Goal: Transaction & Acquisition: Purchase product/service

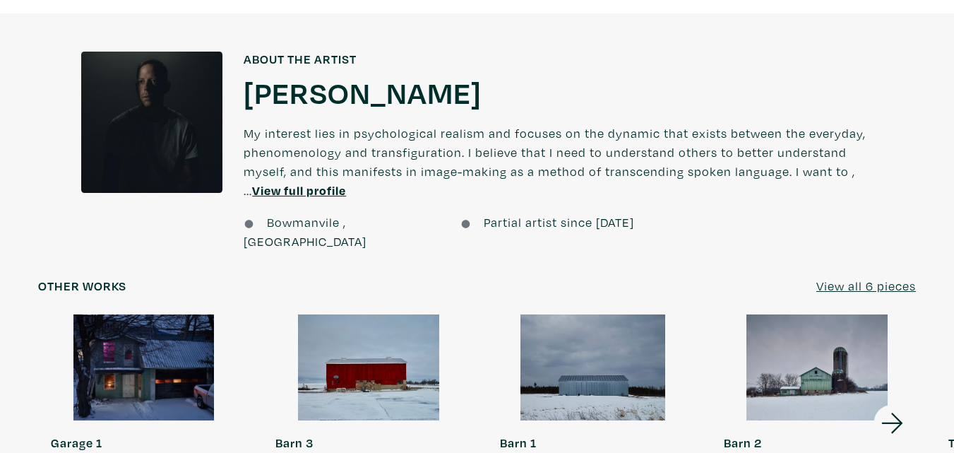
scroll to position [988, 0]
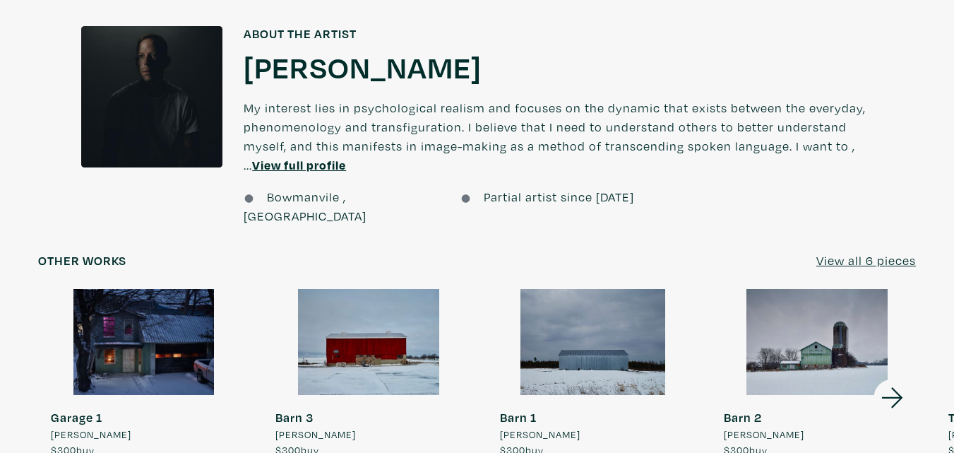
click at [160, 300] on div at bounding box center [144, 342] width 212 height 106
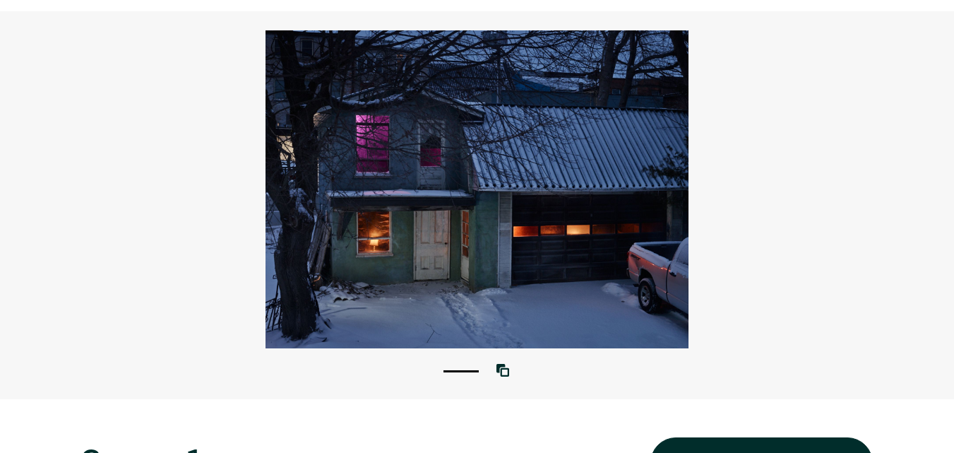
scroll to position [282, 0]
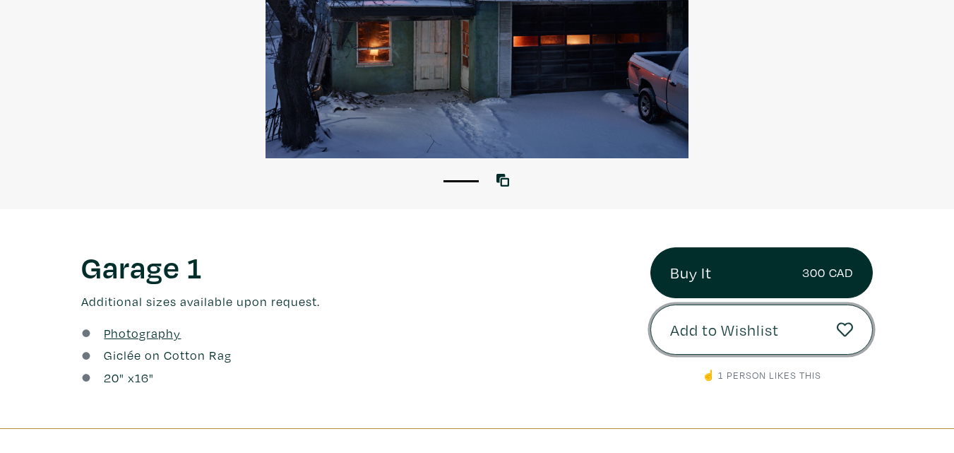
click at [762, 334] on span "Add to Wishlist" at bounding box center [724, 330] width 109 height 24
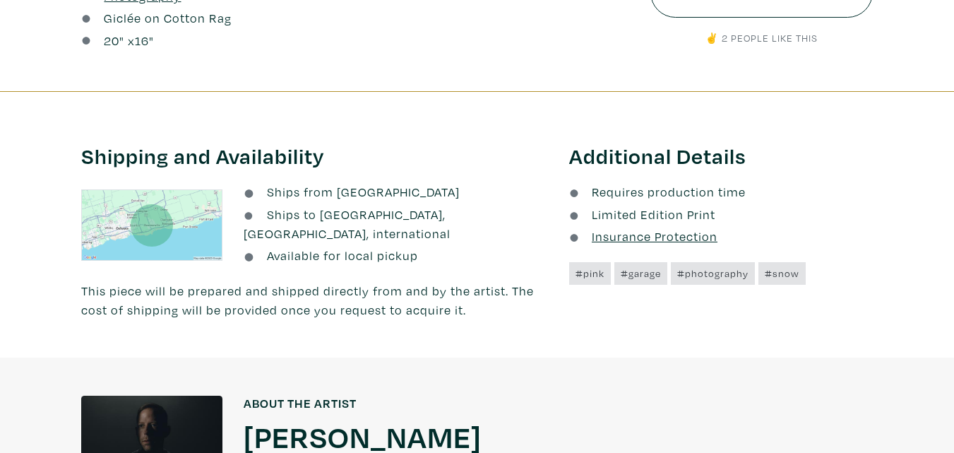
scroll to position [282, 0]
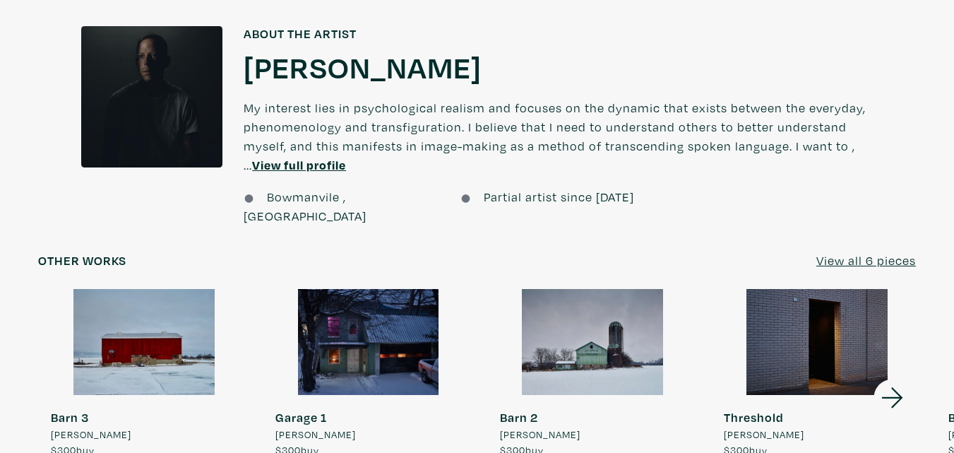
click at [895, 387] on icon at bounding box center [891, 397] width 21 height 20
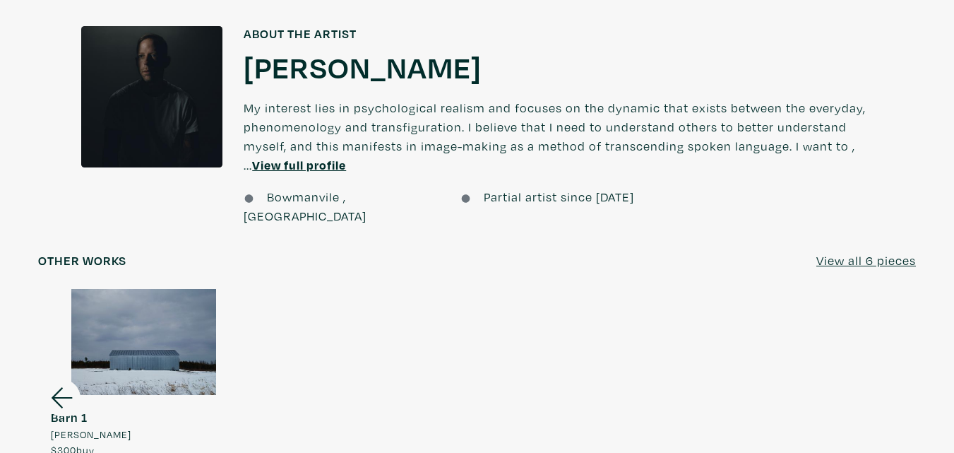
click at [151, 321] on div at bounding box center [144, 342] width 212 height 106
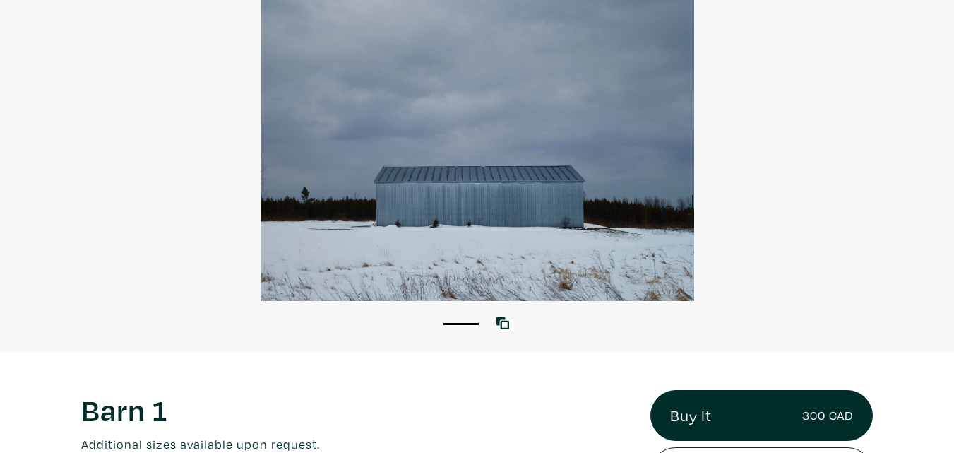
scroll to position [141, 0]
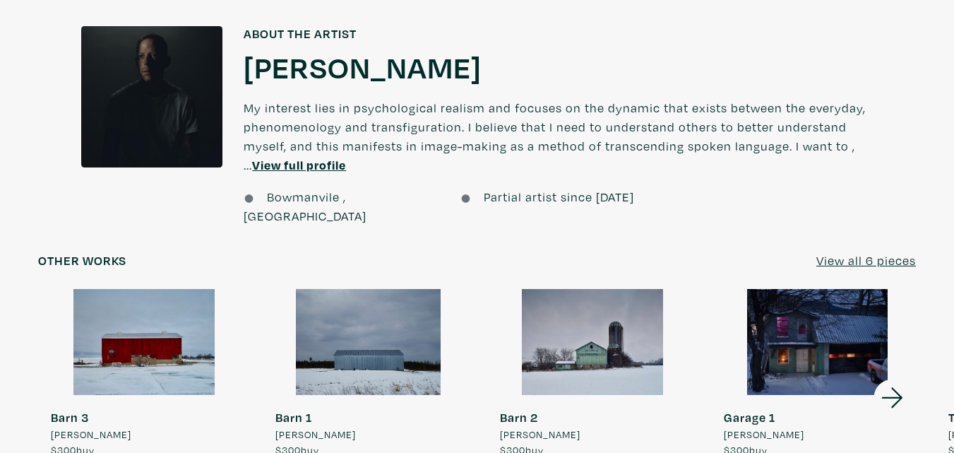
click at [615, 311] on div at bounding box center [593, 342] width 212 height 106
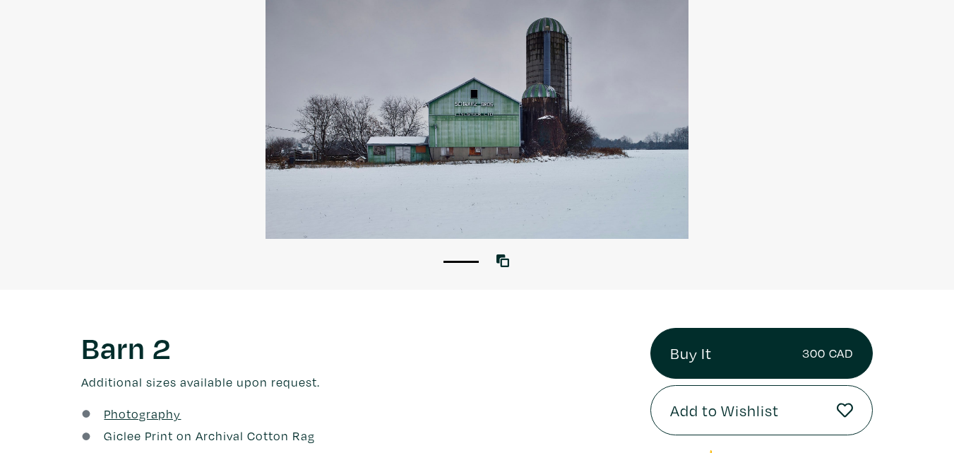
scroll to position [282, 0]
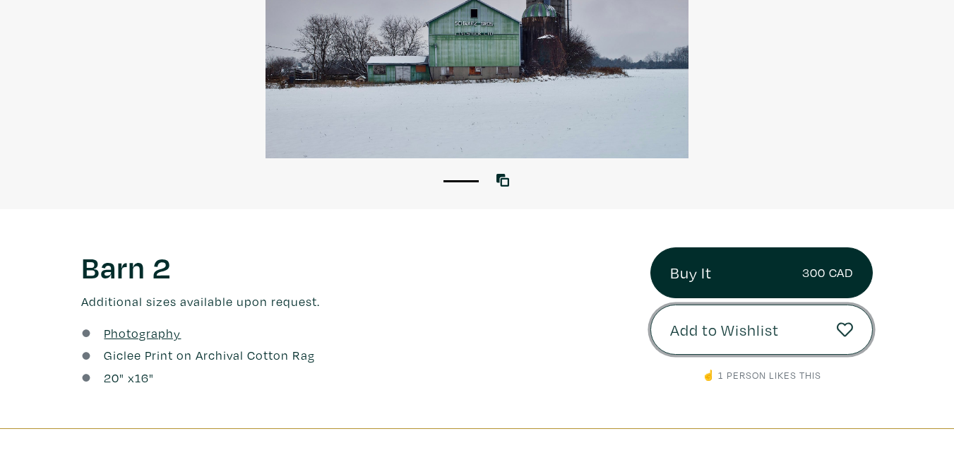
click at [688, 326] on span "Add to Wishlist" at bounding box center [724, 330] width 109 height 24
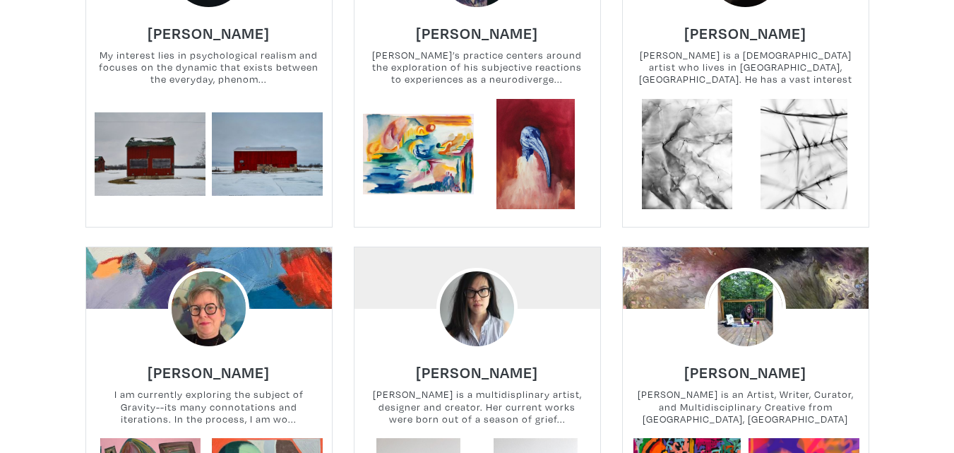
scroll to position [3130, 0]
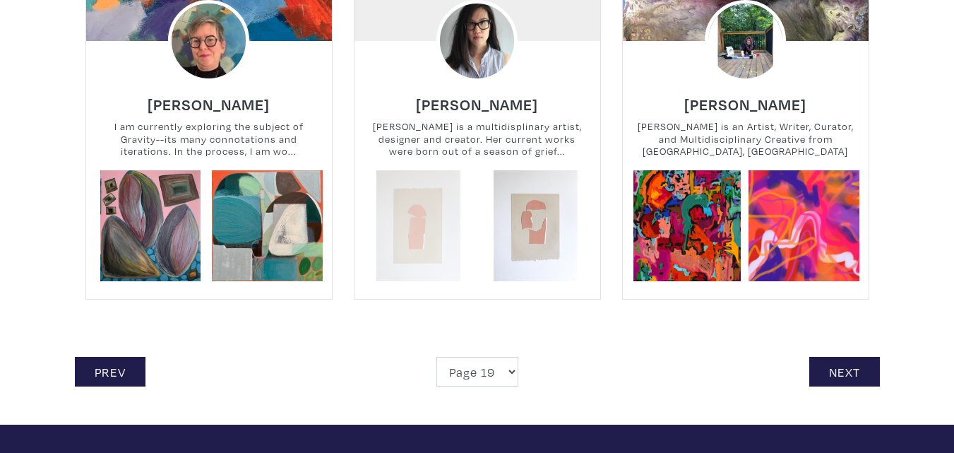
click at [421, 204] on link at bounding box center [418, 225] width 111 height 111
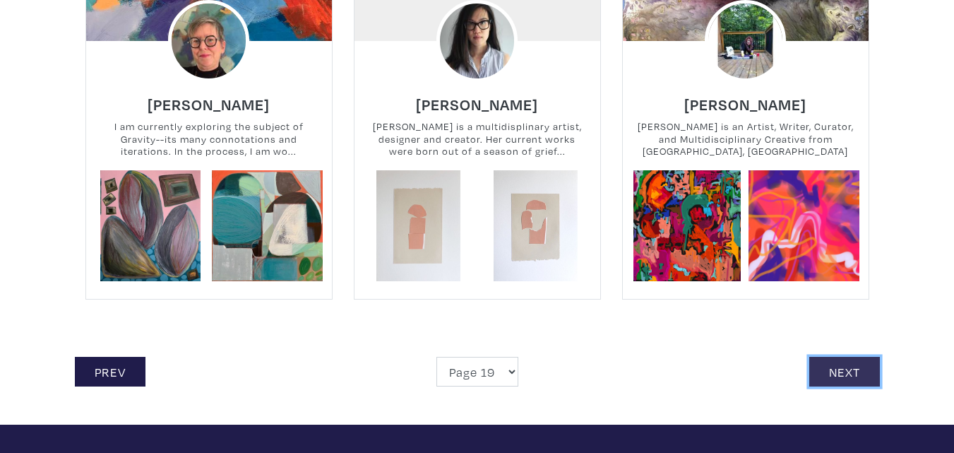
click at [834, 359] on link "Next" at bounding box center [844, 372] width 71 height 30
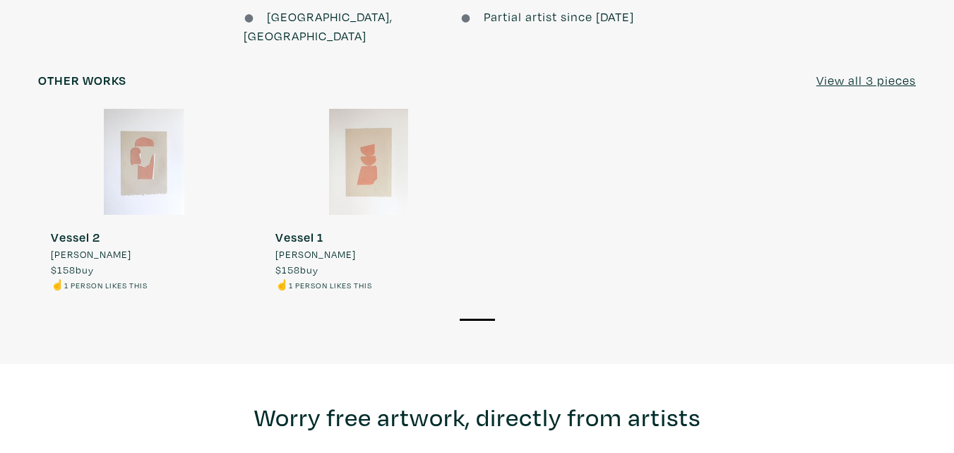
scroll to position [1200, 0]
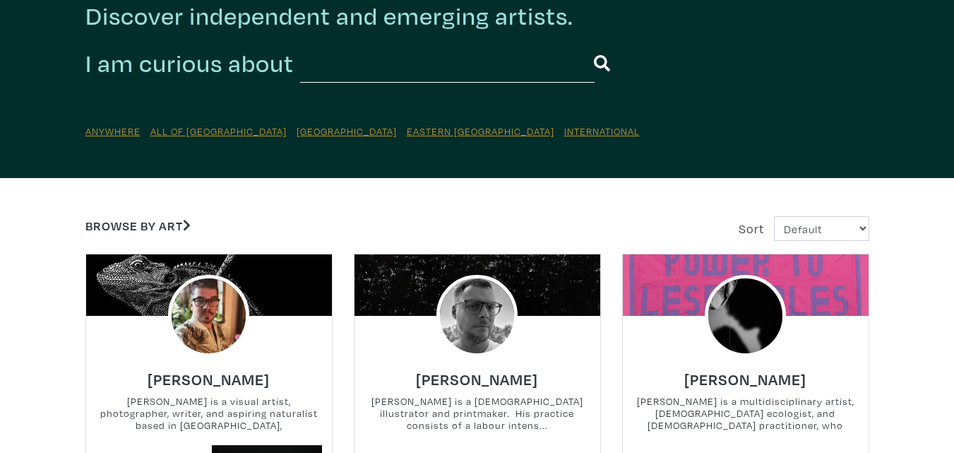
scroll to position [212, 0]
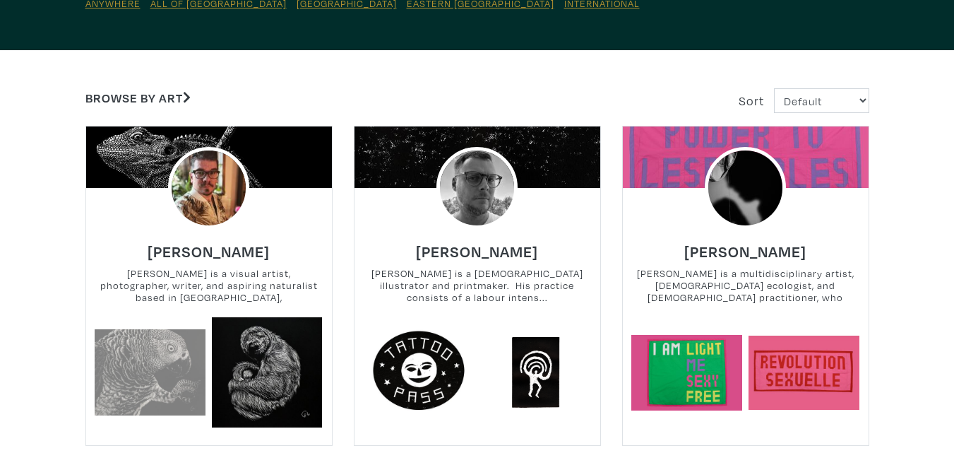
click at [133, 357] on link at bounding box center [150, 372] width 111 height 111
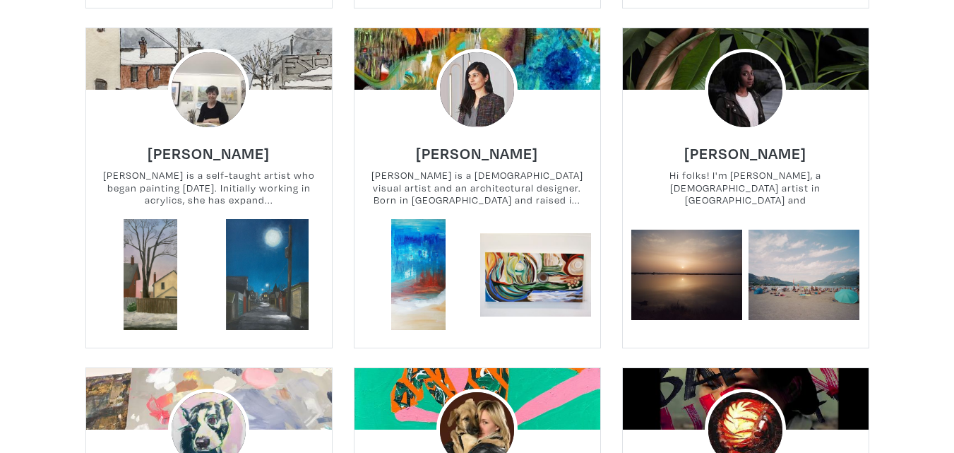
scroll to position [2471, 0]
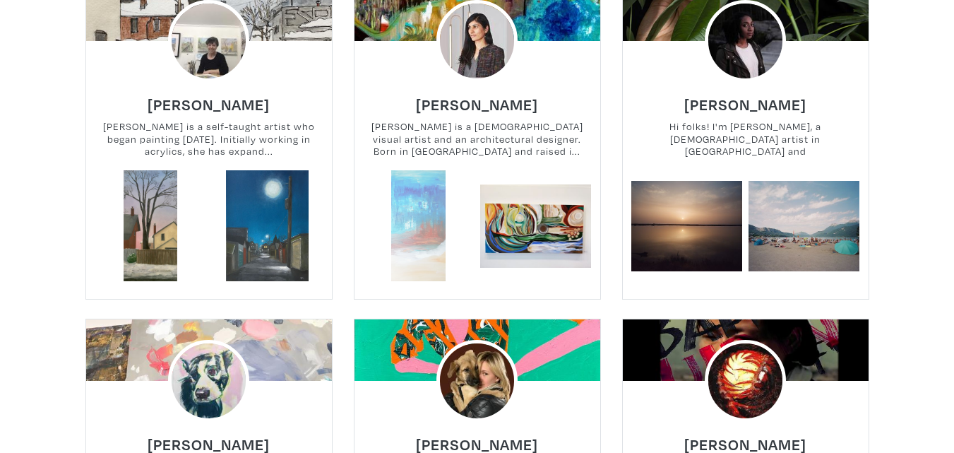
click at [419, 210] on link at bounding box center [418, 225] width 111 height 111
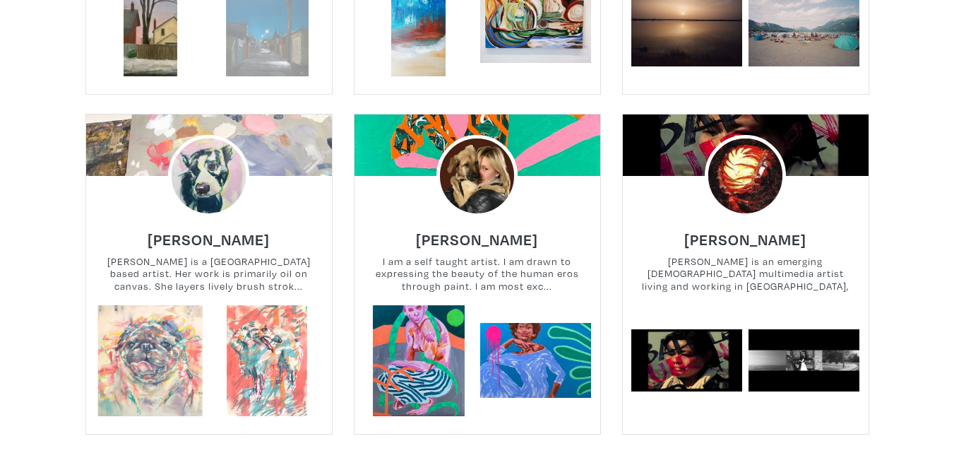
scroll to position [2683, 0]
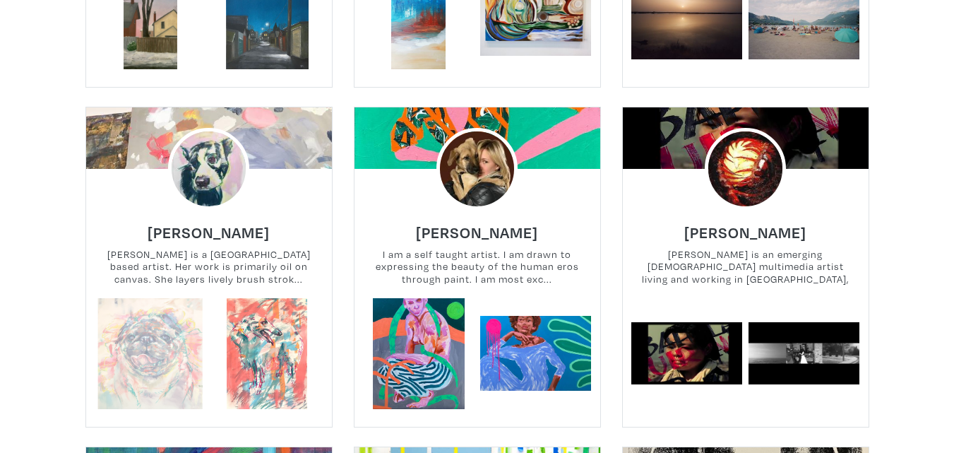
click at [145, 325] on link at bounding box center [150, 353] width 111 height 111
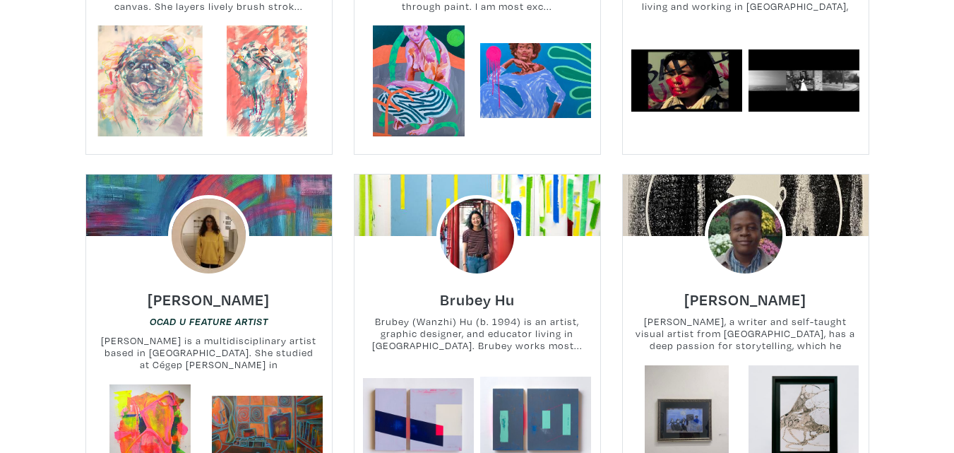
scroll to position [2965, 0]
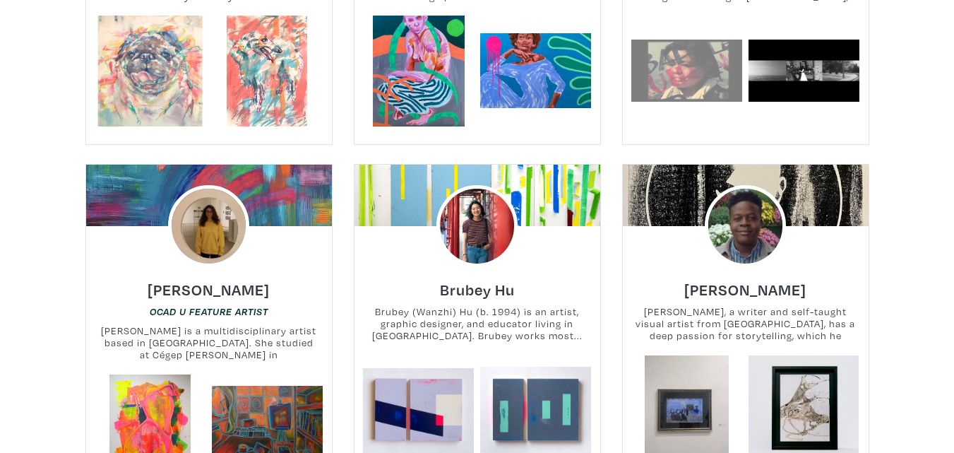
click at [690, 50] on link at bounding box center [686, 71] width 111 height 111
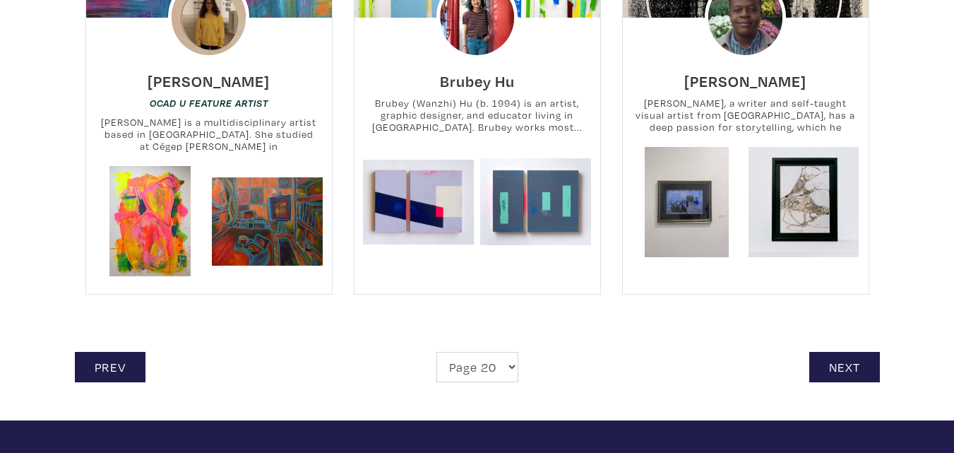
scroll to position [3177, 0]
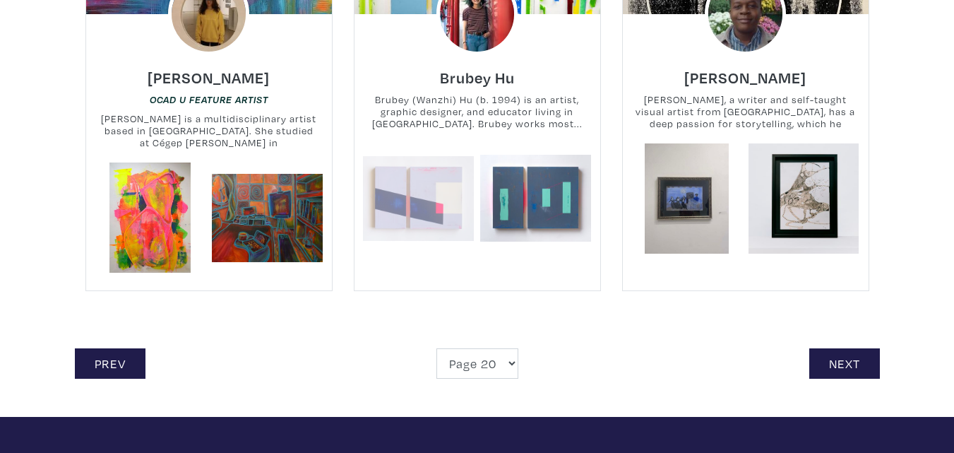
click at [467, 184] on link at bounding box center [418, 198] width 111 height 111
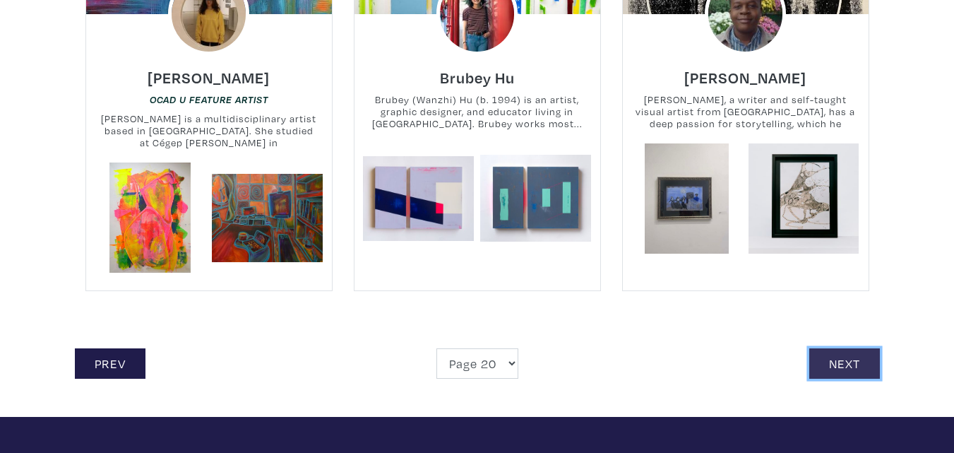
click at [851, 352] on link "Next" at bounding box center [844, 363] width 71 height 30
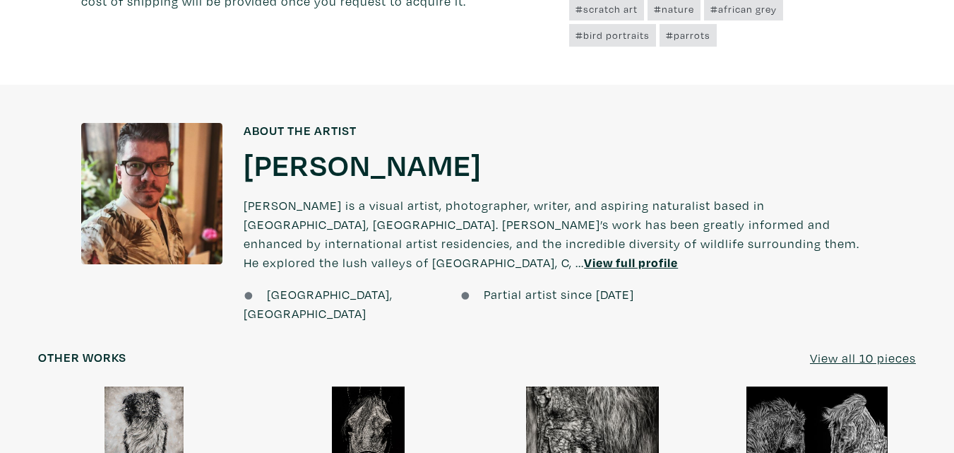
scroll to position [1200, 0]
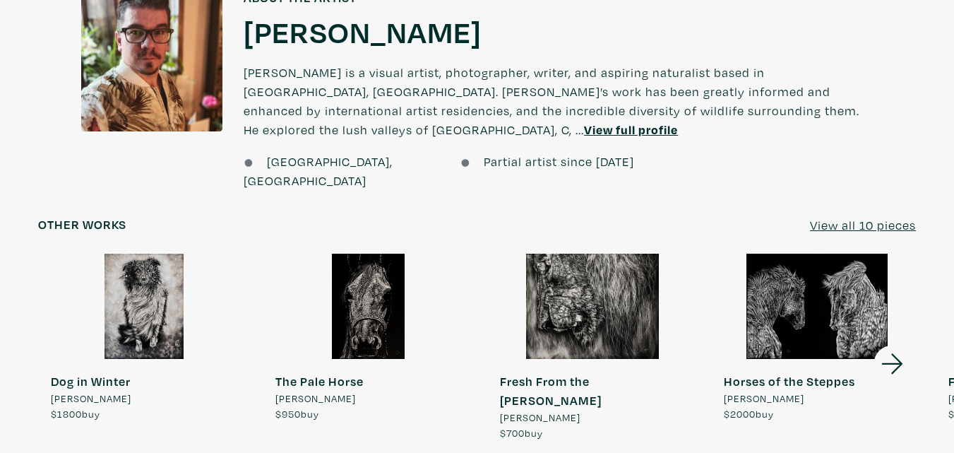
click at [131, 263] on div at bounding box center [144, 306] width 212 height 106
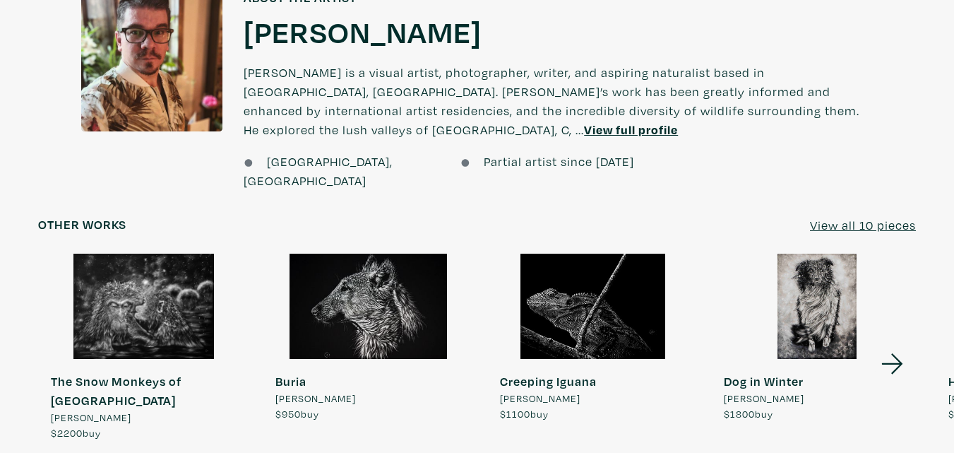
click at [900, 345] on icon at bounding box center [892, 364] width 48 height 38
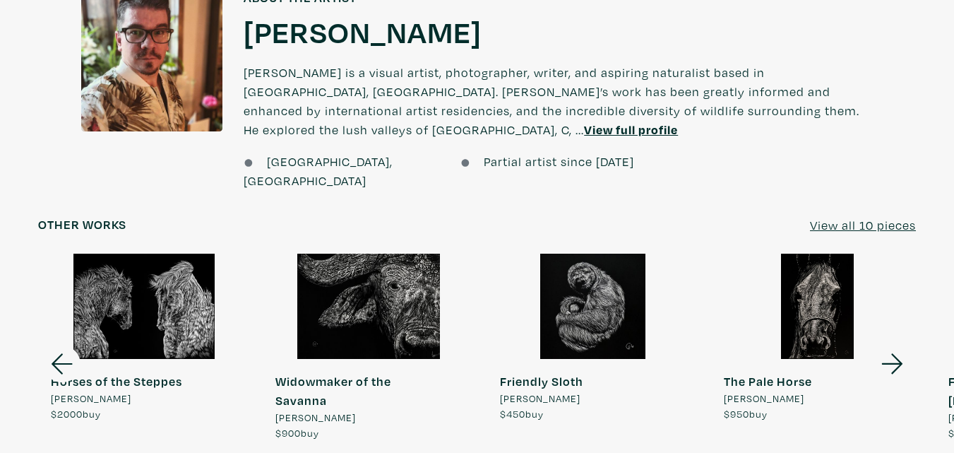
click at [897, 345] on icon at bounding box center [892, 364] width 48 height 38
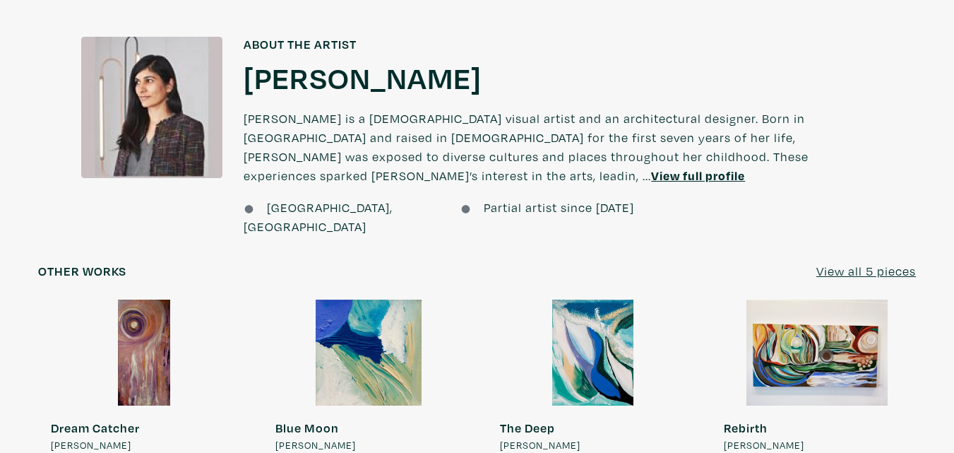
scroll to position [988, 0]
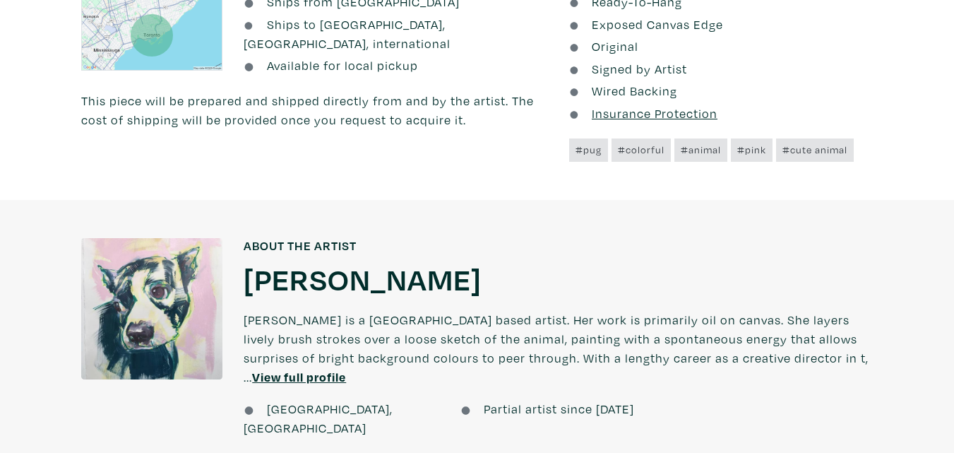
scroll to position [1271, 0]
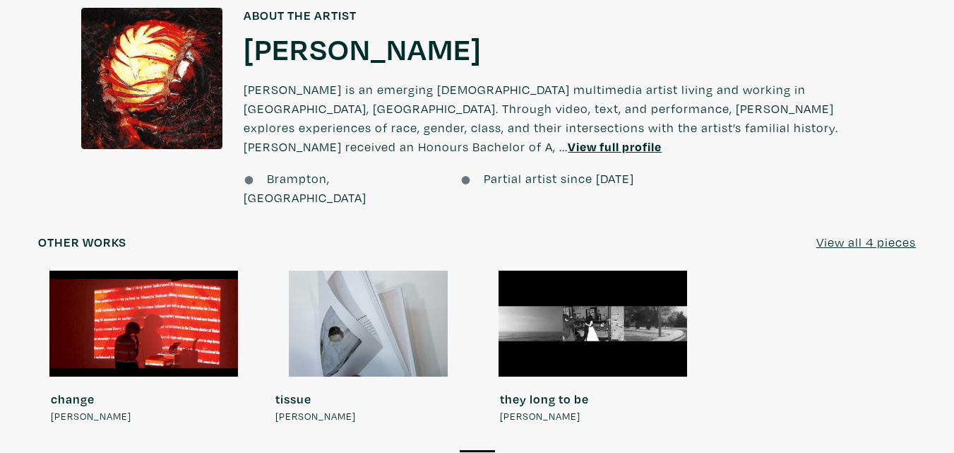
scroll to position [1130, 0]
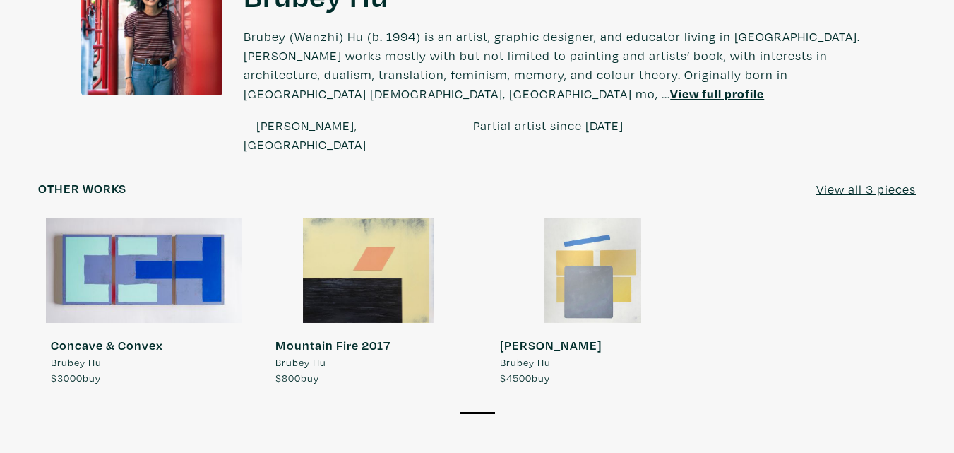
scroll to position [1200, 0]
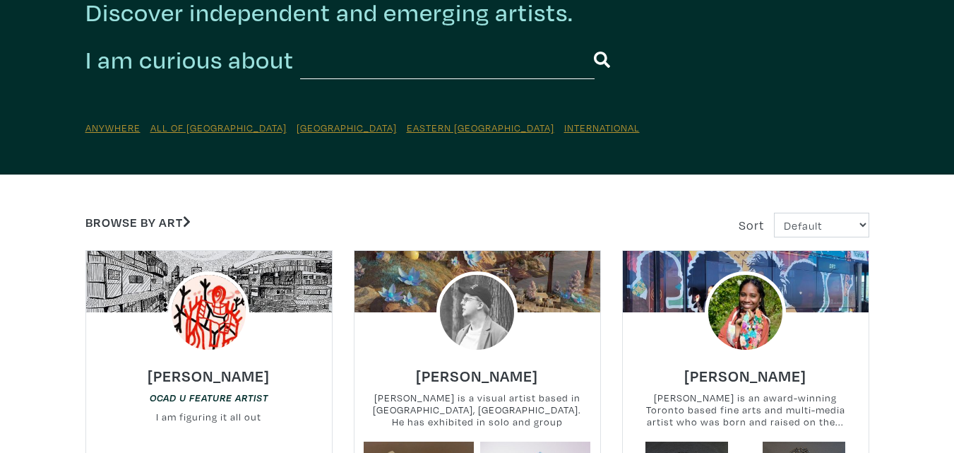
scroll to position [282, 0]
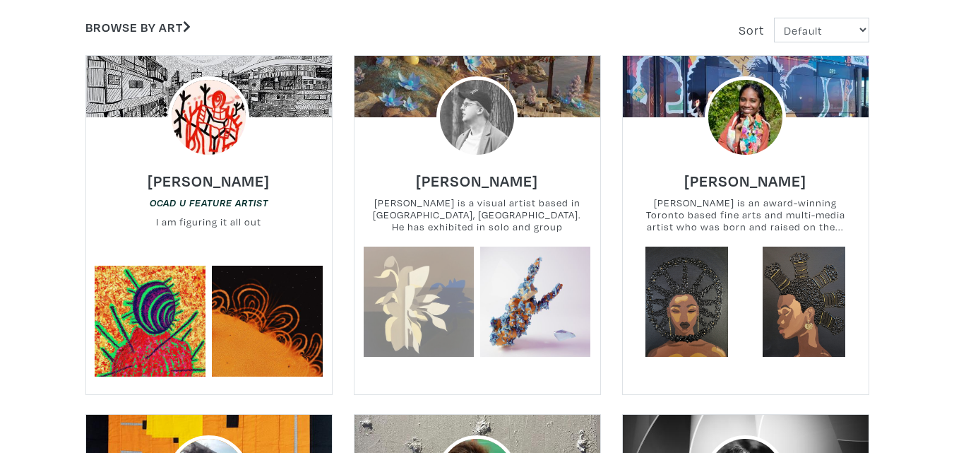
click at [414, 300] on link at bounding box center [418, 301] width 111 height 111
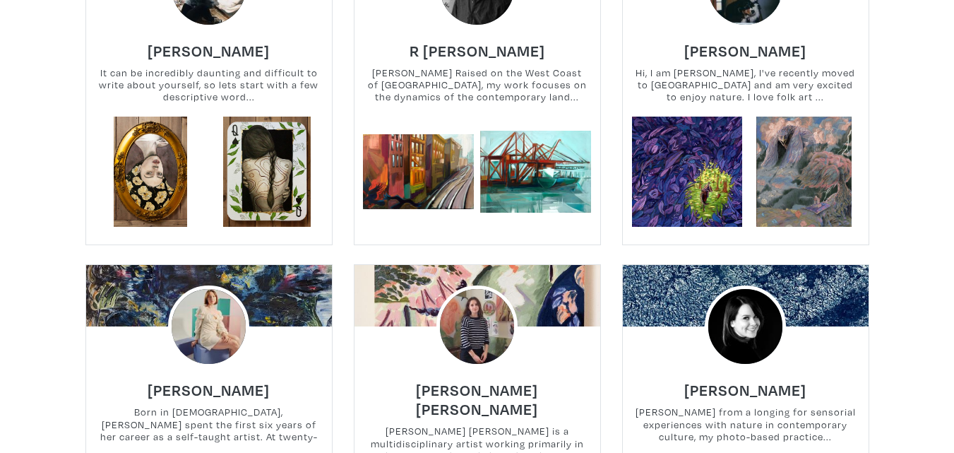
scroll to position [1553, 0]
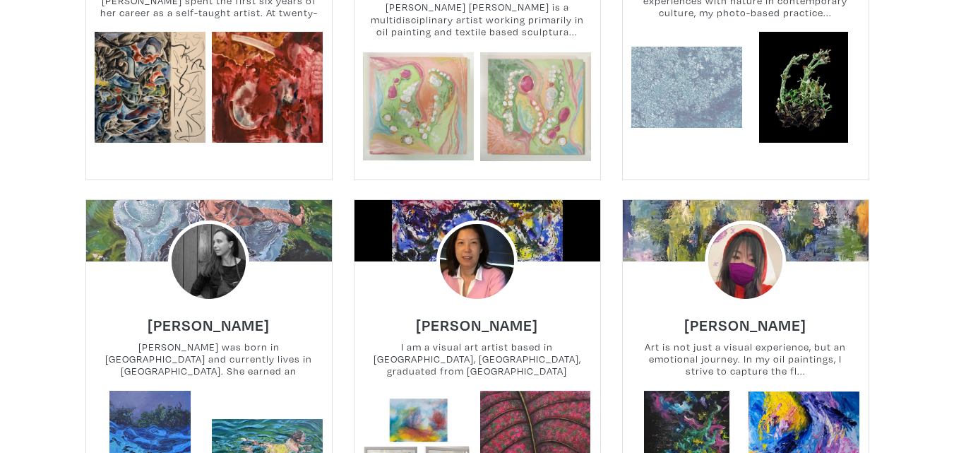
click at [693, 85] on link at bounding box center [686, 87] width 111 height 111
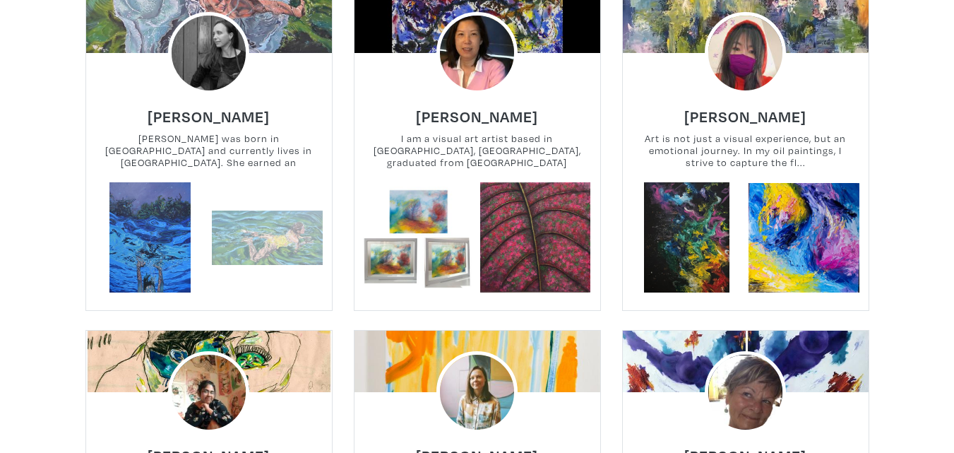
scroll to position [1765, 0]
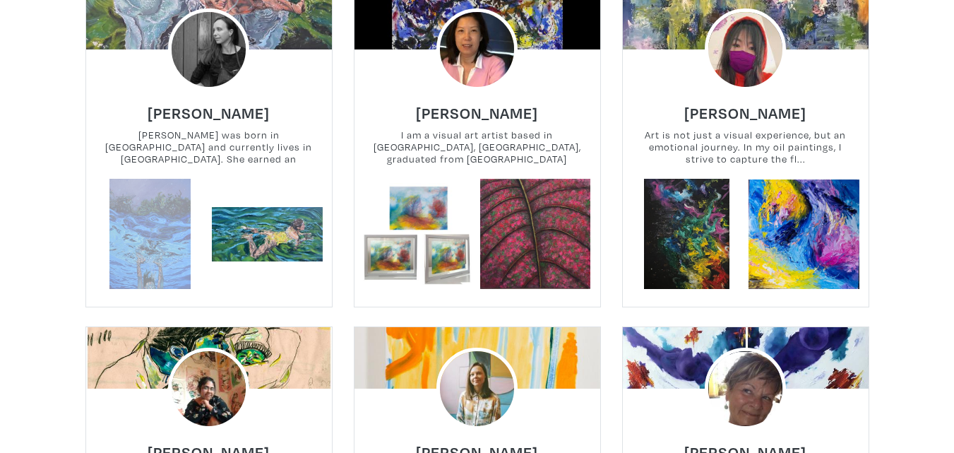
click at [160, 210] on link at bounding box center [150, 234] width 111 height 111
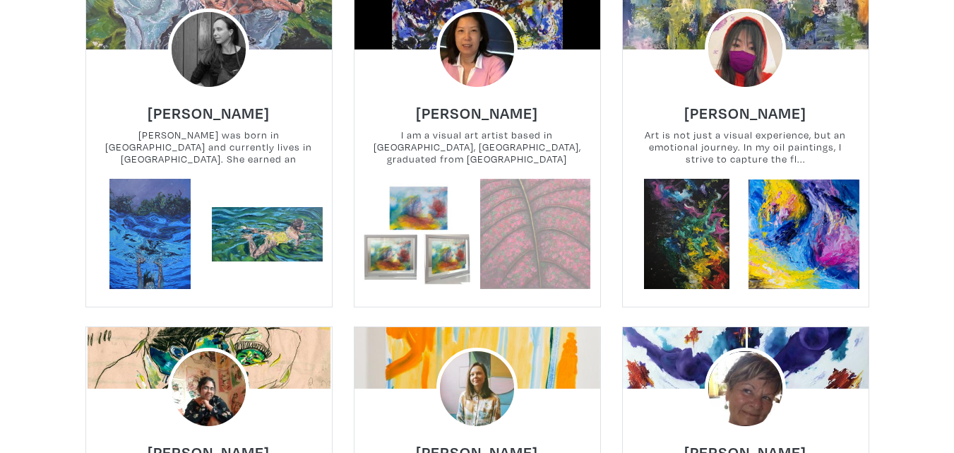
click at [513, 231] on link at bounding box center [535, 234] width 111 height 111
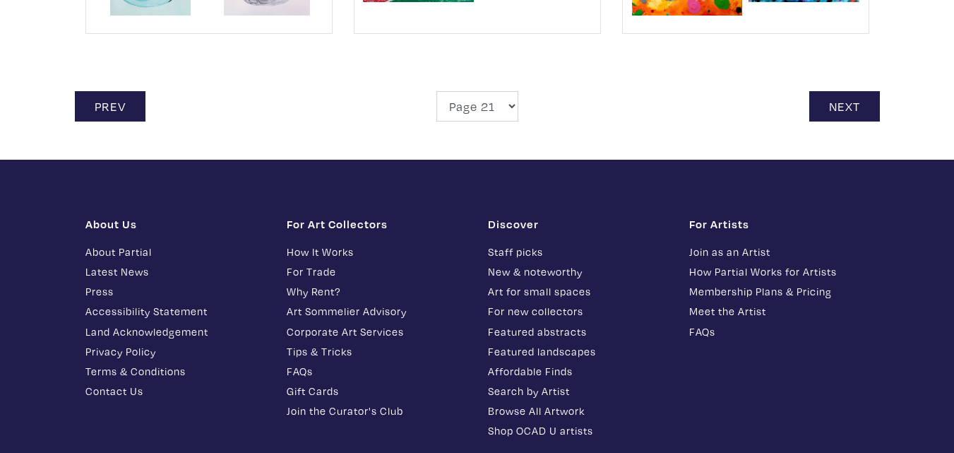
scroll to position [3459, 0]
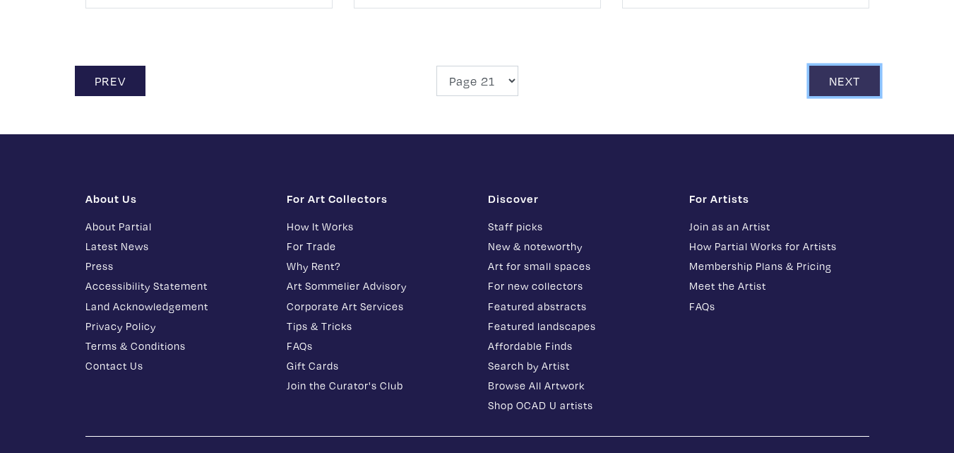
click at [852, 70] on link "Next" at bounding box center [844, 81] width 71 height 30
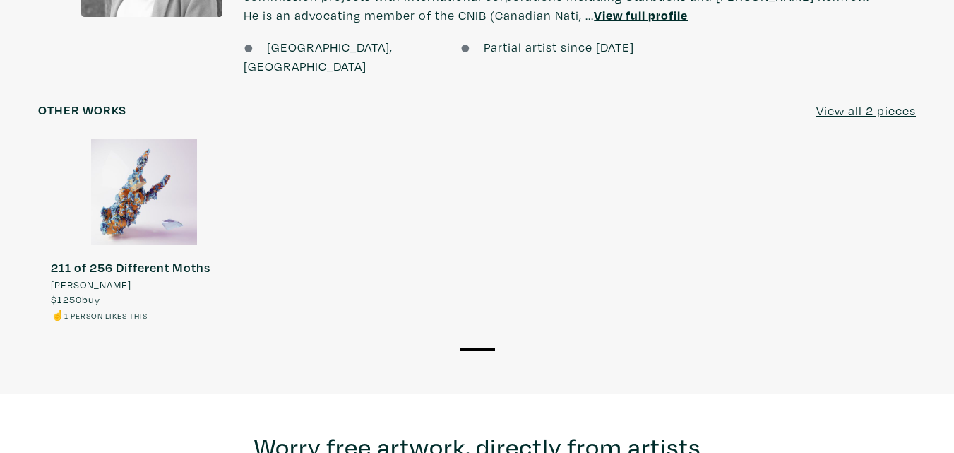
scroll to position [1132, 0]
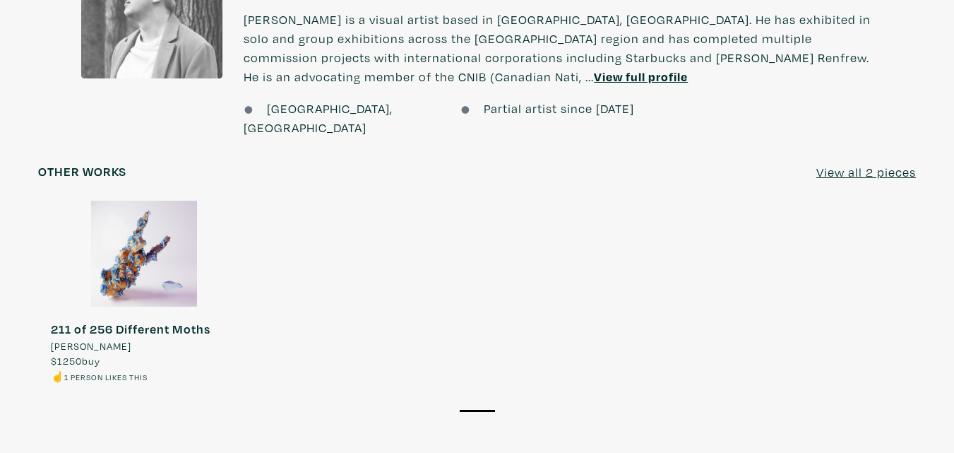
click at [112, 234] on div at bounding box center [144, 253] width 212 height 106
click at [139, 205] on div at bounding box center [144, 253] width 212 height 106
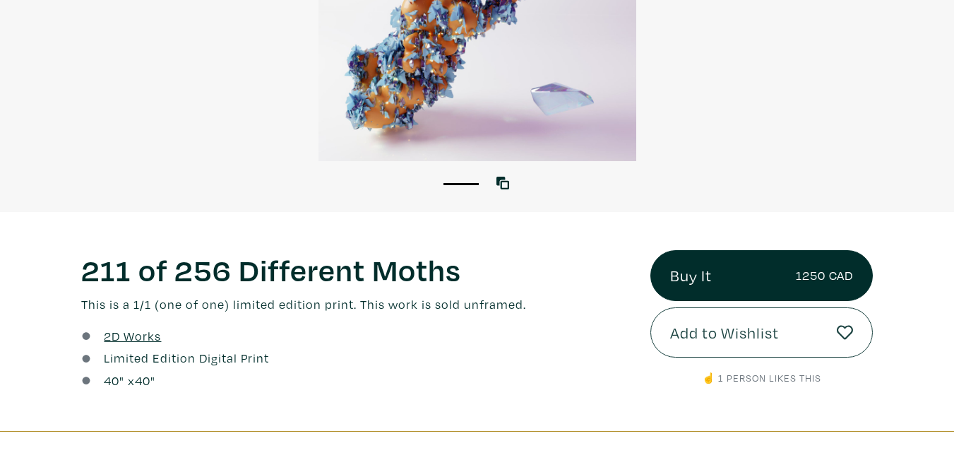
scroll to position [282, 0]
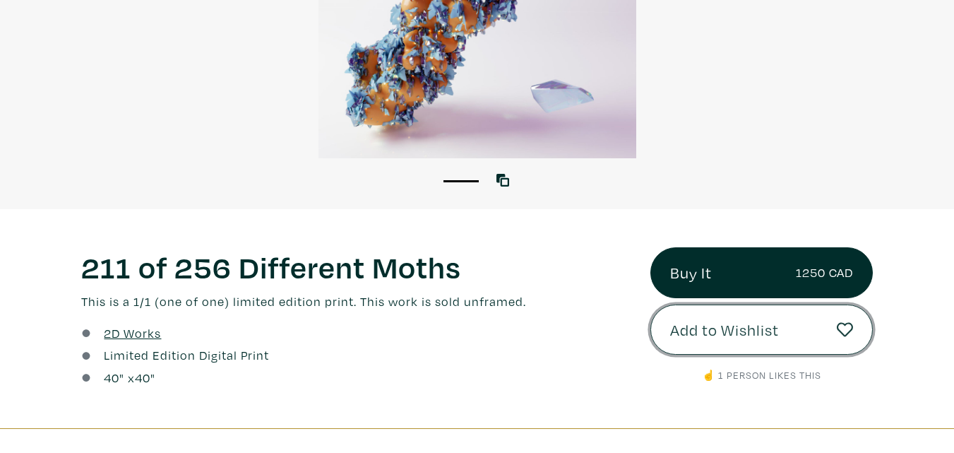
click at [747, 334] on span "Add to Wishlist" at bounding box center [724, 330] width 109 height 24
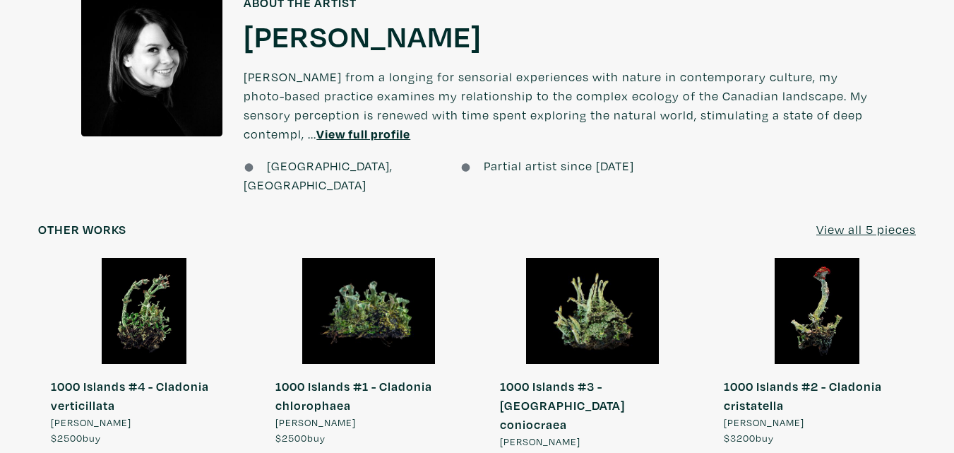
scroll to position [1059, 0]
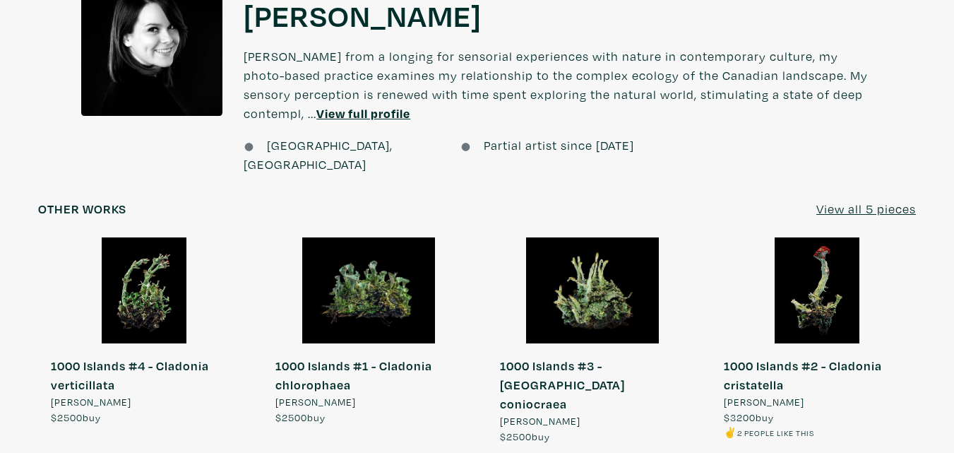
click at [824, 257] on div at bounding box center [817, 290] width 212 height 106
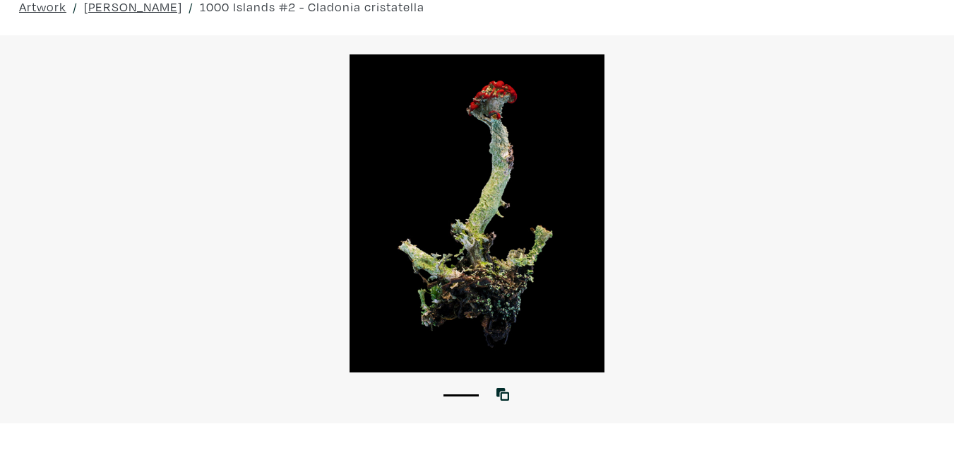
scroll to position [212, 0]
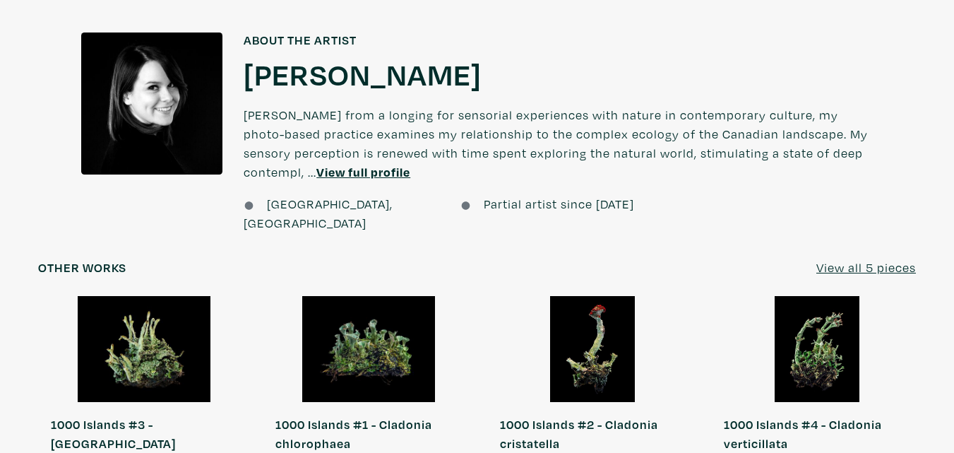
scroll to position [1014, 0]
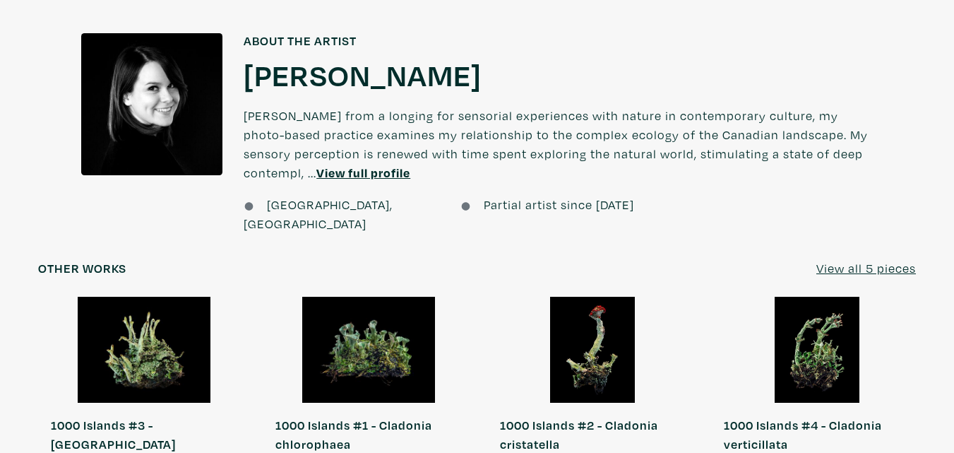
click at [371, 329] on div at bounding box center [369, 350] width 212 height 106
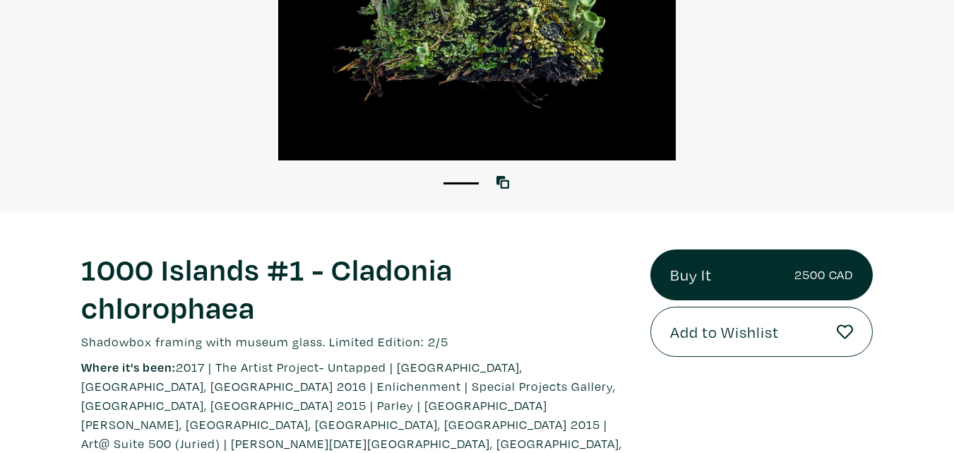
scroll to position [282, 0]
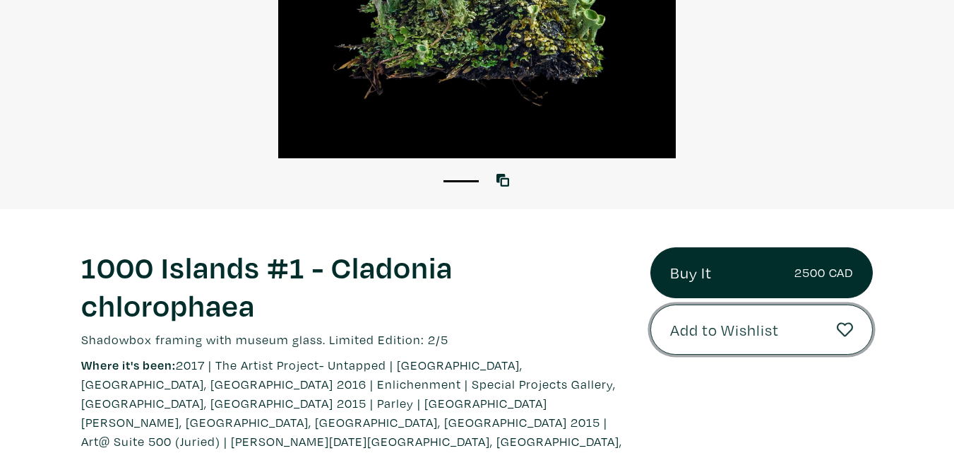
click at [702, 333] on span "Add to Wishlist" at bounding box center [724, 330] width 109 height 24
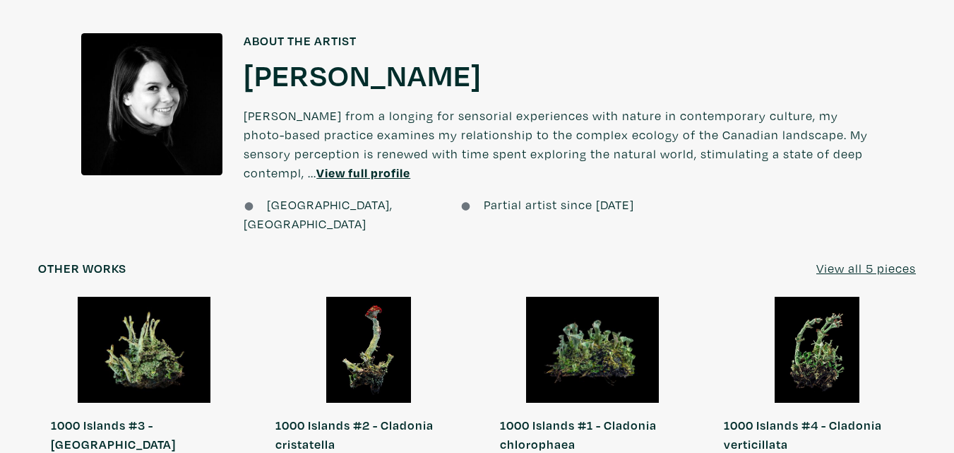
click at [818, 311] on div at bounding box center [817, 350] width 212 height 106
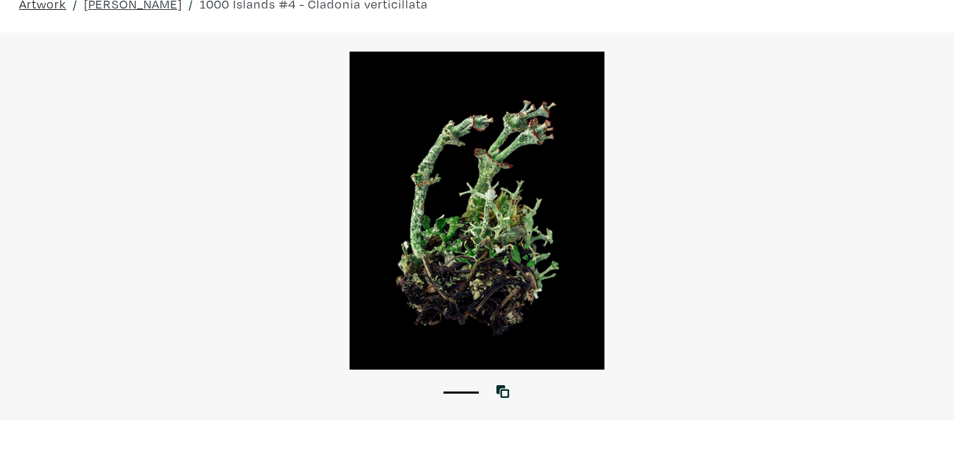
scroll to position [71, 0]
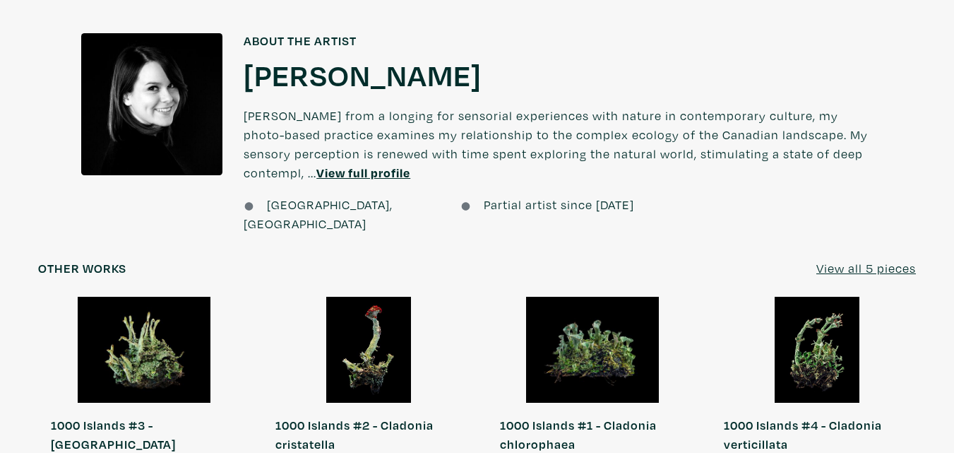
click at [151, 345] on div at bounding box center [144, 350] width 212 height 106
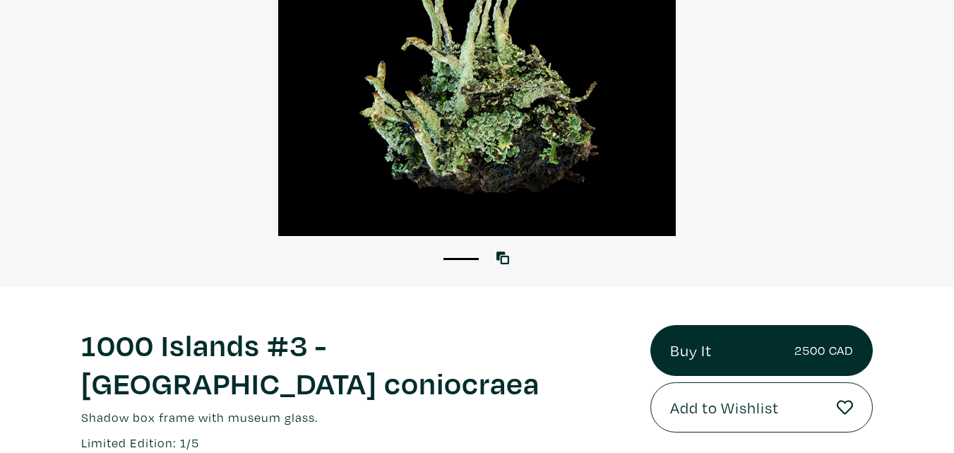
scroll to position [141, 0]
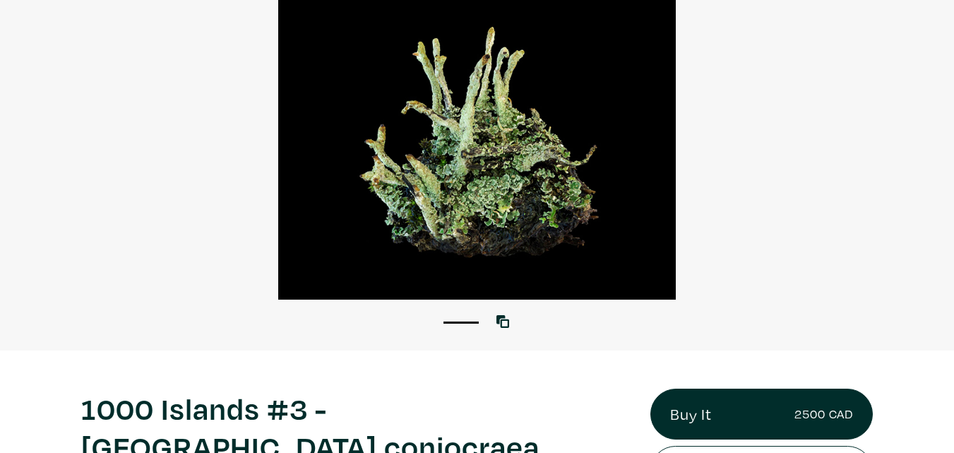
click at [426, 167] on div at bounding box center [477, 141] width 954 height 318
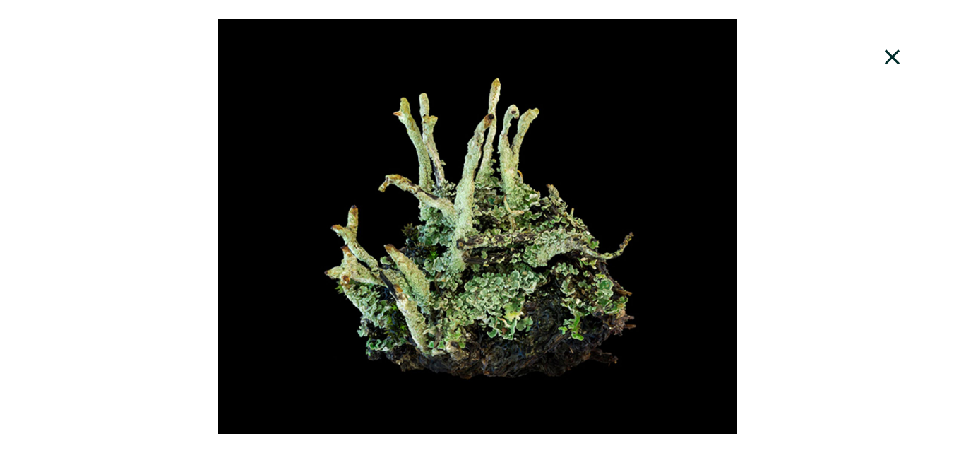
click at [892, 57] on icon at bounding box center [892, 56] width 15 height 15
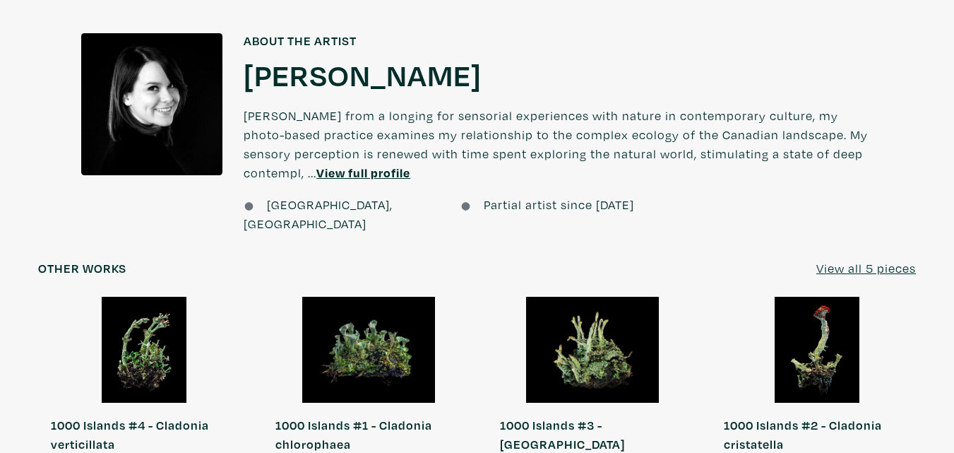
click at [824, 323] on div at bounding box center [817, 350] width 212 height 106
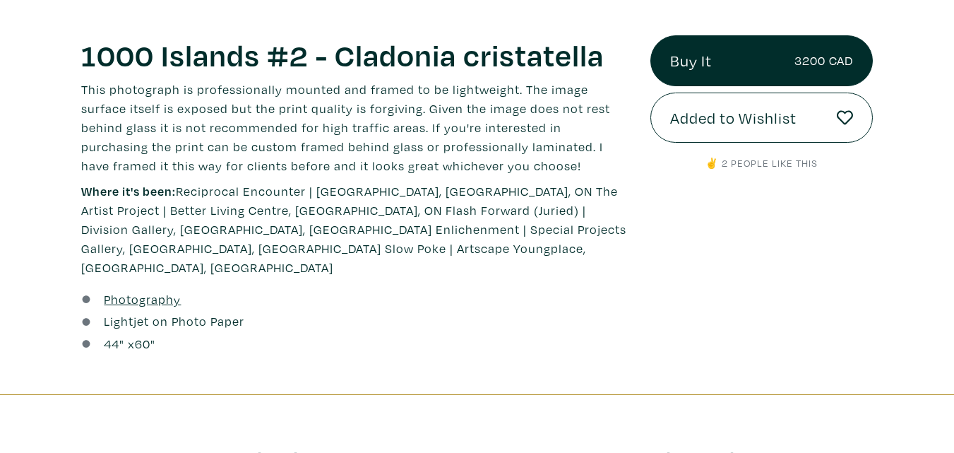
scroll to position [424, 0]
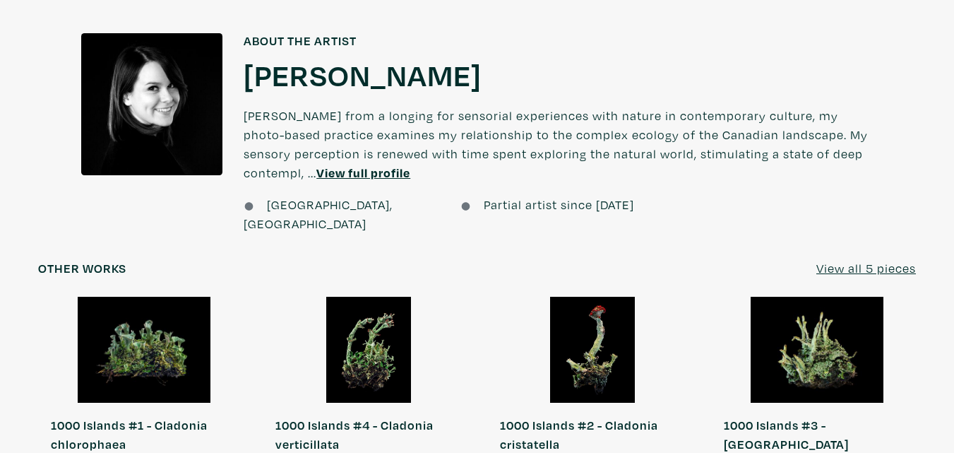
click at [849, 260] on u "View all 5 pieces" at bounding box center [866, 268] width 100 height 16
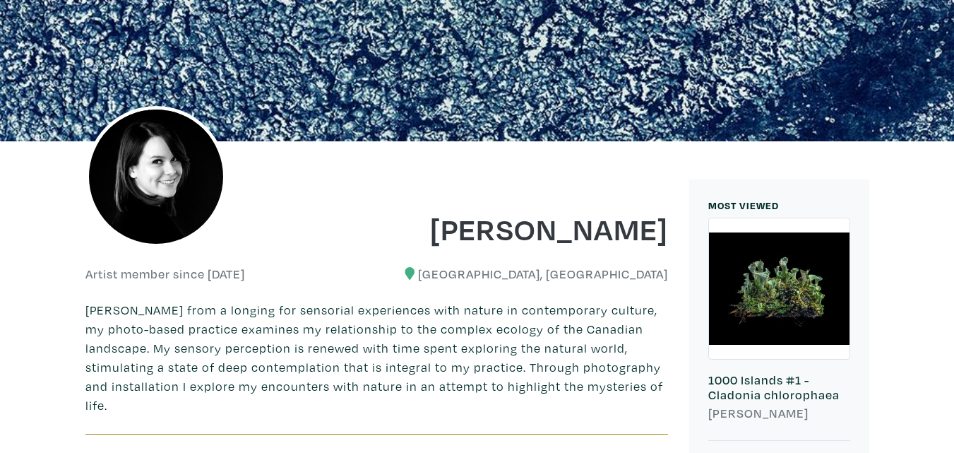
scroll to position [424, 0]
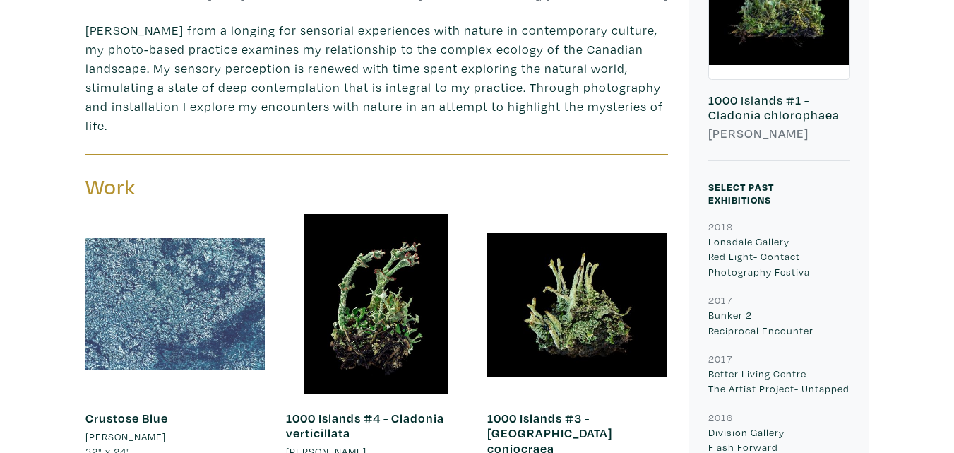
click at [144, 292] on div at bounding box center [175, 304] width 180 height 180
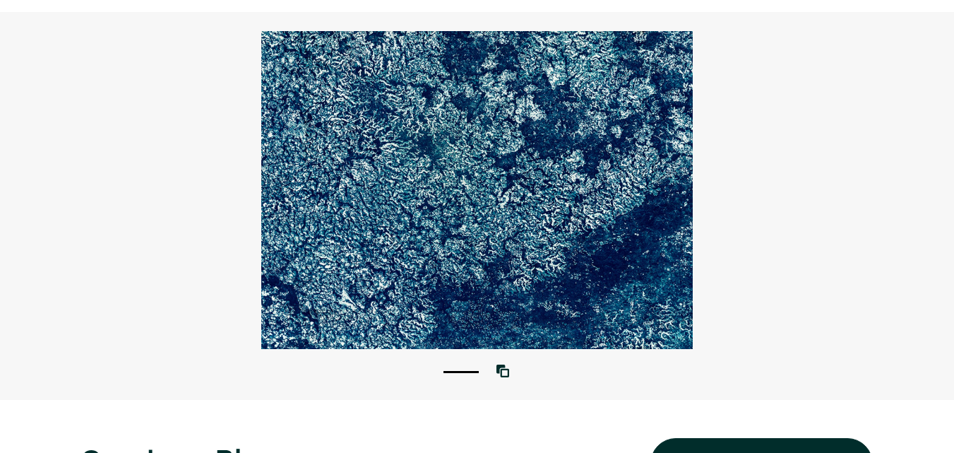
scroll to position [71, 0]
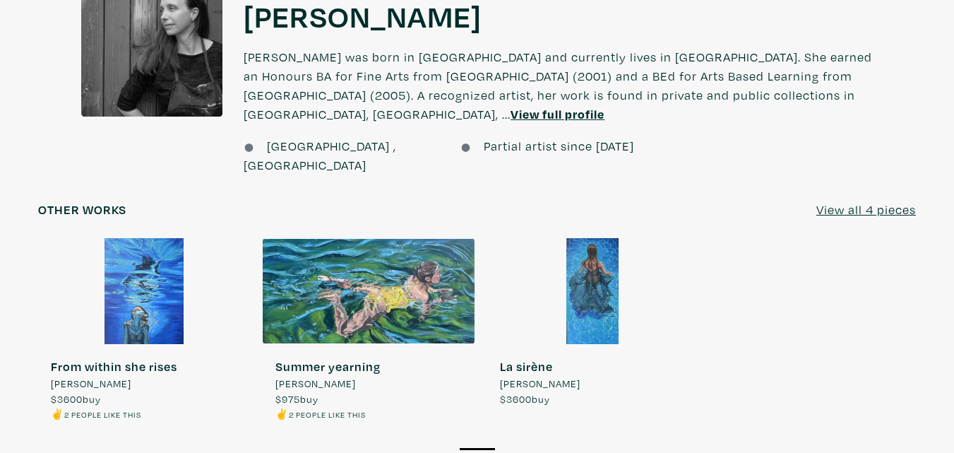
scroll to position [1200, 0]
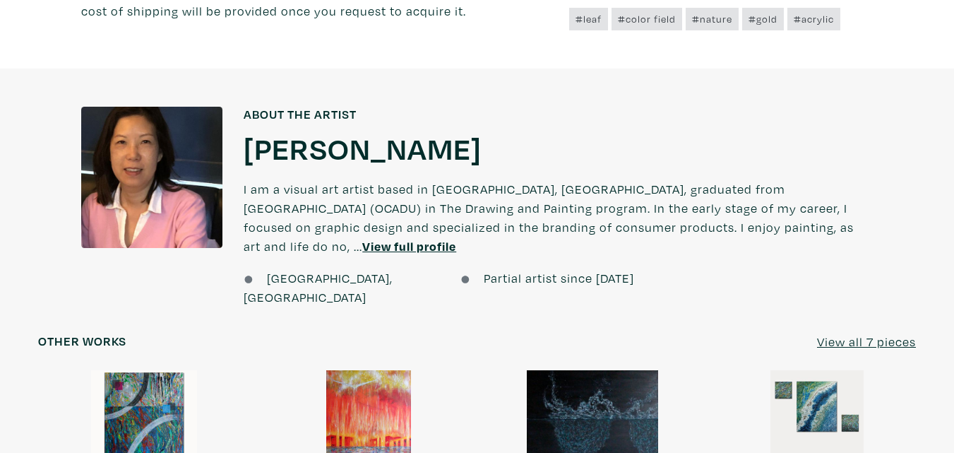
scroll to position [1130, 0]
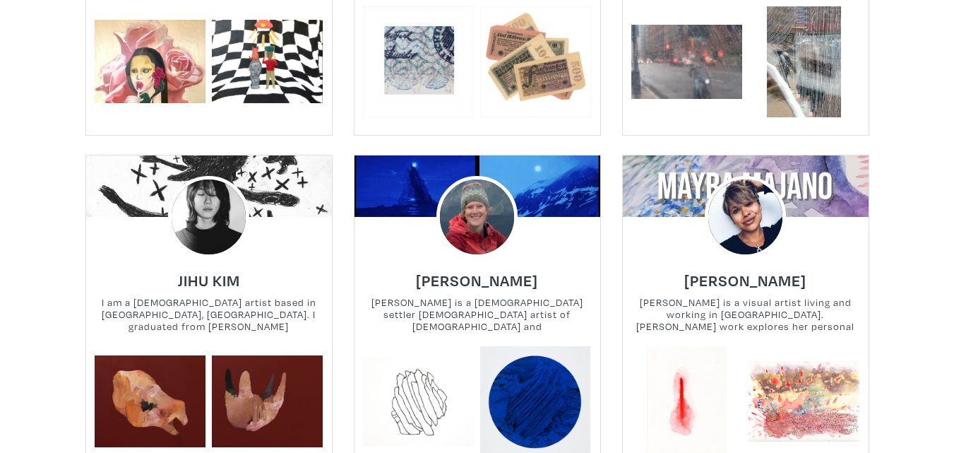
scroll to position [2471, 0]
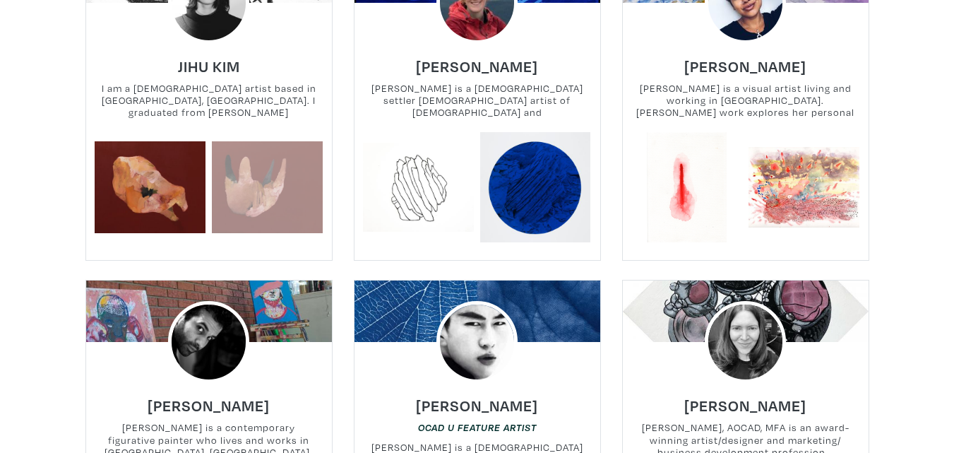
click at [284, 157] on link at bounding box center [267, 187] width 111 height 111
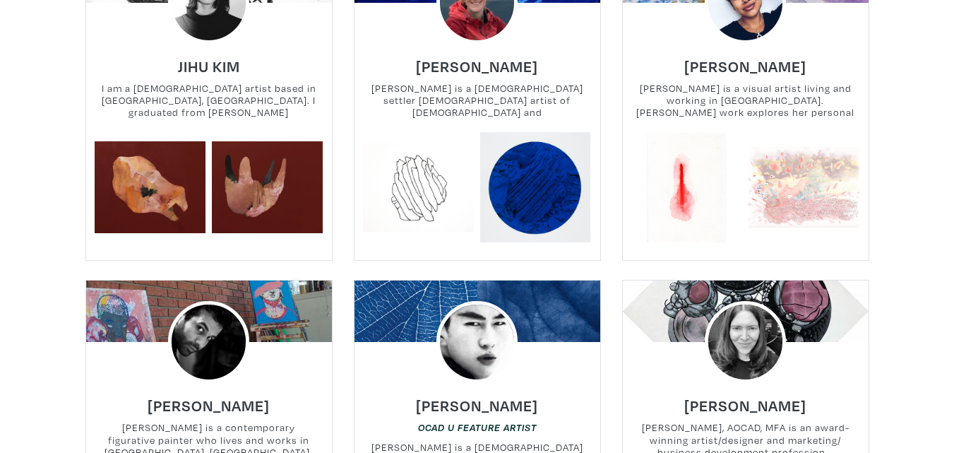
click at [816, 162] on link at bounding box center [803, 187] width 111 height 111
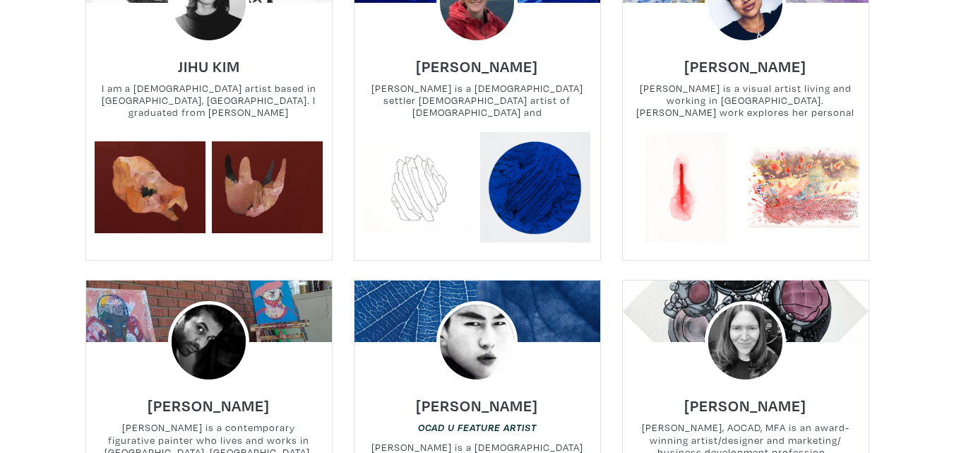
click at [422, 175] on link at bounding box center [418, 187] width 111 height 111
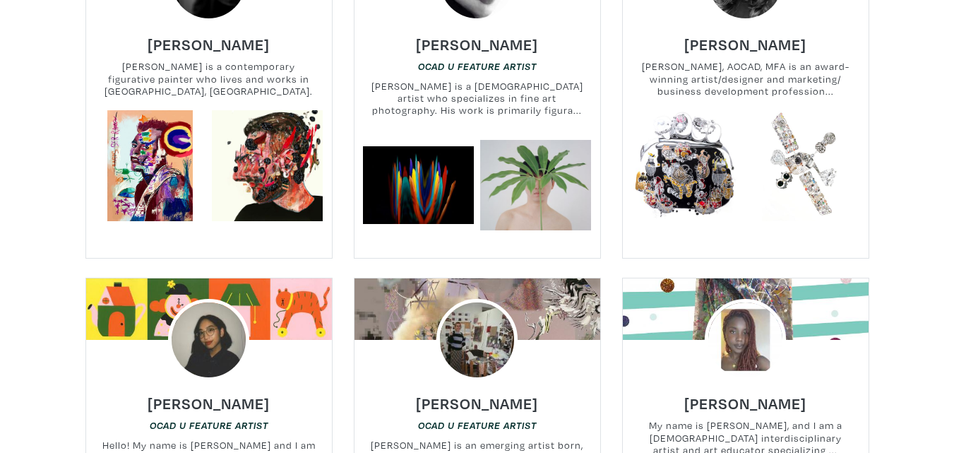
scroll to position [2824, 0]
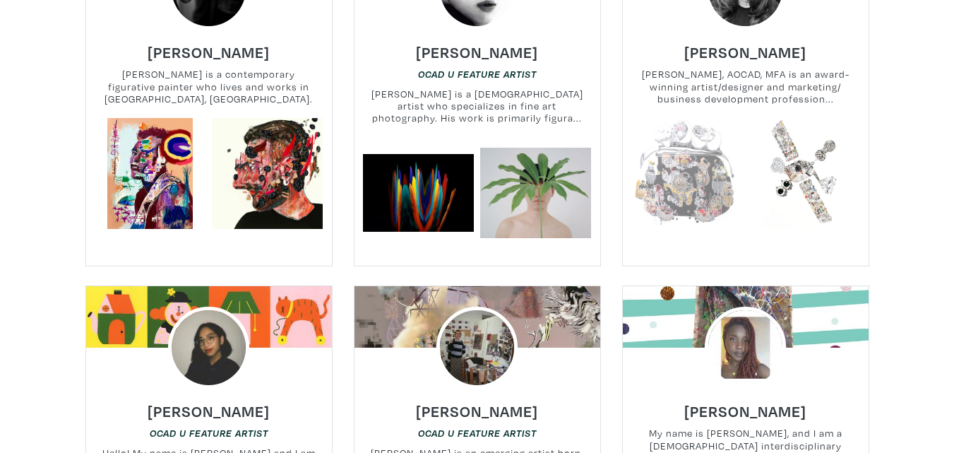
click at [699, 157] on link at bounding box center [686, 173] width 111 height 111
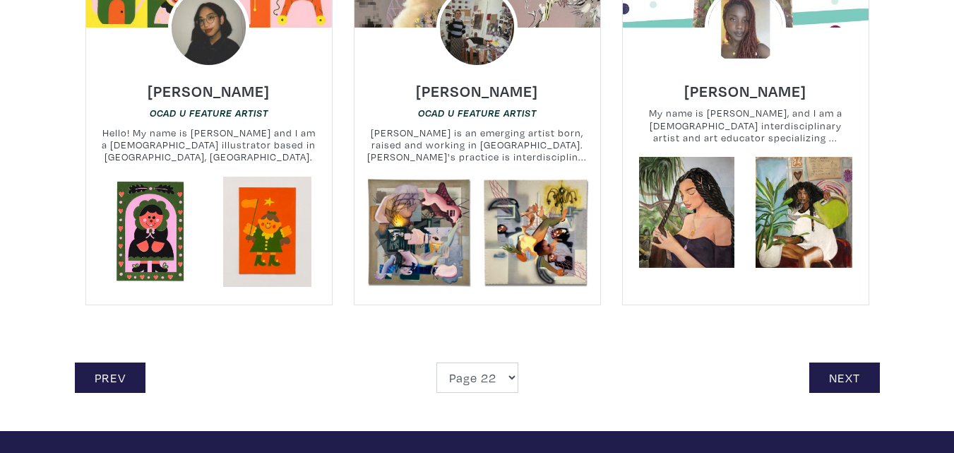
scroll to position [3177, 0]
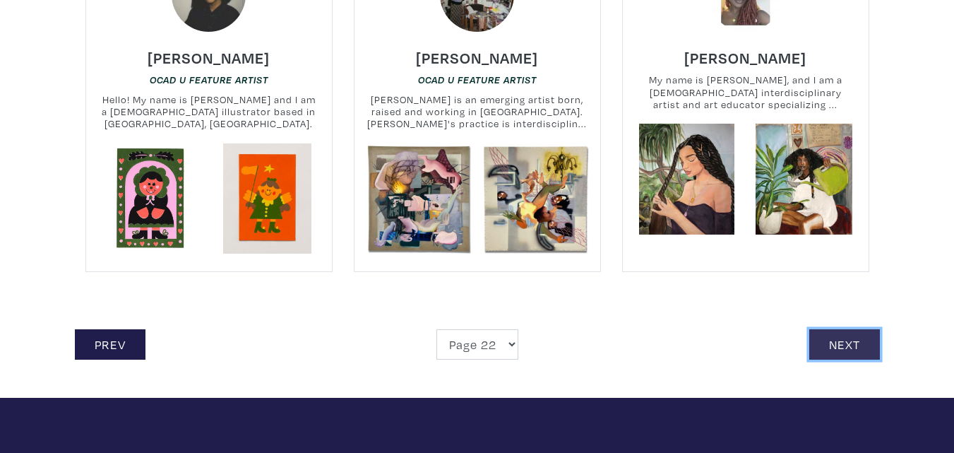
click at [835, 331] on link "Next" at bounding box center [844, 344] width 71 height 30
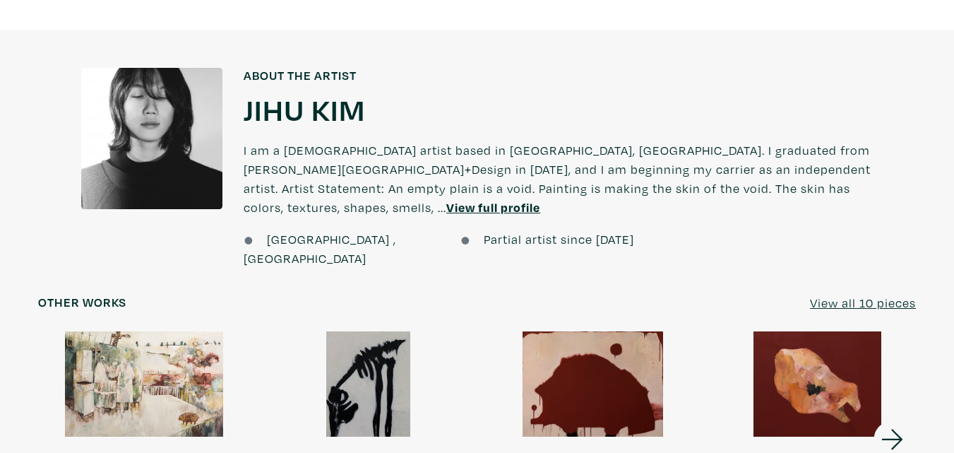
scroll to position [1130, 0]
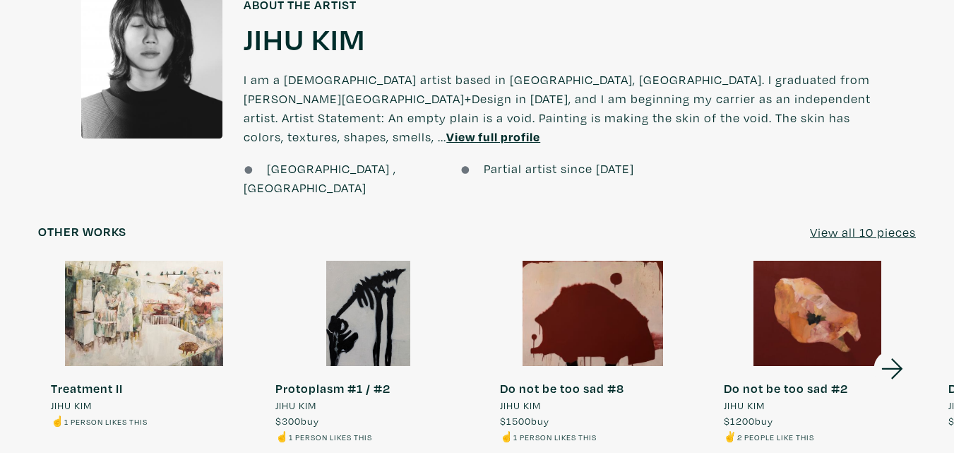
click at [891, 349] on icon at bounding box center [892, 368] width 48 height 38
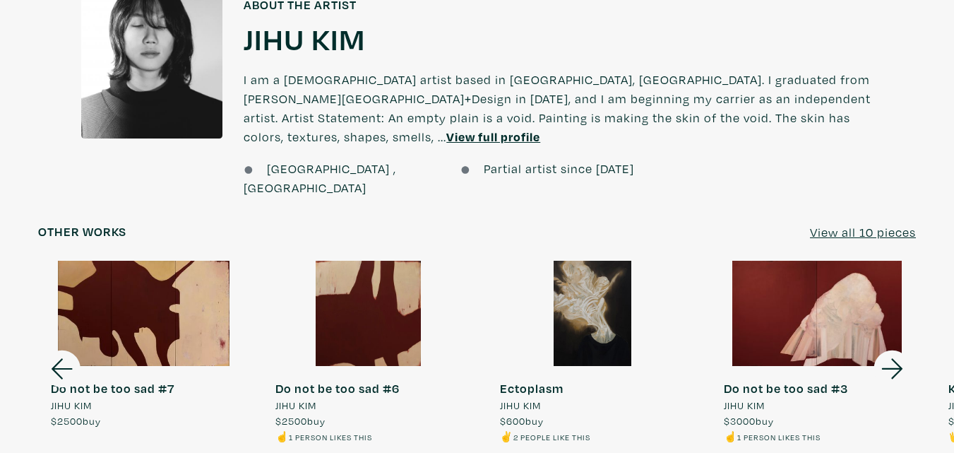
click at [891, 349] on icon at bounding box center [892, 368] width 48 height 38
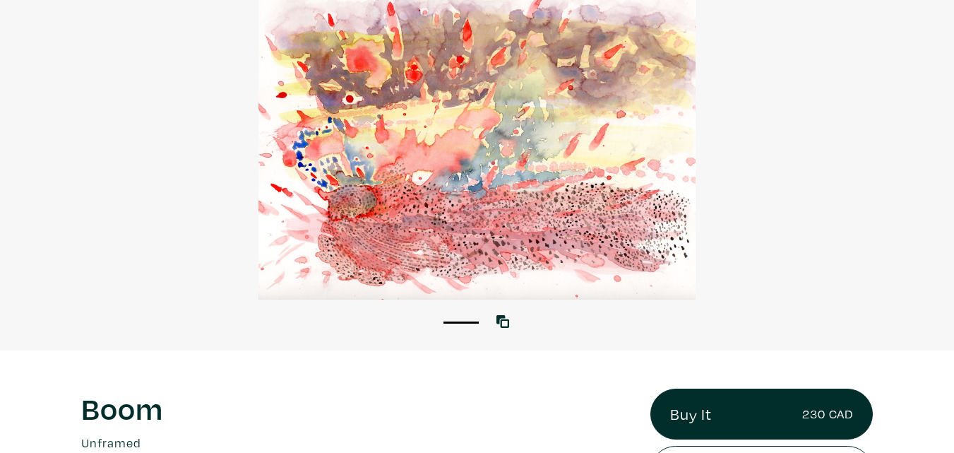
scroll to position [282, 0]
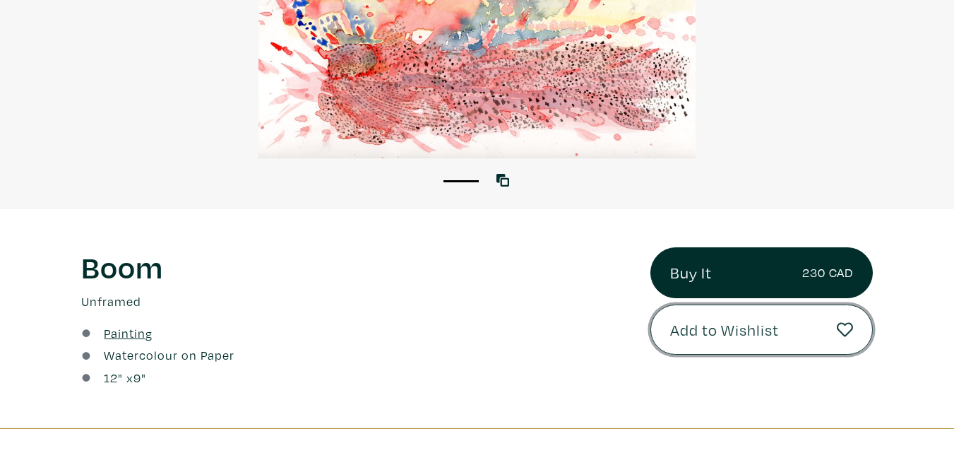
click at [711, 336] on span "Add to Wishlist" at bounding box center [724, 330] width 109 height 24
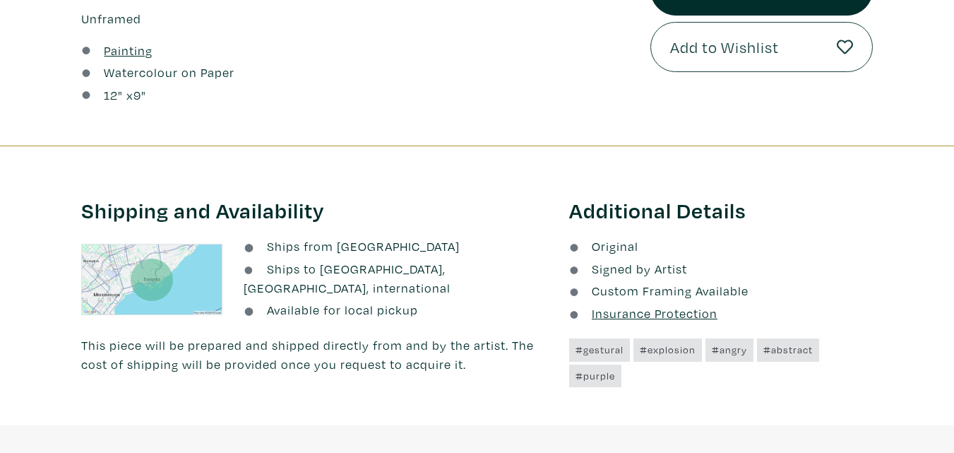
scroll to position [661, 0]
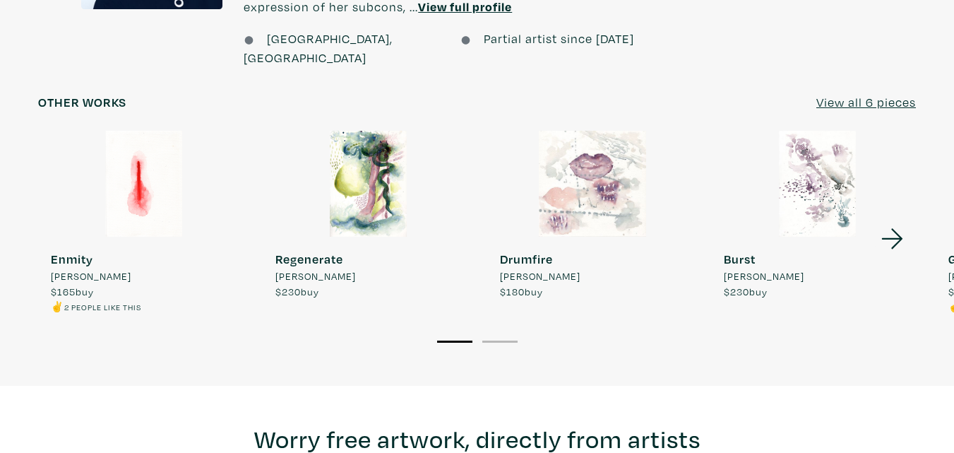
scroll to position [1139, 0]
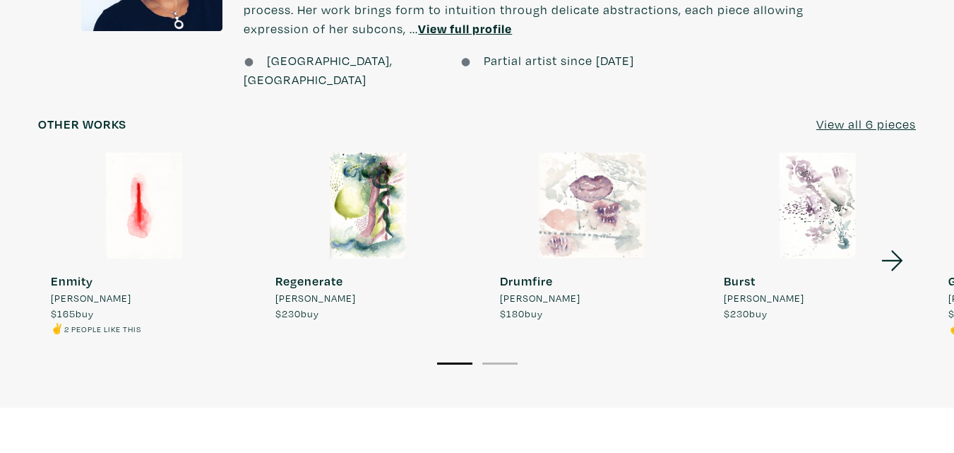
click at [360, 200] on div at bounding box center [369, 205] width 212 height 106
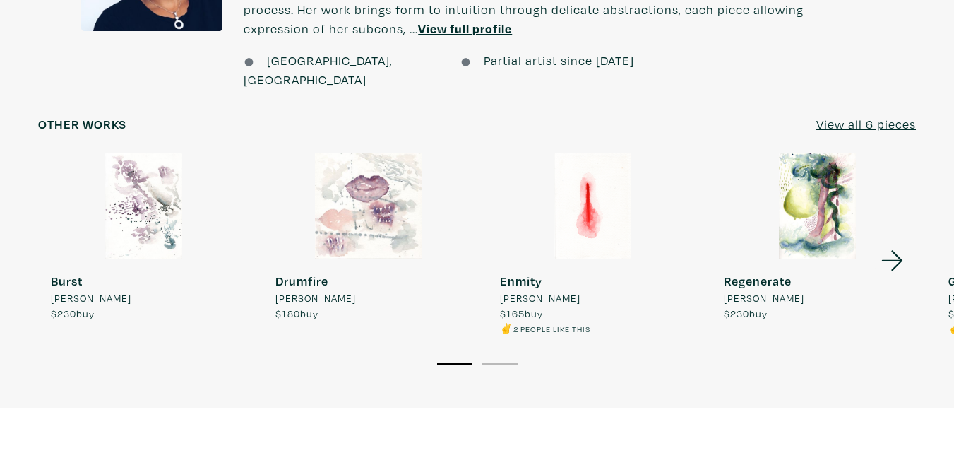
click at [132, 176] on div at bounding box center [144, 205] width 212 height 106
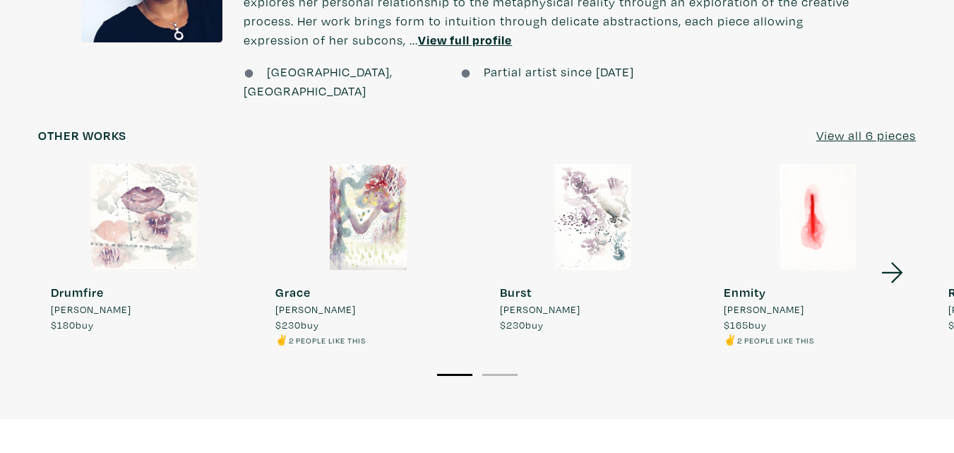
click at [891, 253] on icon at bounding box center [892, 272] width 48 height 38
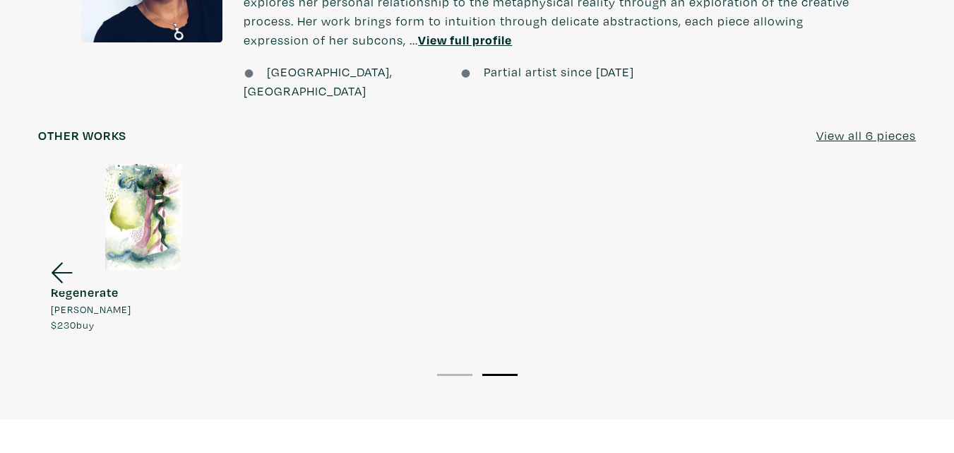
click at [54, 262] on icon at bounding box center [62, 272] width 21 height 20
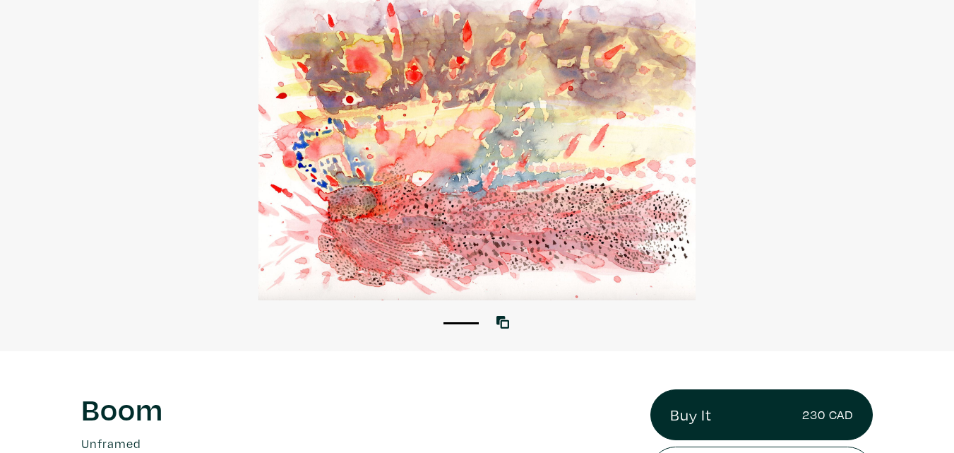
scroll to position [337, 0]
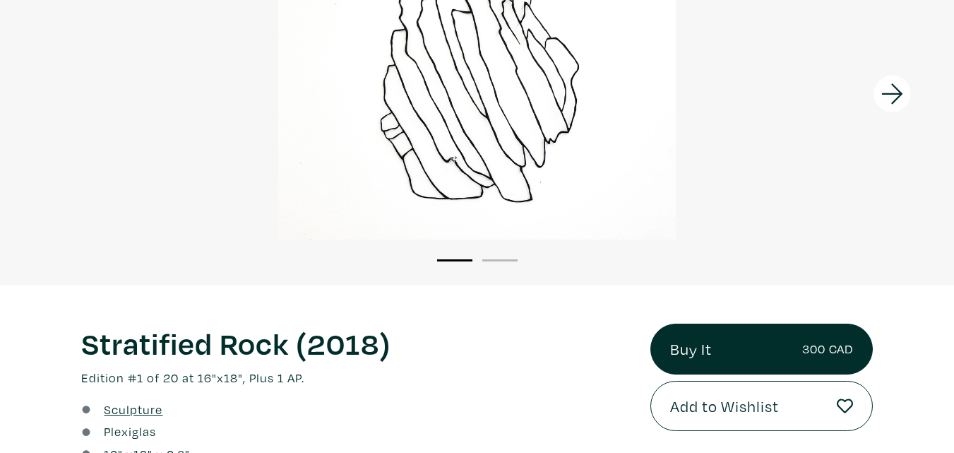
scroll to position [282, 0]
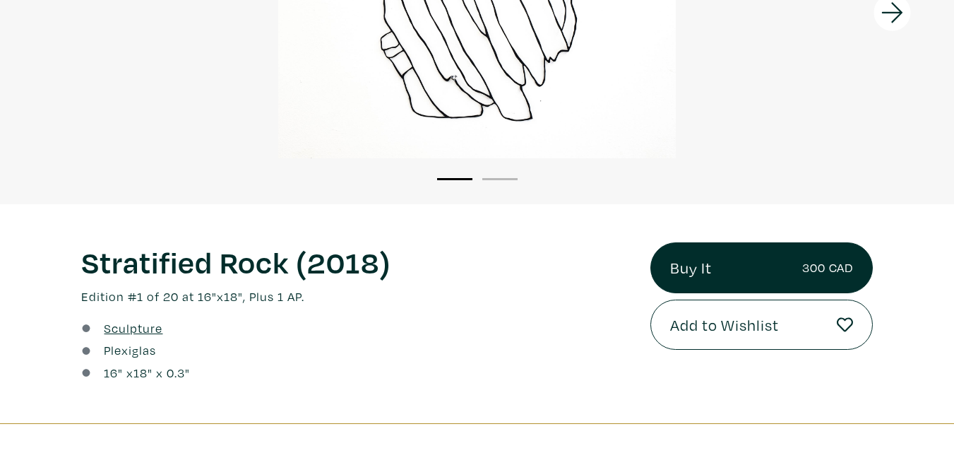
click at [494, 180] on li "2" at bounding box center [499, 178] width 35 height 14
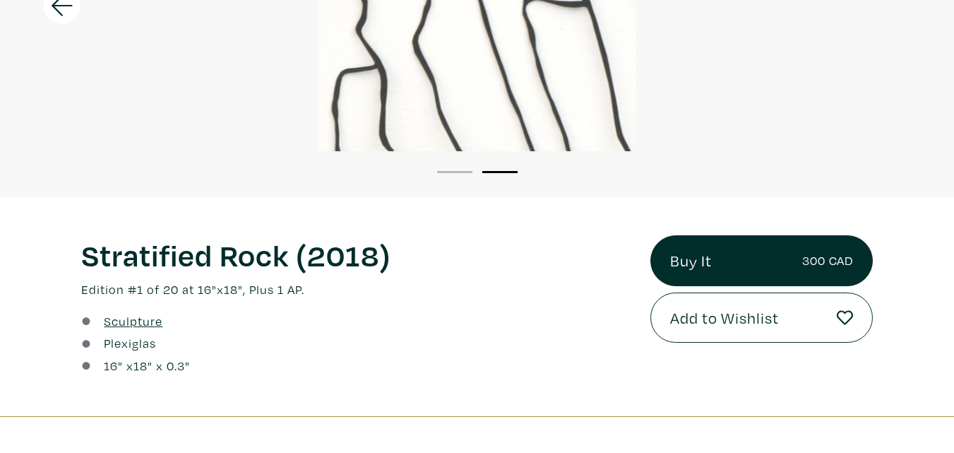
scroll to position [353, 0]
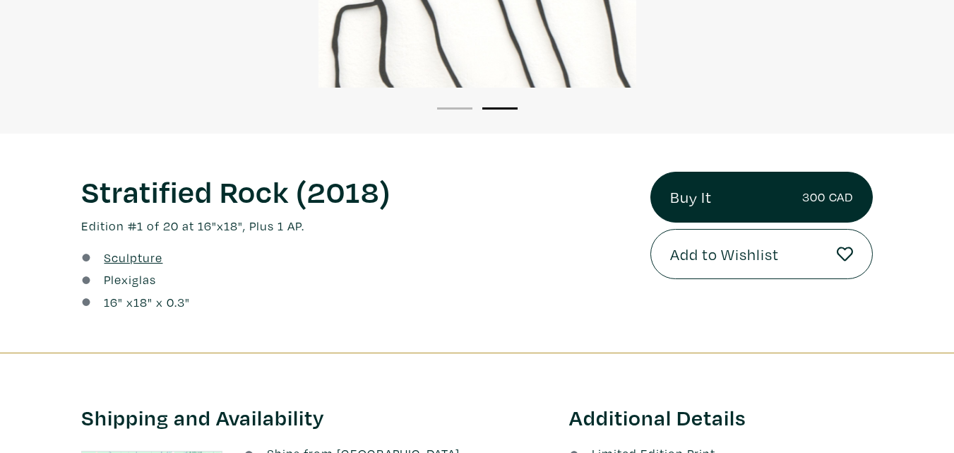
click at [446, 108] on button "1" at bounding box center [454, 108] width 35 height 2
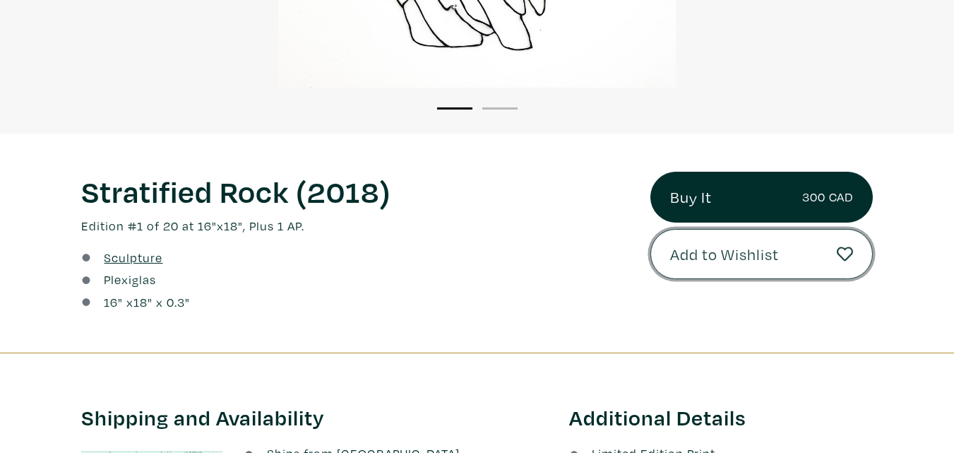
click at [710, 253] on span "Add to Wishlist" at bounding box center [724, 254] width 109 height 24
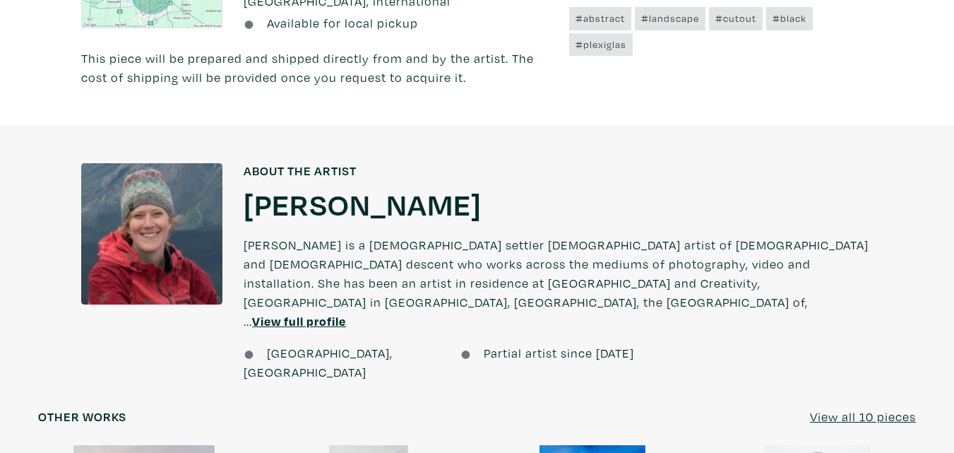
scroll to position [847, 0]
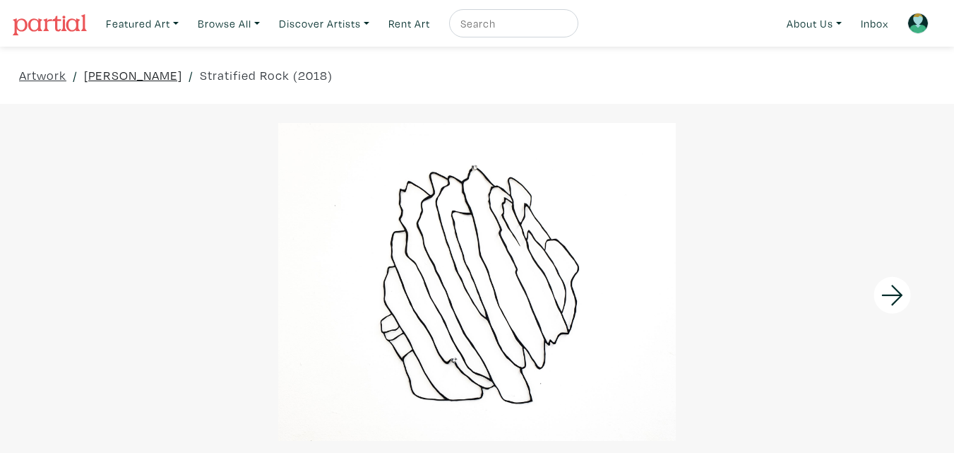
click at [146, 73] on link "[PERSON_NAME]" at bounding box center [133, 75] width 98 height 19
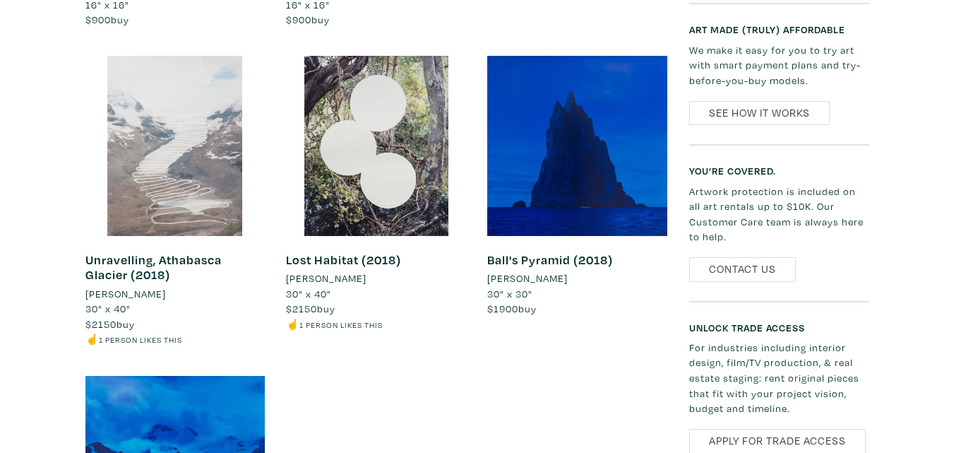
scroll to position [1483, 0]
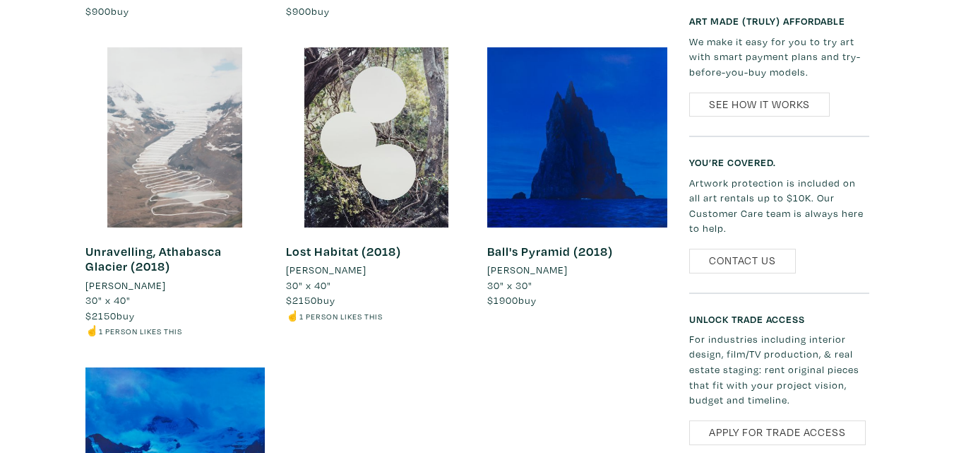
click at [164, 87] on div at bounding box center [175, 137] width 180 height 180
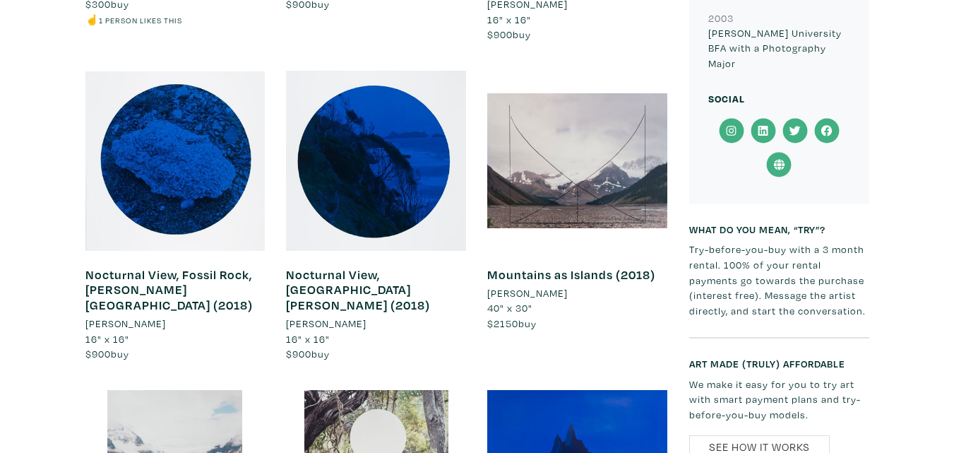
scroll to position [1130, 0]
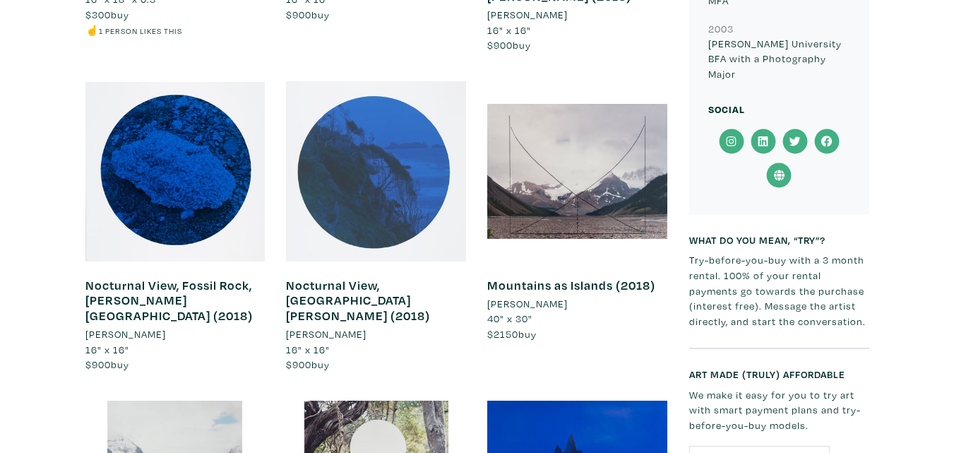
click at [401, 113] on div at bounding box center [376, 171] width 180 height 180
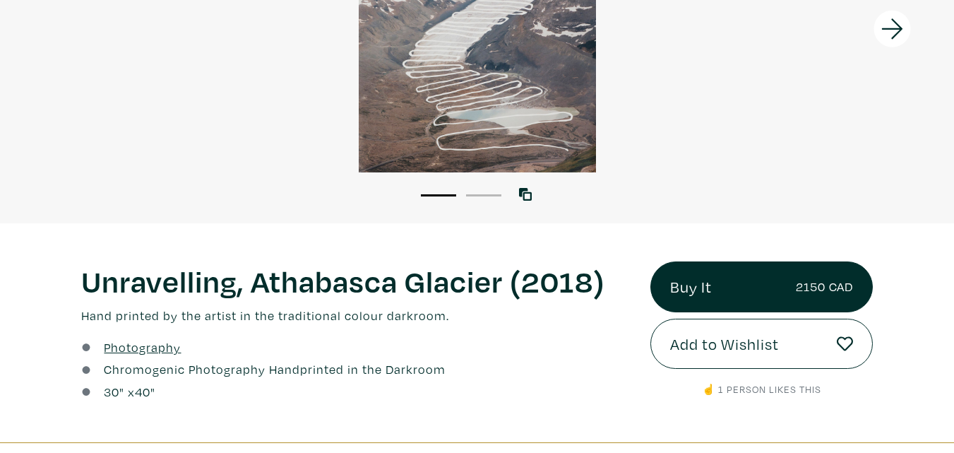
scroll to position [282, 0]
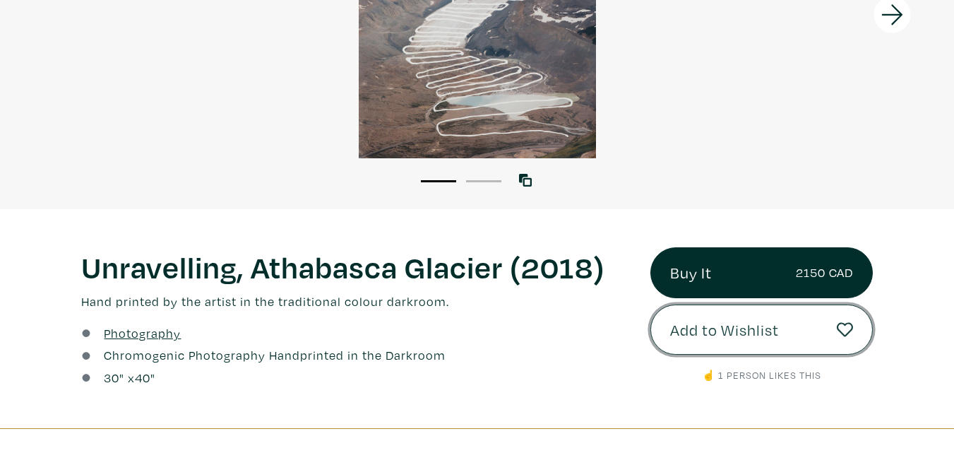
click at [726, 328] on span "Add to Wishlist" at bounding box center [724, 330] width 109 height 24
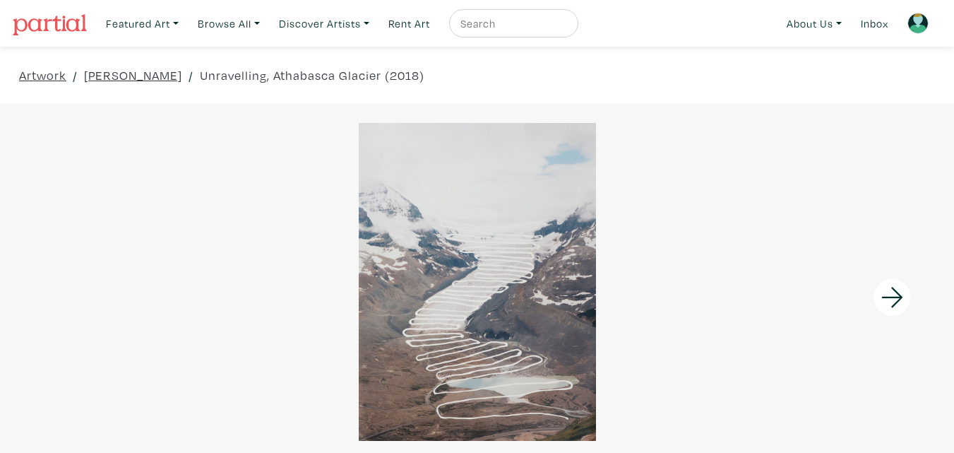
scroll to position [282, 0]
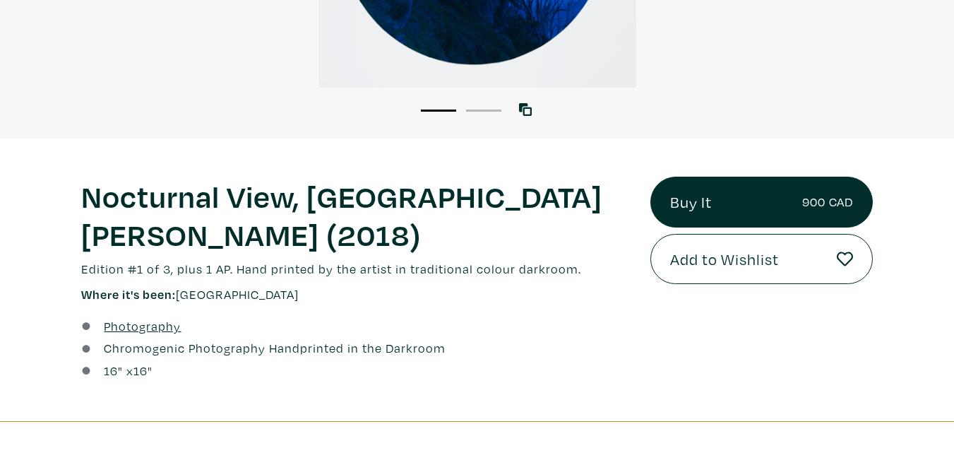
scroll to position [141, 0]
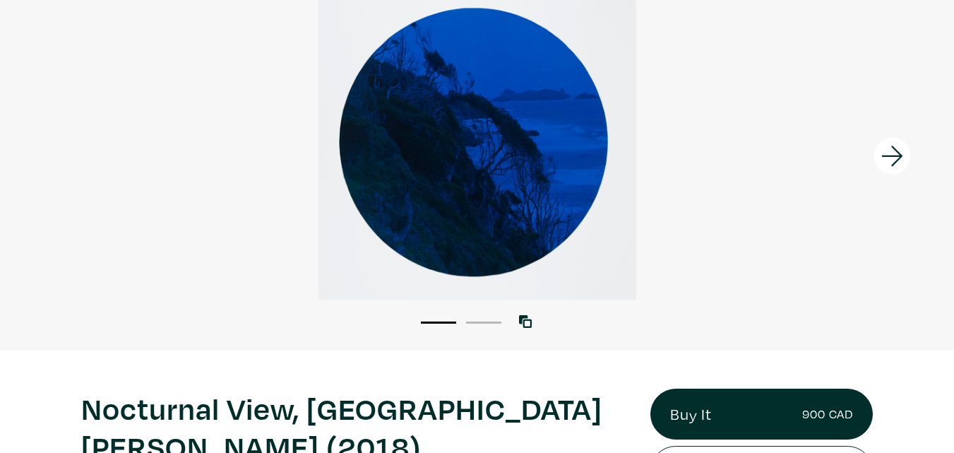
click at [494, 317] on li "2" at bounding box center [483, 321] width 35 height 14
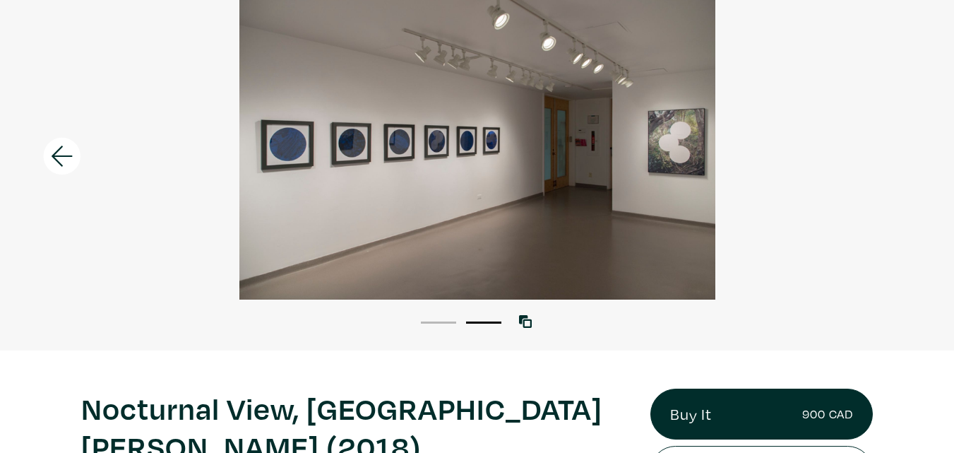
click at [426, 321] on li "1" at bounding box center [438, 321] width 35 height 14
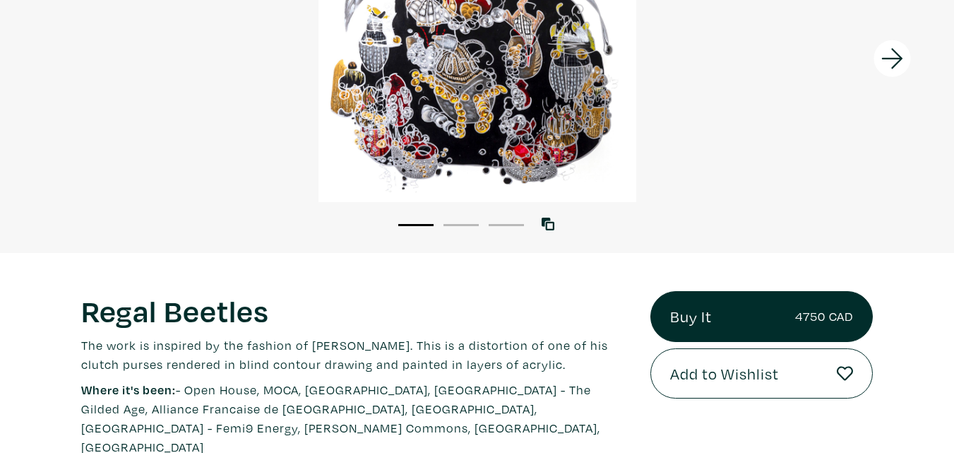
scroll to position [212, 0]
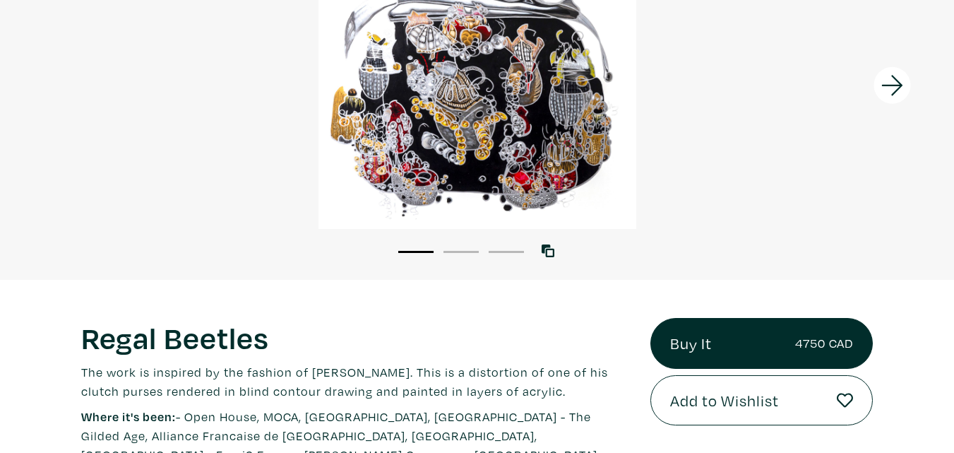
click at [504, 252] on button "3" at bounding box center [506, 252] width 35 height 2
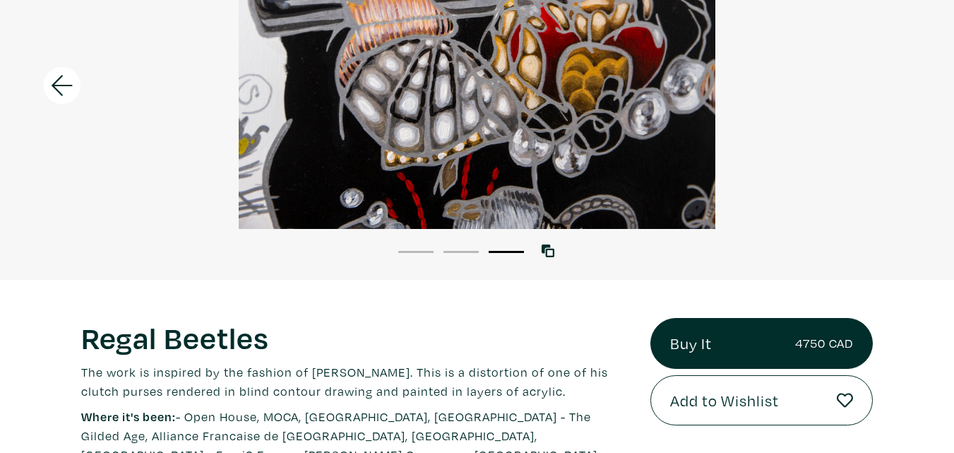
click at [453, 251] on button "2" at bounding box center [460, 252] width 35 height 2
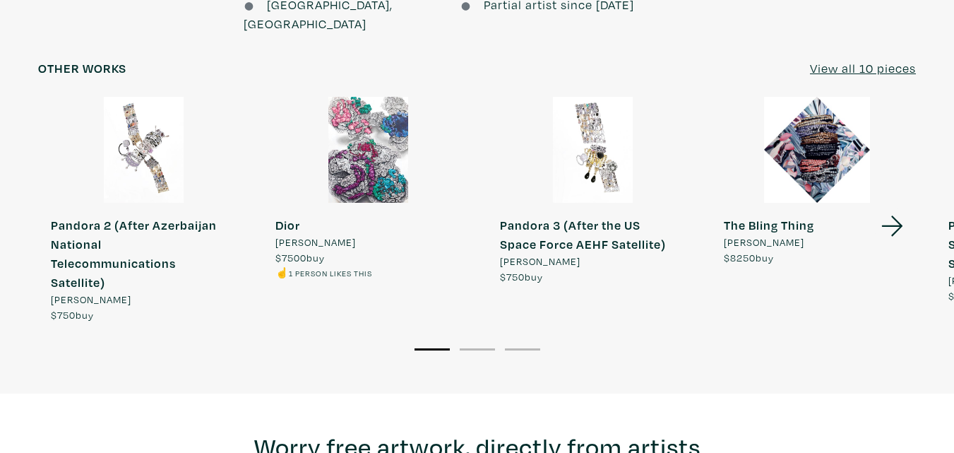
scroll to position [1271, 0]
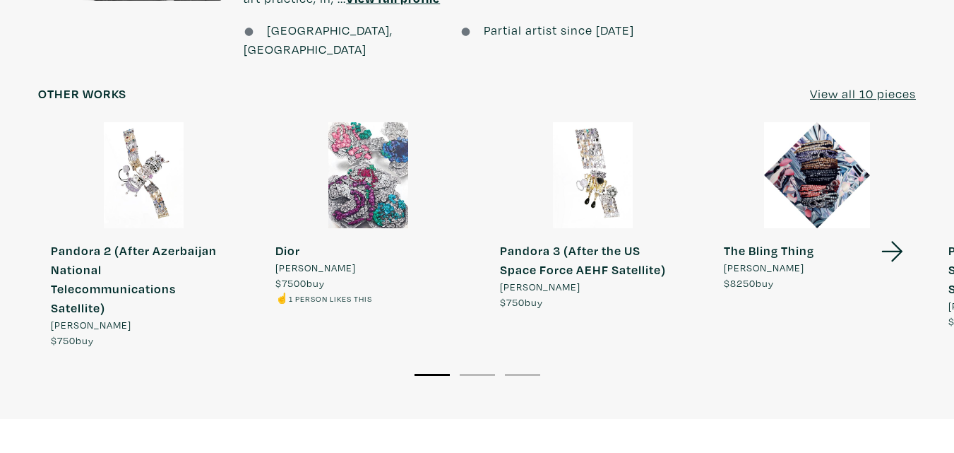
click at [362, 129] on div at bounding box center [369, 175] width 212 height 106
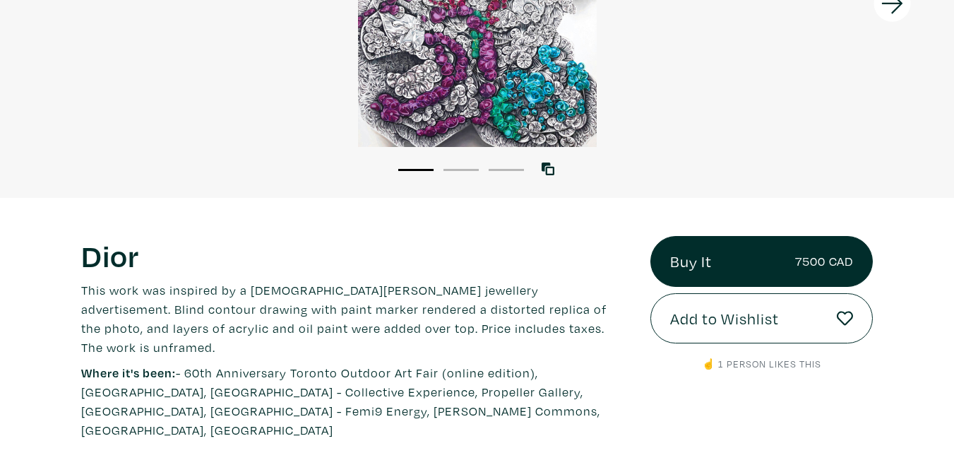
scroll to position [71, 0]
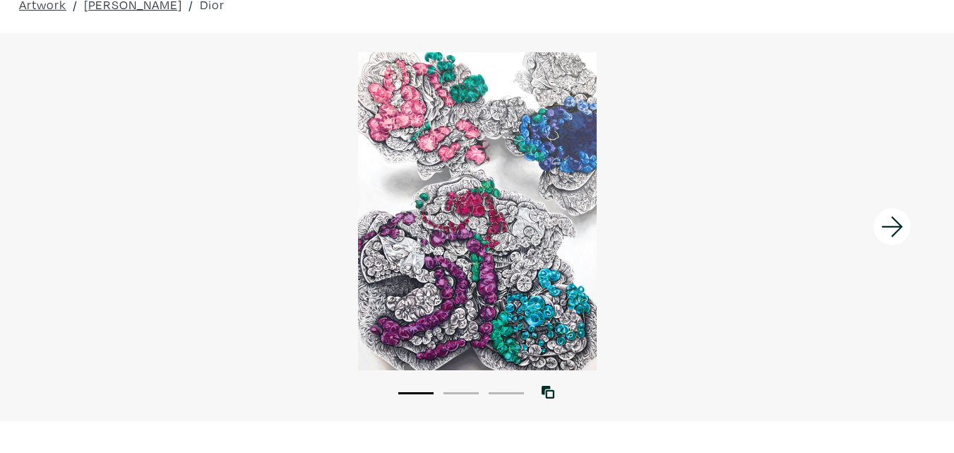
click at [450, 388] on li "2" at bounding box center [460, 392] width 35 height 14
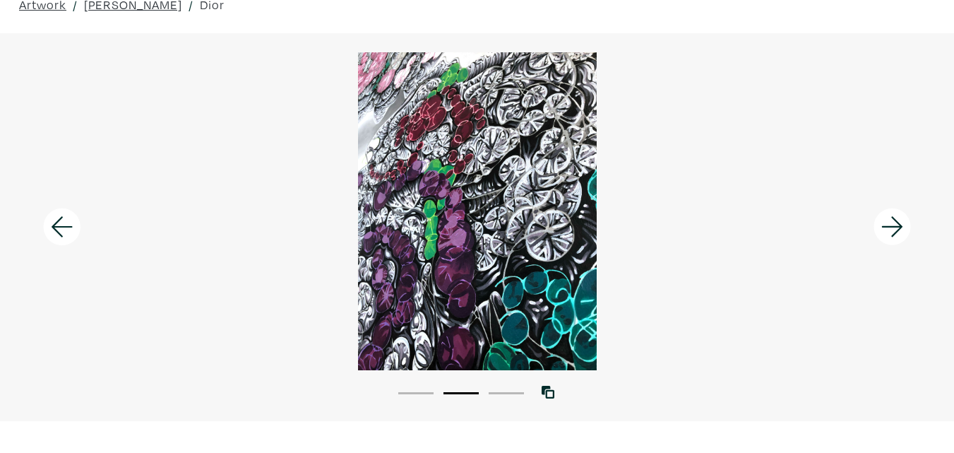
click at [498, 385] on li "3" at bounding box center [506, 392] width 35 height 14
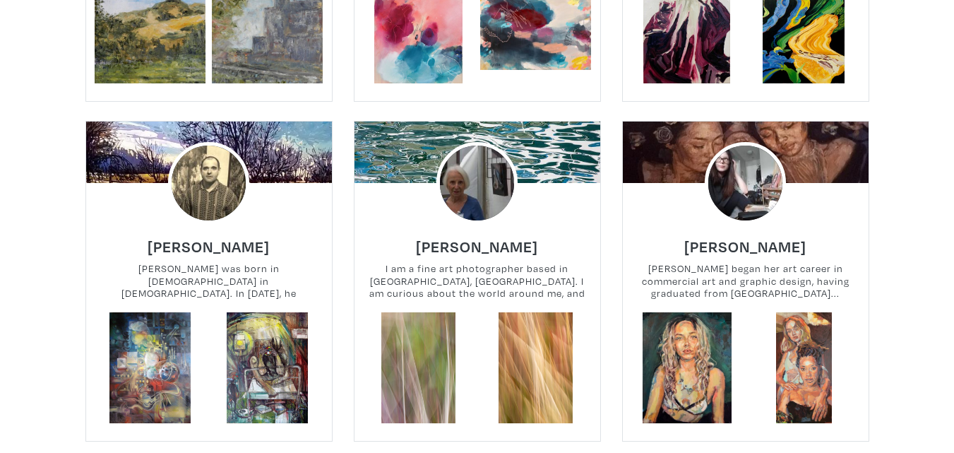
scroll to position [1977, 0]
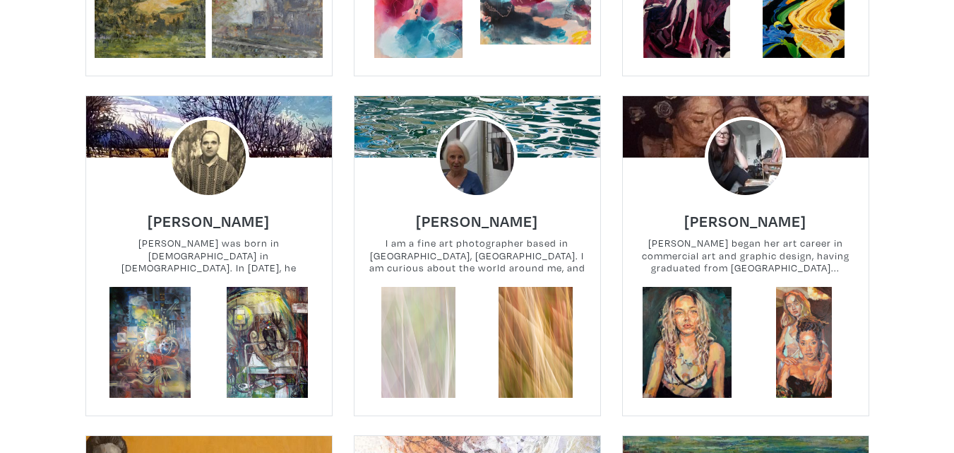
click at [423, 309] on link at bounding box center [418, 342] width 111 height 111
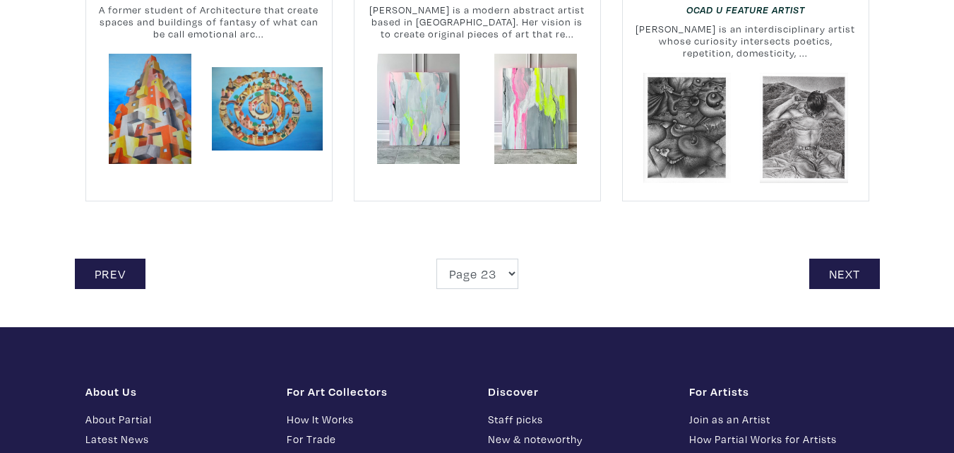
scroll to position [3177, 0]
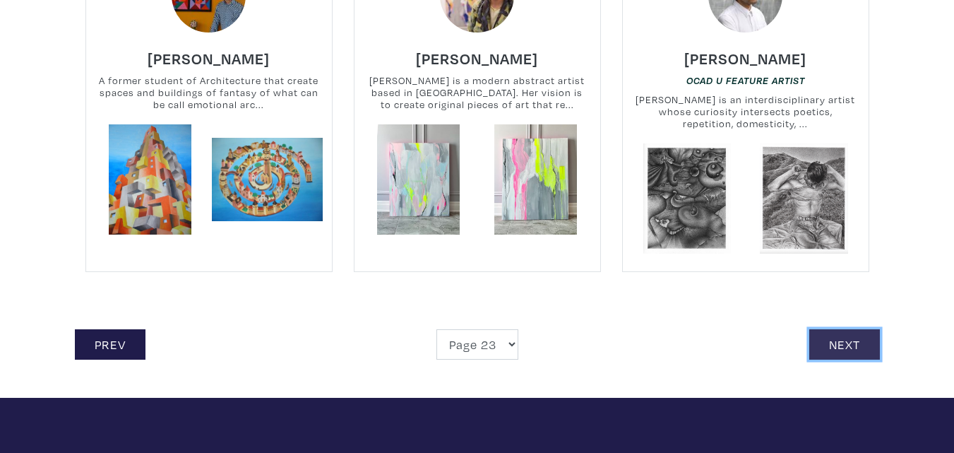
click at [851, 349] on link "Next" at bounding box center [844, 344] width 71 height 30
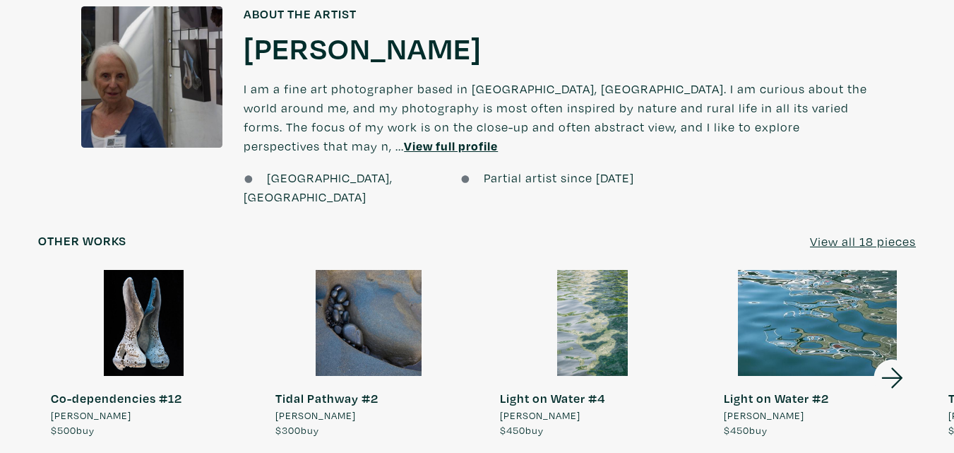
scroll to position [1059, 0]
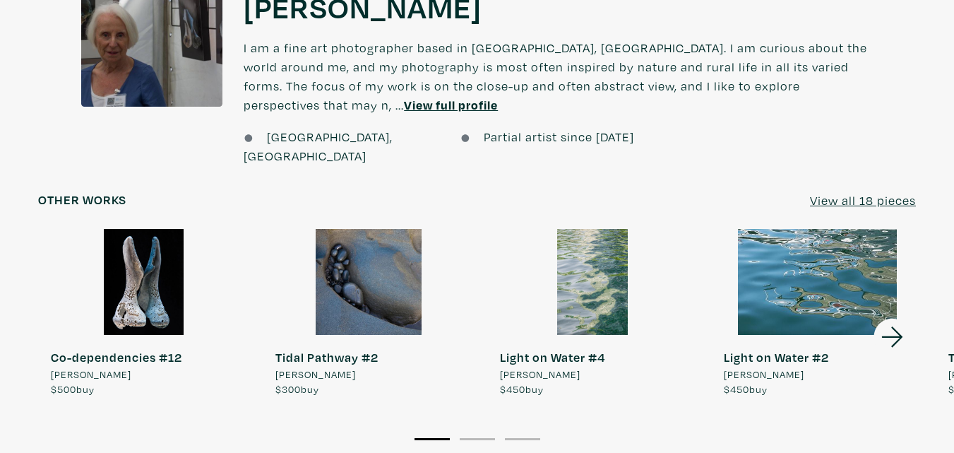
click at [887, 326] on icon at bounding box center [891, 336] width 21 height 20
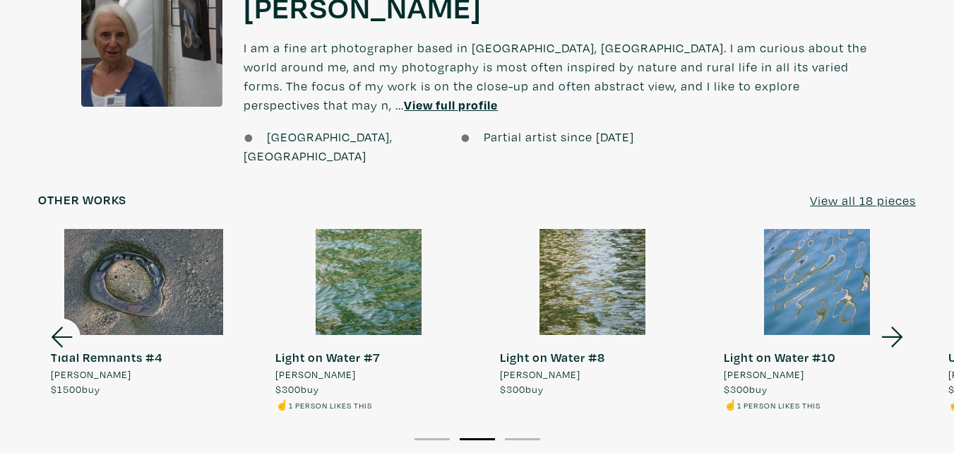
click at [894, 318] on icon at bounding box center [892, 337] width 48 height 38
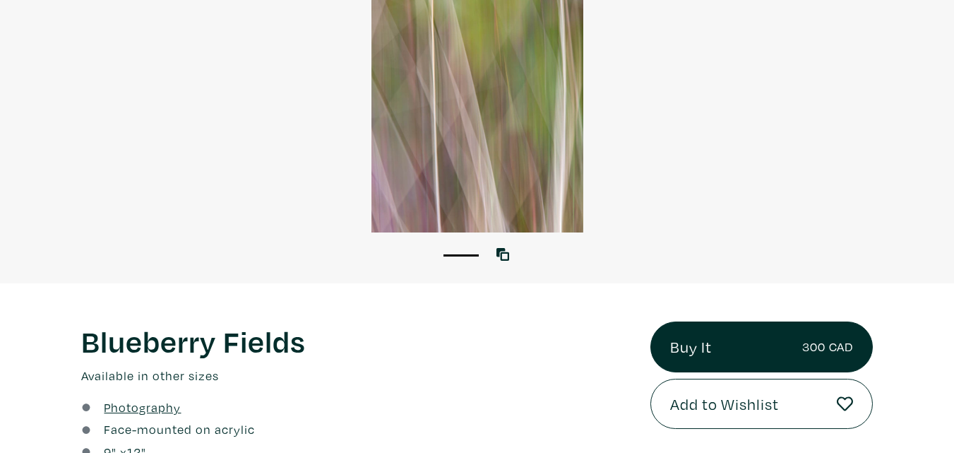
scroll to position [0, 0]
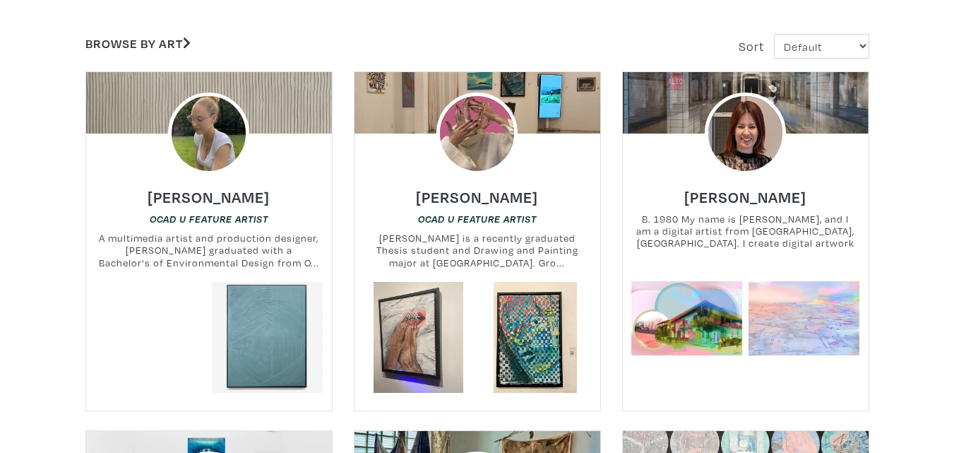
scroll to position [282, 0]
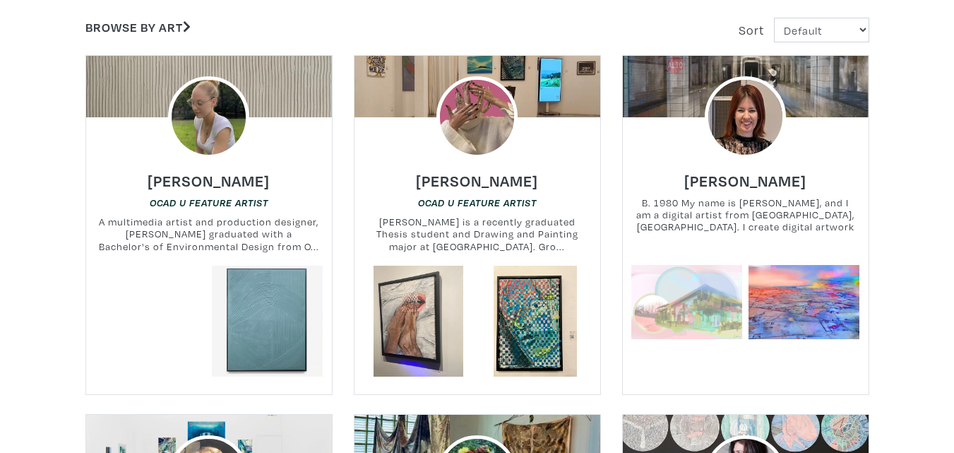
click at [709, 301] on link at bounding box center [686, 301] width 111 height 111
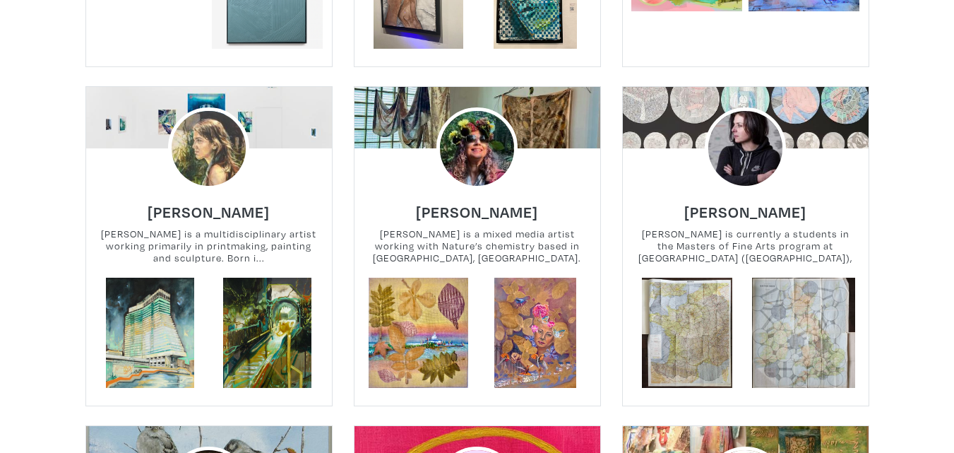
scroll to position [635, 0]
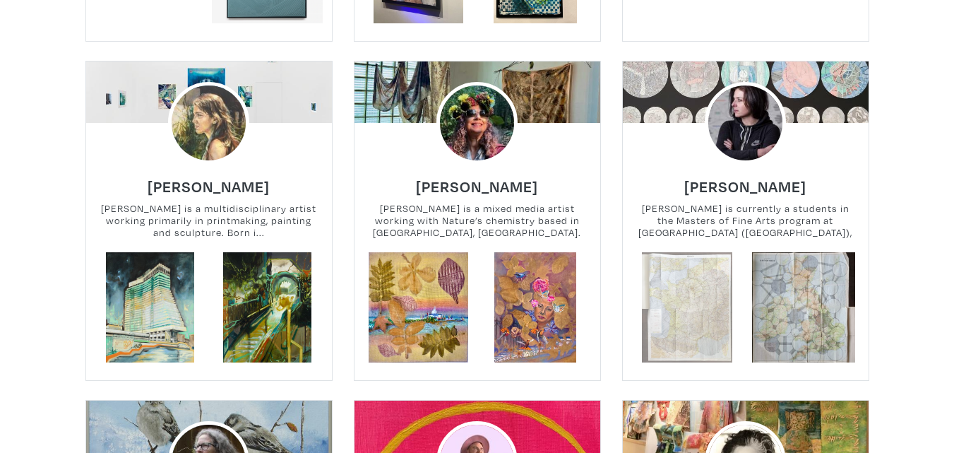
click at [703, 298] on link at bounding box center [686, 307] width 111 height 111
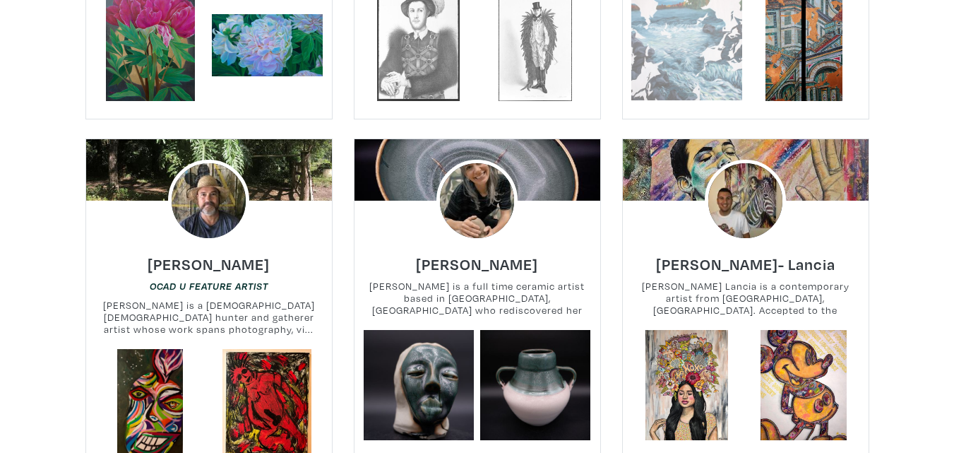
scroll to position [1553, 0]
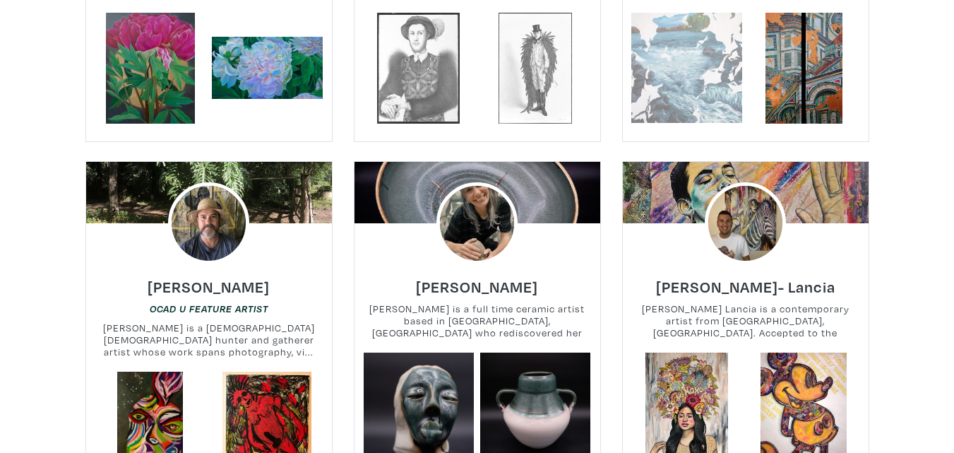
click at [703, 64] on link at bounding box center [686, 68] width 111 height 111
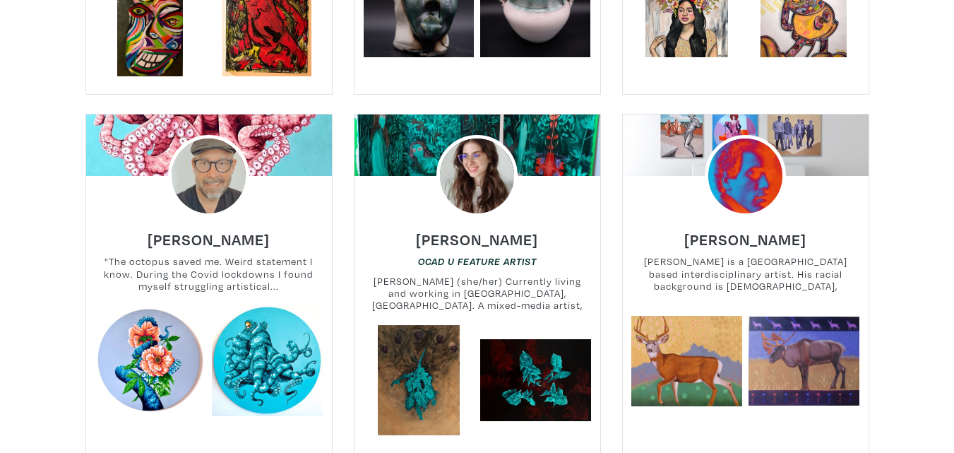
scroll to position [1977, 0]
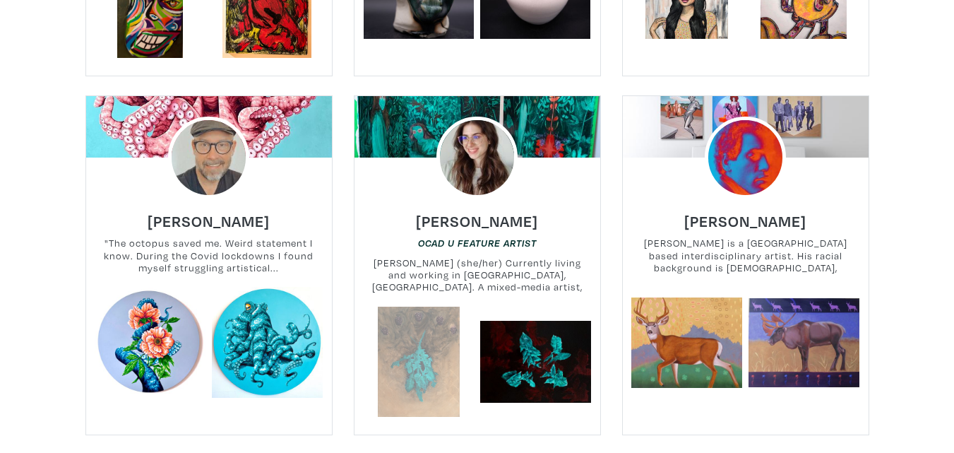
click at [432, 366] on link at bounding box center [418, 361] width 111 height 111
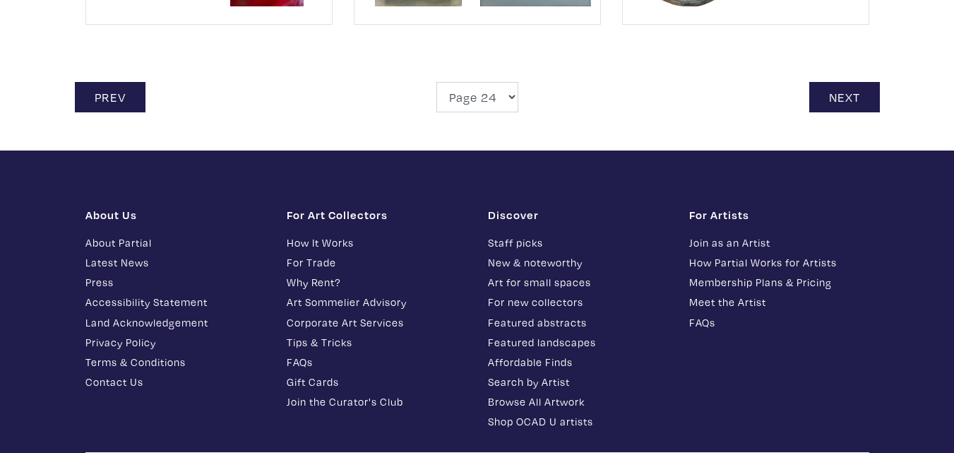
scroll to position [3459, 0]
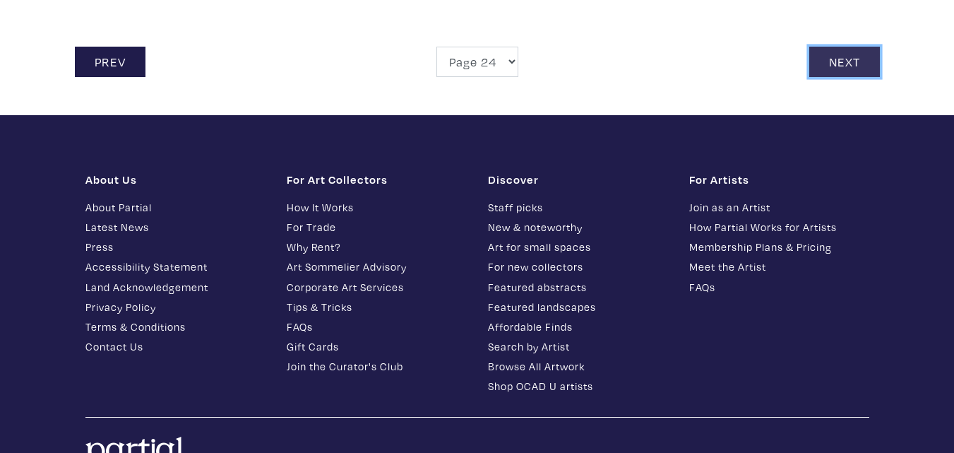
click at [836, 71] on link "Next" at bounding box center [844, 62] width 71 height 30
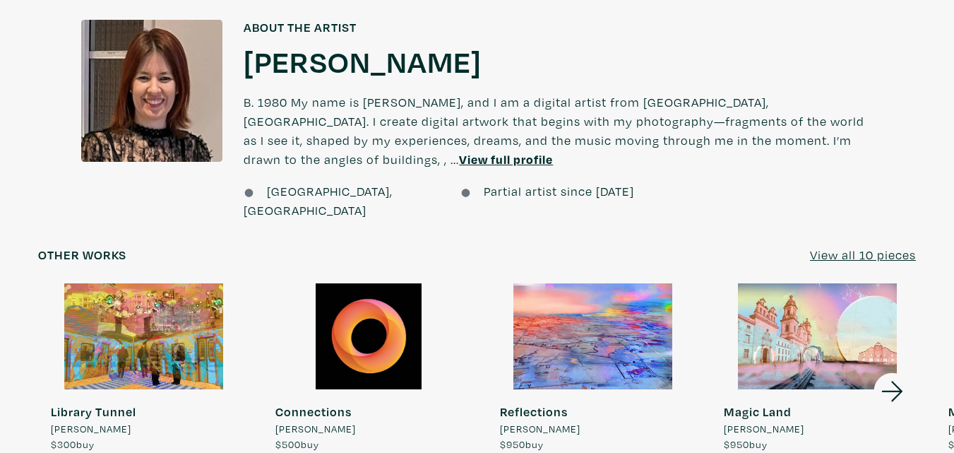
scroll to position [1200, 0]
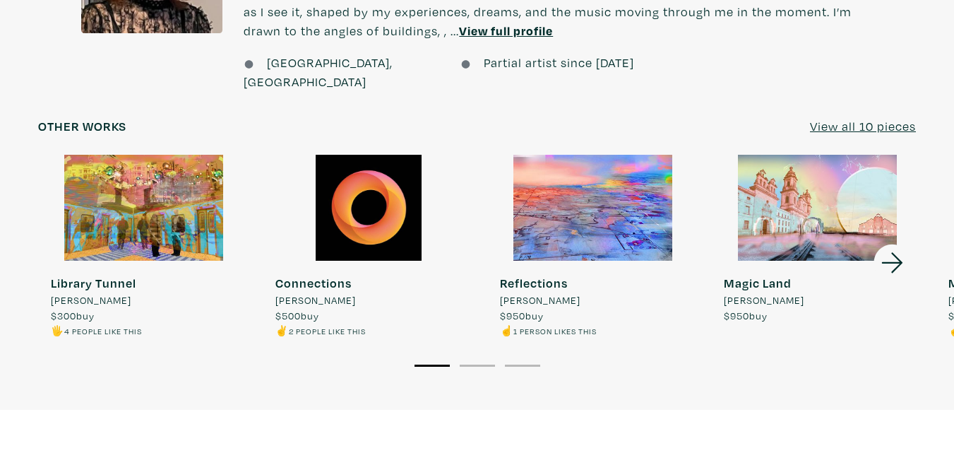
click at [624, 191] on div at bounding box center [593, 208] width 212 height 106
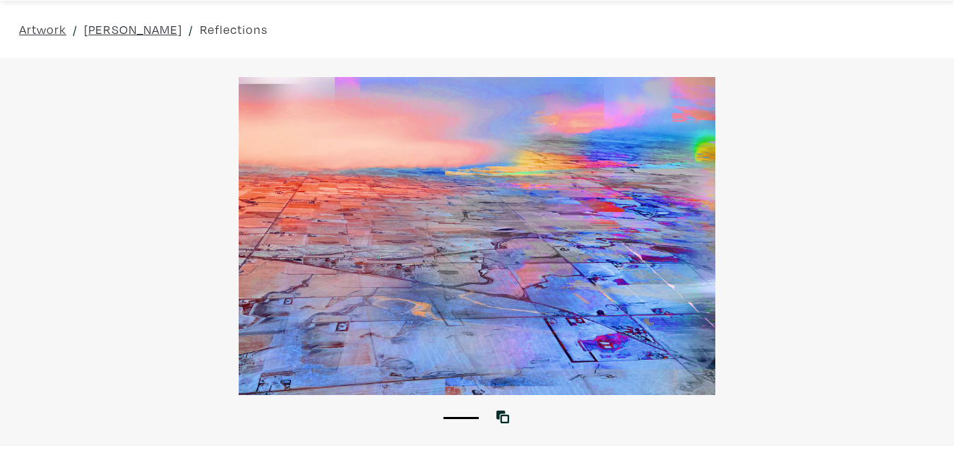
scroll to position [71, 0]
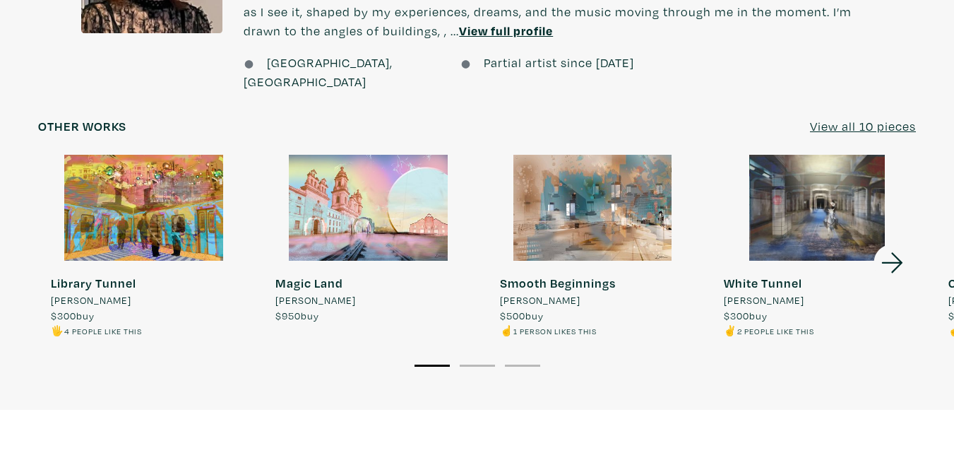
click at [896, 244] on icon at bounding box center [892, 263] width 48 height 38
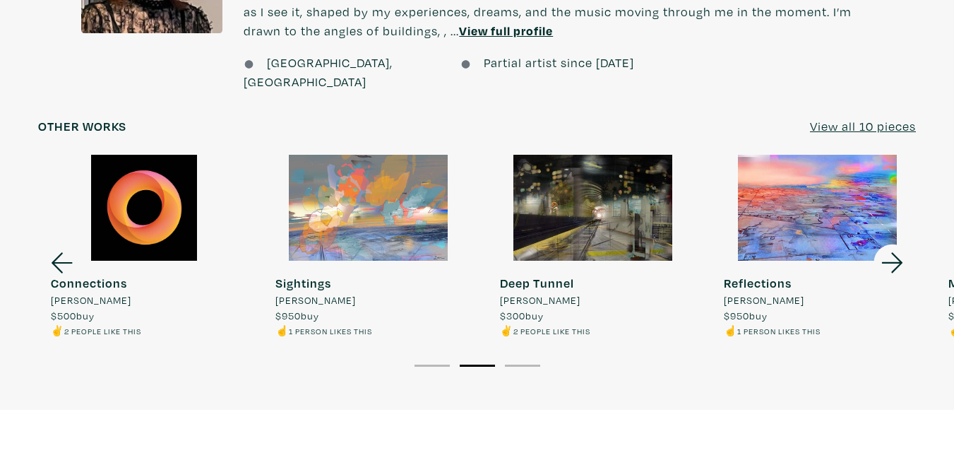
click at [386, 198] on div at bounding box center [369, 208] width 212 height 106
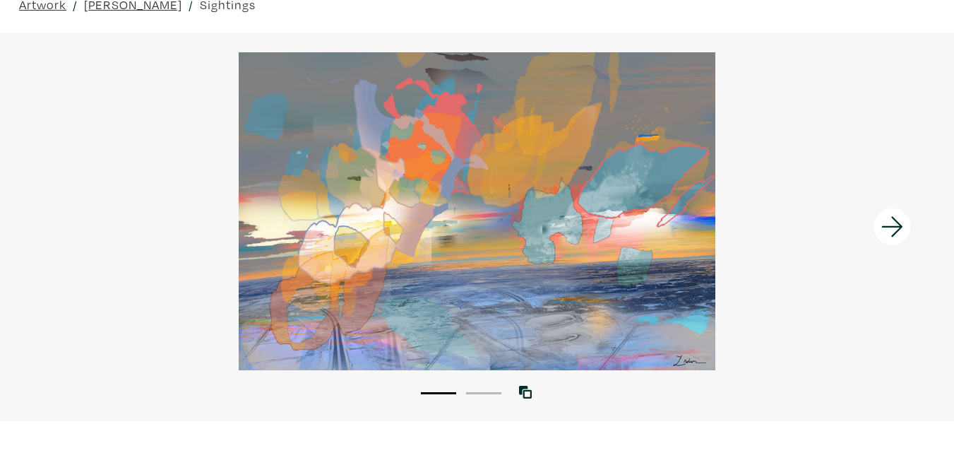
scroll to position [212, 0]
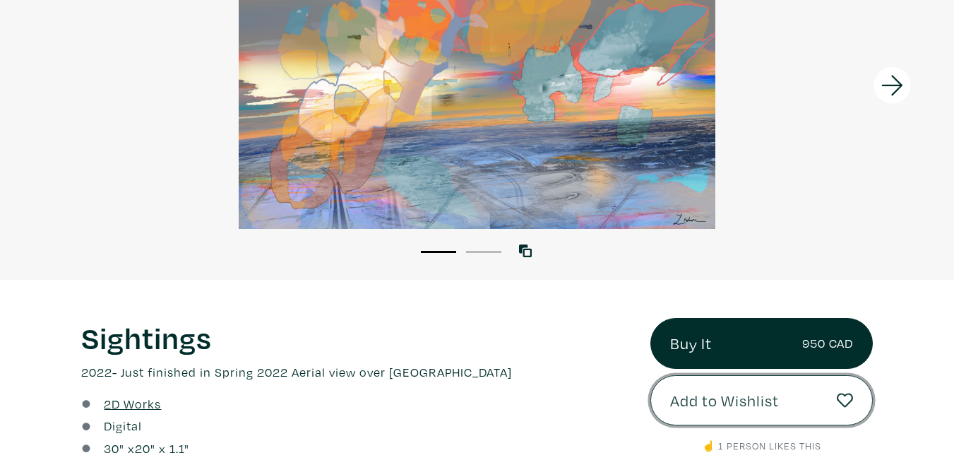
click at [737, 414] on button "Add to Wishlist" at bounding box center [761, 400] width 222 height 51
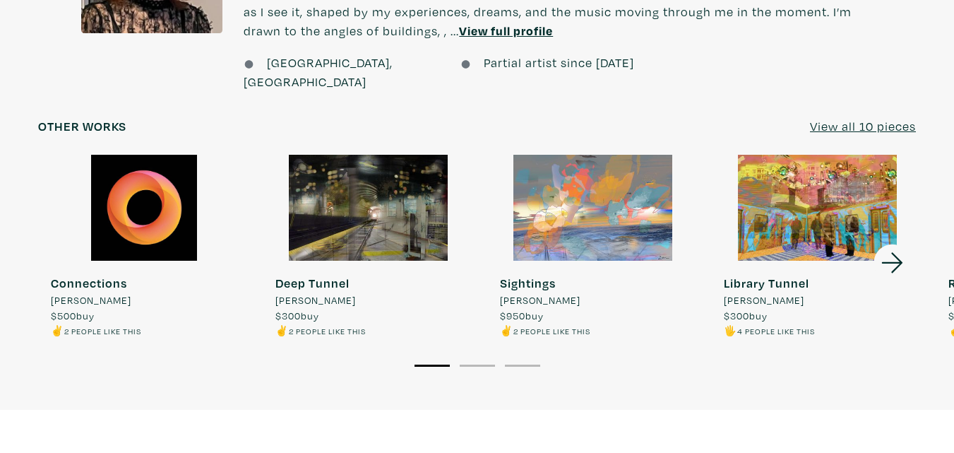
click at [899, 244] on icon at bounding box center [892, 263] width 48 height 38
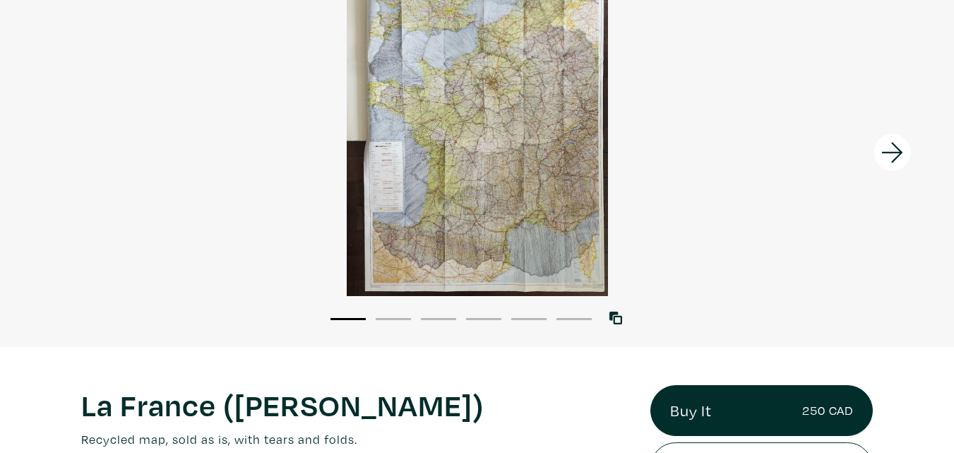
scroll to position [141, 0]
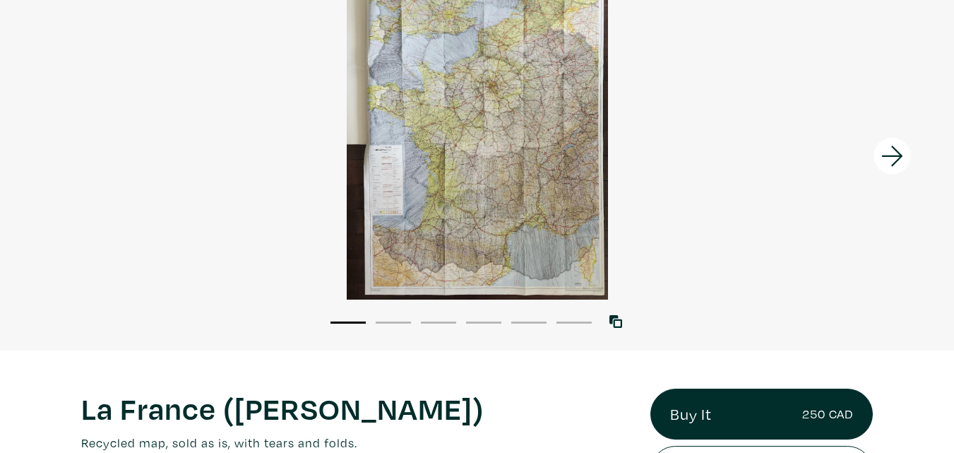
click at [448, 325] on li "3" at bounding box center [438, 321] width 35 height 14
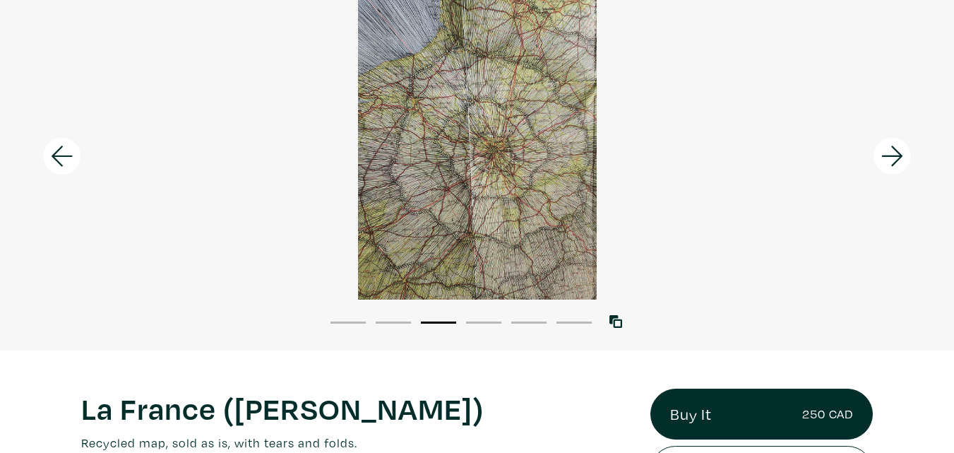
click at [529, 321] on button "5" at bounding box center [528, 322] width 35 height 2
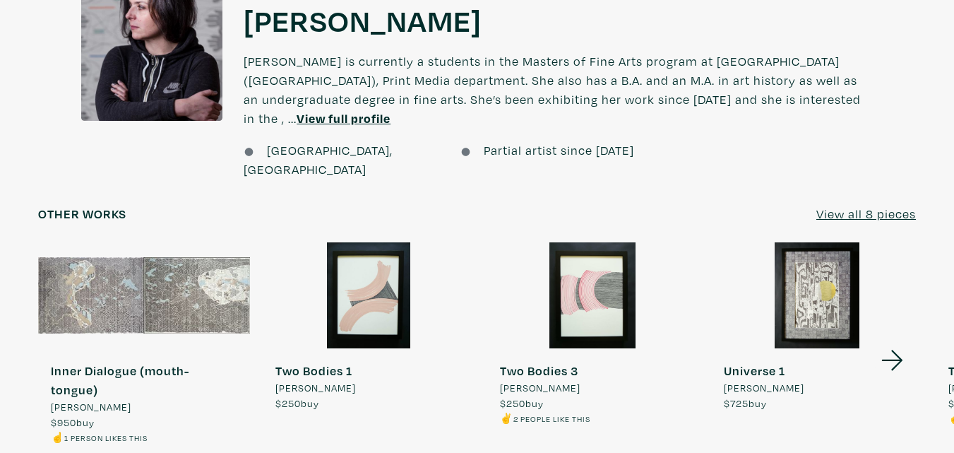
scroll to position [1059, 0]
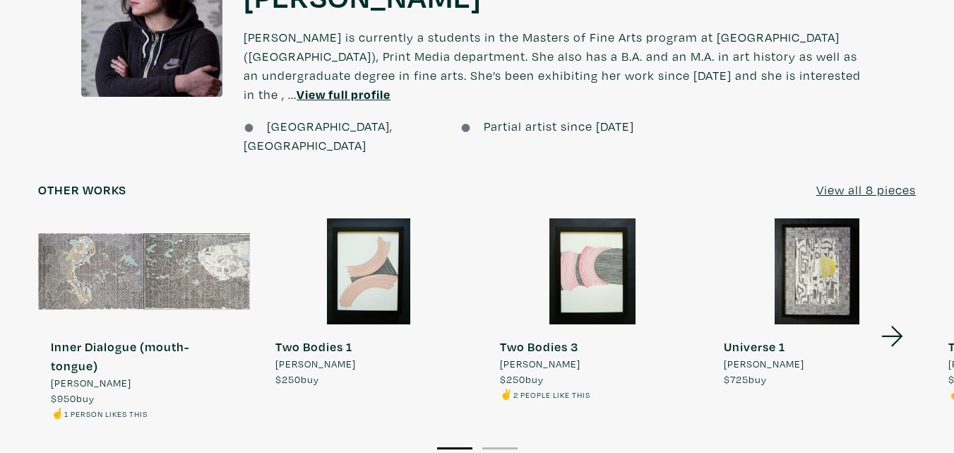
click at [896, 317] on icon at bounding box center [892, 336] width 48 height 38
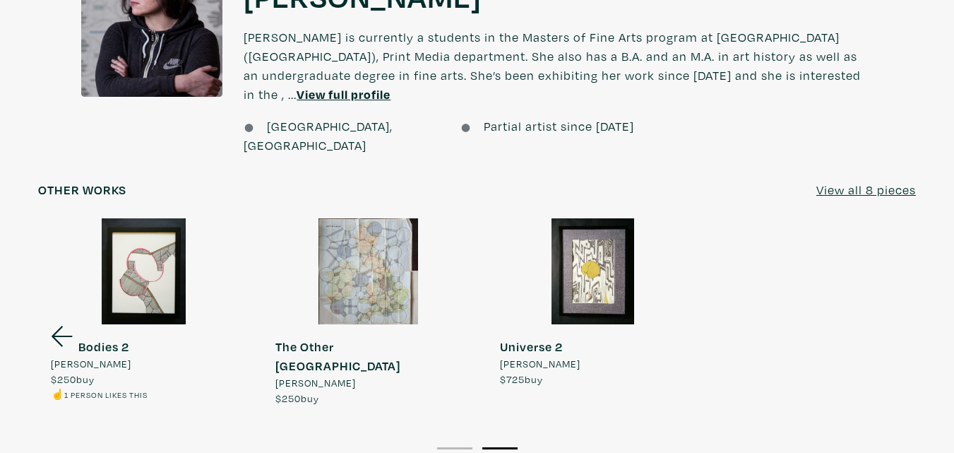
click at [363, 229] on div at bounding box center [369, 271] width 212 height 106
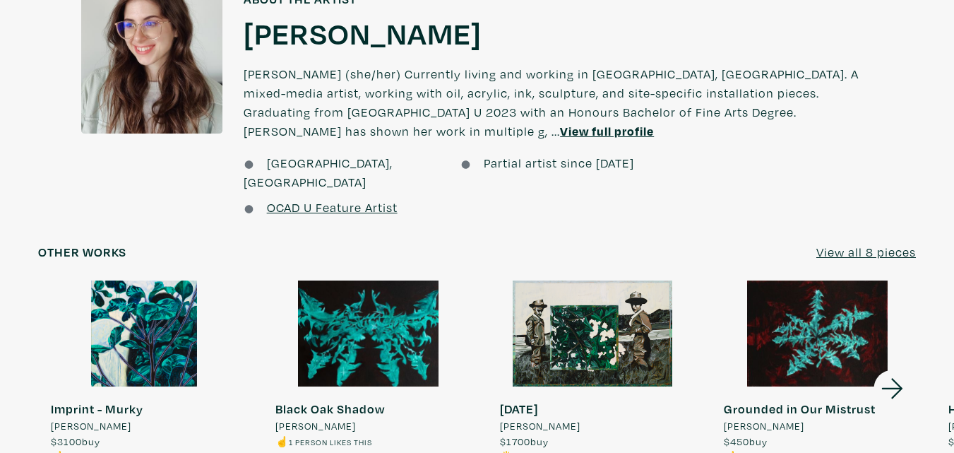
scroll to position [1130, 0]
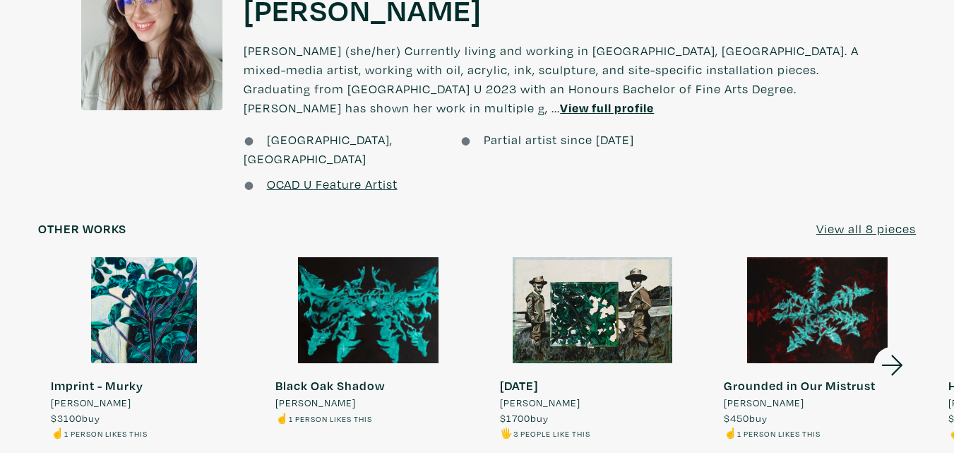
click at [375, 307] on div at bounding box center [369, 310] width 212 height 106
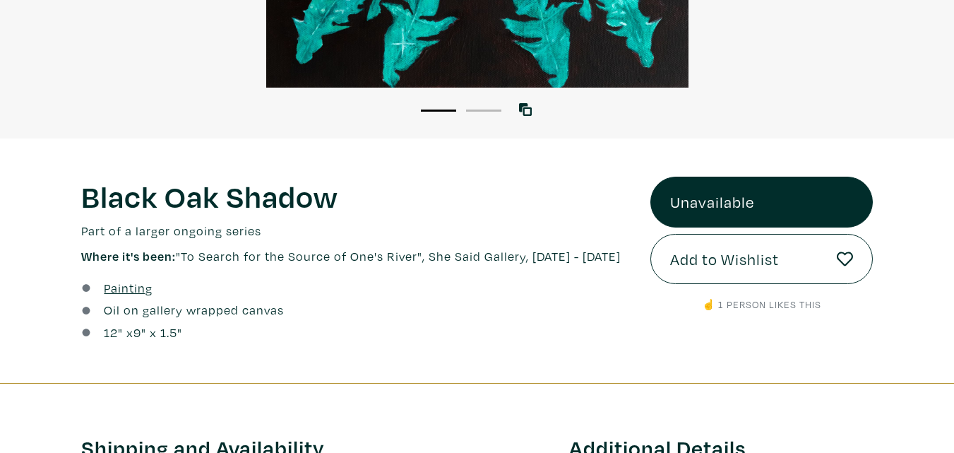
scroll to position [71, 0]
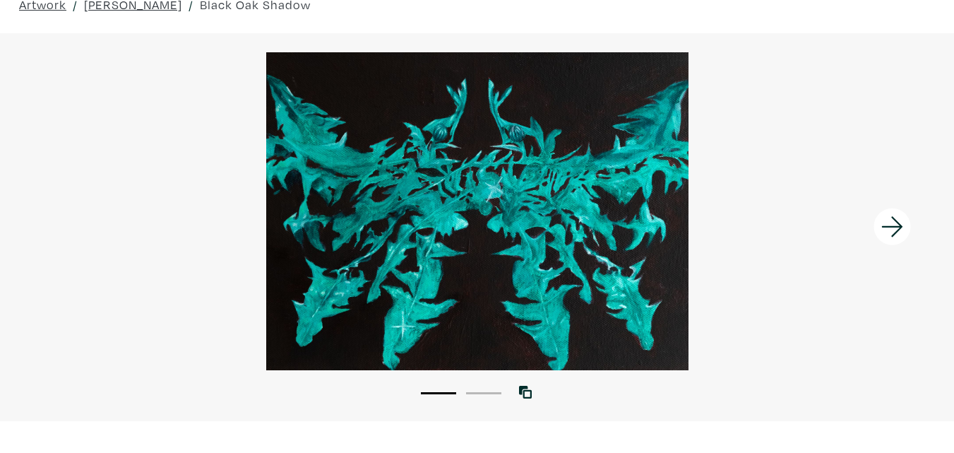
click at [478, 395] on li "2" at bounding box center [483, 392] width 35 height 14
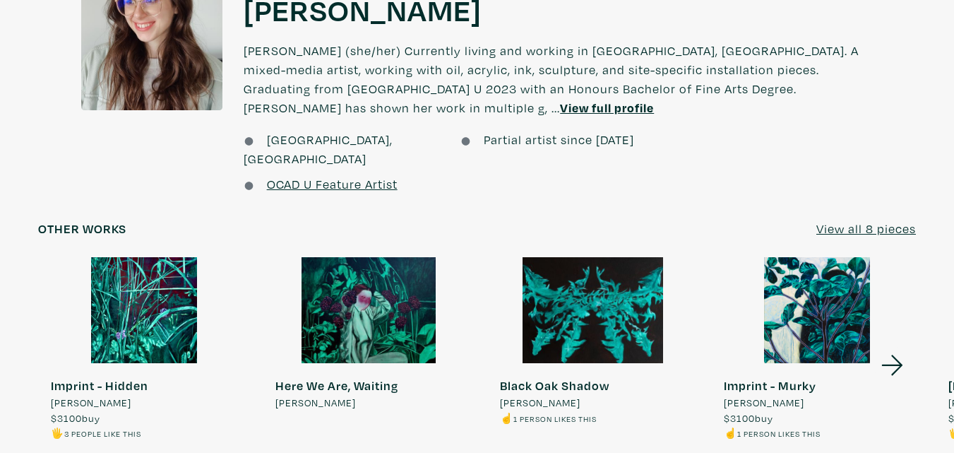
click at [892, 350] on icon at bounding box center [892, 365] width 48 height 38
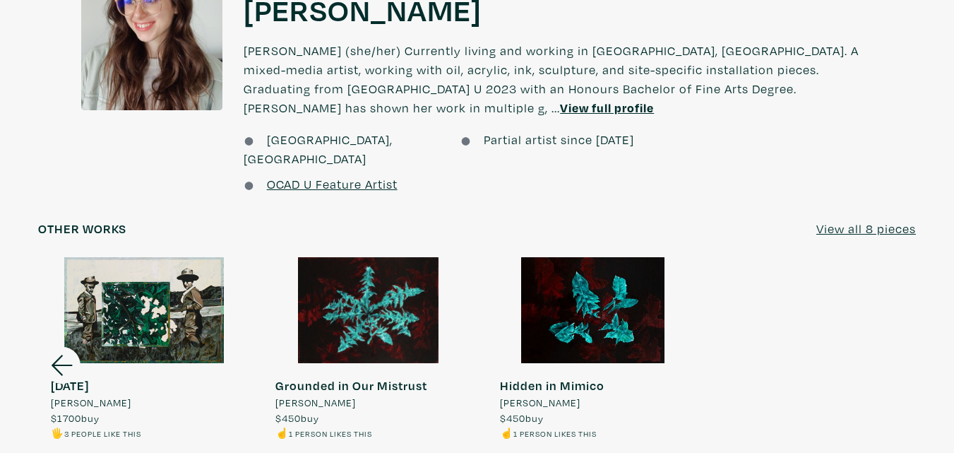
click at [56, 355] on icon at bounding box center [62, 365] width 21 height 20
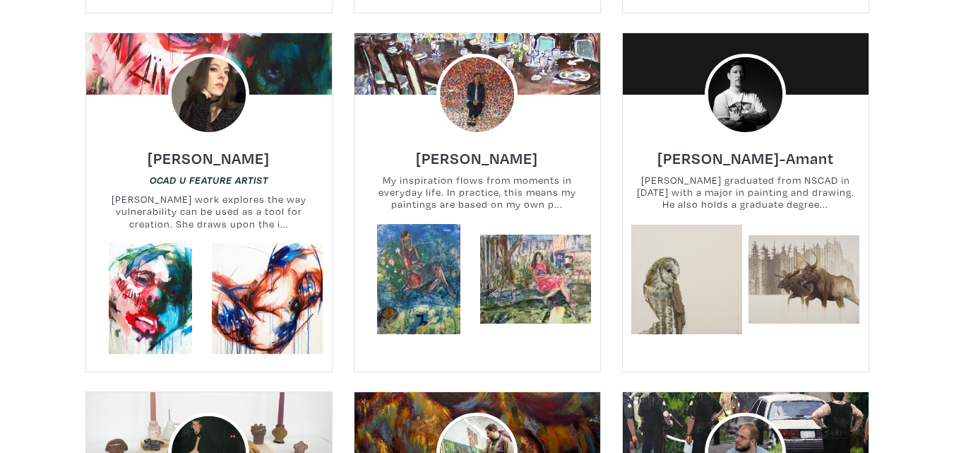
scroll to position [777, 0]
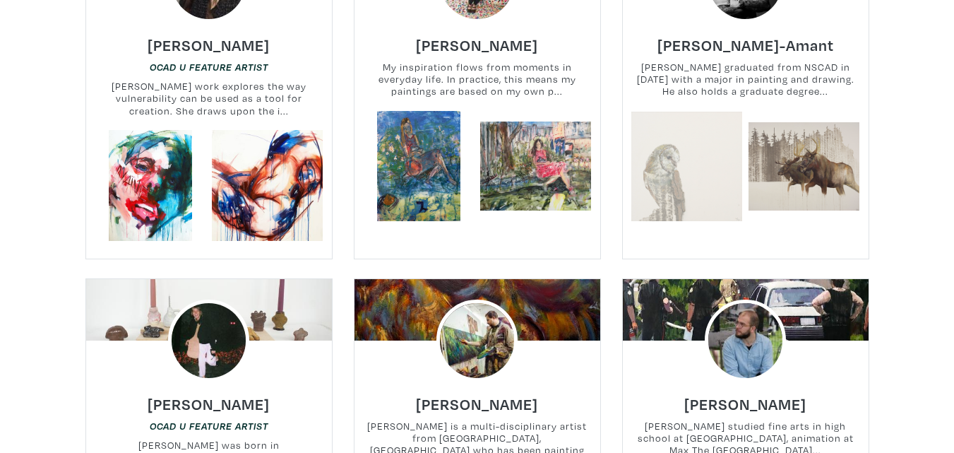
click at [672, 159] on link at bounding box center [686, 166] width 111 height 111
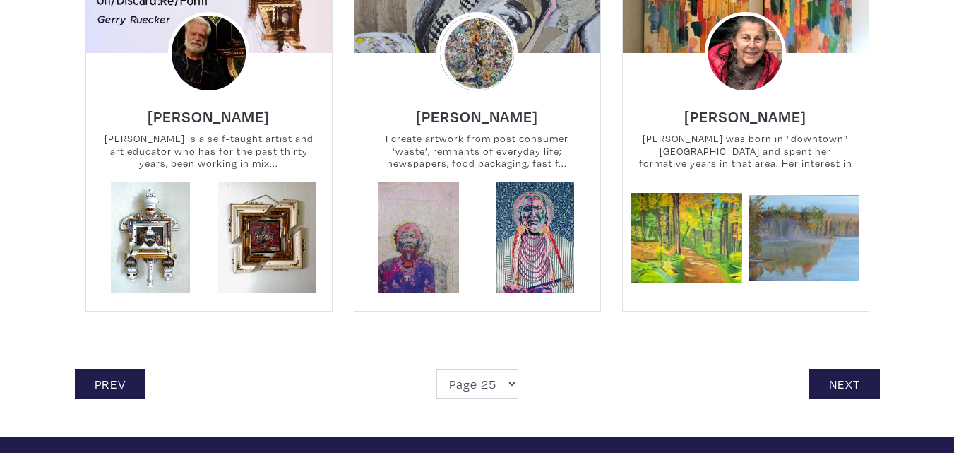
scroll to position [3177, 0]
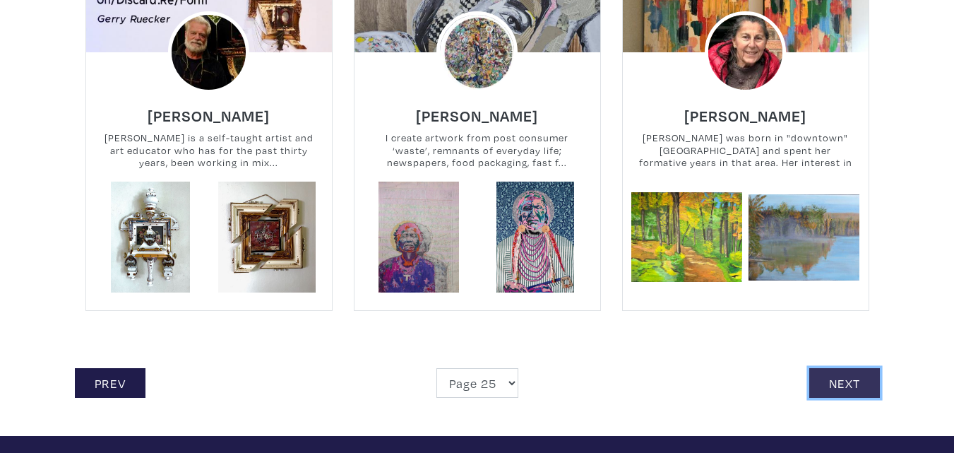
click at [849, 385] on link "Next" at bounding box center [844, 383] width 71 height 30
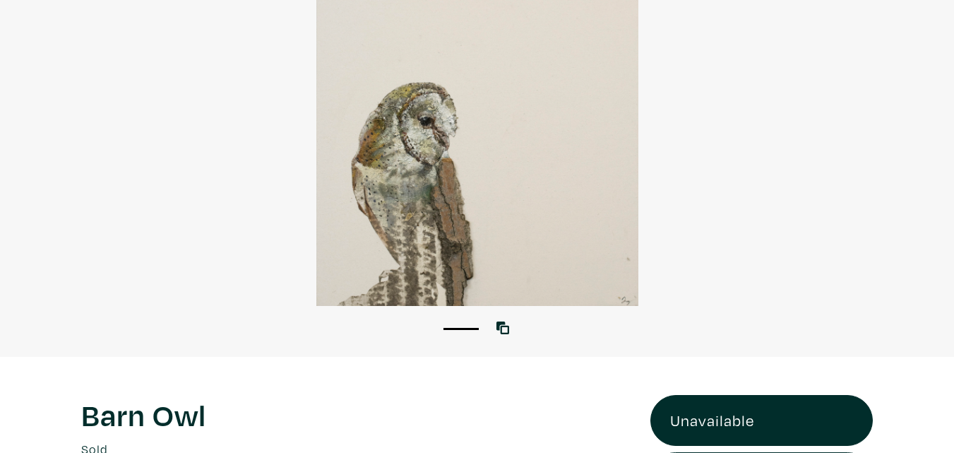
scroll to position [141, 0]
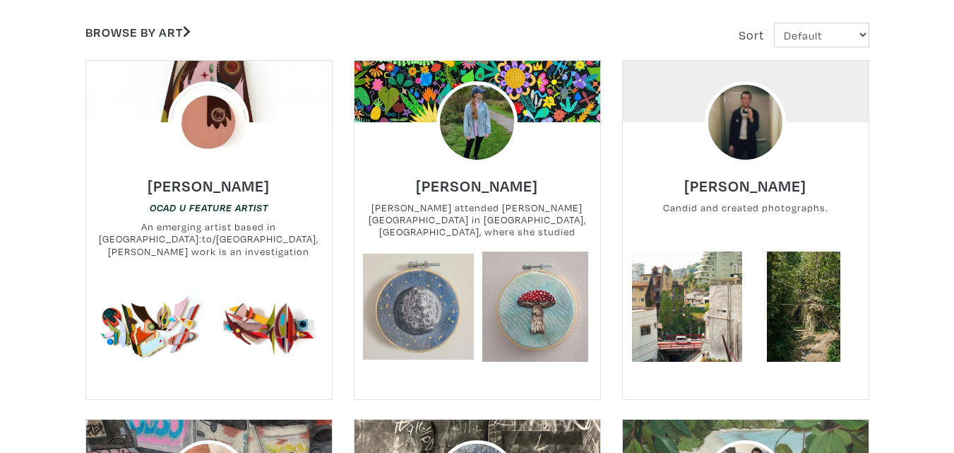
scroll to position [282, 0]
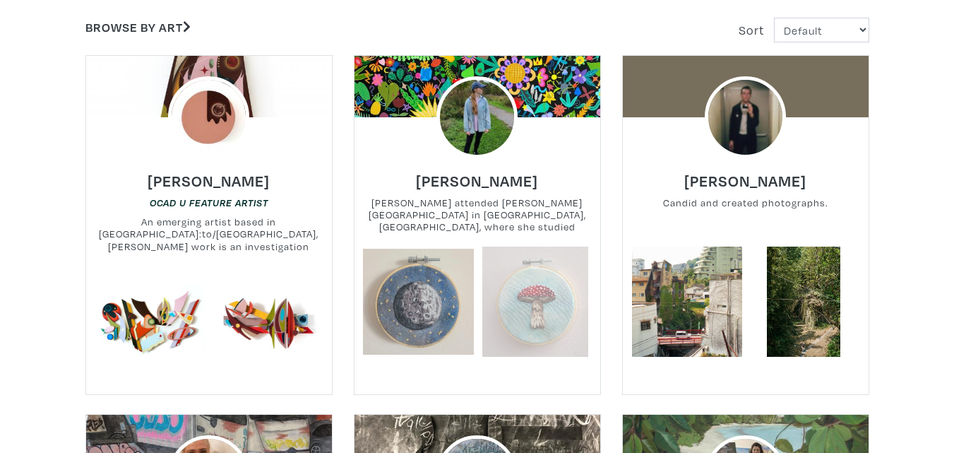
click at [546, 313] on link at bounding box center [535, 301] width 111 height 111
click at [521, 299] on link at bounding box center [535, 301] width 111 height 111
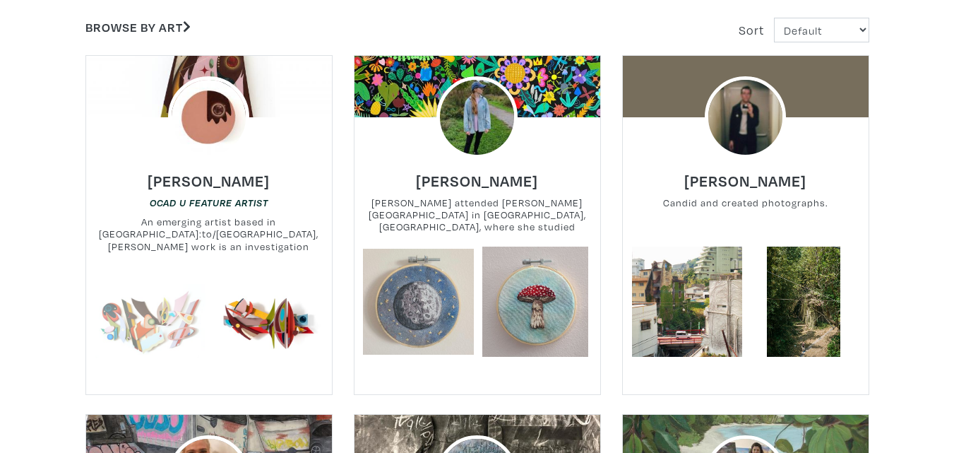
click at [148, 305] on link at bounding box center [150, 320] width 111 height 111
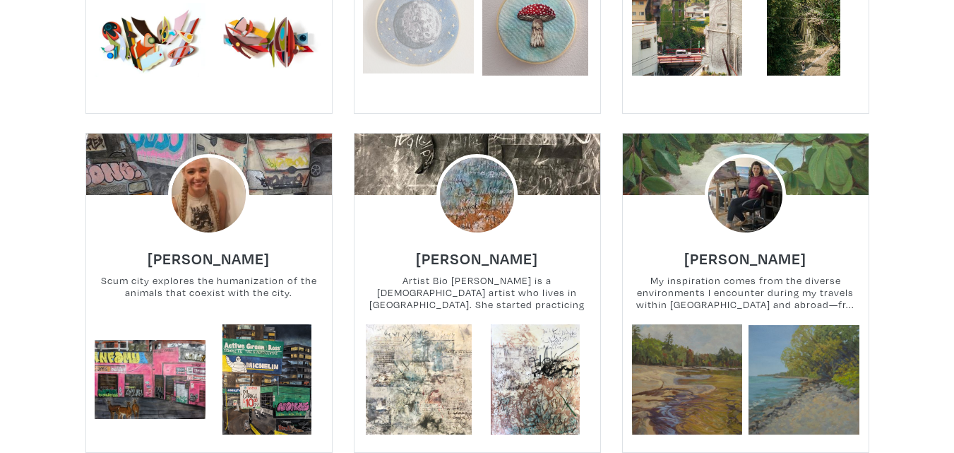
scroll to position [565, 0]
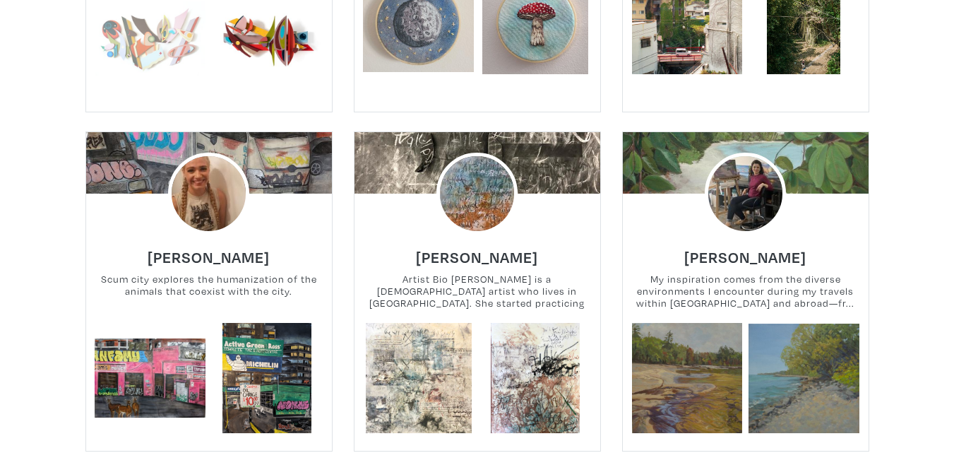
click at [125, 36] on link at bounding box center [150, 38] width 111 height 111
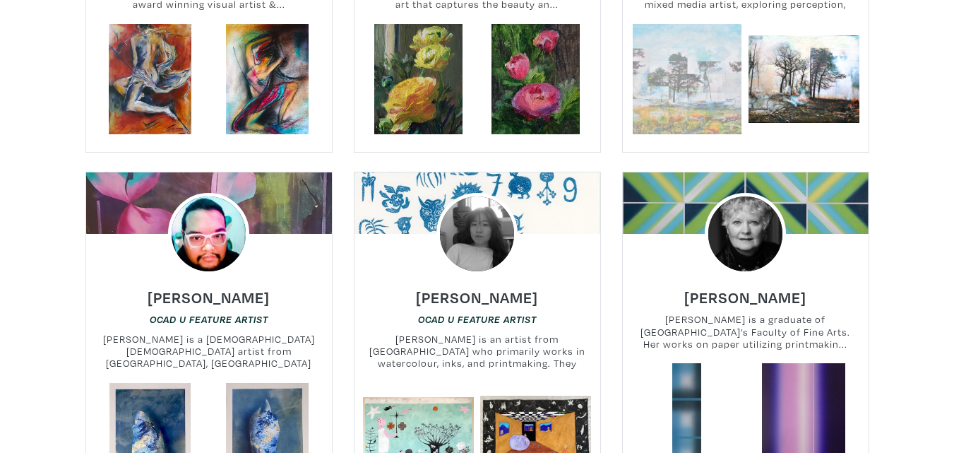
scroll to position [2330, 0]
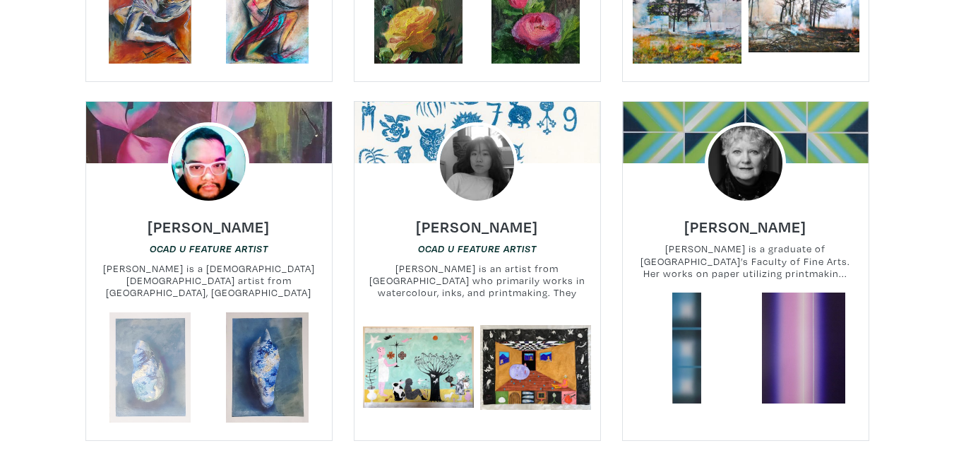
click at [162, 361] on link at bounding box center [150, 367] width 111 height 111
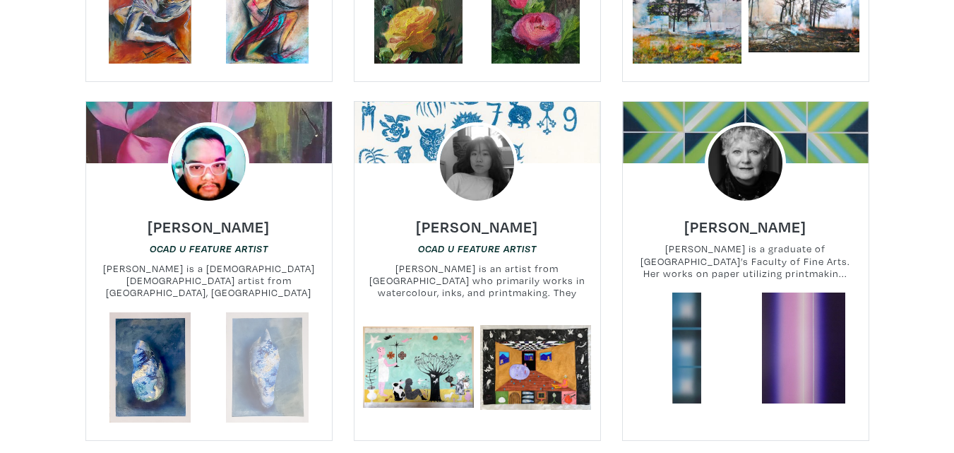
click at [274, 388] on link at bounding box center [267, 367] width 111 height 111
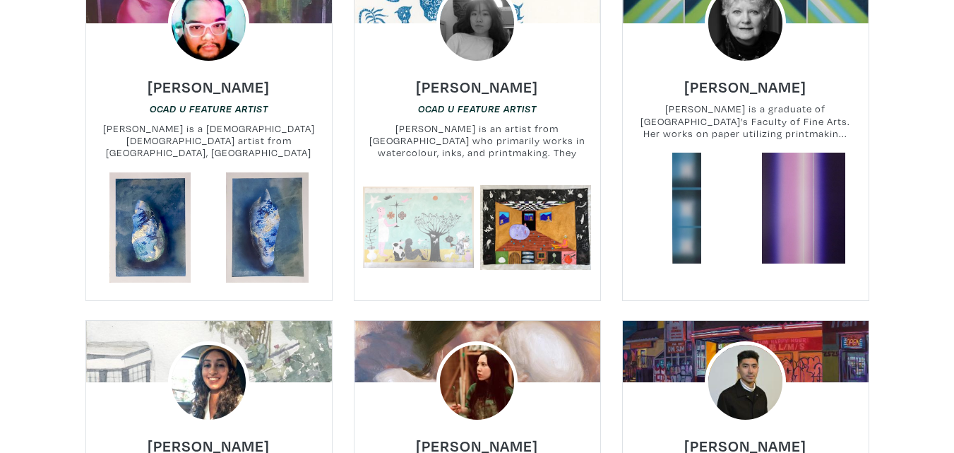
scroll to position [2471, 0]
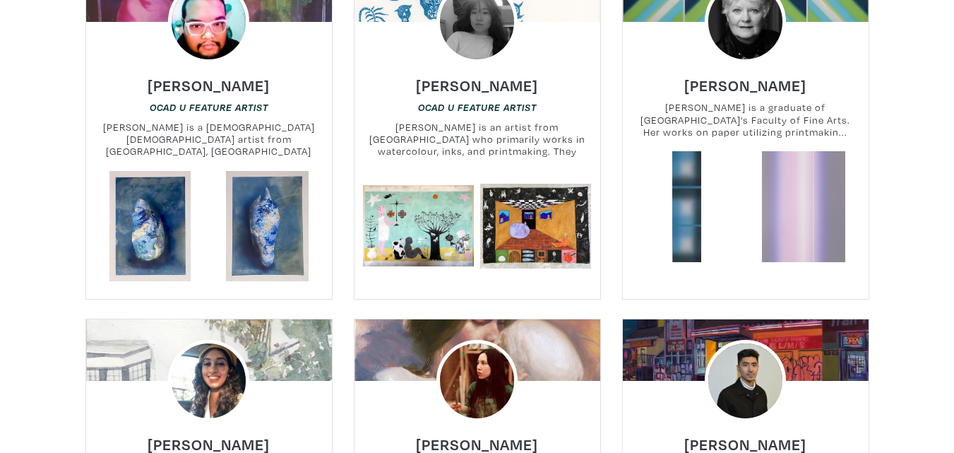
click at [803, 193] on link at bounding box center [803, 206] width 111 height 111
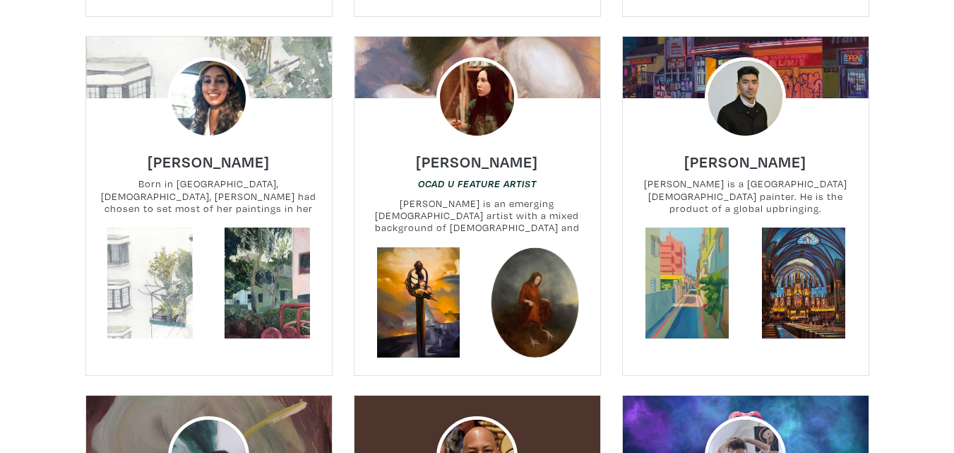
scroll to position [3177, 0]
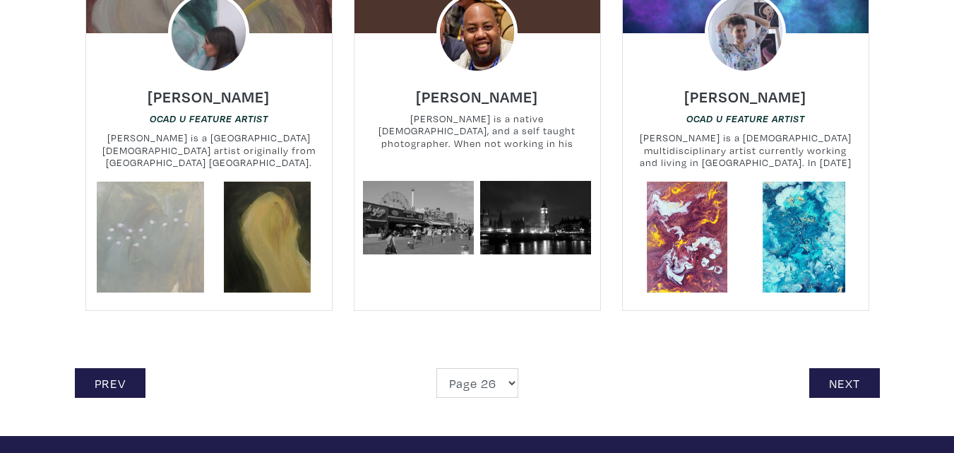
click at [179, 254] on link at bounding box center [150, 236] width 111 height 111
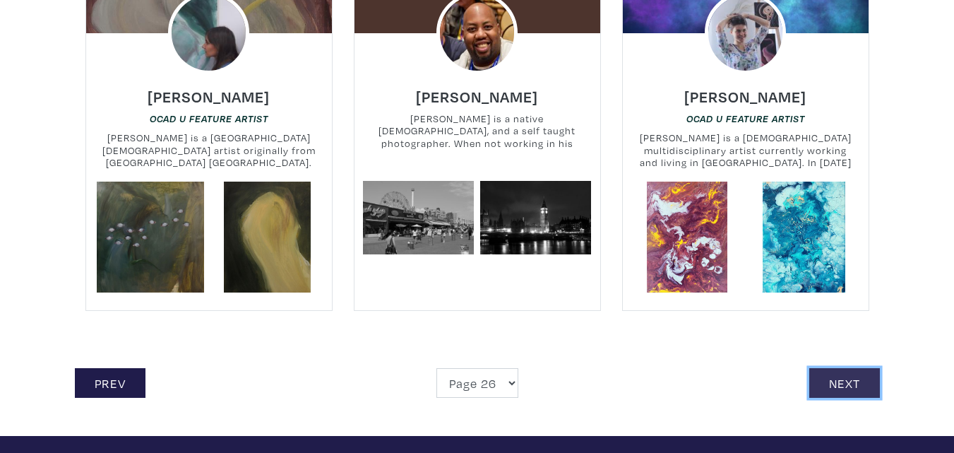
click at [876, 383] on link "Next" at bounding box center [844, 383] width 71 height 30
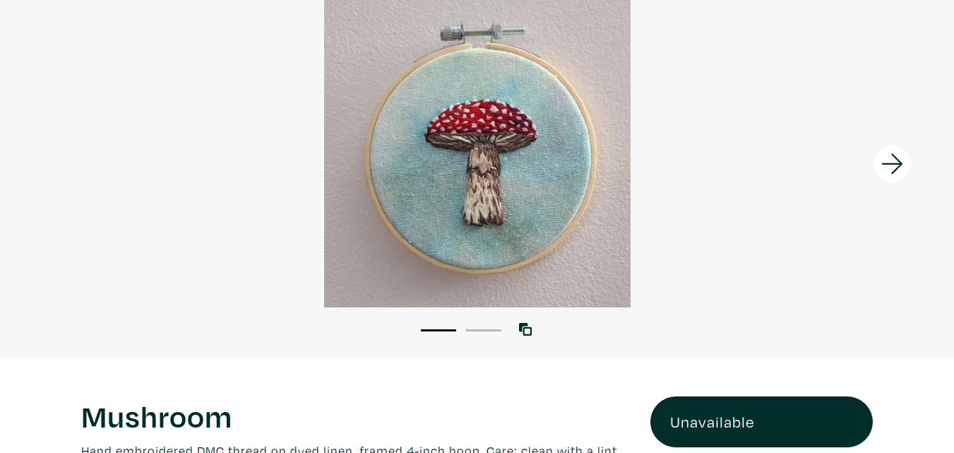
scroll to position [282, 0]
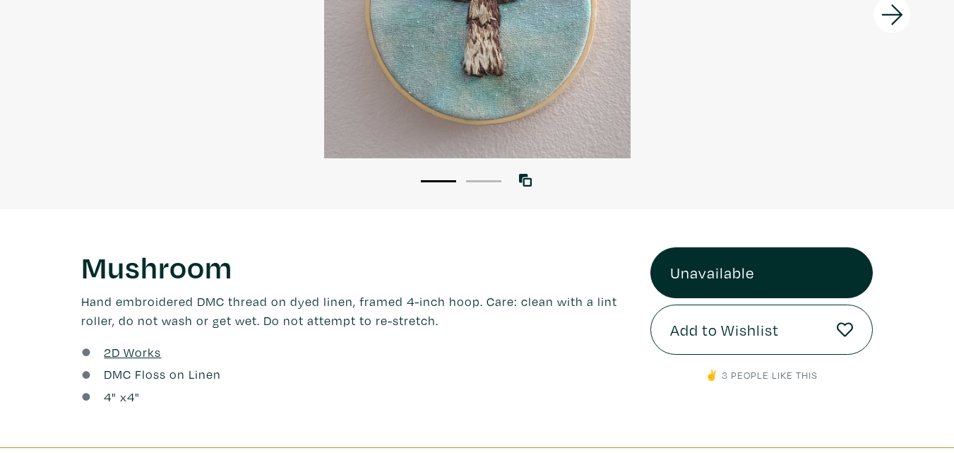
click at [493, 181] on button "2" at bounding box center [483, 181] width 35 height 2
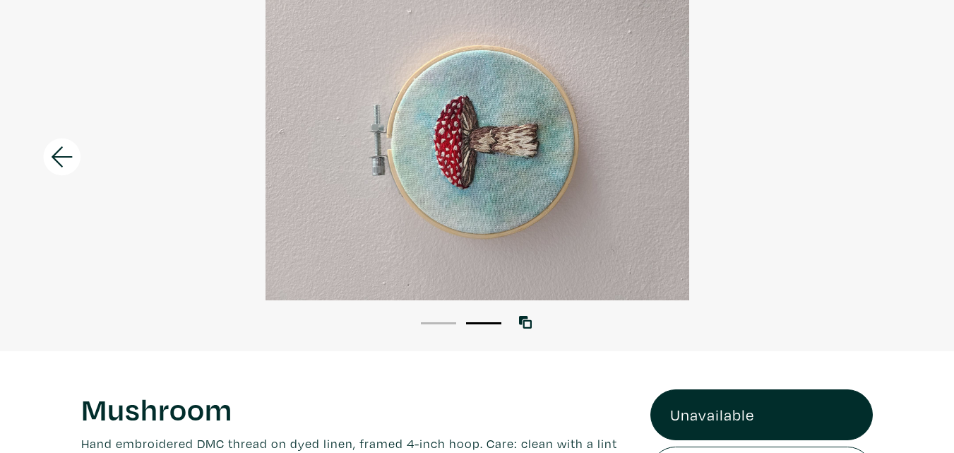
scroll to position [141, 0]
click at [443, 323] on button "1" at bounding box center [438, 322] width 35 height 2
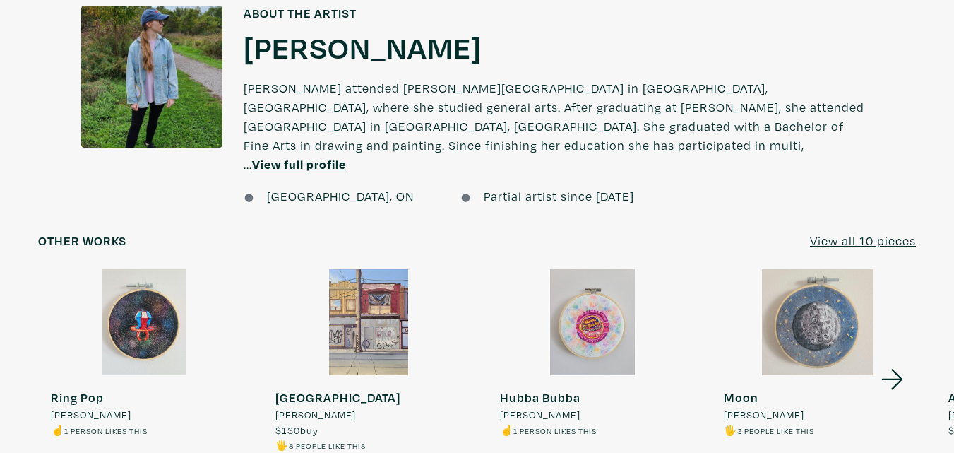
scroll to position [1130, 0]
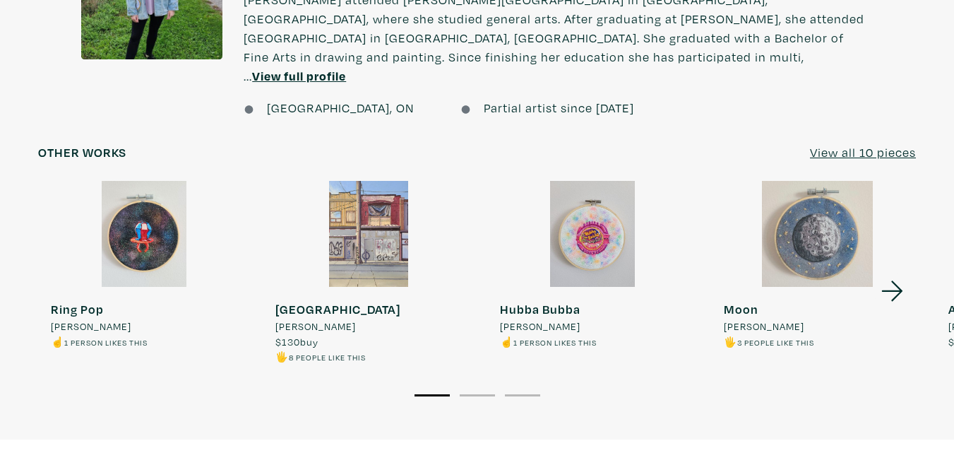
click at [587, 234] on div at bounding box center [593, 234] width 212 height 106
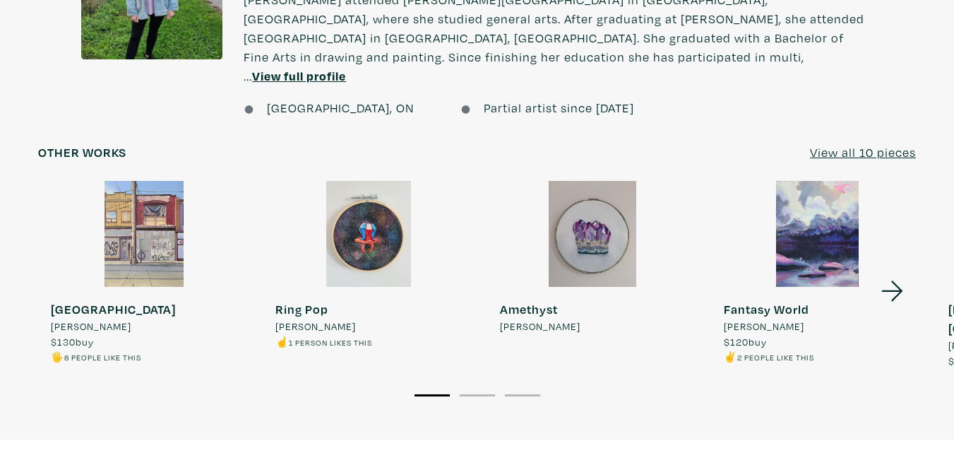
click at [624, 233] on div at bounding box center [593, 234] width 212 height 106
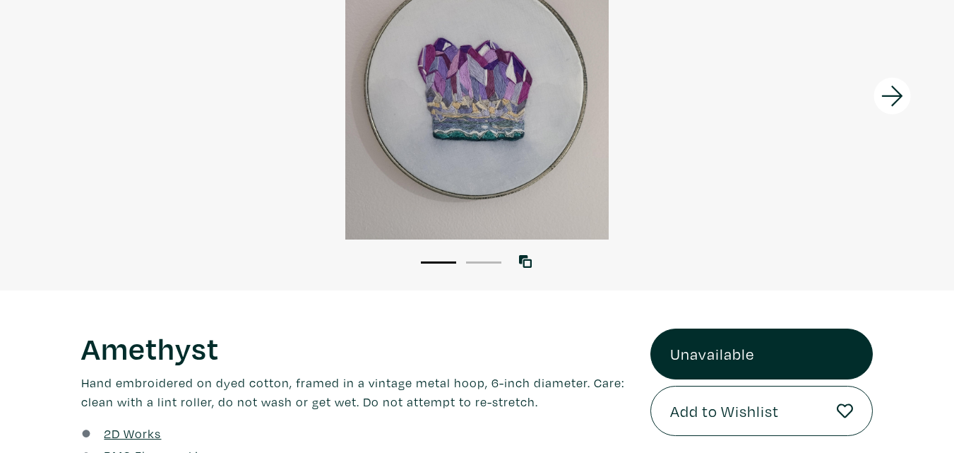
scroll to position [212, 0]
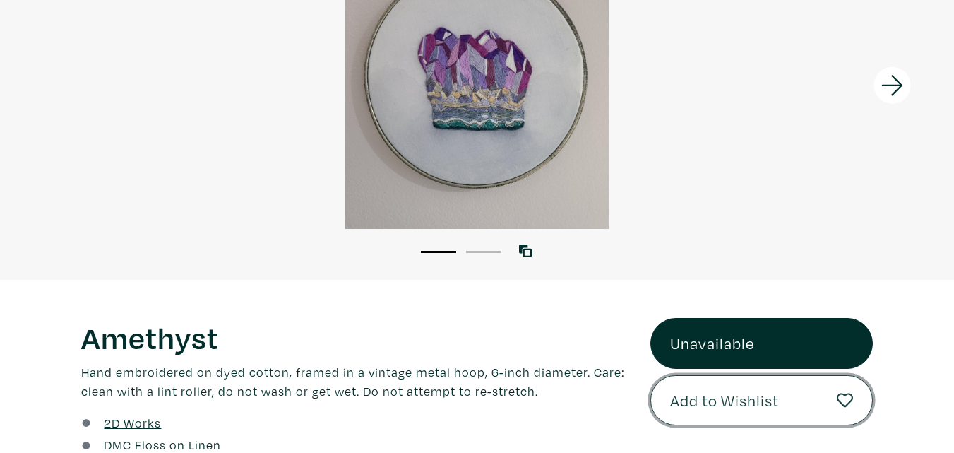
click at [679, 407] on span "Add to Wishlist" at bounding box center [724, 400] width 109 height 24
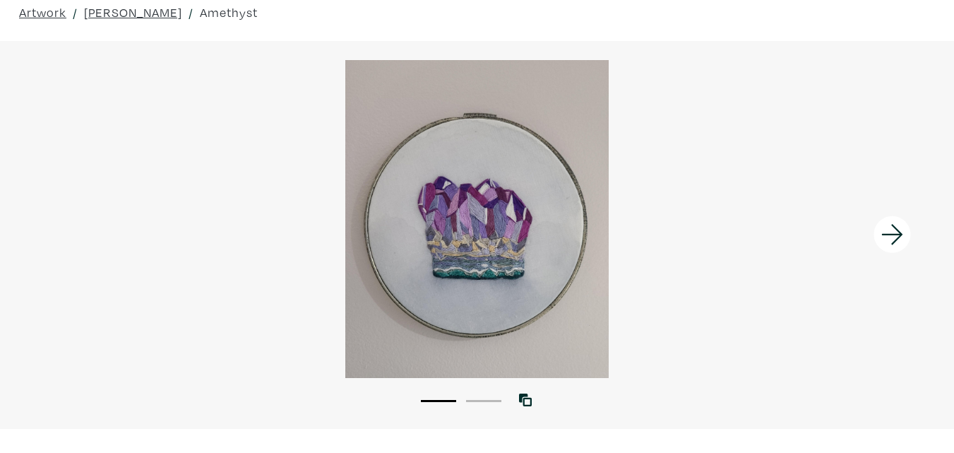
click at [488, 397] on li "2" at bounding box center [483, 400] width 35 height 14
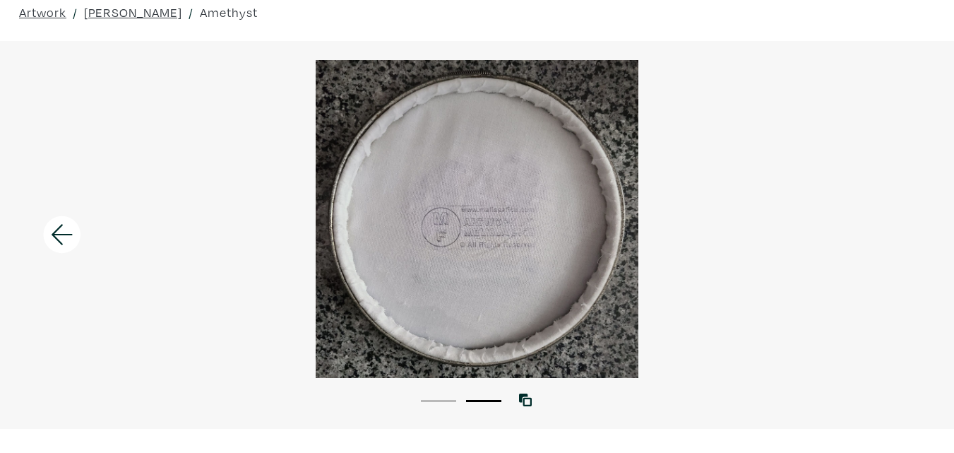
scroll to position [212, 0]
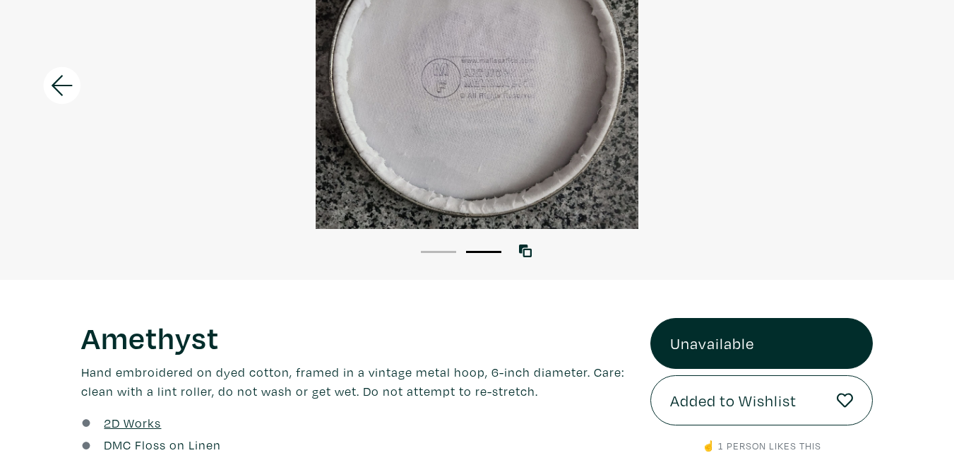
click at [439, 253] on li "1" at bounding box center [438, 251] width 35 height 14
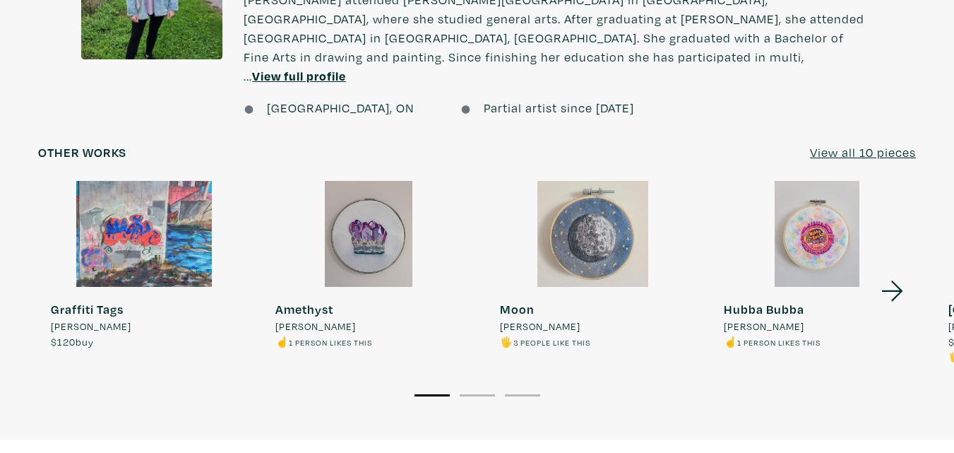
click at [895, 272] on icon at bounding box center [892, 291] width 48 height 38
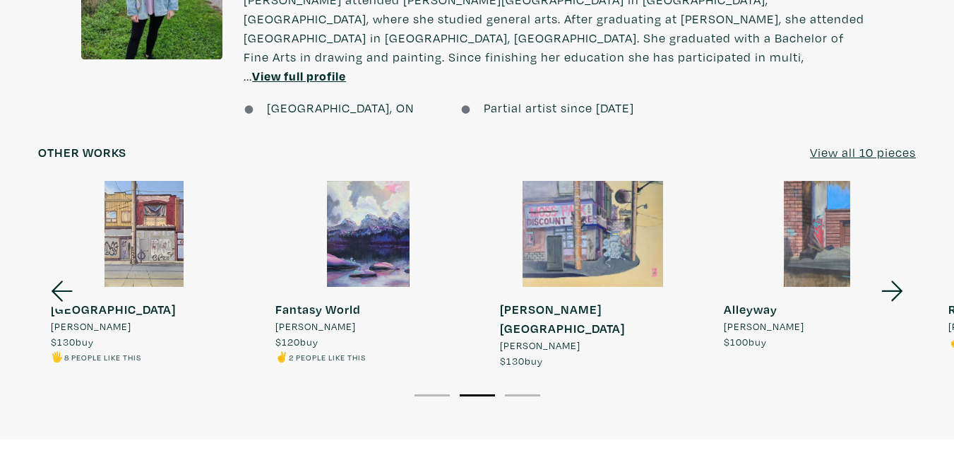
click at [377, 234] on div at bounding box center [369, 234] width 212 height 106
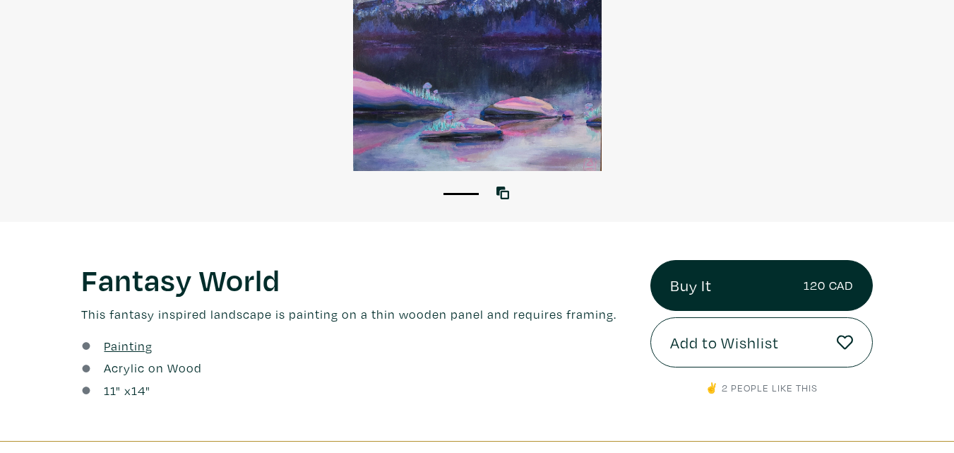
scroll to position [282, 0]
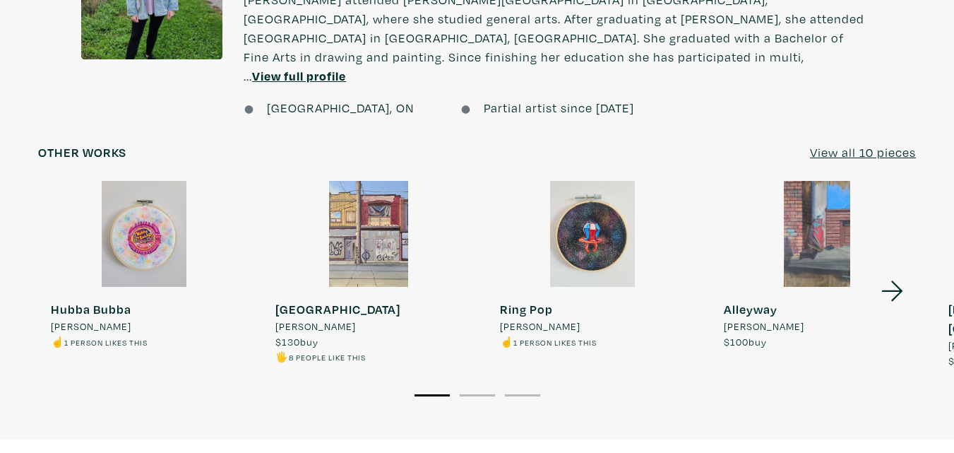
click at [896, 272] on icon at bounding box center [892, 291] width 48 height 38
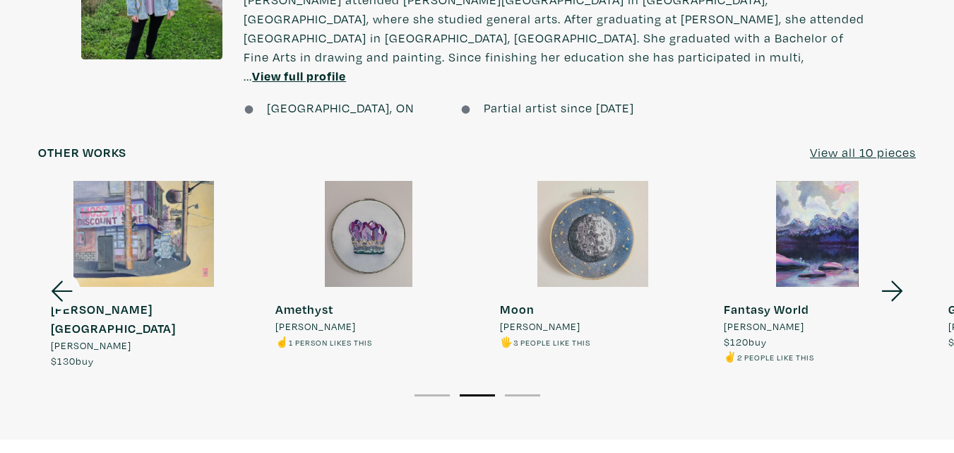
click at [896, 272] on icon at bounding box center [892, 291] width 48 height 38
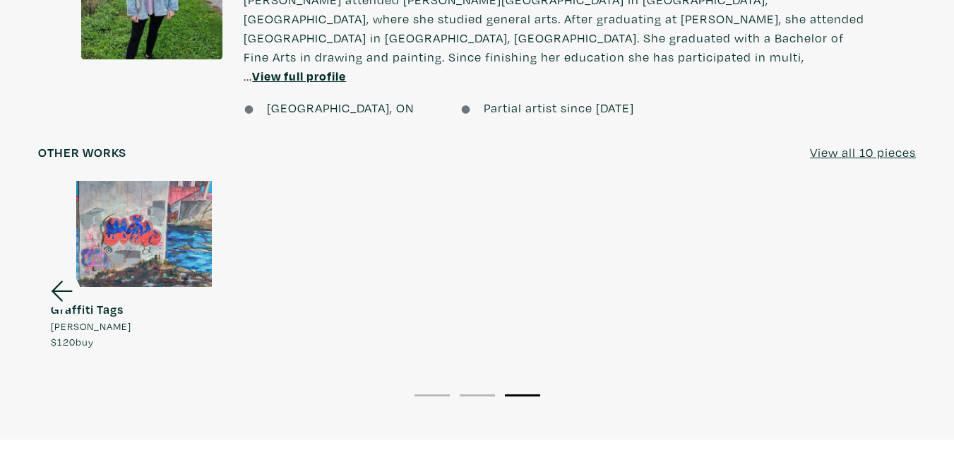
click at [59, 272] on icon at bounding box center [62, 291] width 48 height 38
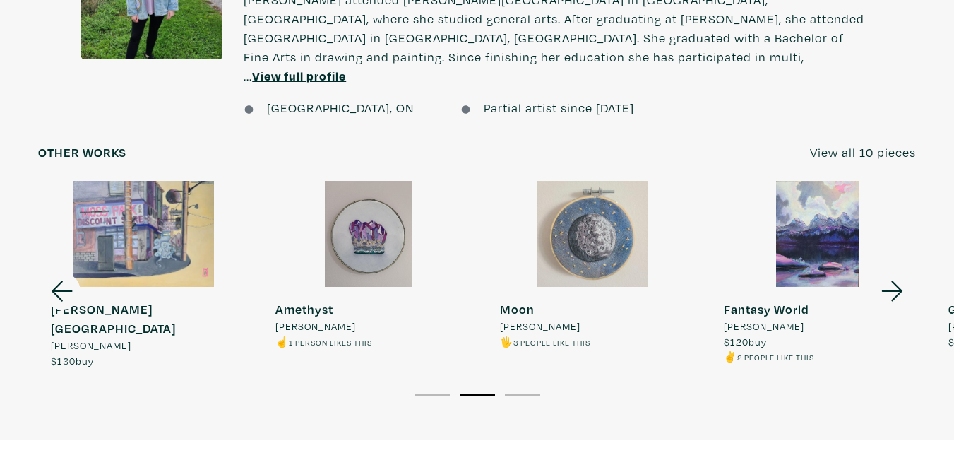
click at [59, 272] on icon at bounding box center [62, 291] width 48 height 38
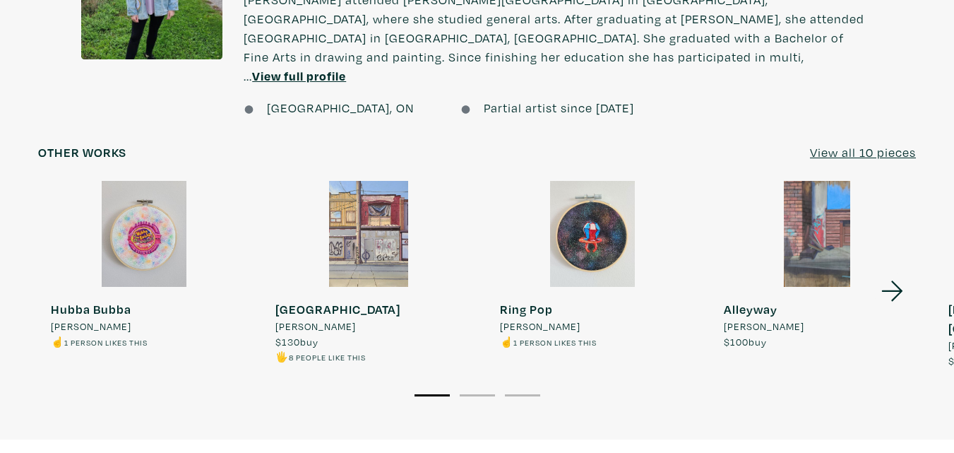
click at [59, 266] on div at bounding box center [144, 234] width 212 height 106
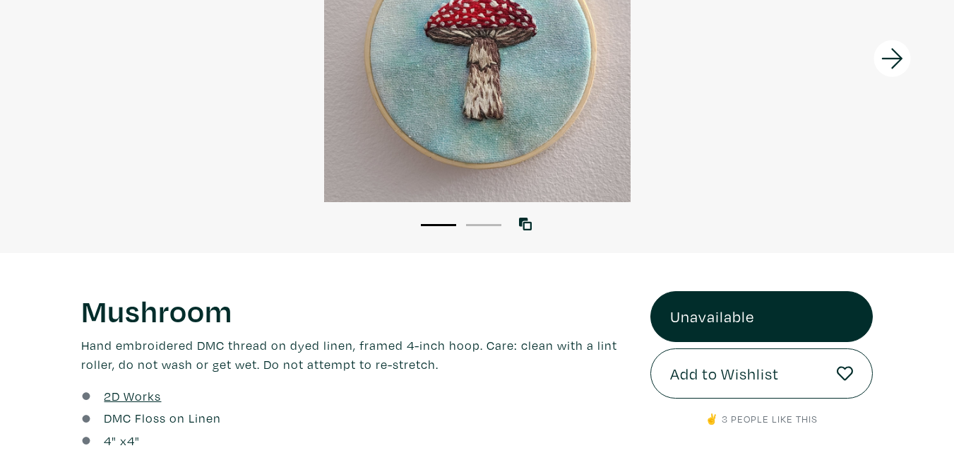
scroll to position [282, 0]
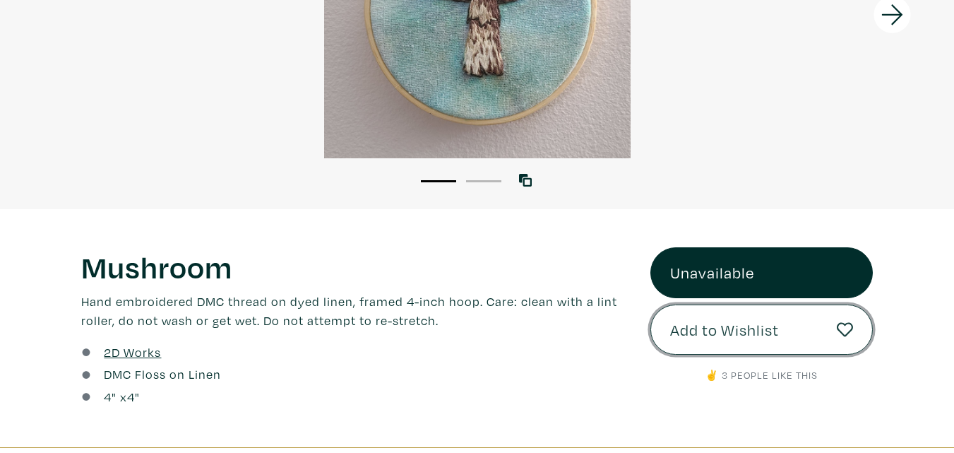
click at [731, 328] on span "Add to Wishlist" at bounding box center [724, 330] width 109 height 24
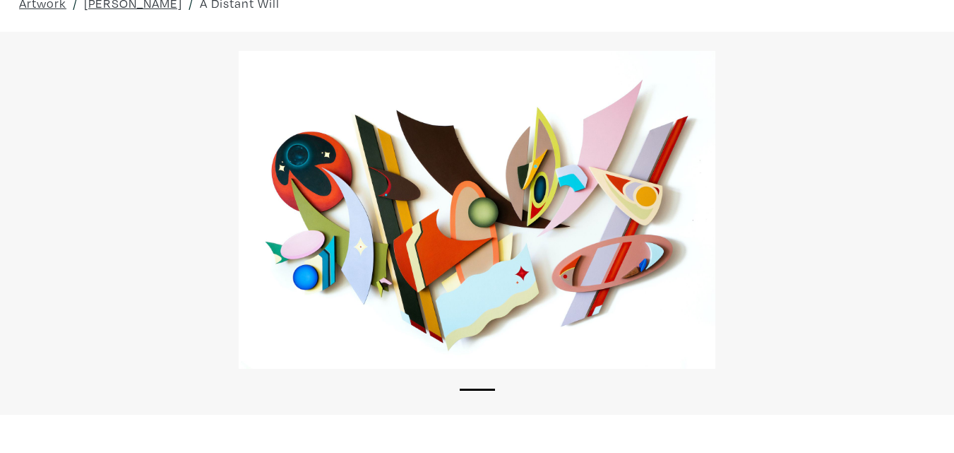
scroll to position [71, 0]
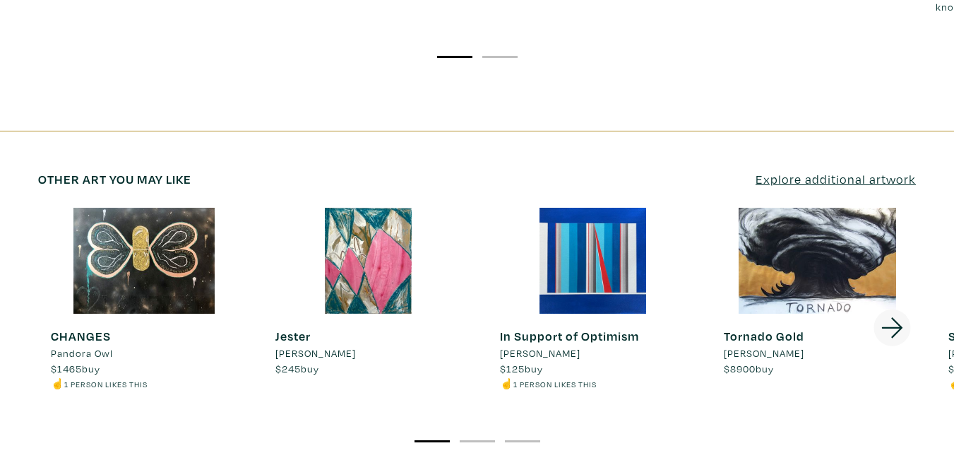
scroll to position [2189, 0]
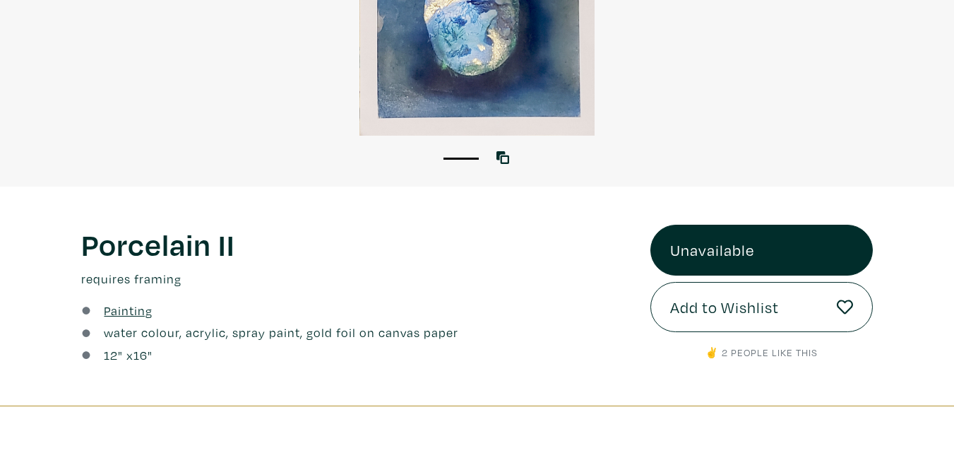
scroll to position [353, 0]
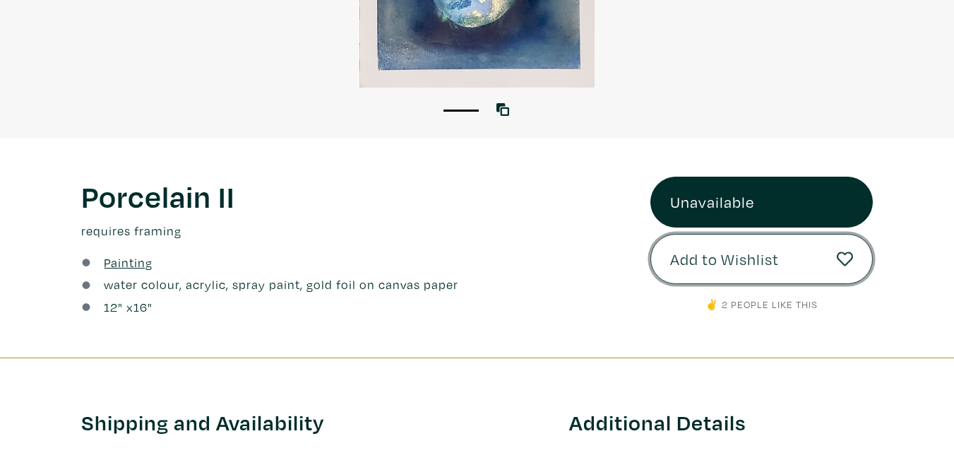
click at [758, 258] on span "Add to Wishlist" at bounding box center [724, 259] width 109 height 24
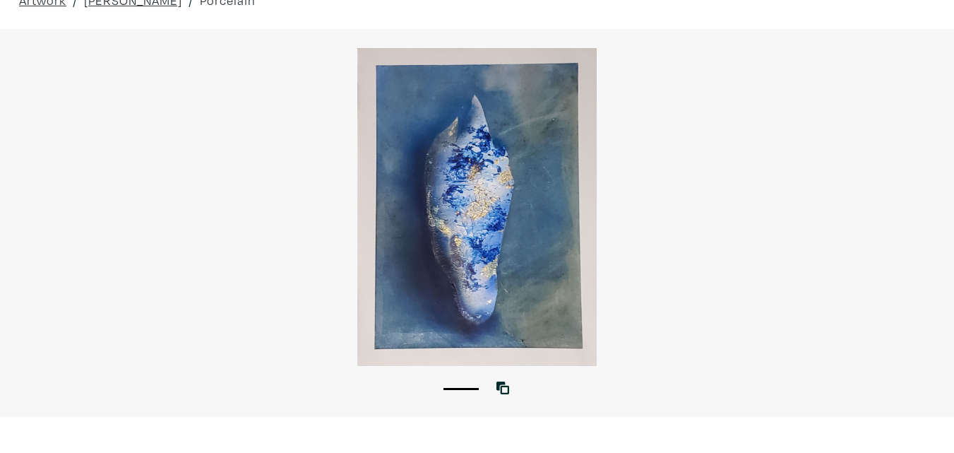
scroll to position [212, 0]
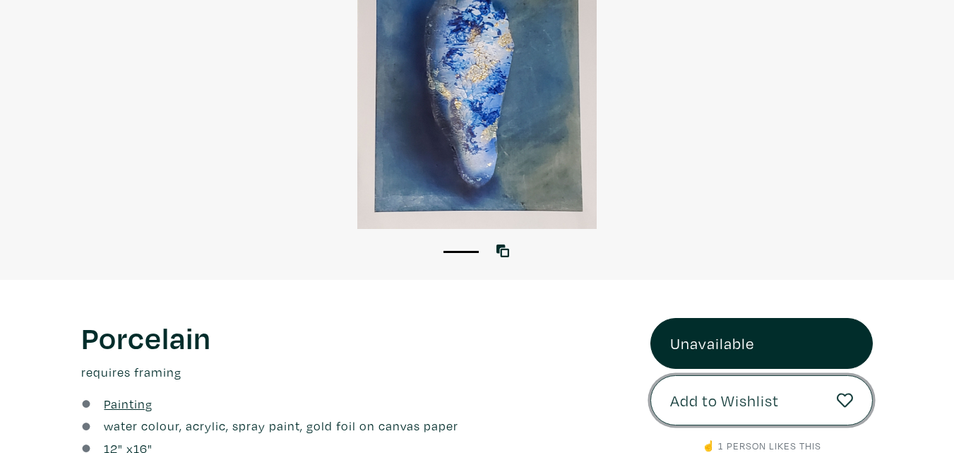
click at [714, 409] on span "Add to Wishlist" at bounding box center [724, 400] width 109 height 24
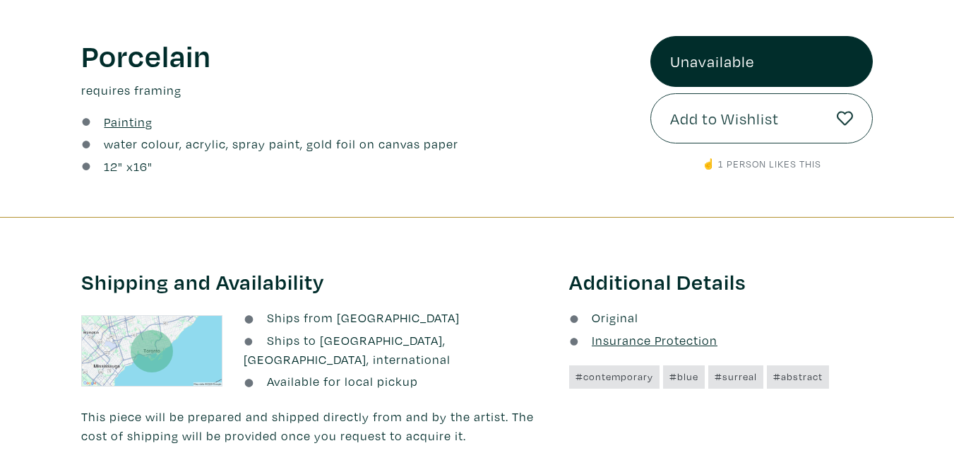
scroll to position [494, 0]
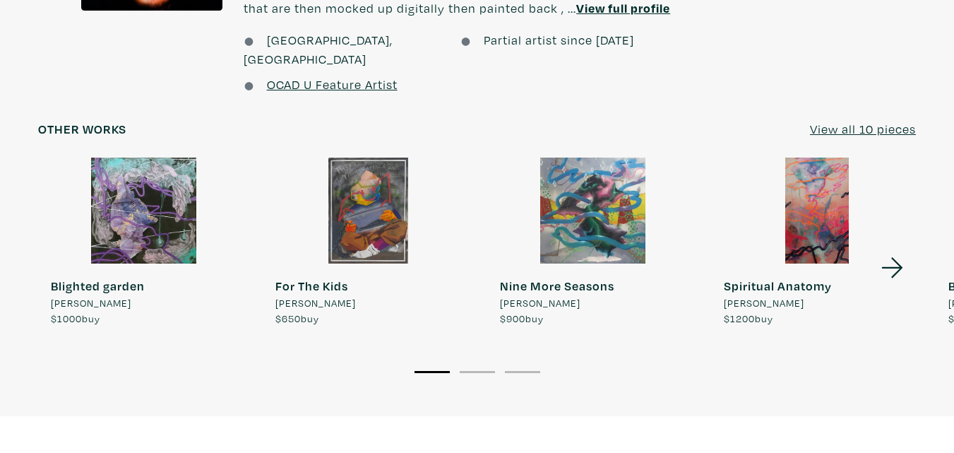
scroll to position [1151, 0]
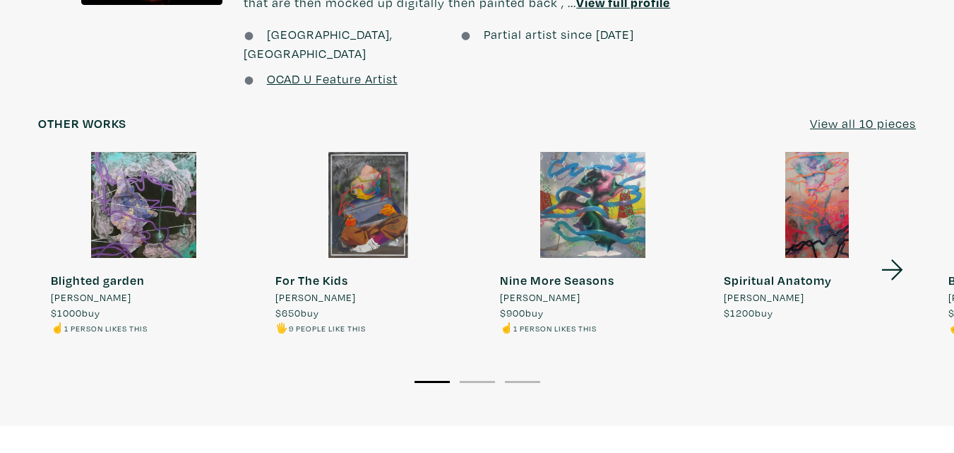
click at [897, 251] on icon at bounding box center [892, 270] width 48 height 38
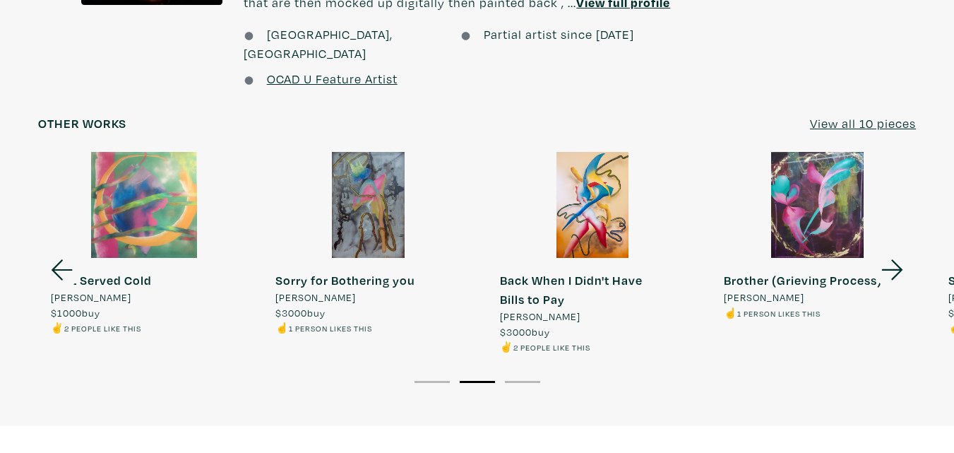
click at [897, 251] on icon at bounding box center [892, 270] width 48 height 38
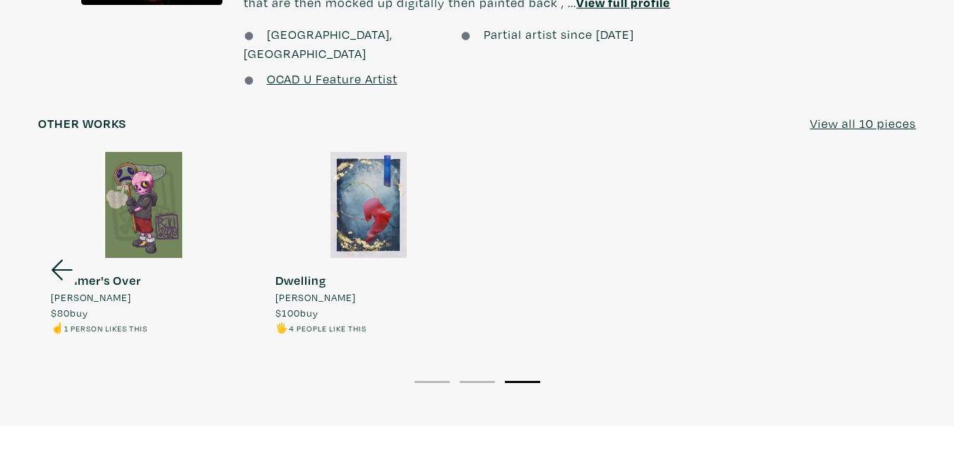
click at [375, 189] on div at bounding box center [369, 205] width 212 height 106
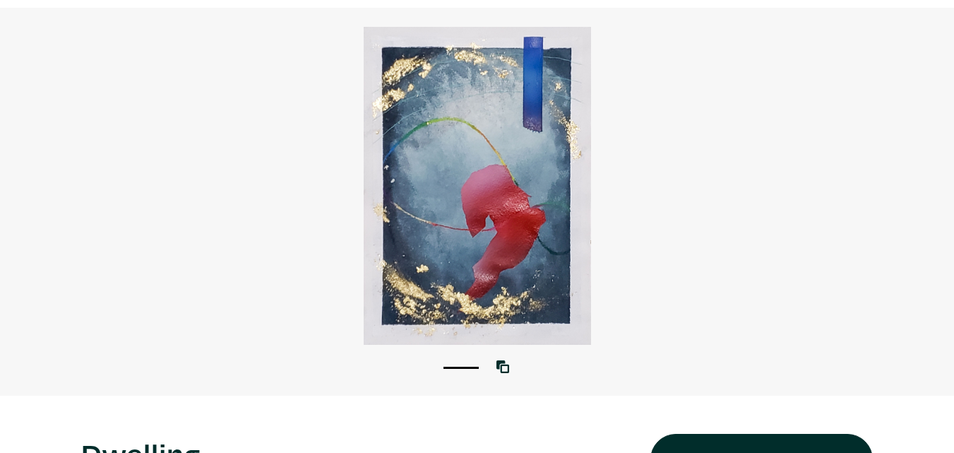
scroll to position [71, 0]
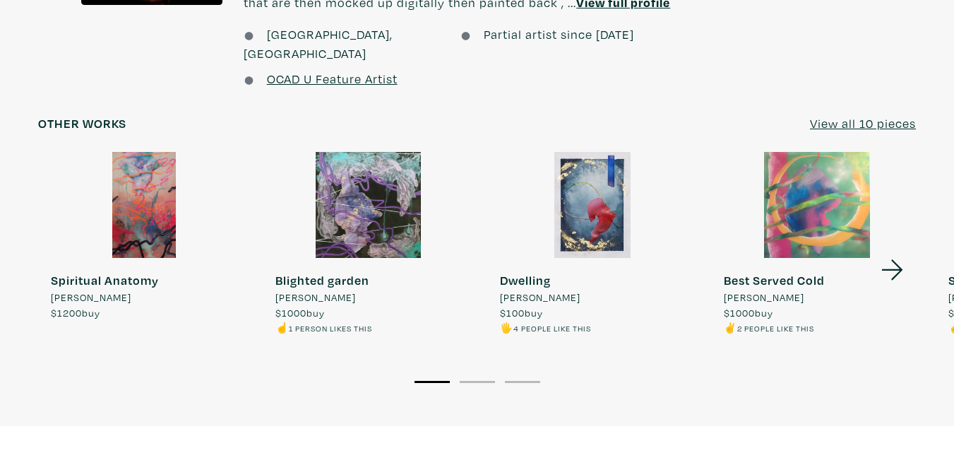
click at [904, 251] on icon at bounding box center [892, 270] width 48 height 38
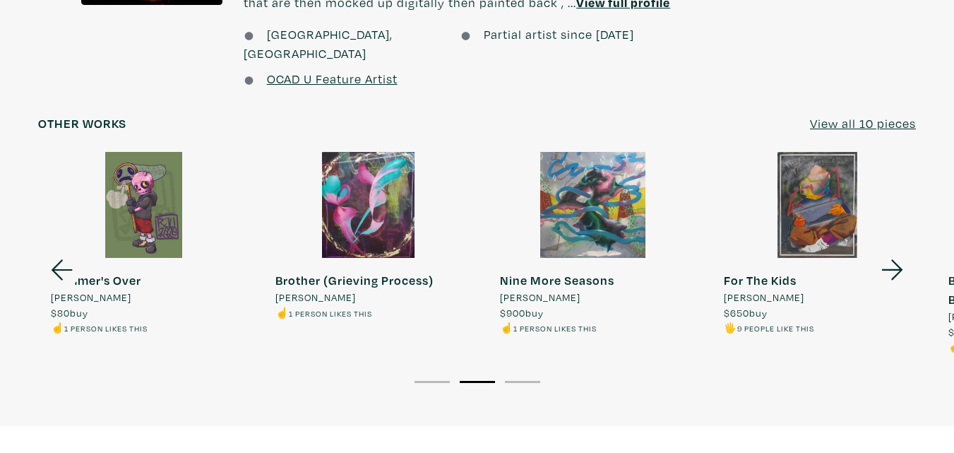
click at [886, 251] on icon at bounding box center [892, 270] width 48 height 38
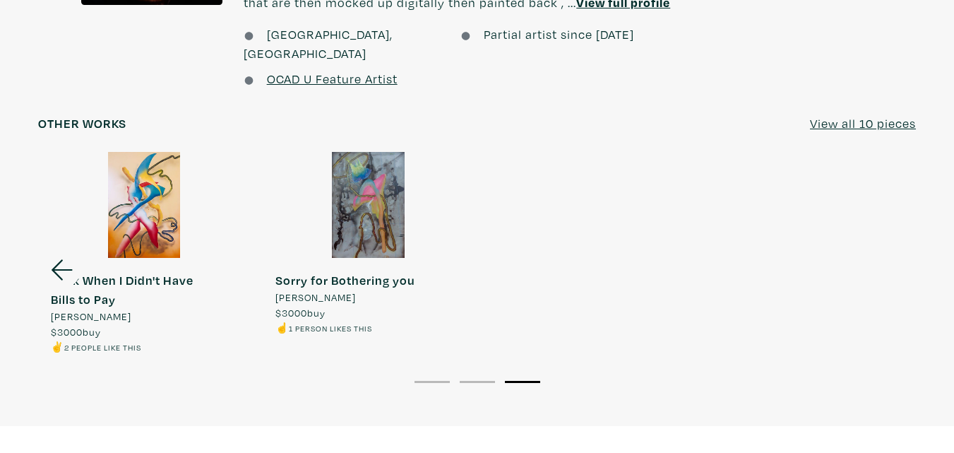
click at [381, 171] on div at bounding box center [369, 205] width 212 height 106
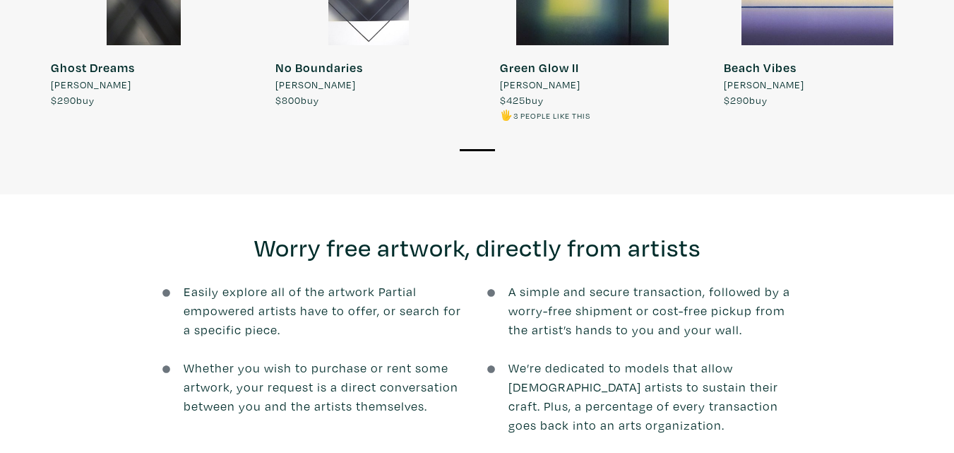
scroll to position [1205, 0]
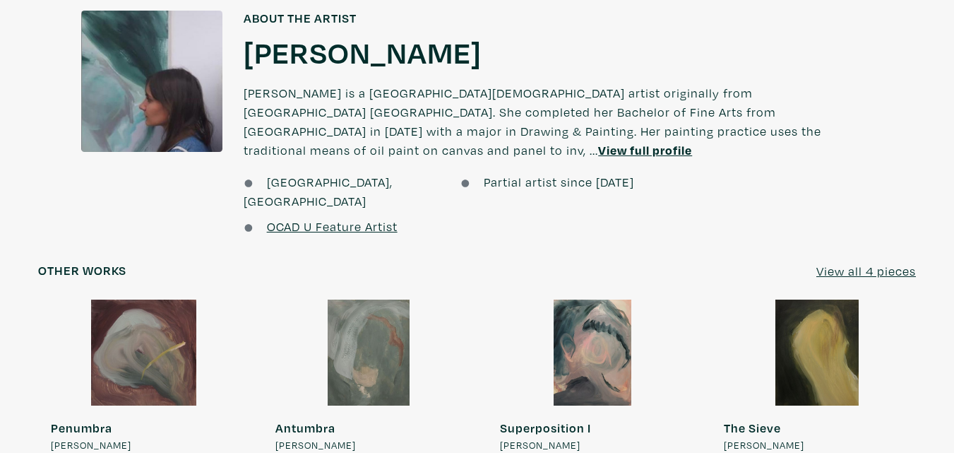
scroll to position [1064, 0]
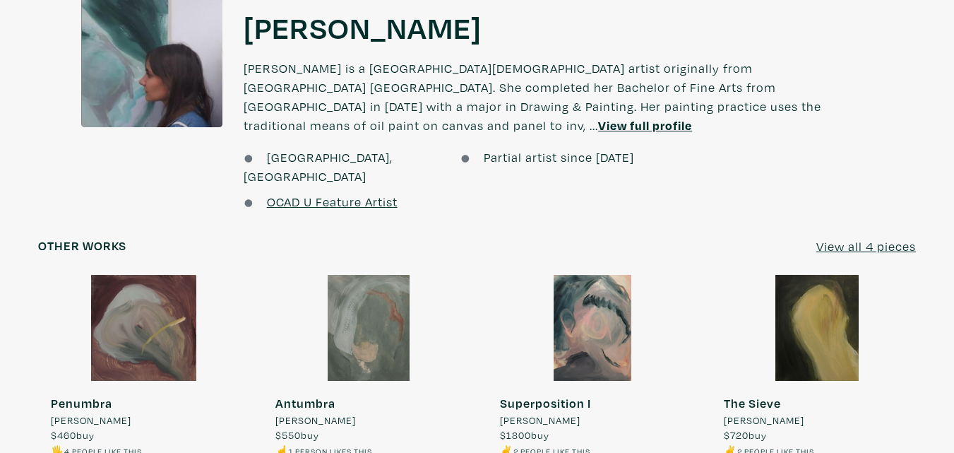
click at [162, 321] on div at bounding box center [144, 328] width 212 height 106
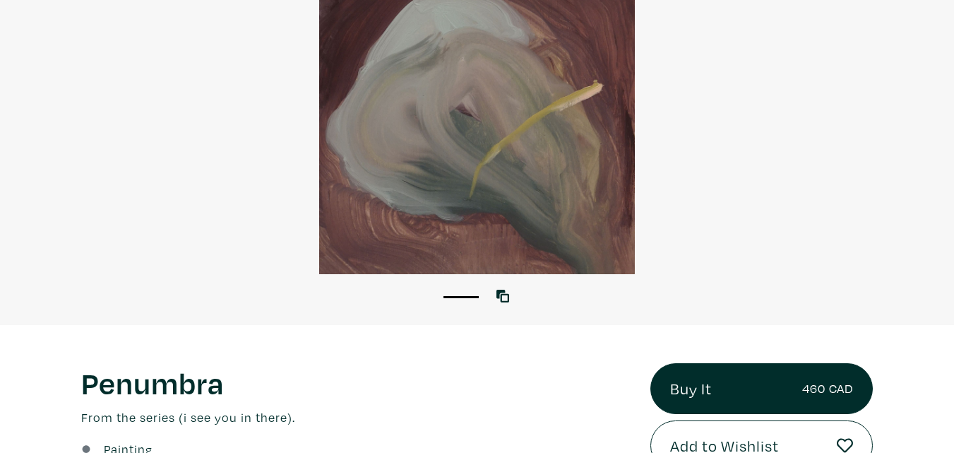
scroll to position [282, 0]
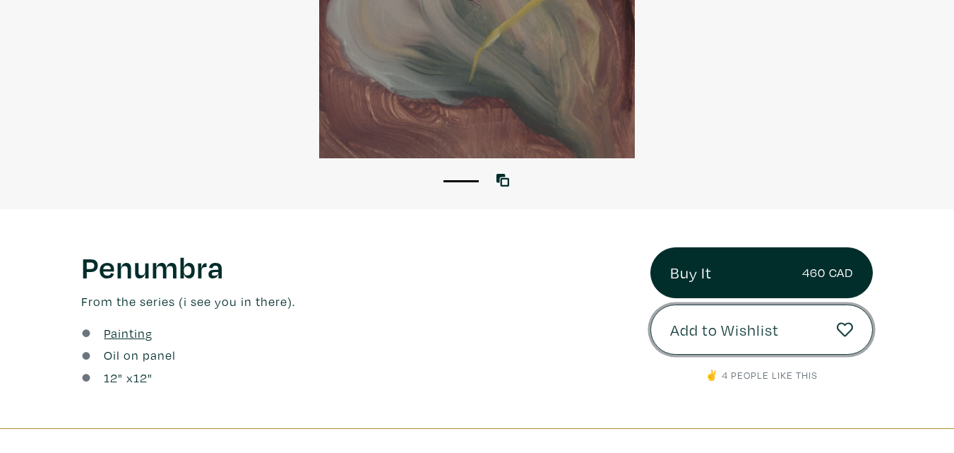
click at [772, 342] on button "Add to Wishlist" at bounding box center [761, 329] width 222 height 51
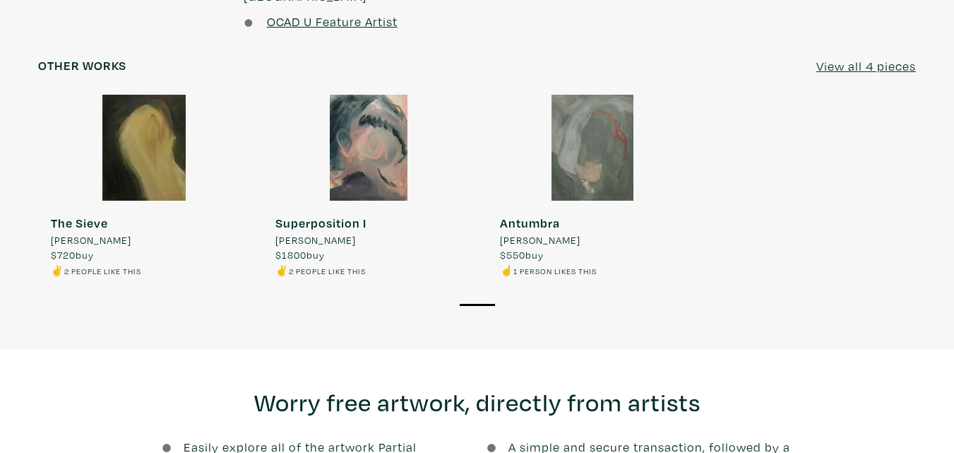
scroll to position [1043, 0]
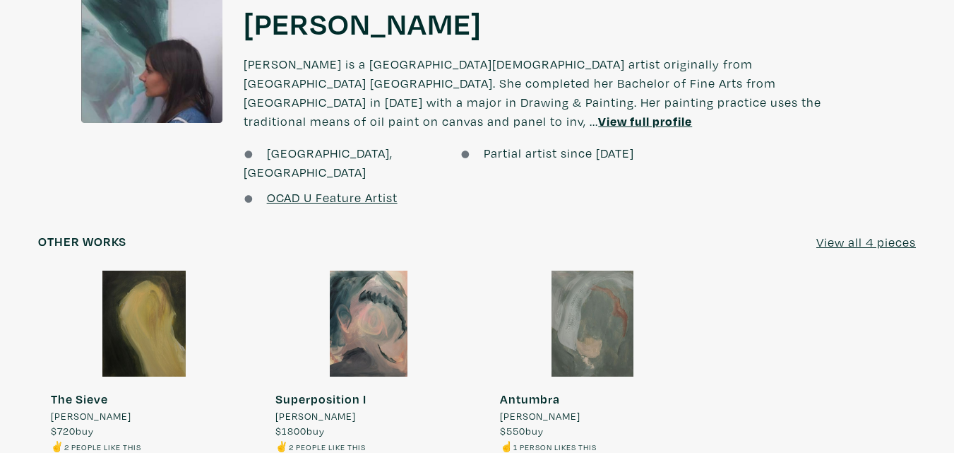
click at [123, 291] on div at bounding box center [144, 323] width 212 height 106
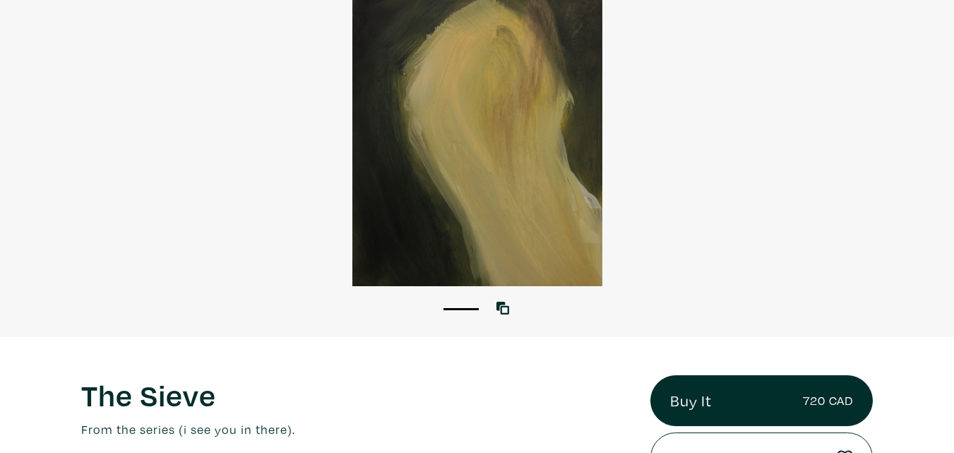
scroll to position [353, 0]
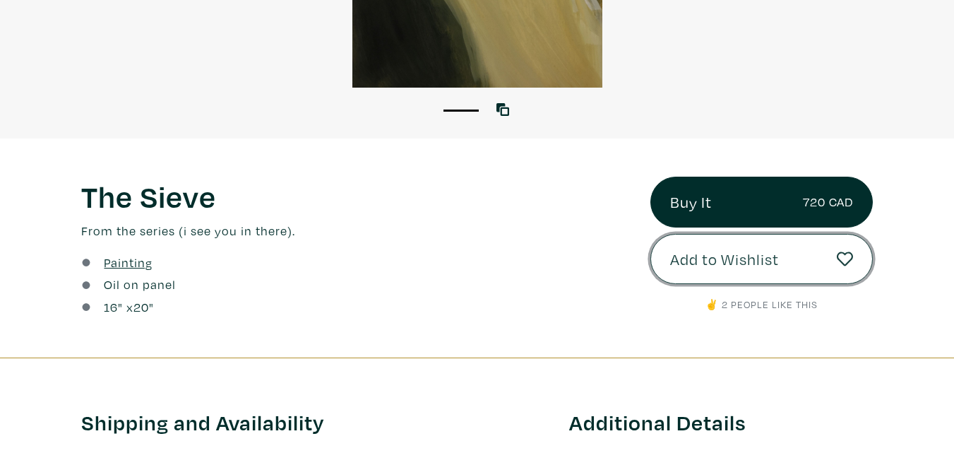
click at [714, 261] on span "Add to Wishlist" at bounding box center [724, 259] width 109 height 24
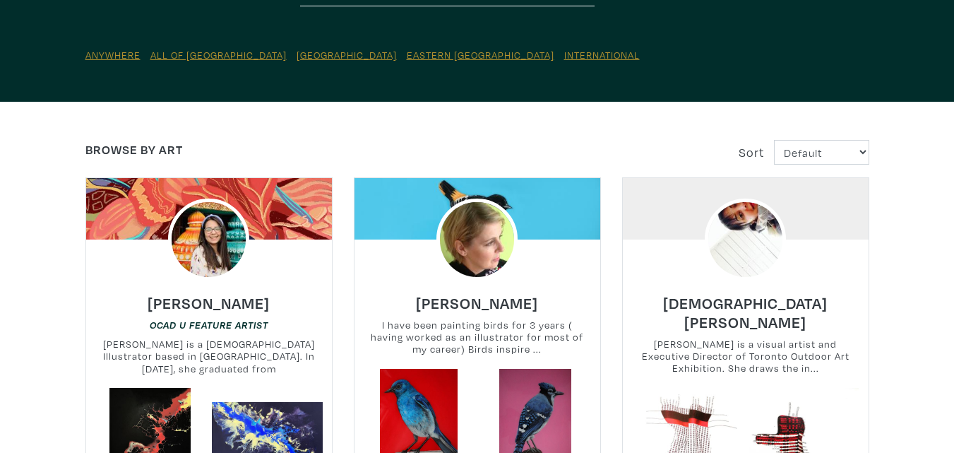
scroll to position [282, 0]
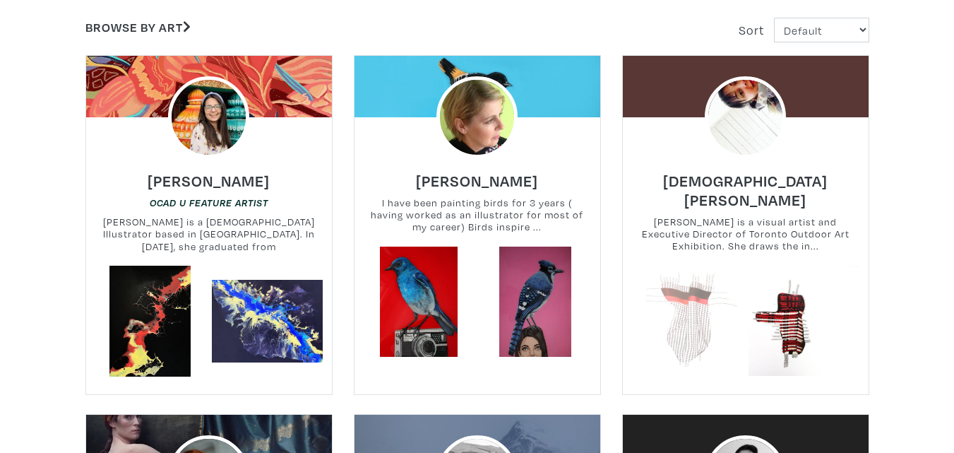
click at [689, 296] on link at bounding box center [686, 320] width 111 height 111
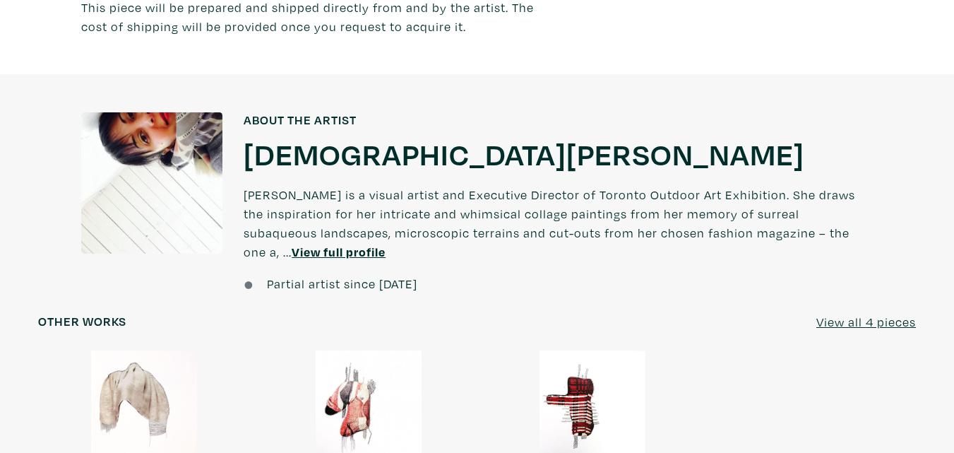
scroll to position [988, 0]
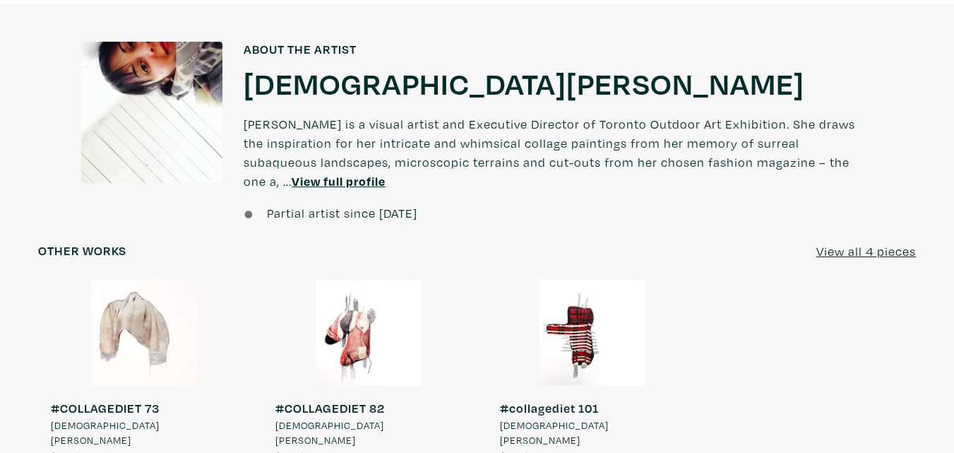
click at [328, 181] on u "View full profile" at bounding box center [339, 181] width 94 height 16
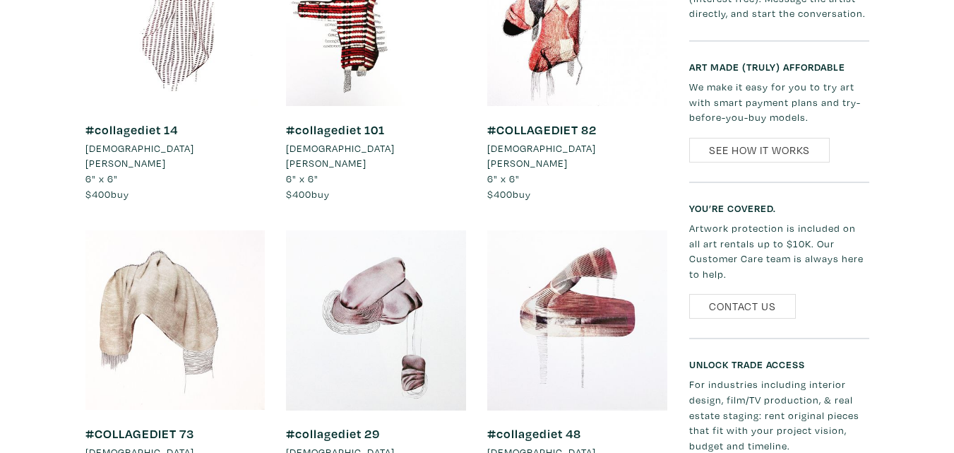
scroll to position [777, 0]
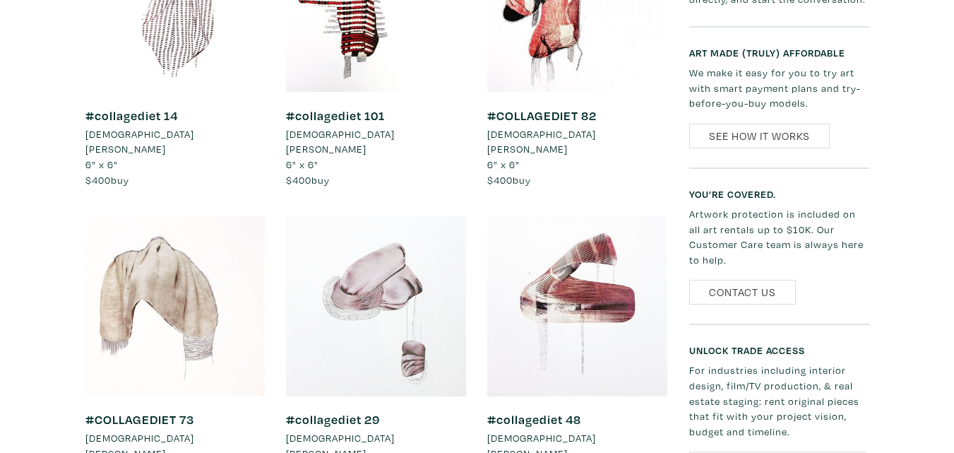
click at [417, 263] on div at bounding box center [376, 306] width 180 height 180
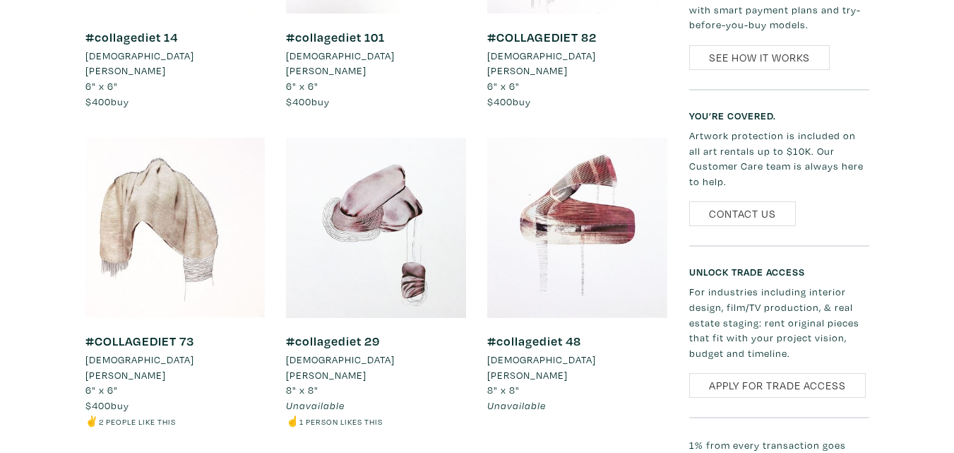
scroll to position [1059, 0]
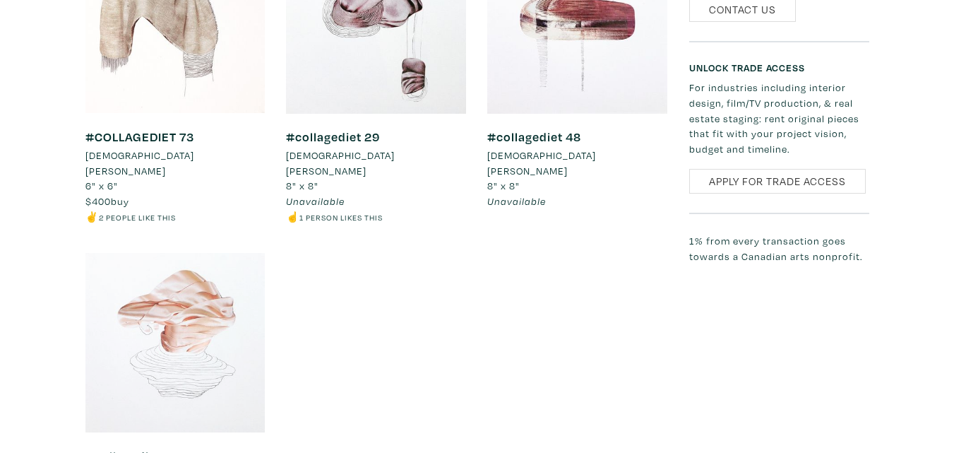
click at [201, 289] on div at bounding box center [175, 343] width 180 height 180
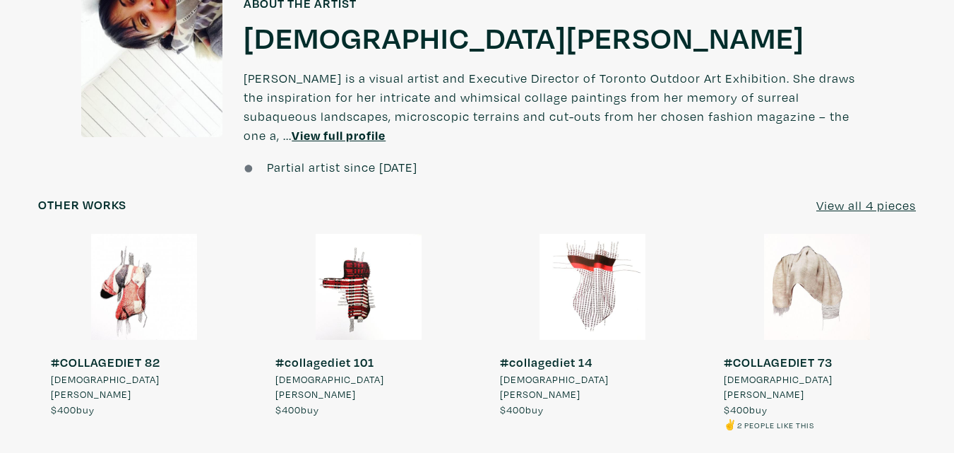
scroll to position [1059, 0]
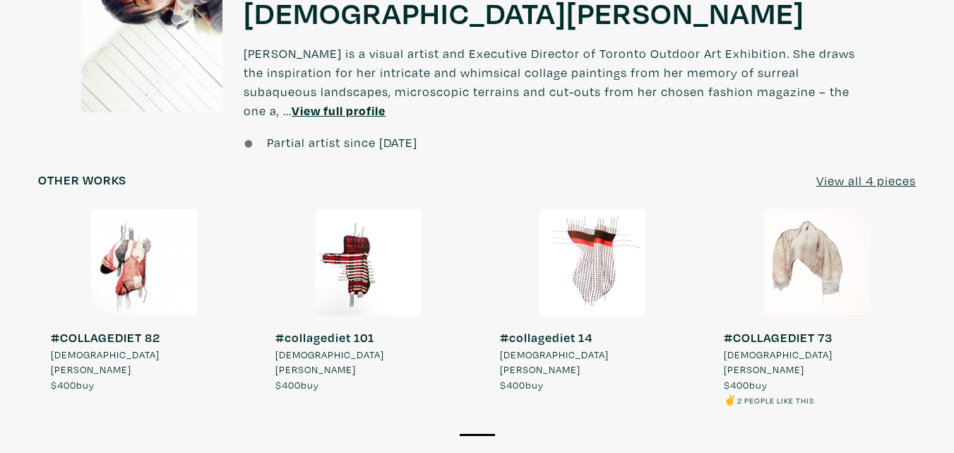
click at [601, 264] on div at bounding box center [593, 262] width 212 height 106
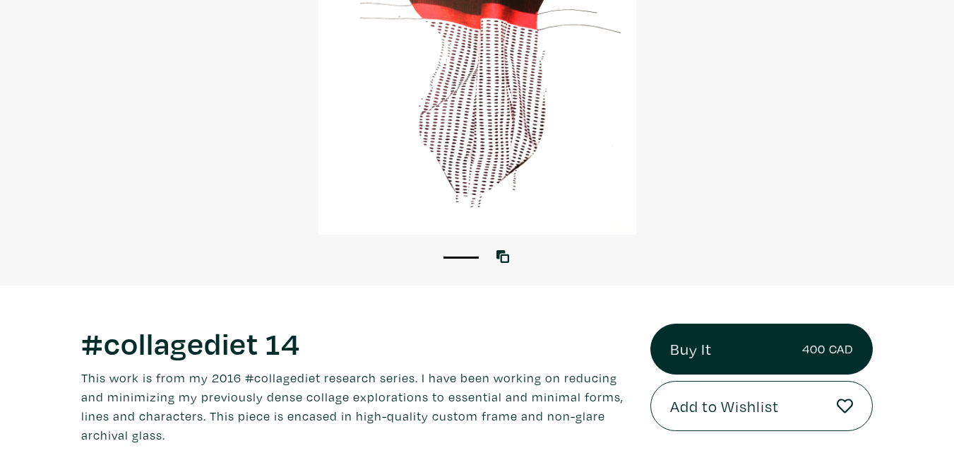
scroll to position [353, 0]
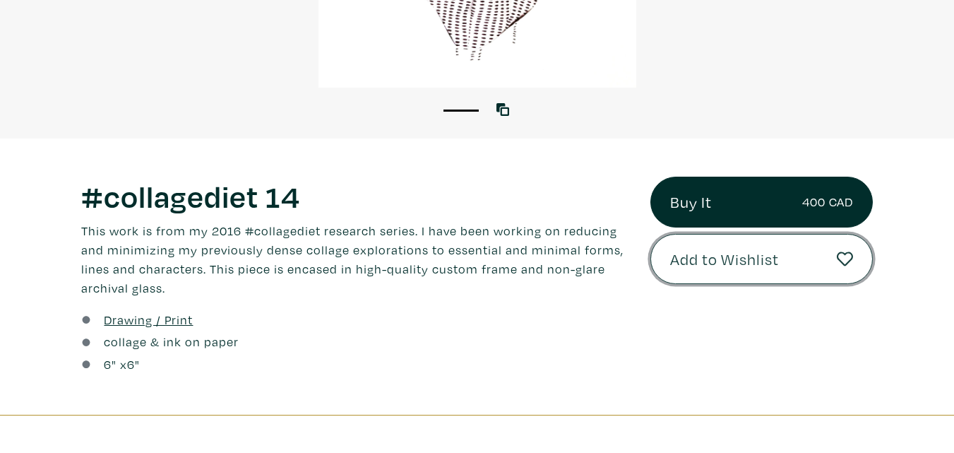
click at [719, 262] on span "Add to Wishlist" at bounding box center [724, 259] width 109 height 24
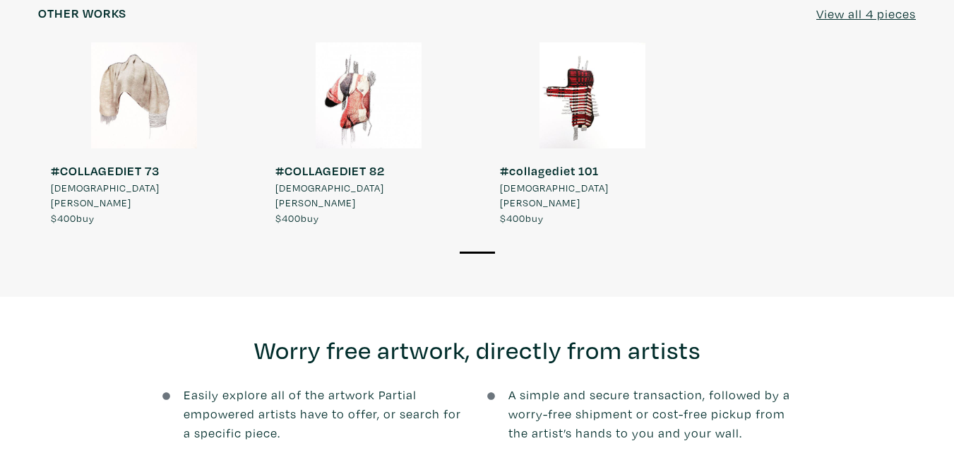
scroll to position [1113, 0]
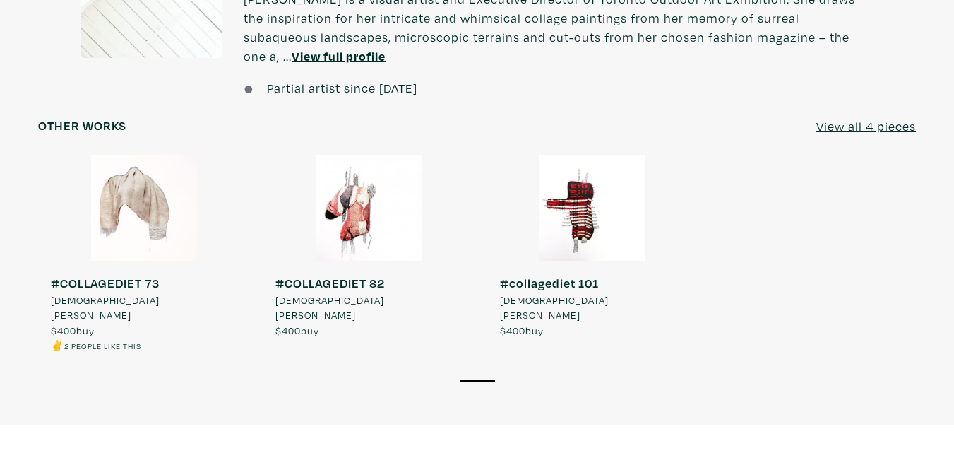
click at [575, 207] on div at bounding box center [593, 208] width 212 height 106
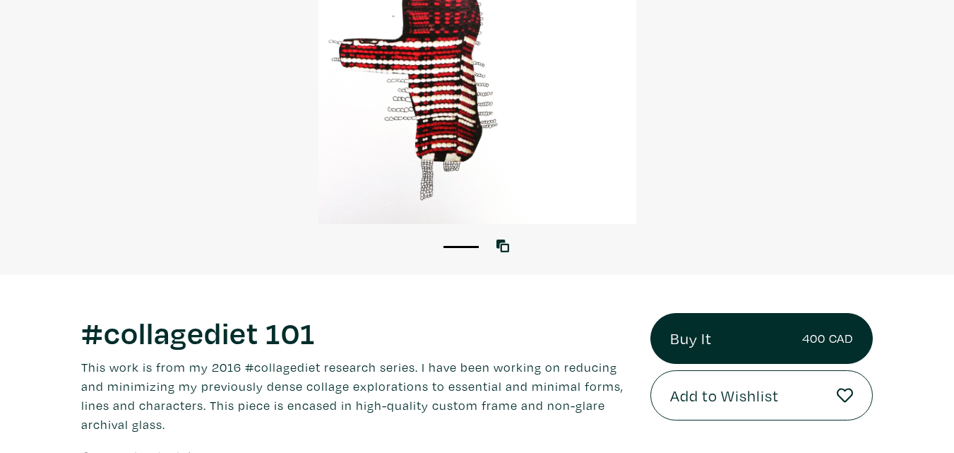
scroll to position [212, 0]
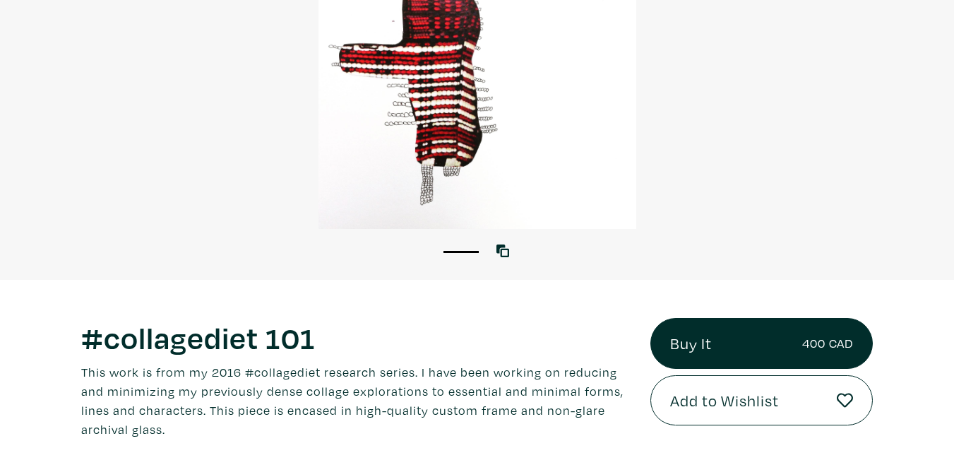
click at [453, 121] on div at bounding box center [477, 70] width 954 height 318
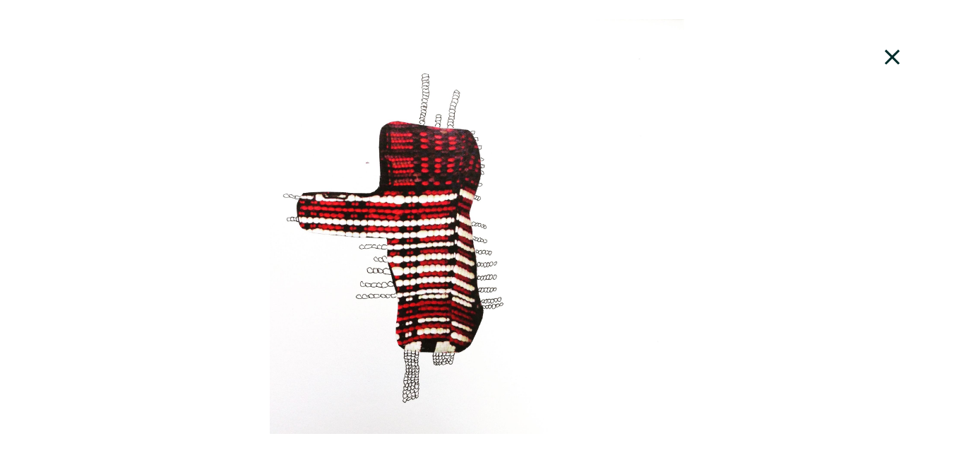
click at [895, 61] on icon at bounding box center [892, 56] width 15 height 15
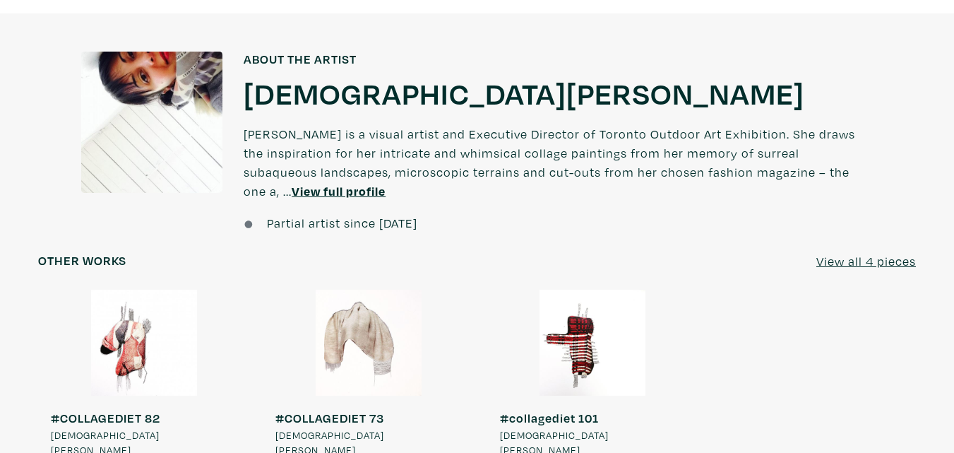
scroll to position [972, 0]
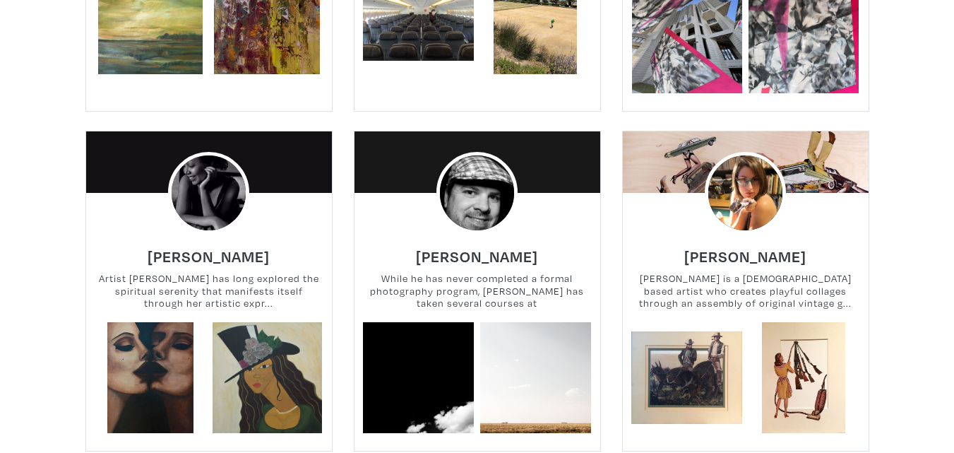
scroll to position [2189, 0]
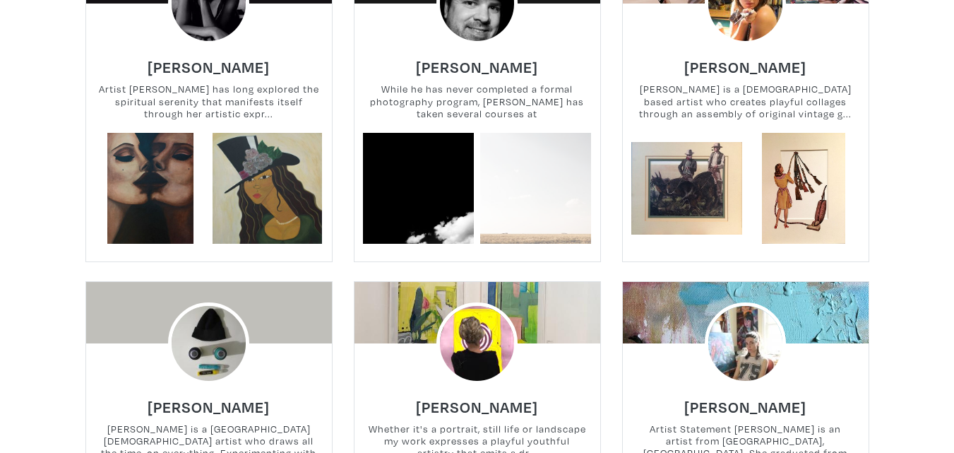
click at [535, 174] on link at bounding box center [535, 188] width 111 height 111
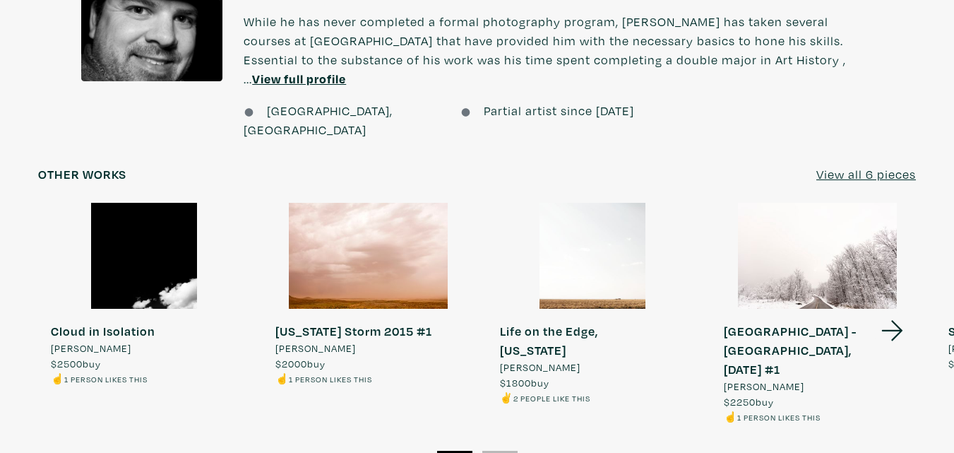
scroll to position [1200, 0]
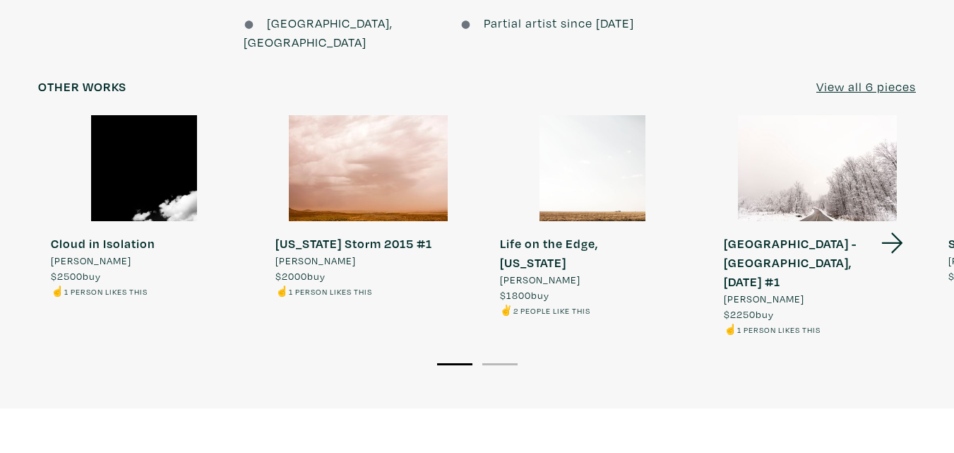
click at [897, 224] on icon at bounding box center [892, 243] width 48 height 38
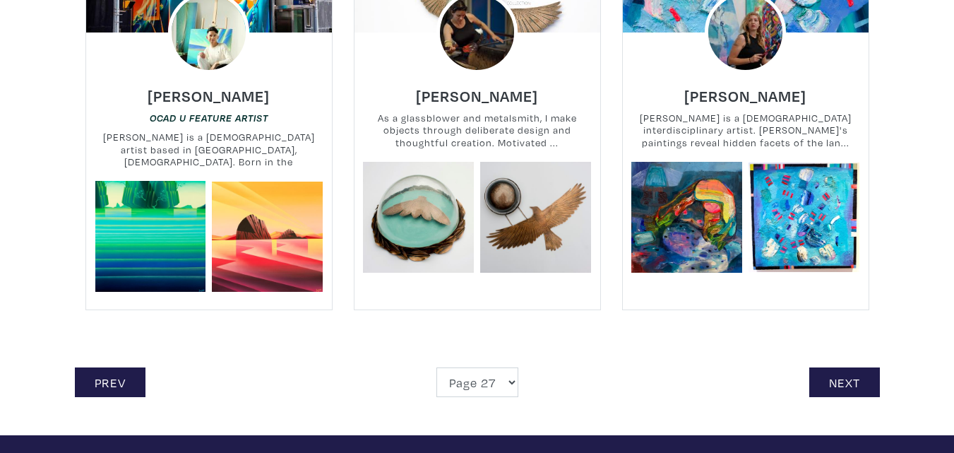
scroll to position [3247, 0]
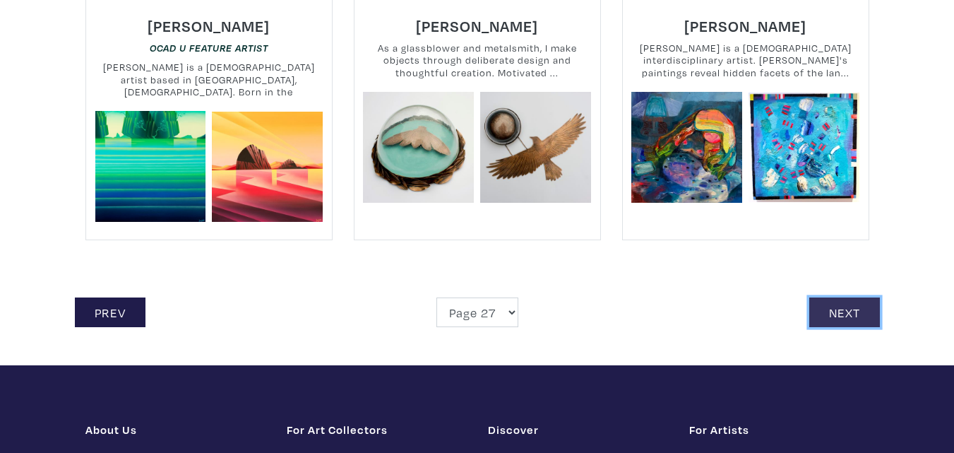
click at [833, 312] on link "Next" at bounding box center [844, 312] width 71 height 30
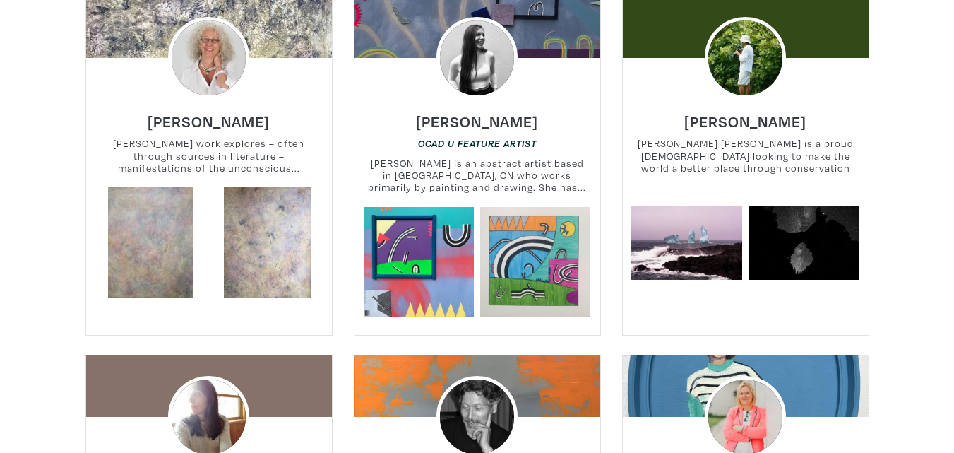
scroll to position [1059, 0]
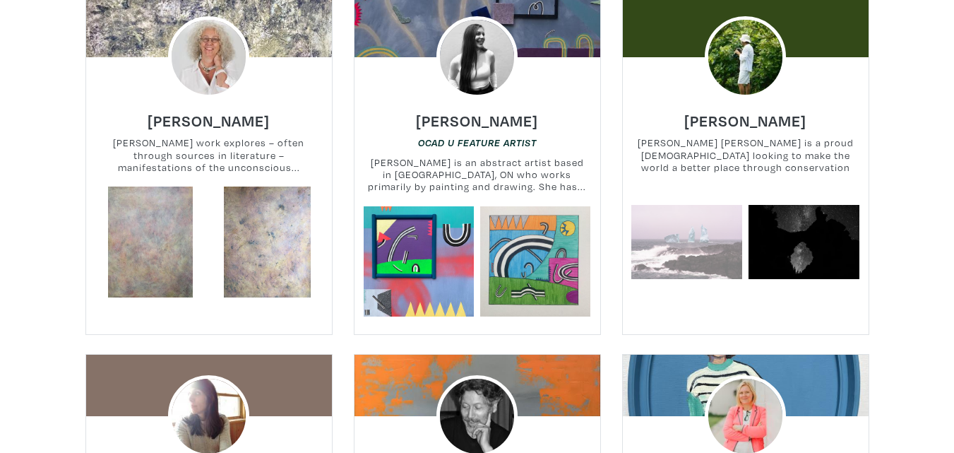
click at [685, 219] on link at bounding box center [686, 241] width 111 height 111
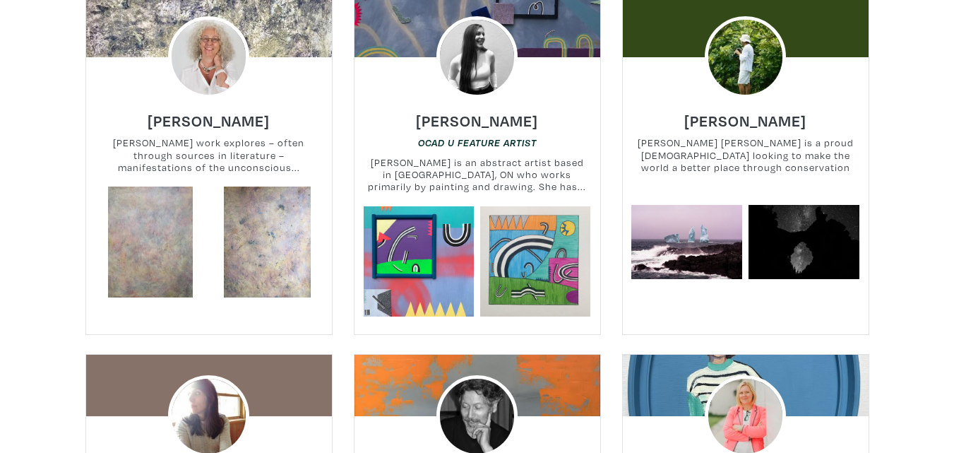
scroll to position [1412, 0]
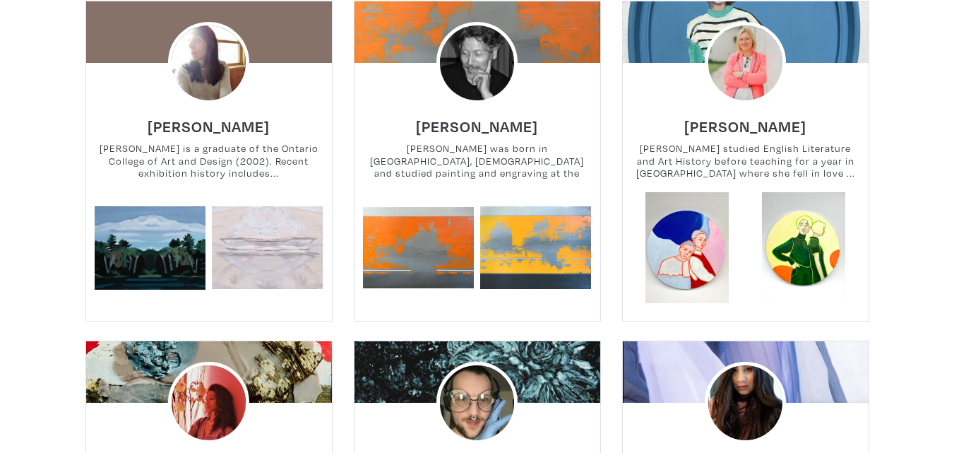
click at [264, 220] on link at bounding box center [267, 247] width 111 height 111
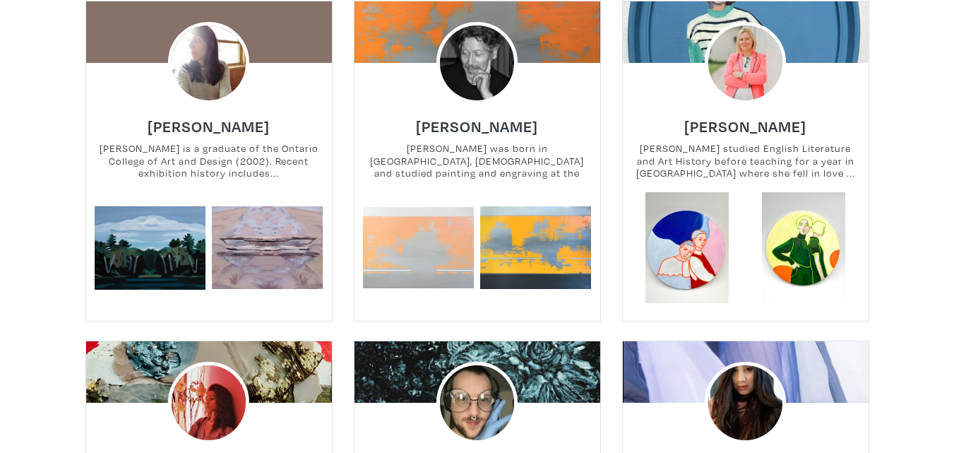
click at [427, 228] on link at bounding box center [418, 247] width 111 height 111
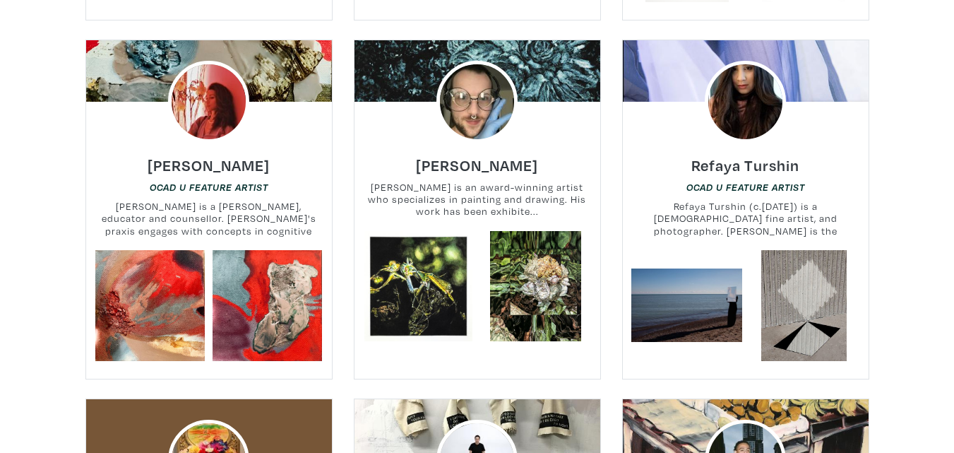
scroll to position [1765, 0]
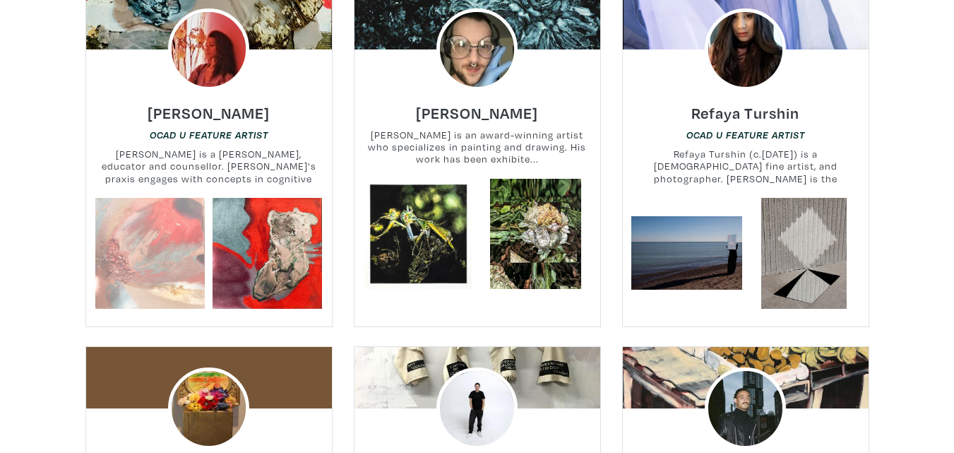
click at [174, 224] on link at bounding box center [150, 253] width 111 height 111
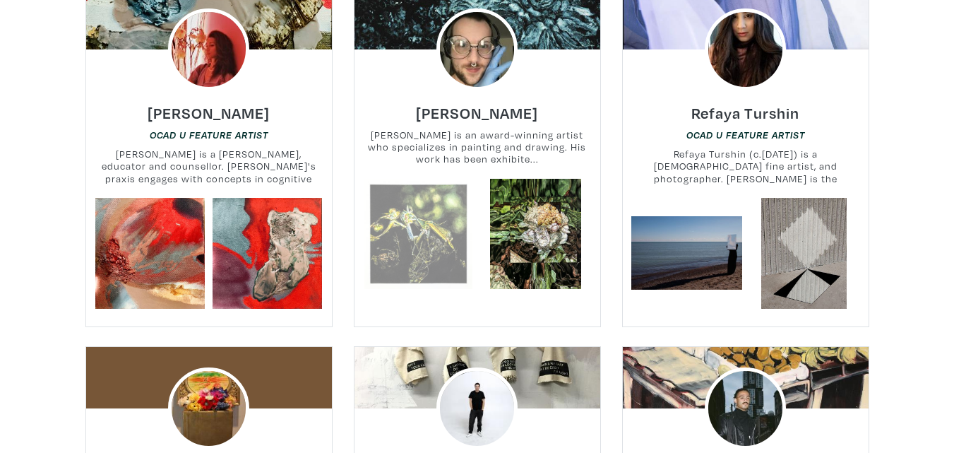
click at [401, 196] on link at bounding box center [418, 234] width 111 height 111
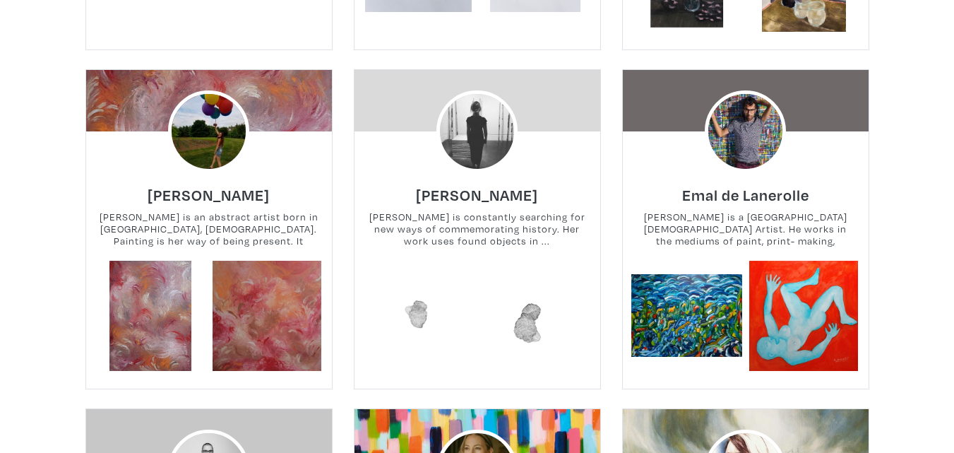
scroll to position [2471, 0]
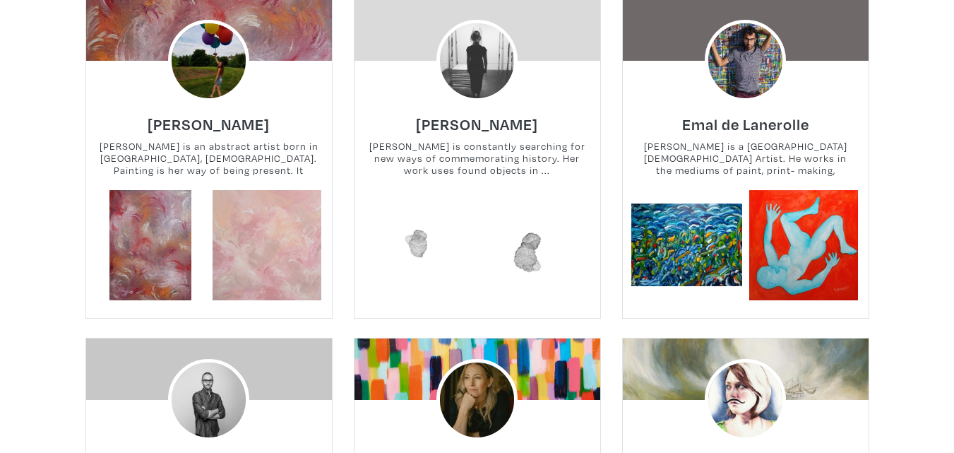
click at [259, 220] on link at bounding box center [267, 245] width 111 height 111
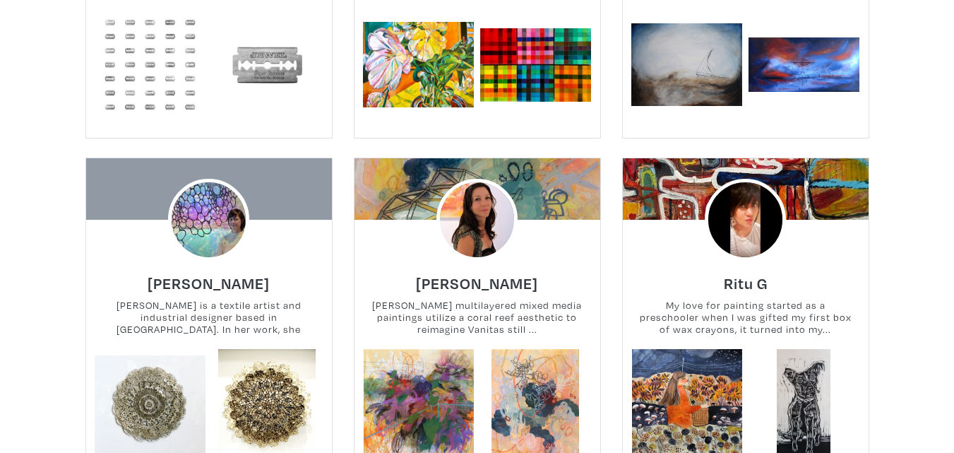
scroll to position [3106, 0]
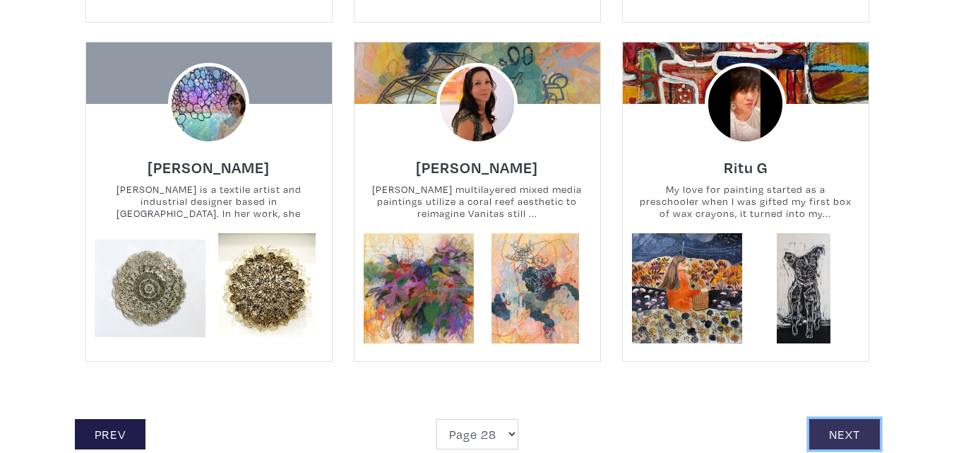
click at [837, 419] on link "Next" at bounding box center [844, 434] width 71 height 30
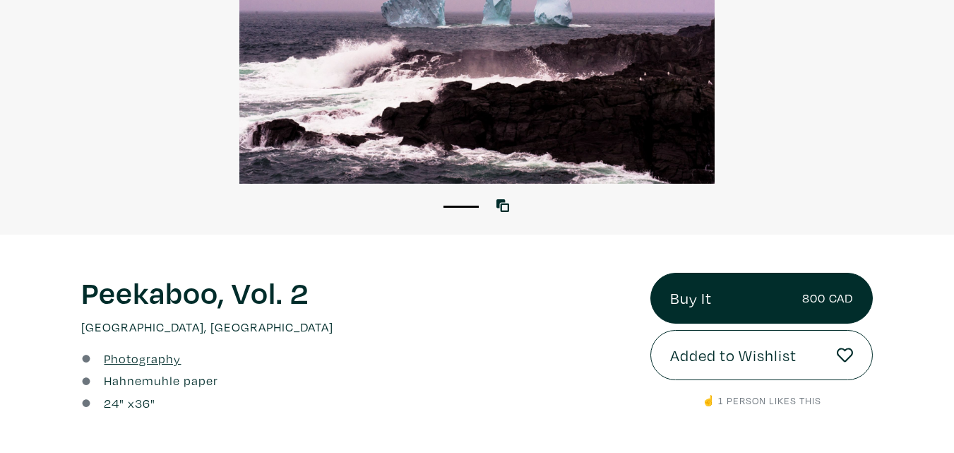
scroll to position [282, 0]
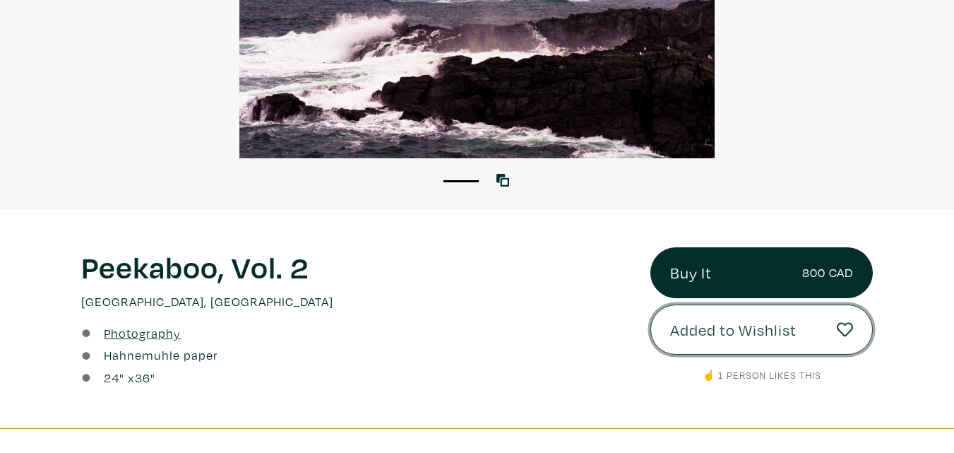
click at [718, 326] on span "Added to Wishlist" at bounding box center [733, 330] width 126 height 24
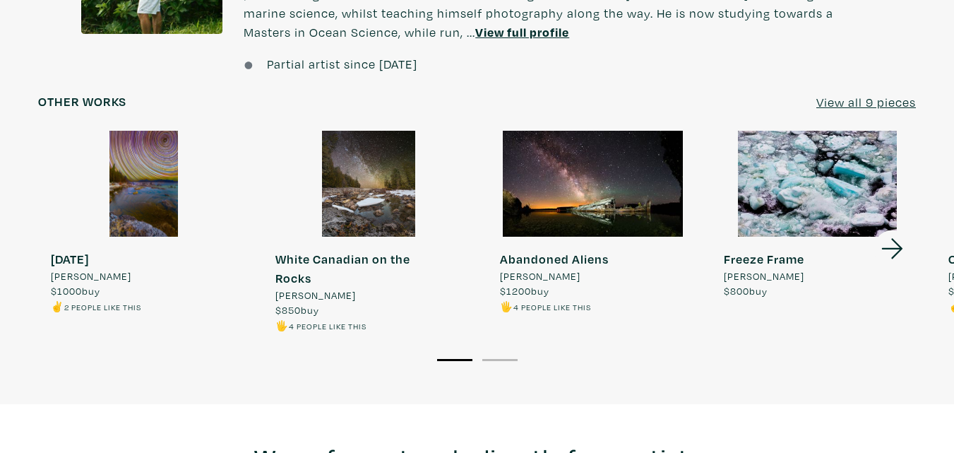
scroll to position [1059, 0]
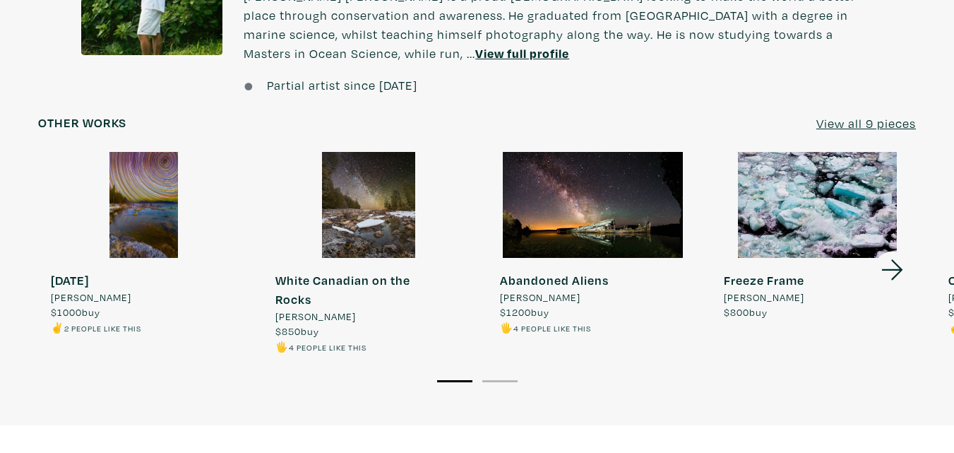
click at [896, 273] on icon at bounding box center [892, 270] width 48 height 38
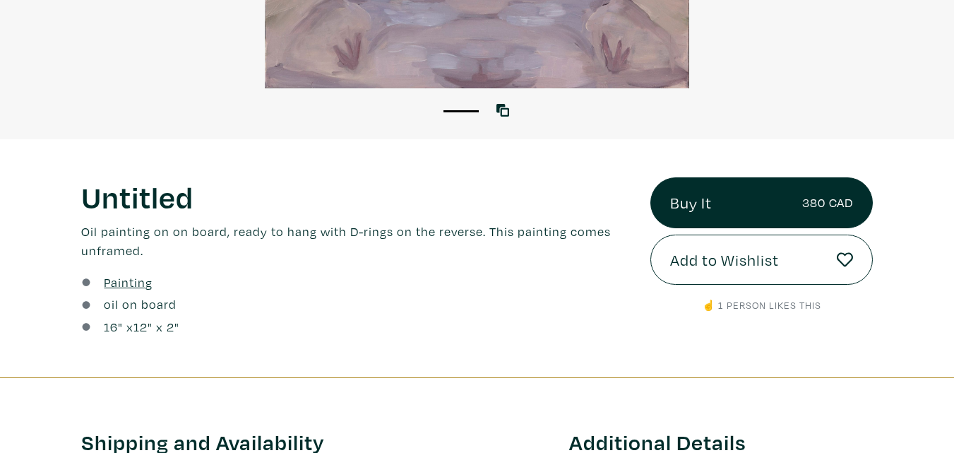
scroll to position [353, 0]
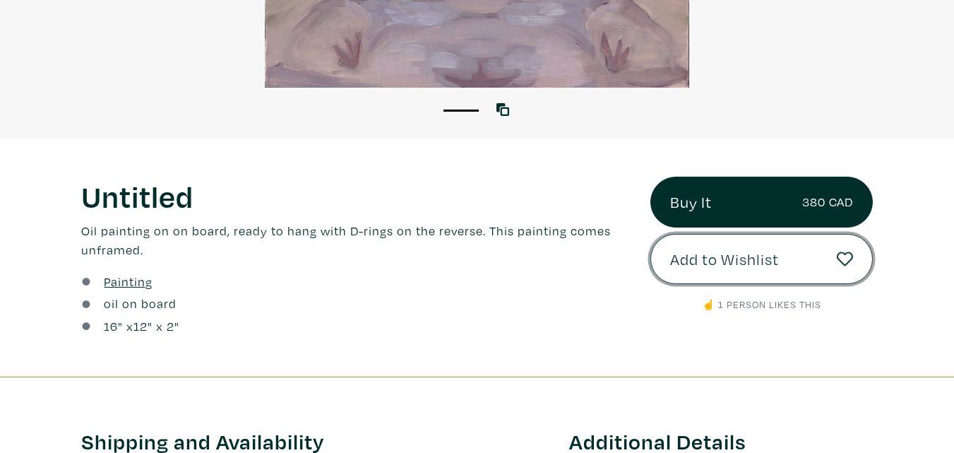
click at [746, 261] on span "Add to Wishlist" at bounding box center [724, 259] width 109 height 24
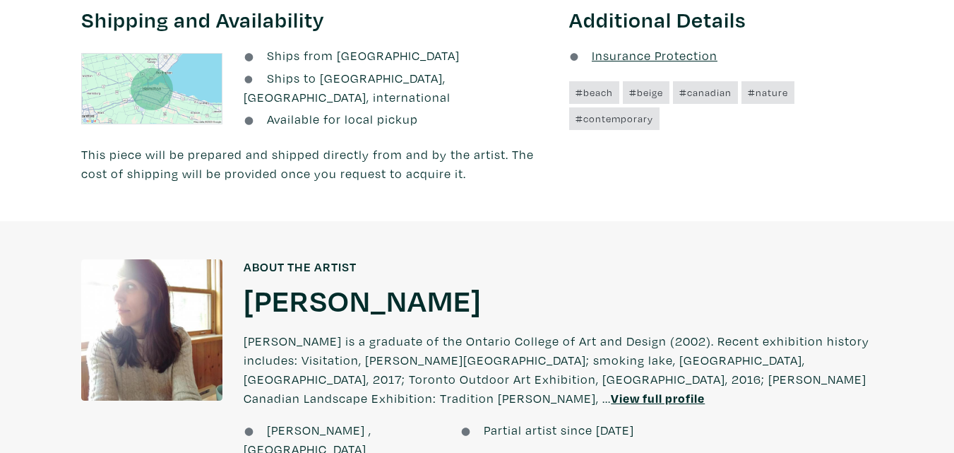
scroll to position [777, 0]
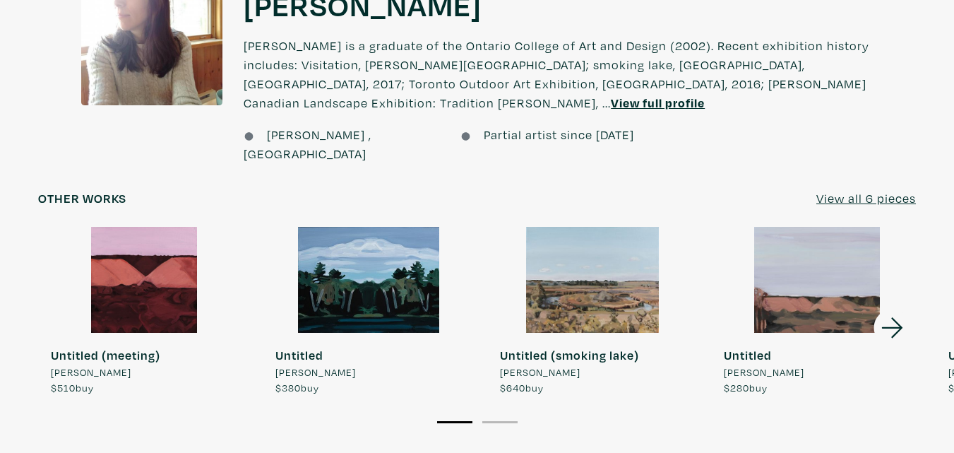
scroll to position [1059, 0]
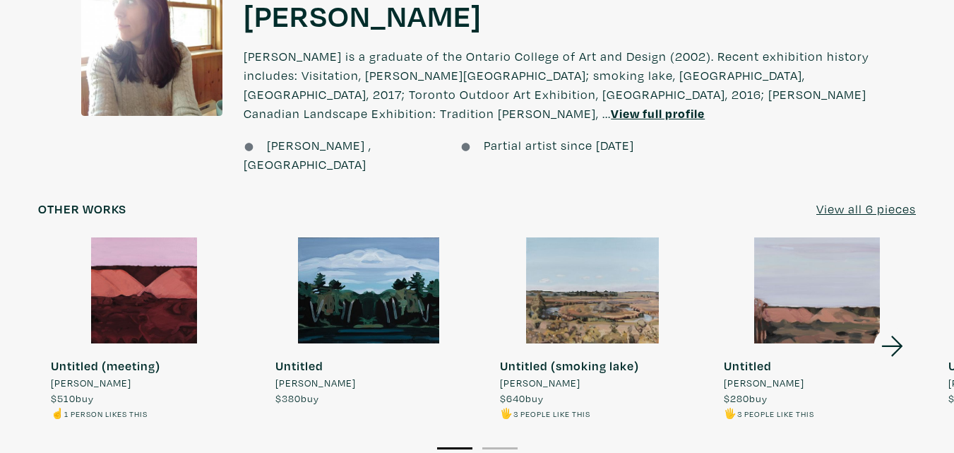
click at [894, 335] on icon at bounding box center [891, 345] width 21 height 20
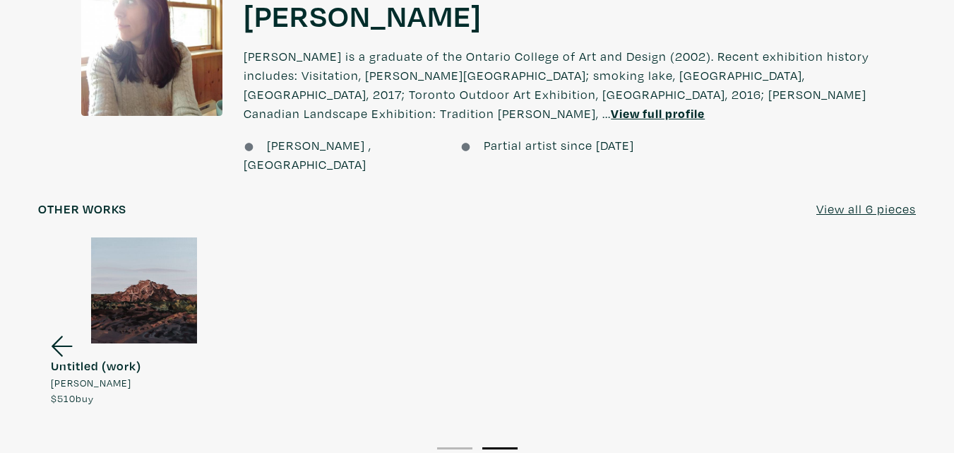
click at [64, 327] on icon at bounding box center [62, 346] width 48 height 38
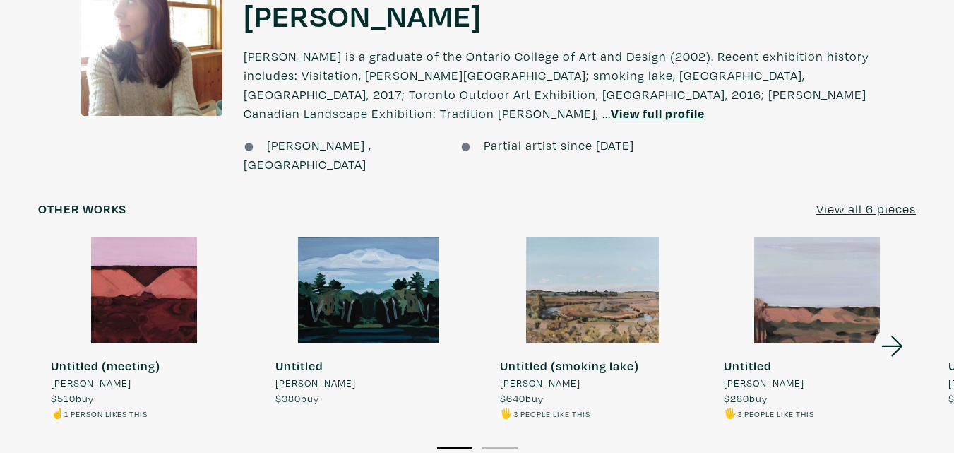
click at [180, 287] on div at bounding box center [144, 290] width 212 height 106
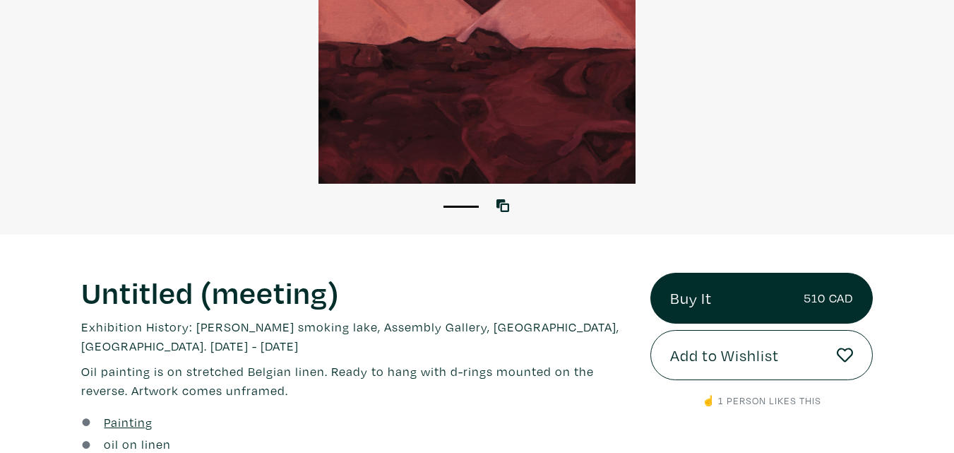
scroll to position [282, 0]
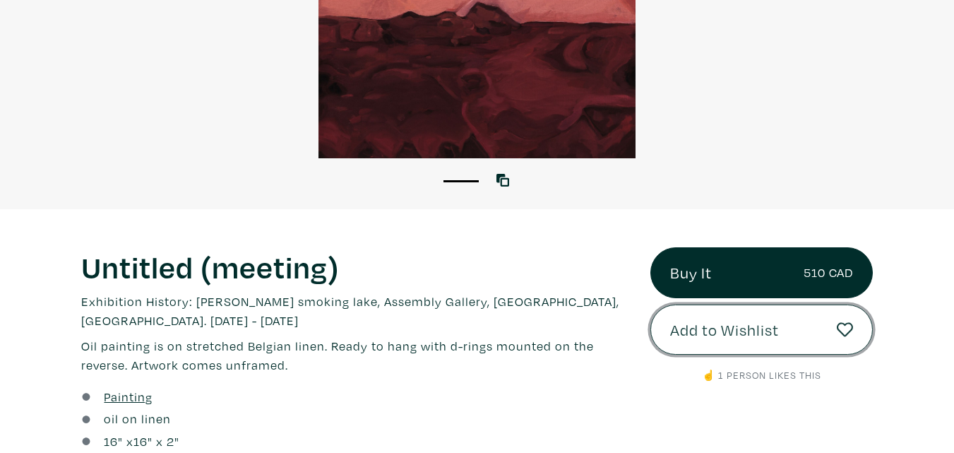
click at [691, 342] on button "Add to Wishlist" at bounding box center [761, 329] width 222 height 51
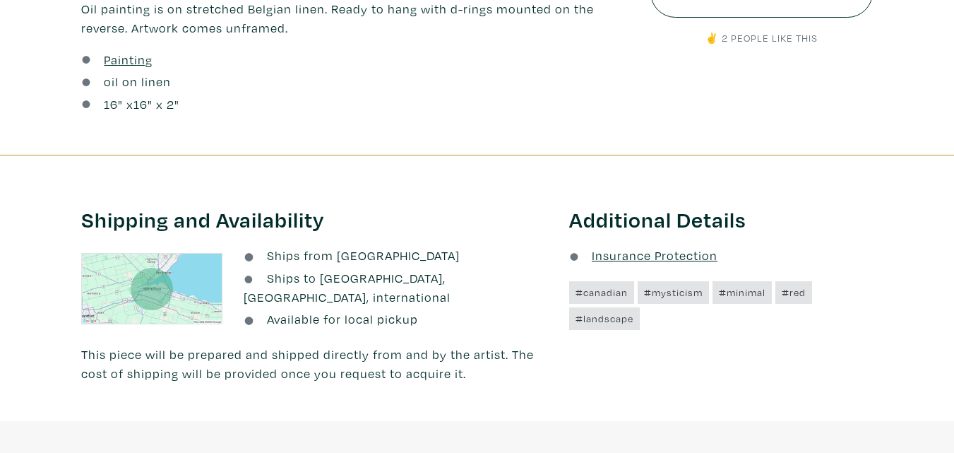
scroll to position [282, 0]
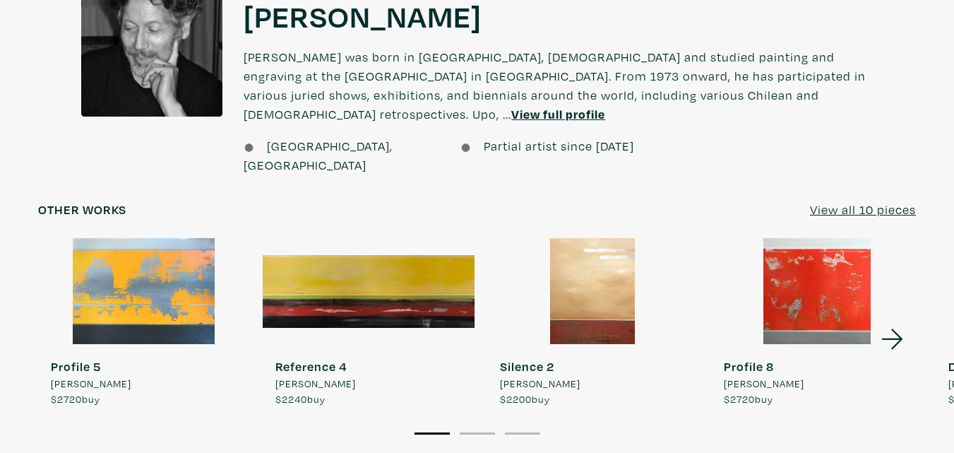
scroll to position [1133, 0]
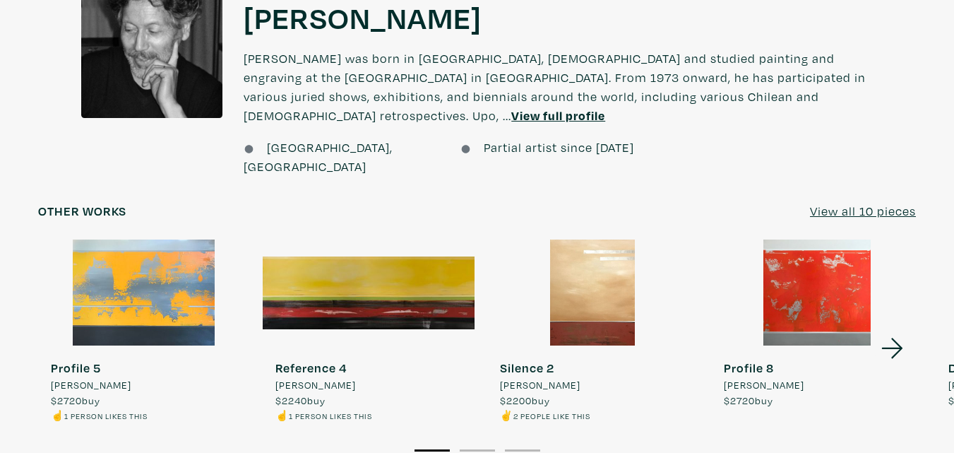
click at [594, 256] on div at bounding box center [593, 292] width 212 height 106
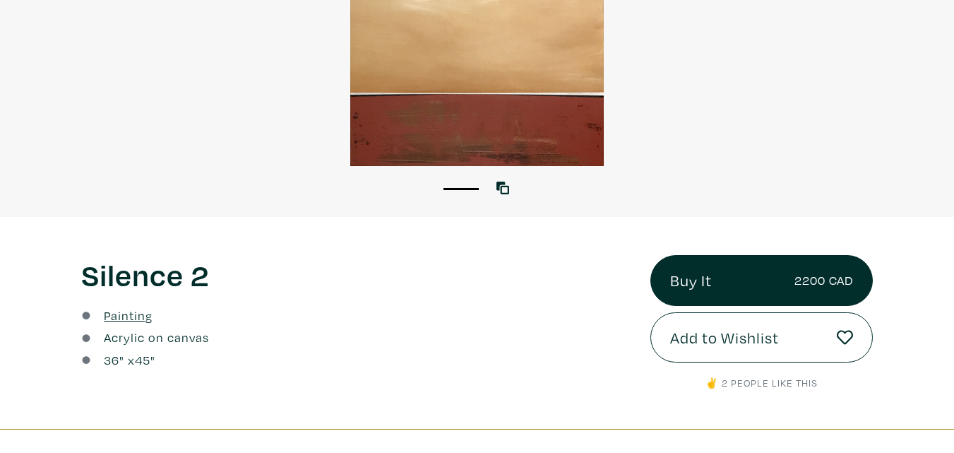
scroll to position [282, 0]
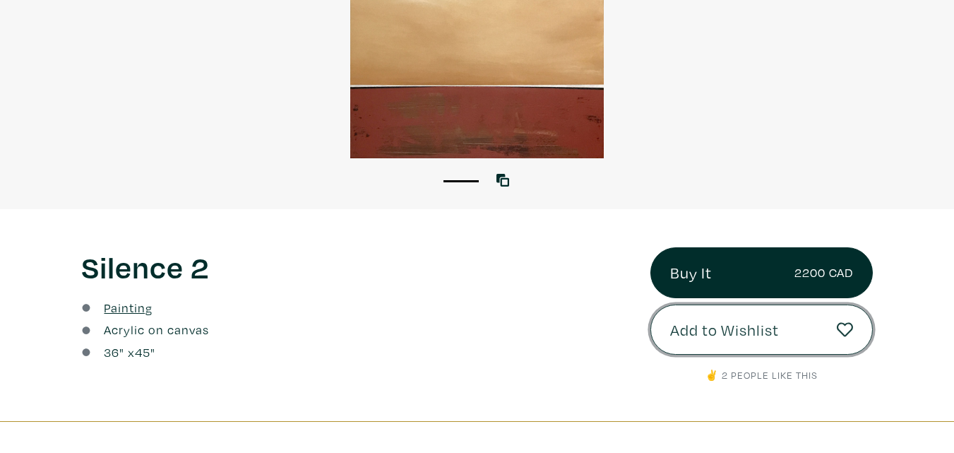
click at [802, 335] on button "Add to Wishlist" at bounding box center [761, 329] width 222 height 51
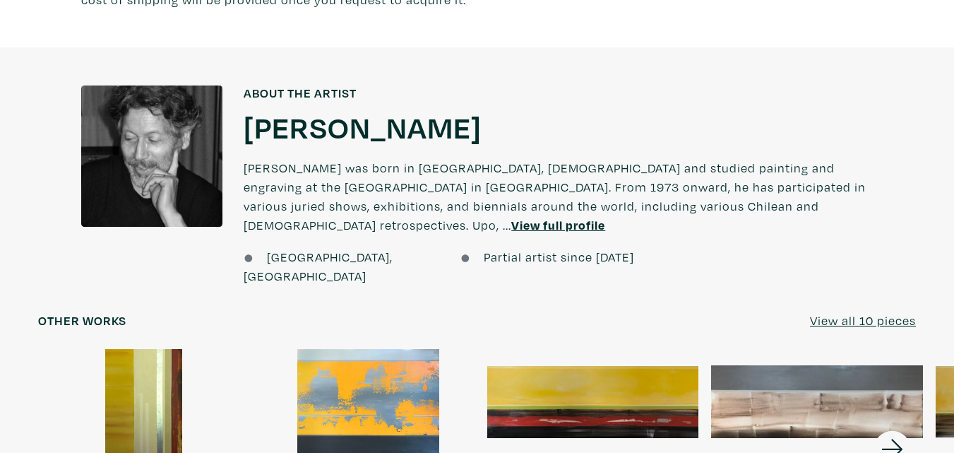
scroll to position [971, 0]
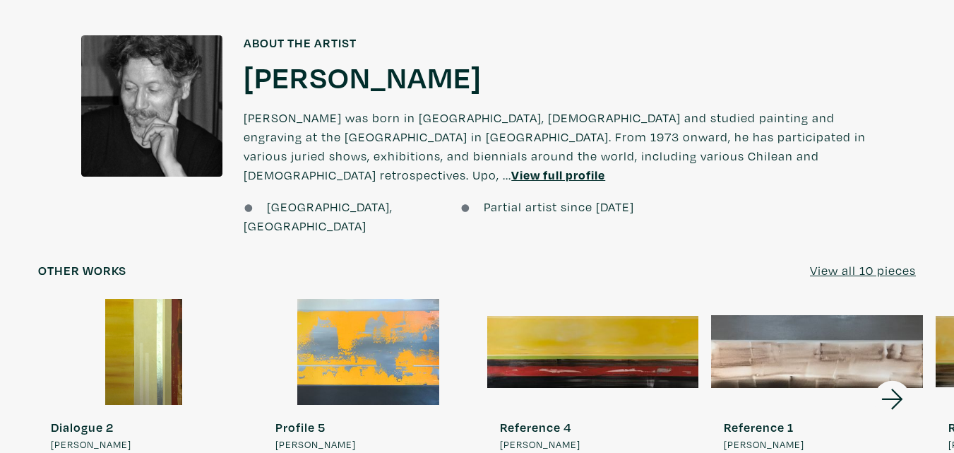
click at [893, 380] on icon at bounding box center [892, 399] width 48 height 38
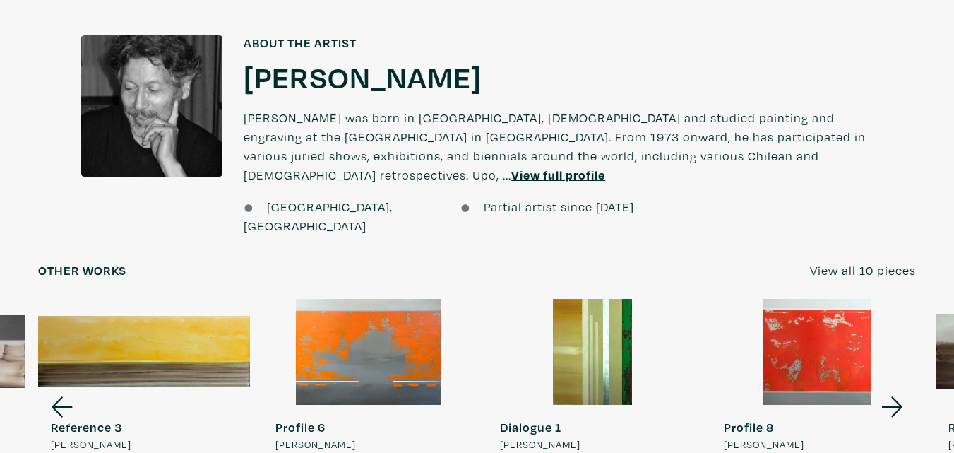
click at [893, 388] on icon at bounding box center [892, 407] width 48 height 38
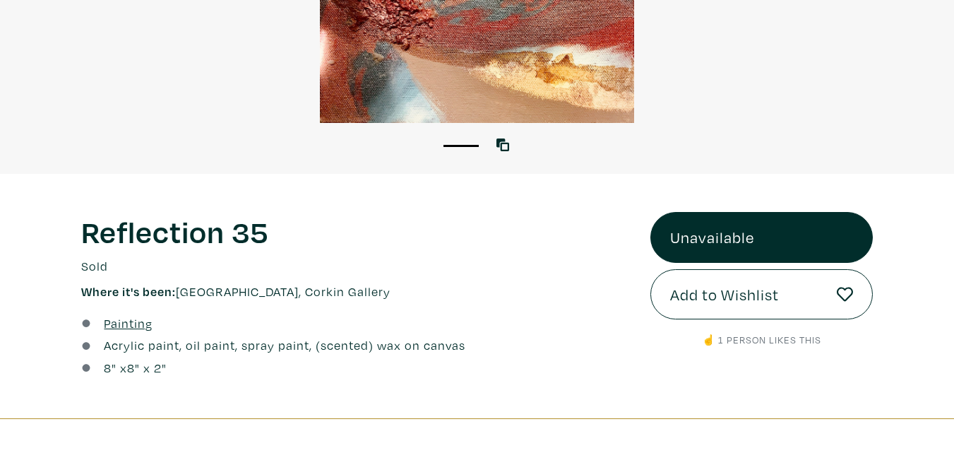
scroll to position [353, 0]
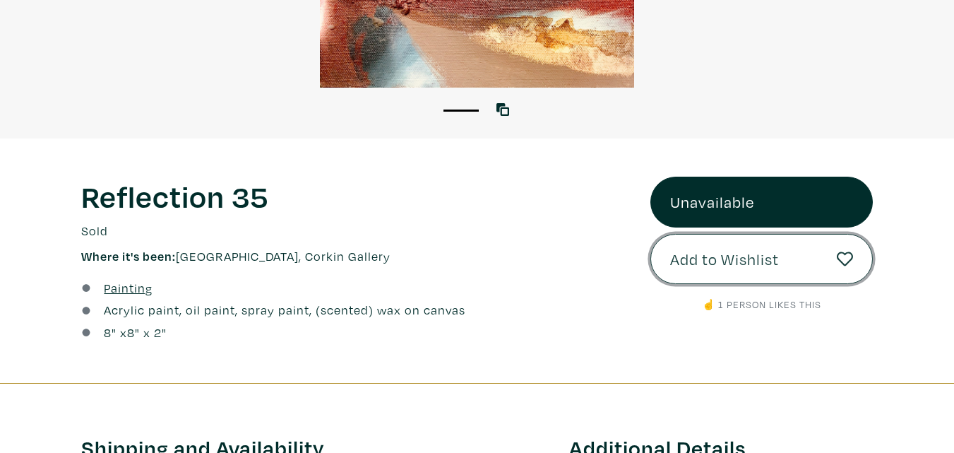
click at [706, 259] on span "Add to Wishlist" at bounding box center [724, 259] width 109 height 24
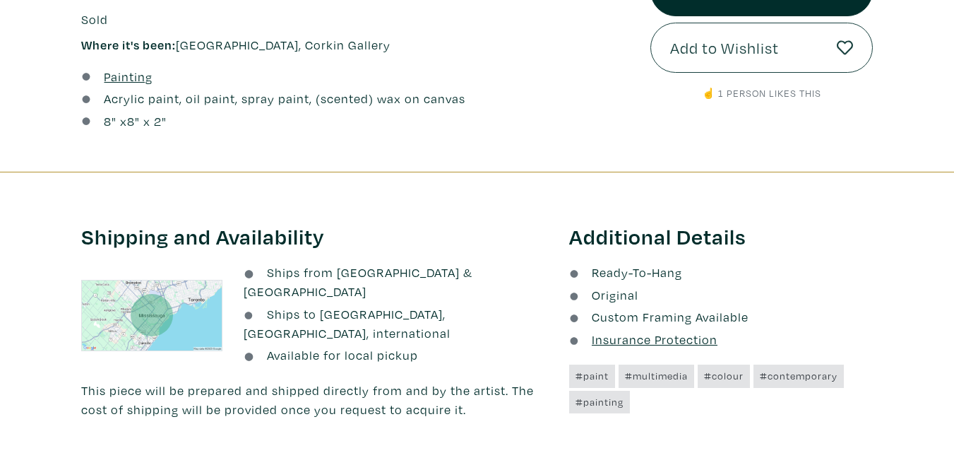
scroll to position [847, 0]
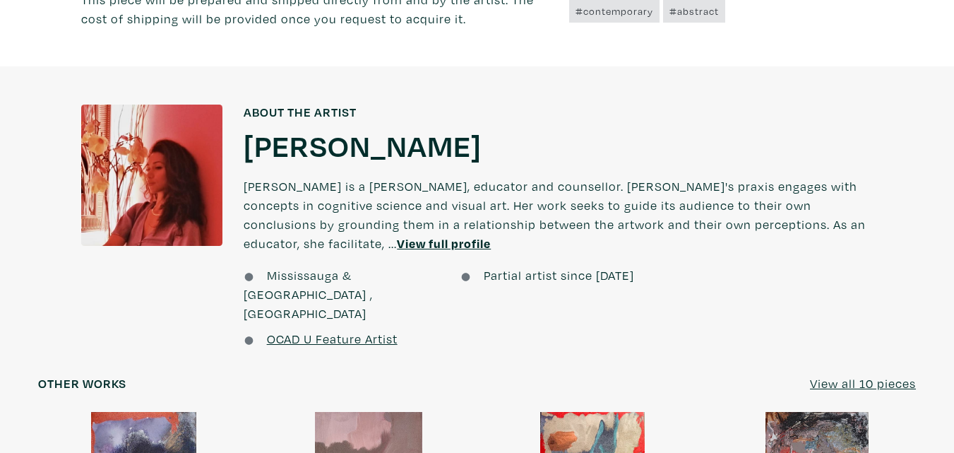
scroll to position [1271, 0]
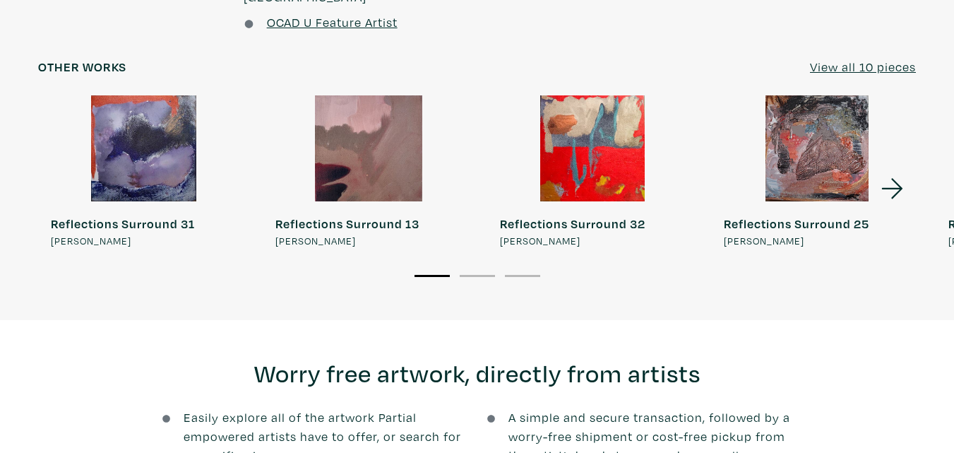
click at [352, 136] on div at bounding box center [369, 148] width 212 height 106
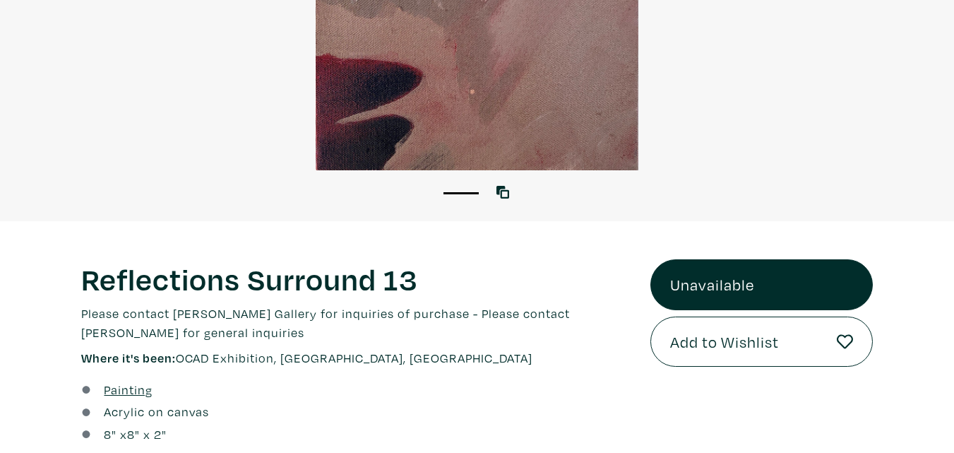
scroll to position [353, 0]
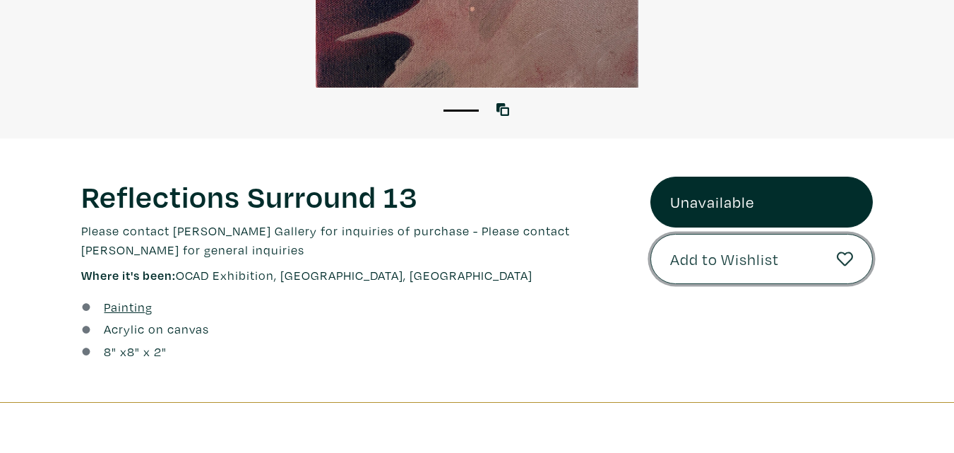
click at [693, 264] on span "Add to Wishlist" at bounding box center [724, 259] width 109 height 24
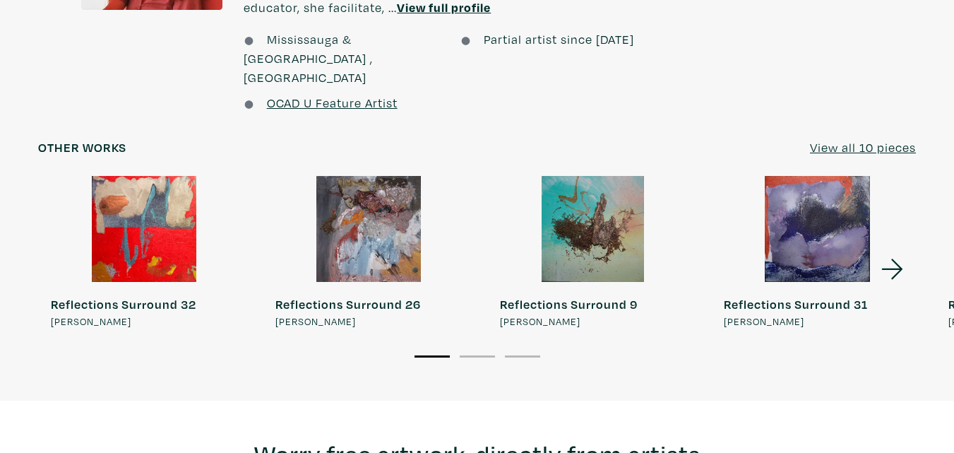
scroll to position [1255, 0]
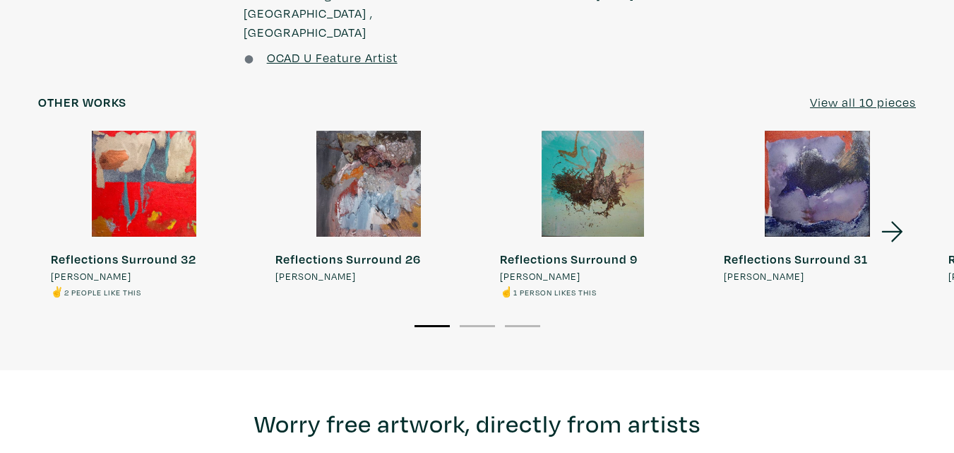
click at [890, 212] on icon at bounding box center [892, 231] width 48 height 38
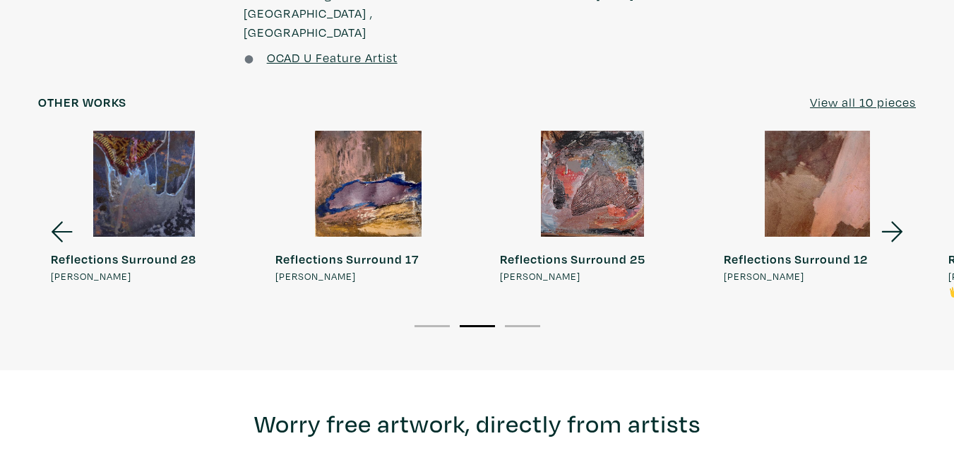
click at [891, 212] on icon at bounding box center [892, 231] width 48 height 38
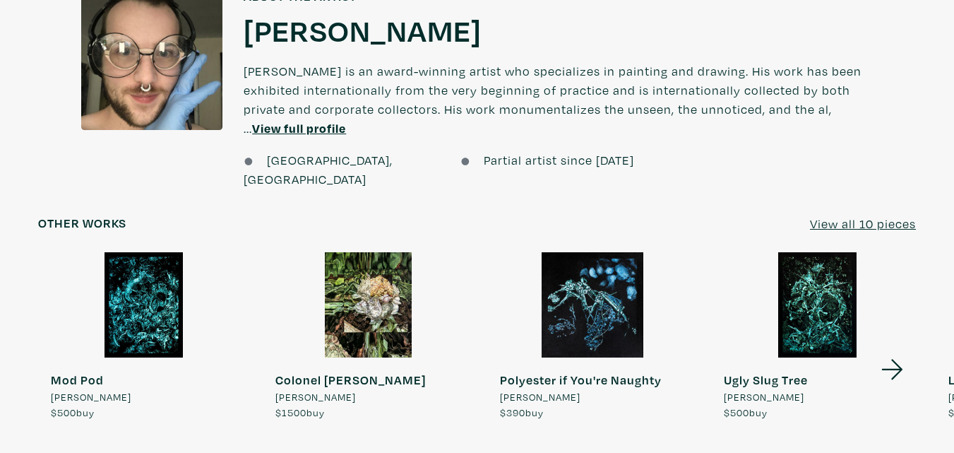
scroll to position [1200, 0]
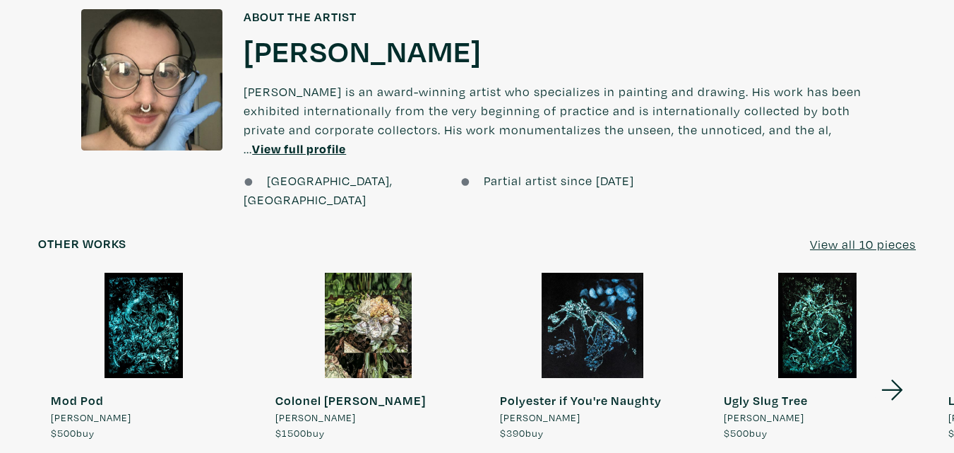
click at [611, 319] on div at bounding box center [593, 326] width 212 height 106
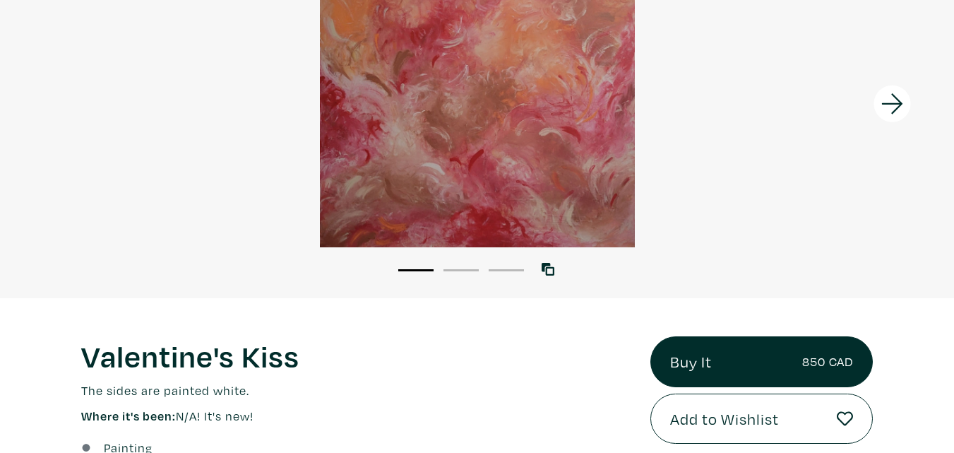
scroll to position [282, 0]
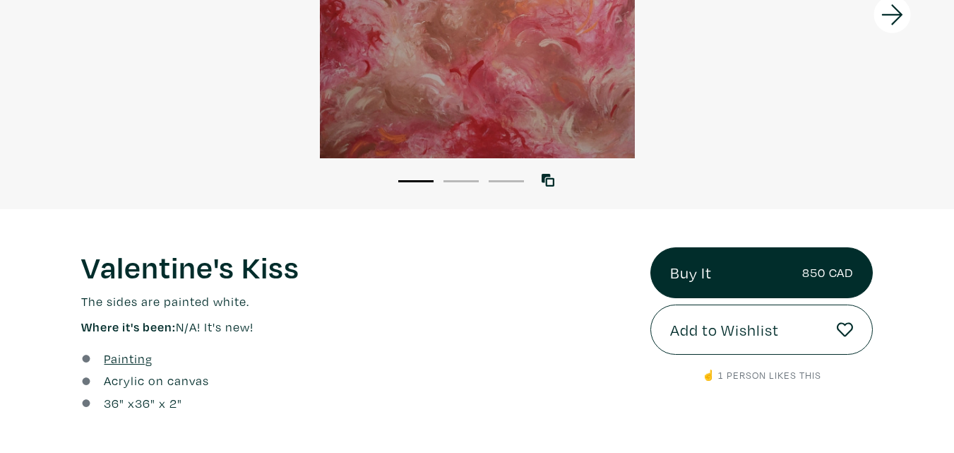
click at [461, 184] on li "2" at bounding box center [460, 180] width 35 height 14
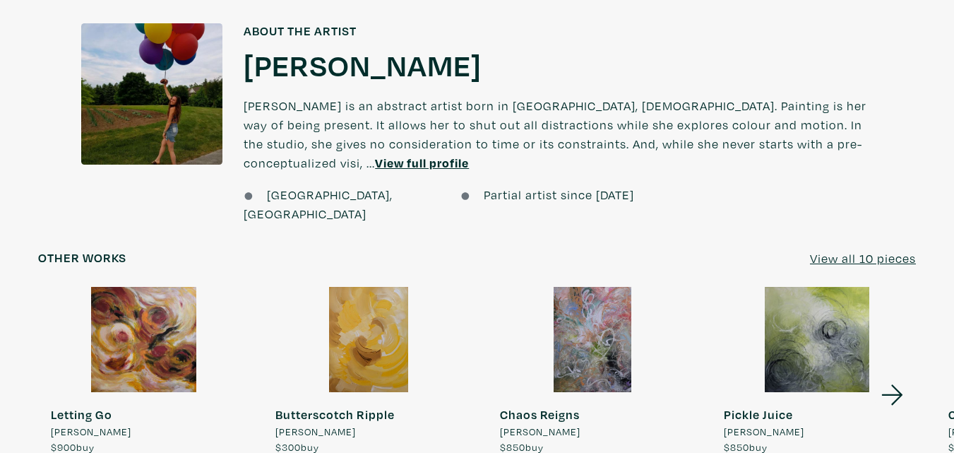
scroll to position [1059, 0]
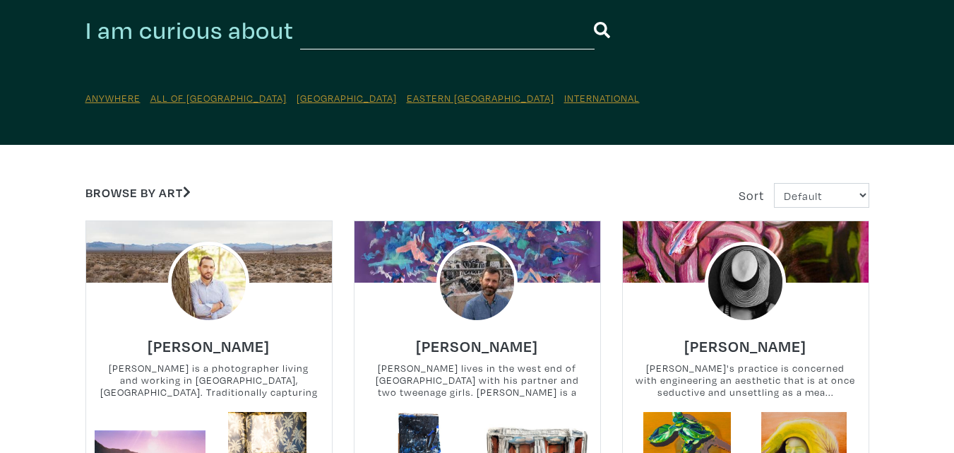
scroll to position [353, 0]
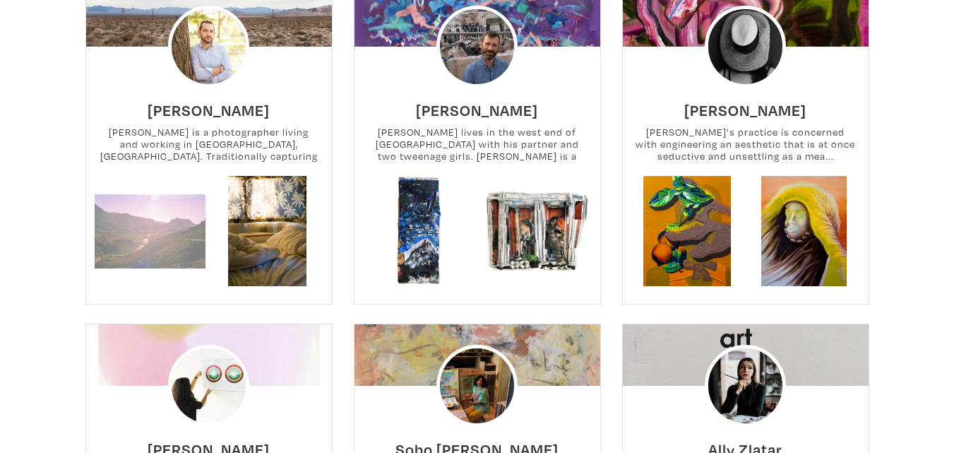
click at [178, 220] on link at bounding box center [150, 231] width 111 height 111
click at [146, 211] on link at bounding box center [150, 231] width 111 height 111
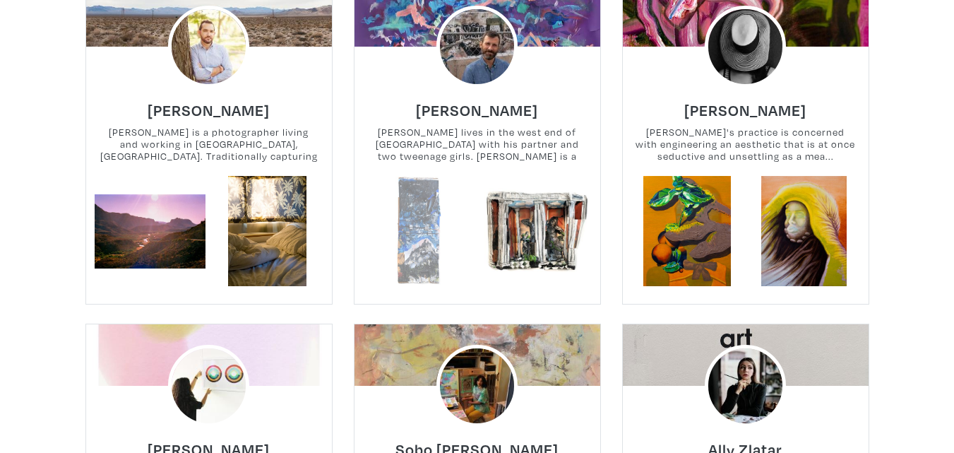
click at [433, 220] on link at bounding box center [418, 231] width 111 height 111
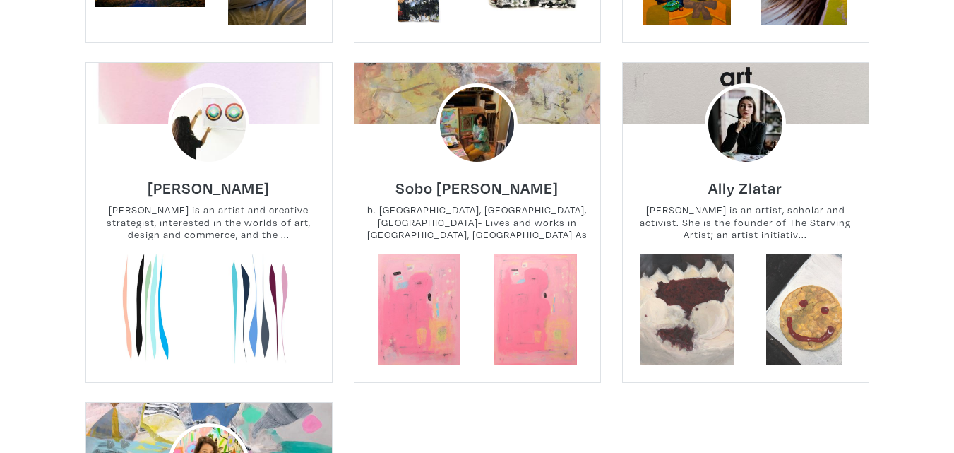
scroll to position [706, 0]
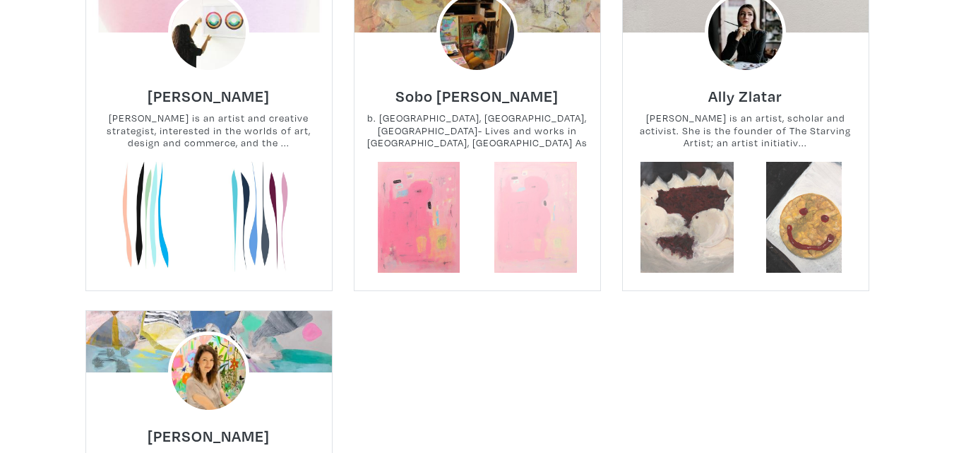
click at [546, 207] on link at bounding box center [535, 217] width 111 height 111
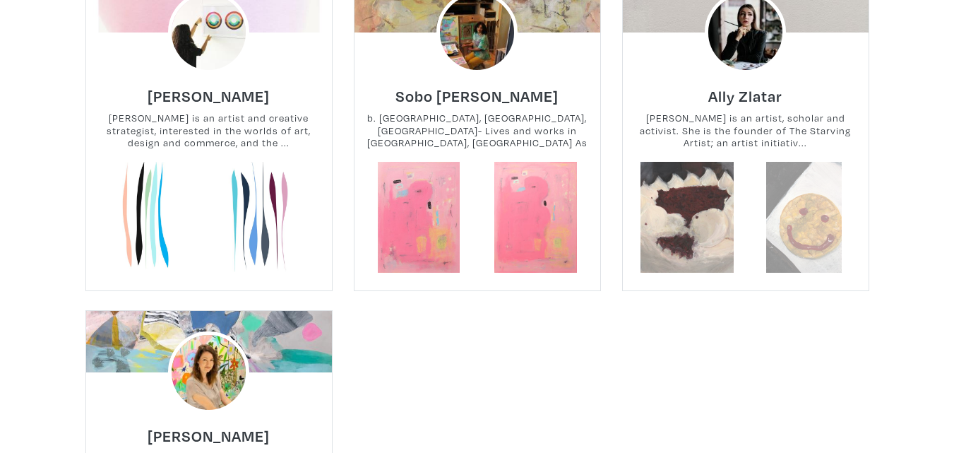
click at [821, 213] on link at bounding box center [803, 217] width 111 height 111
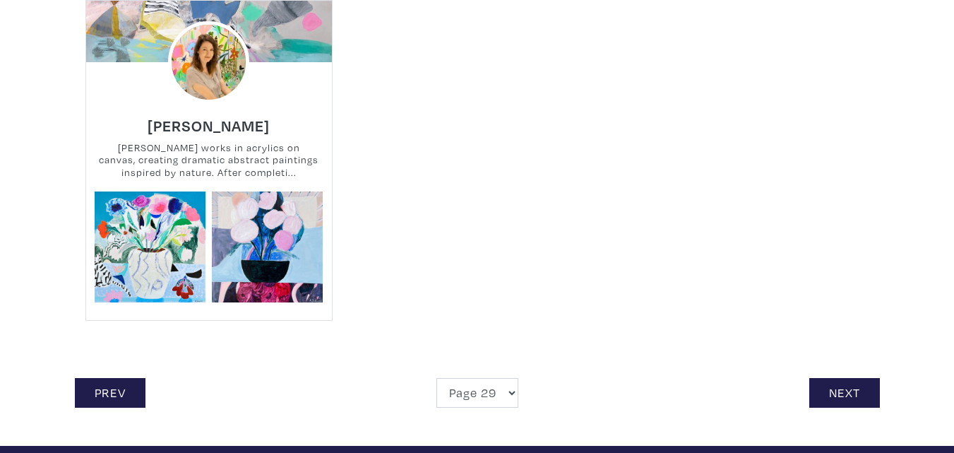
scroll to position [1059, 0]
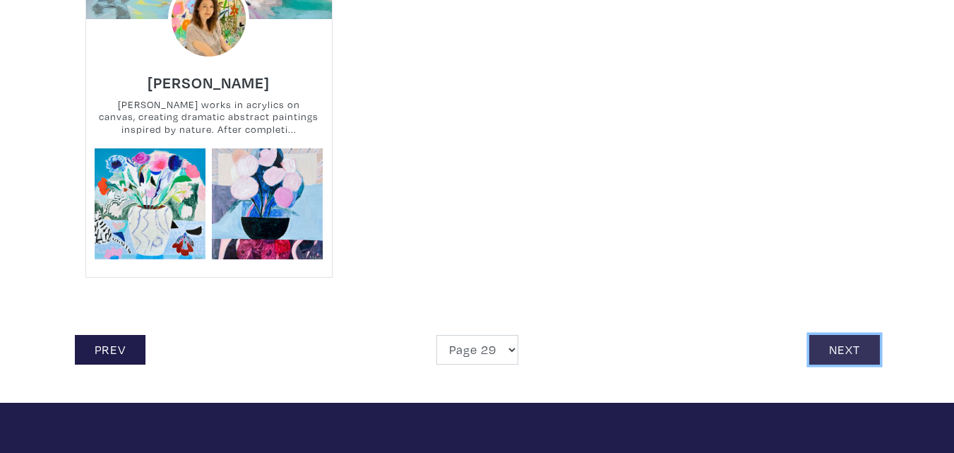
click at [853, 350] on link "Next" at bounding box center [844, 350] width 71 height 30
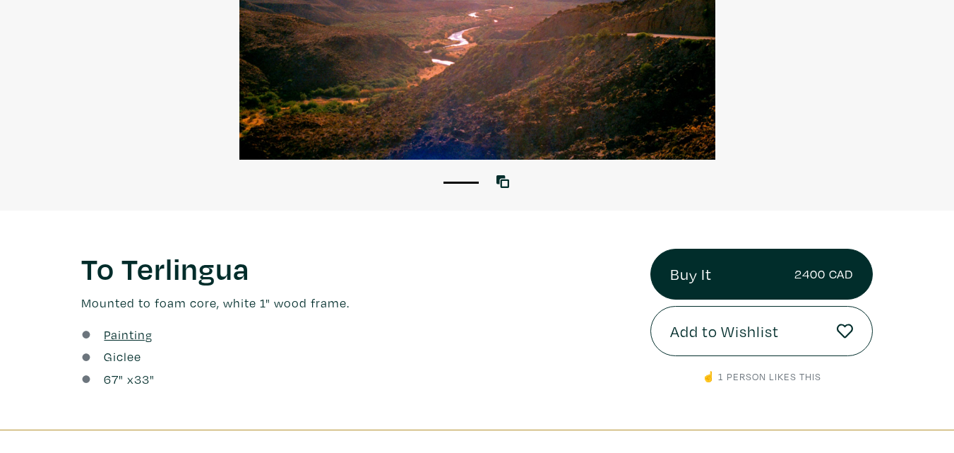
scroll to position [282, 0]
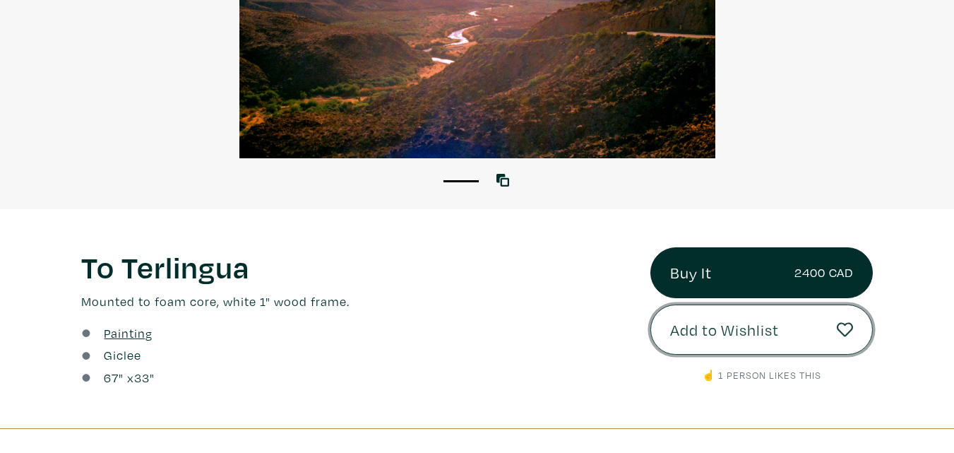
click at [712, 325] on span "Add to Wishlist" at bounding box center [724, 330] width 109 height 24
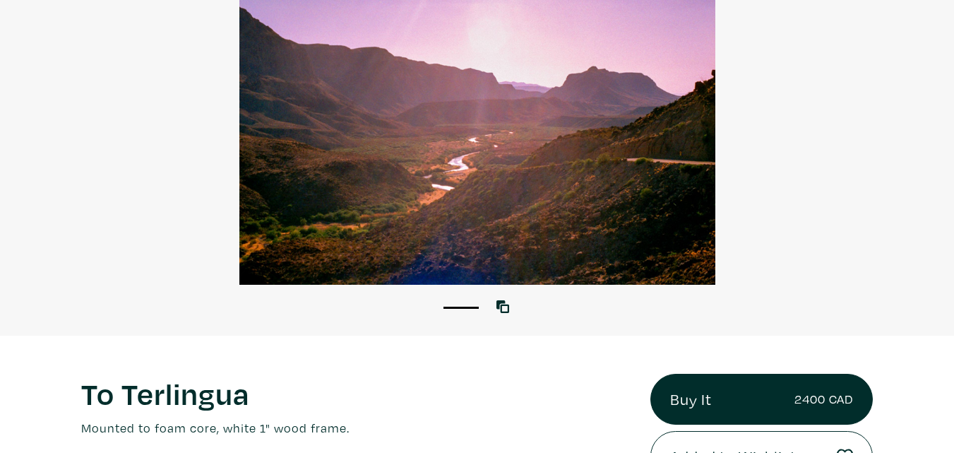
scroll to position [212, 0]
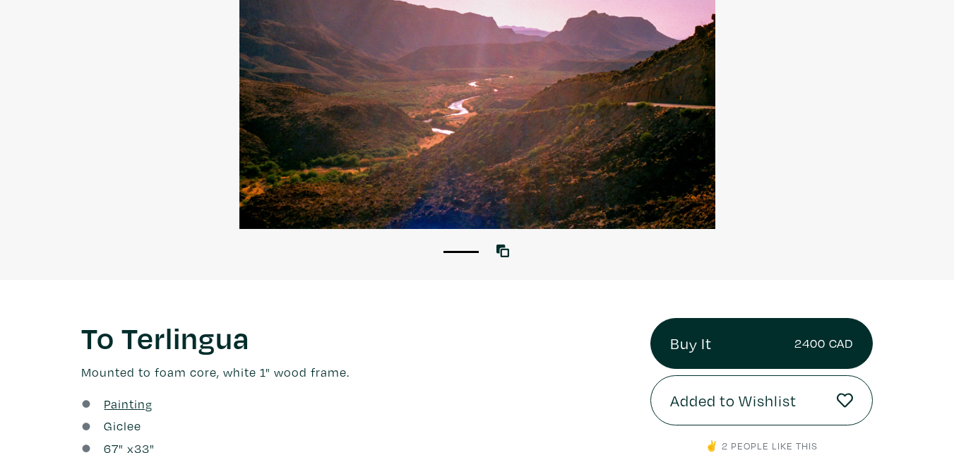
click at [430, 163] on div at bounding box center [477, 70] width 954 height 318
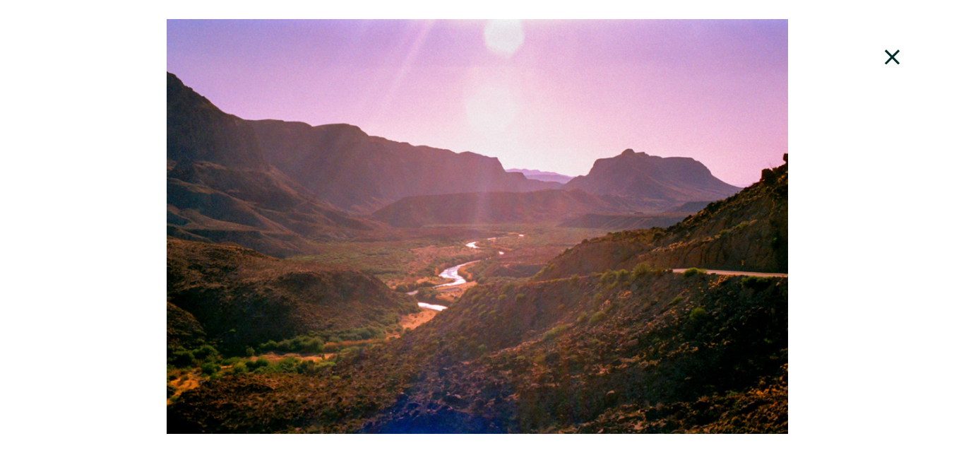
click at [887, 64] on icon at bounding box center [892, 57] width 48 height 38
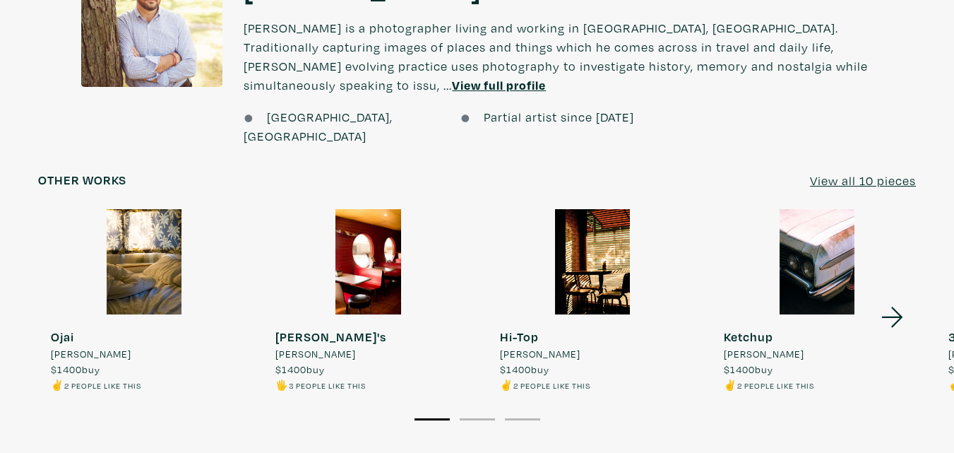
scroll to position [1130, 0]
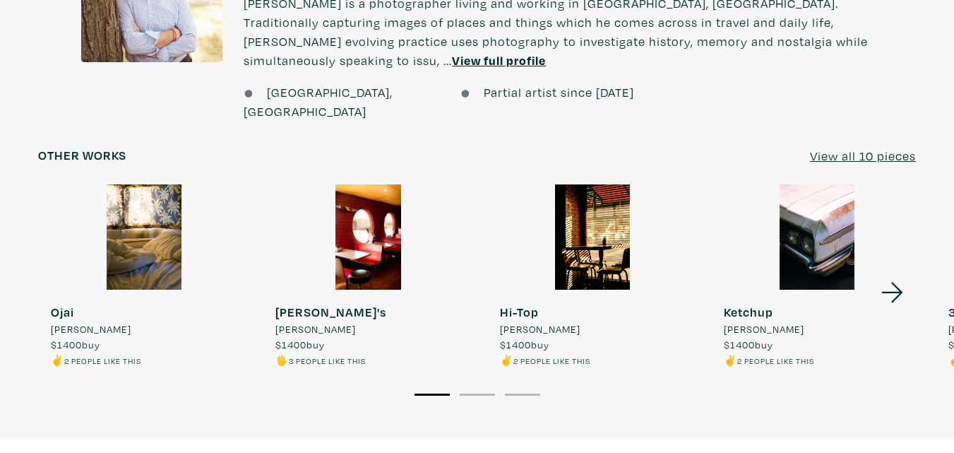
click at [890, 273] on icon at bounding box center [892, 292] width 48 height 38
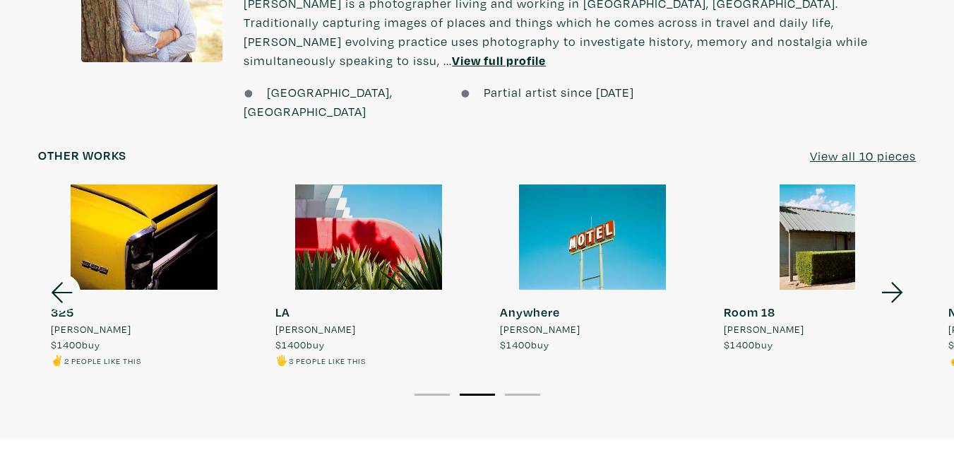
click at [890, 273] on icon at bounding box center [892, 292] width 48 height 38
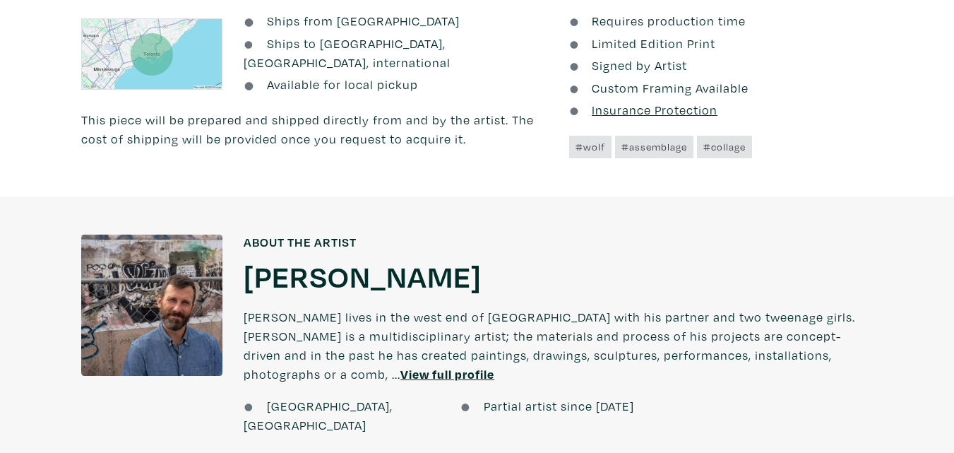
scroll to position [988, 0]
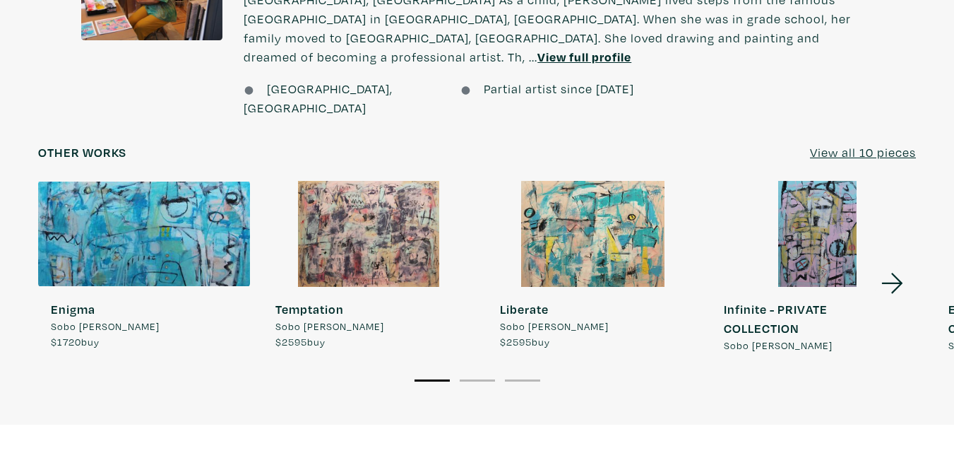
scroll to position [1205, 0]
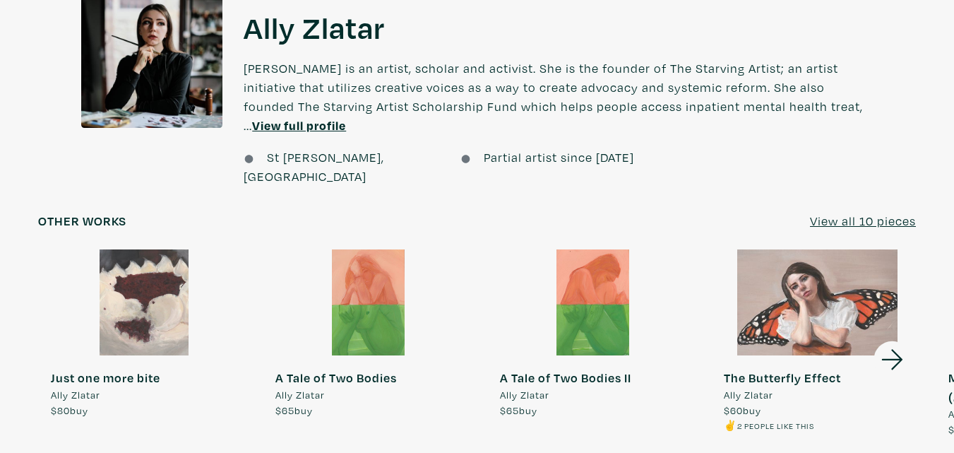
scroll to position [1130, 0]
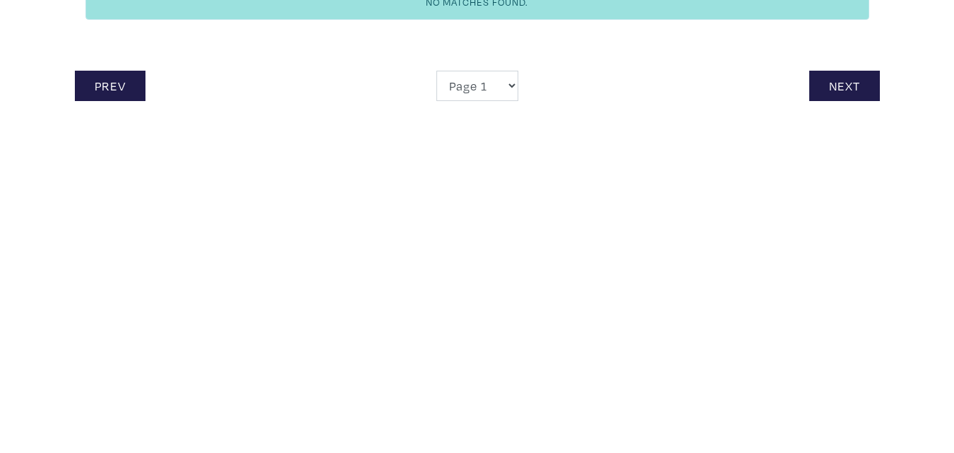
scroll to position [141, 0]
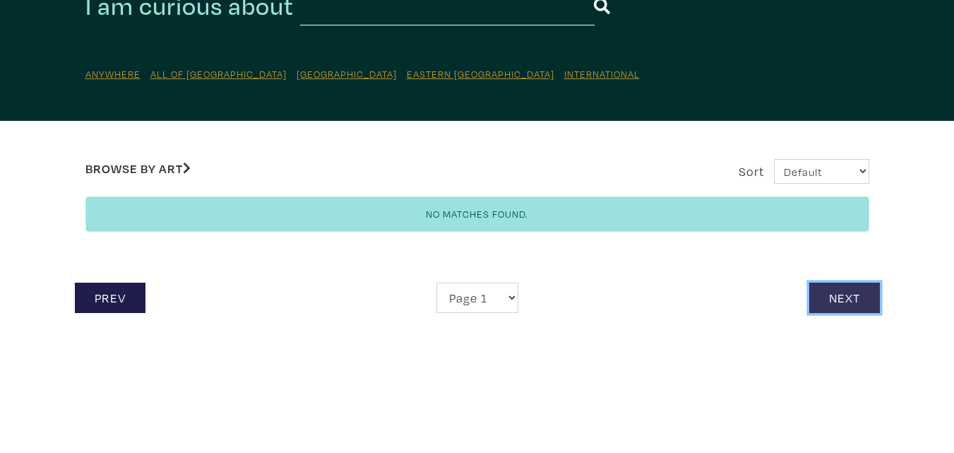
click at [836, 294] on link "Next" at bounding box center [844, 297] width 71 height 30
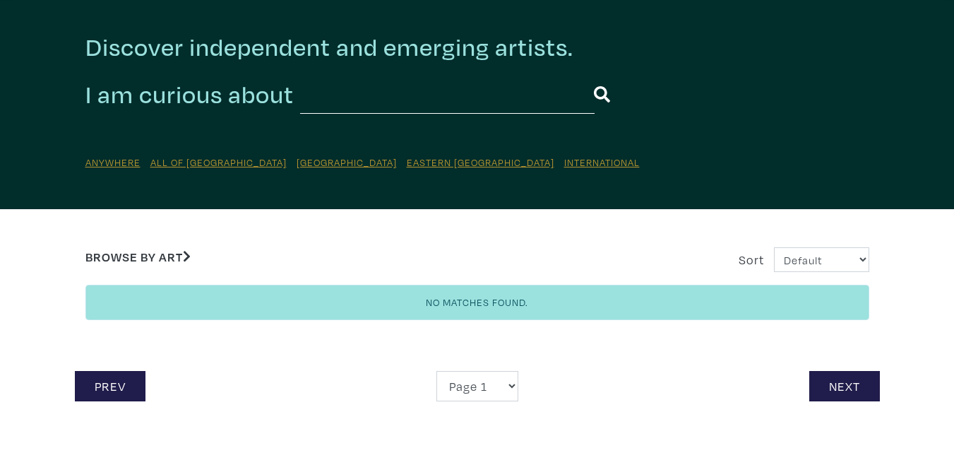
scroll to position [141, 0]
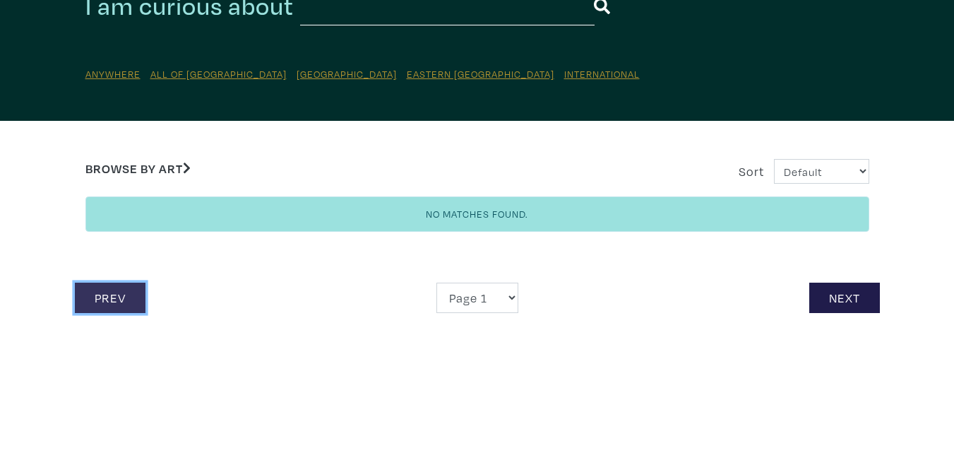
click at [97, 288] on link "Prev" at bounding box center [110, 297] width 71 height 30
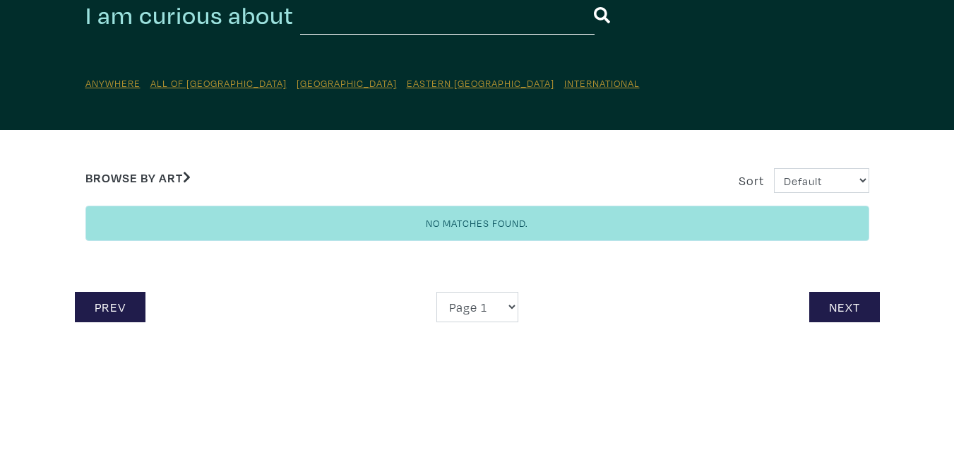
scroll to position [141, 0]
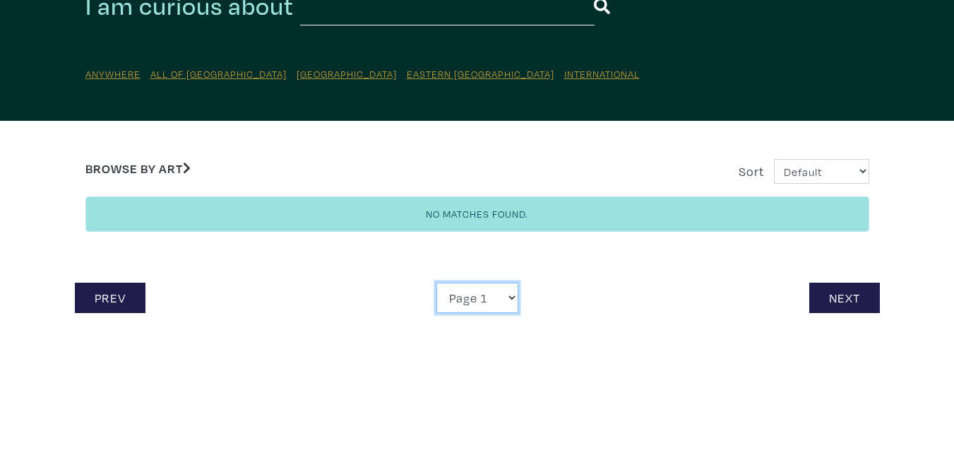
click at [510, 297] on select "Page 1 Page 2 Page 3 Page 4 Page 5 Page 6 Page 7 Page 8 Page 9 Page 10 Page 11 …" at bounding box center [477, 297] width 82 height 30
click at [436, 282] on select "Page 1 Page 2 Page 3 Page 4 Page 5 Page 6 Page 7 Page 8 Page 9 Page 10 Page 11 …" at bounding box center [477, 297] width 82 height 30
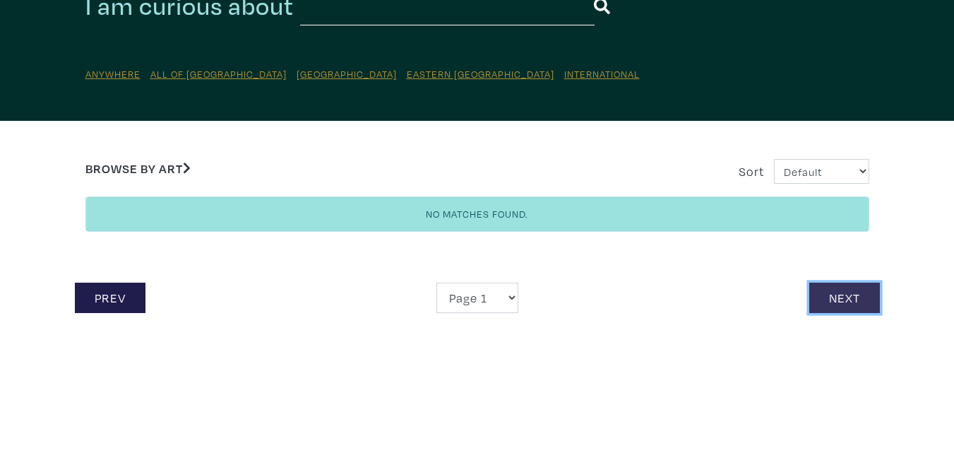
click at [821, 308] on link "Next" at bounding box center [844, 297] width 71 height 30
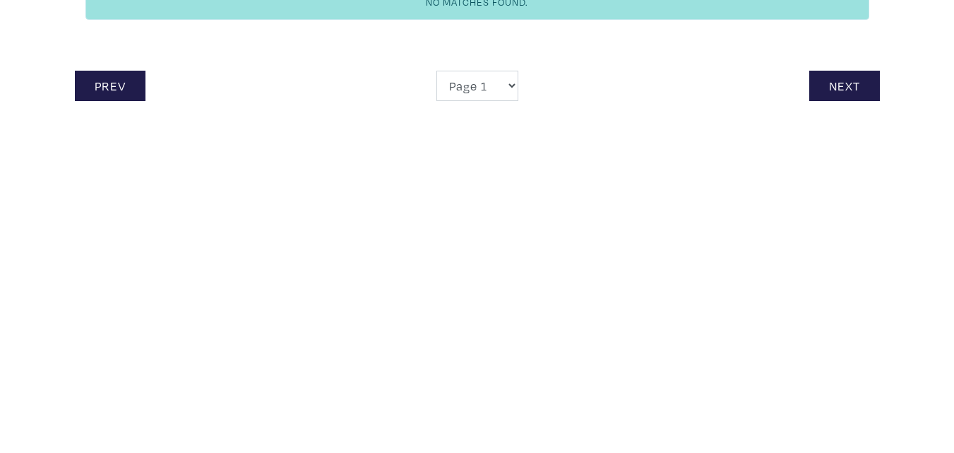
scroll to position [424, 0]
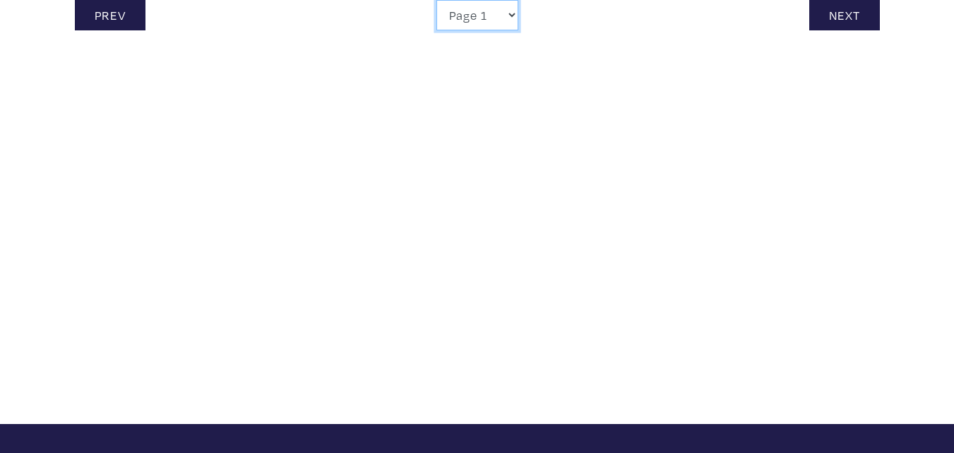
click at [511, 13] on select "Page 1 Page 2 Page 3 Page 4 Page 5 Page 6 Page 7 Page 8 Page 9 Page 10 Page 11 …" at bounding box center [477, 15] width 82 height 30
select select "2"
click at [436, 0] on select "Page 1 Page 2 Page 3 Page 4 Page 5 Page 6 Page 7 Page 8 Page 9 Page 10 Page 11 …" at bounding box center [477, 15] width 82 height 30
click at [453, 62] on div "Discover independent and emerging artists. I am curious about Anywhere All of C…" at bounding box center [477, 4] width 954 height 762
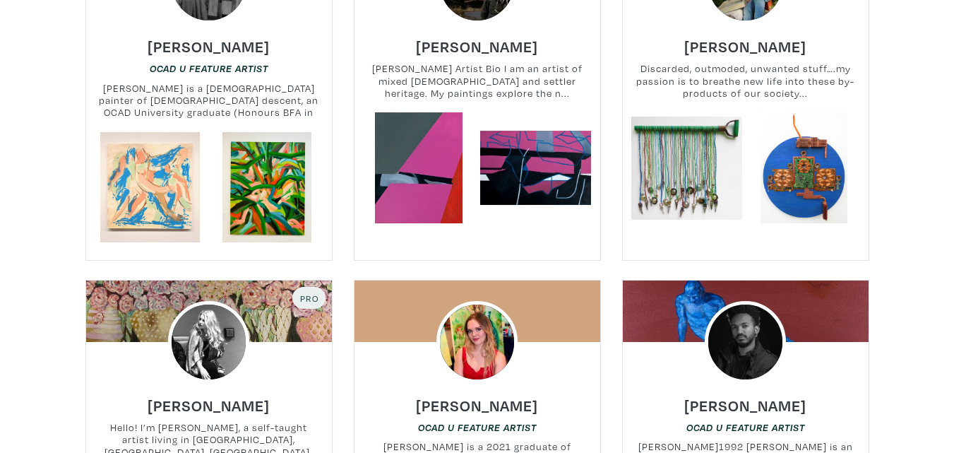
scroll to position [1483, 0]
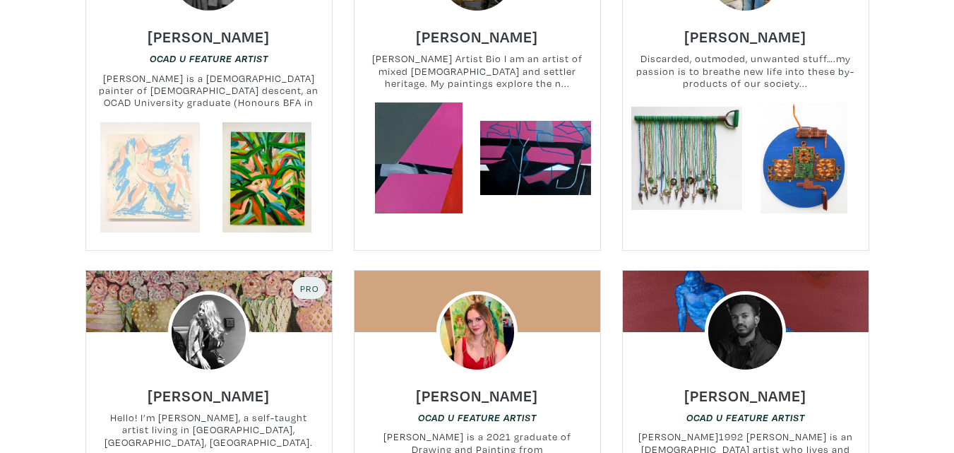
click at [152, 173] on link at bounding box center [150, 177] width 111 height 111
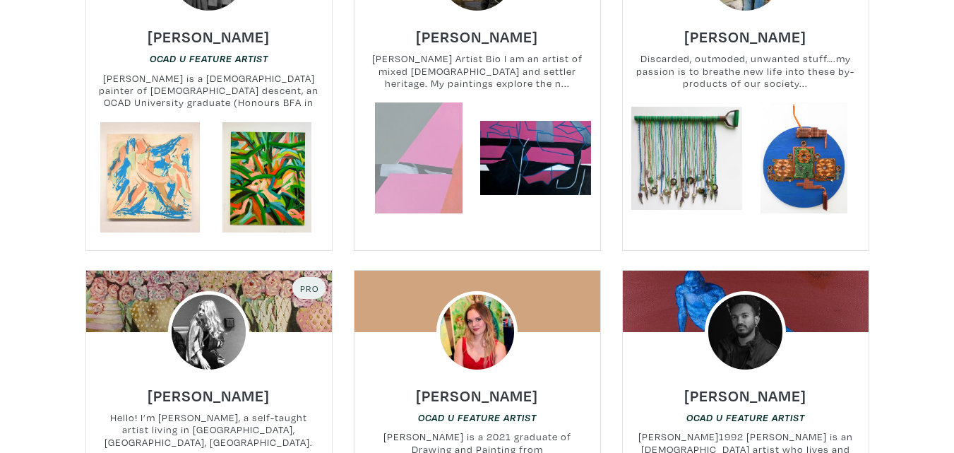
click at [444, 162] on link at bounding box center [418, 157] width 111 height 111
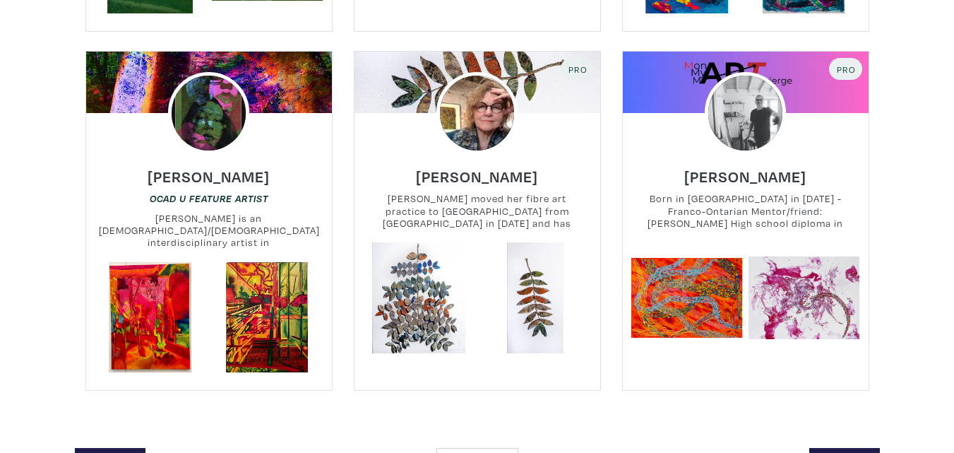
scroll to position [3247, 0]
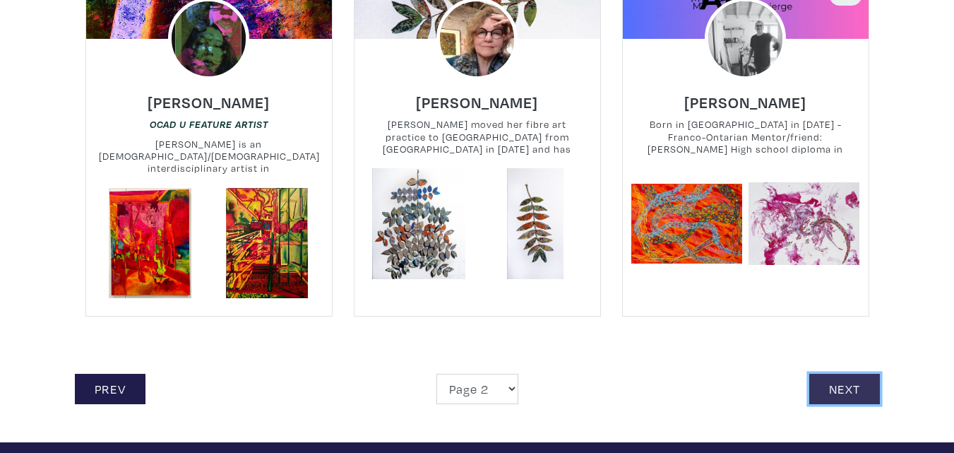
click at [827, 373] on link "Next" at bounding box center [844, 388] width 71 height 30
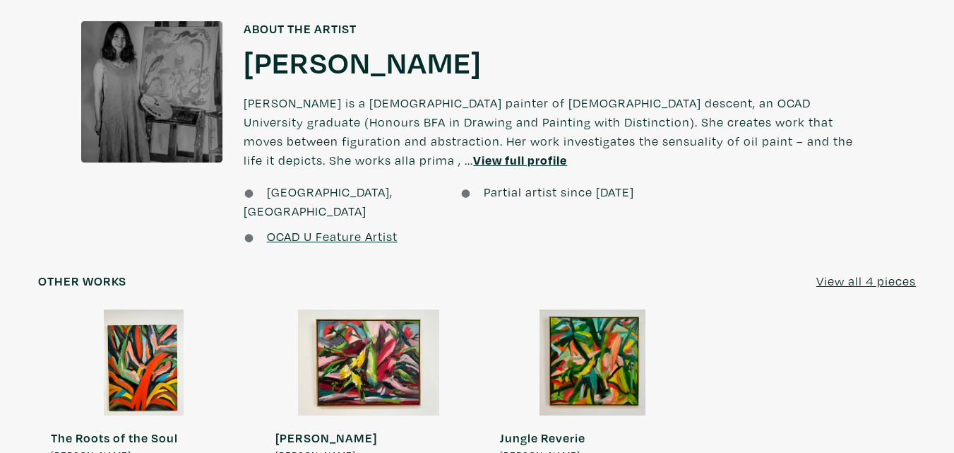
scroll to position [847, 0]
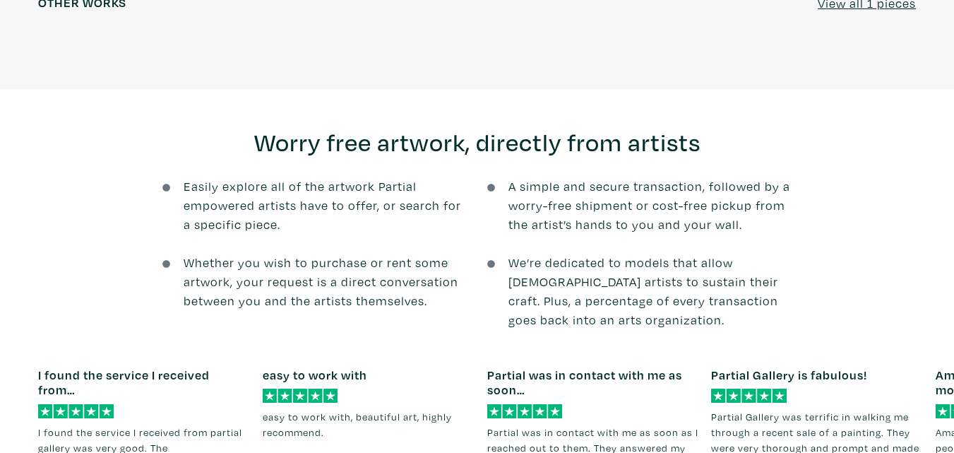
scroll to position [1770, 0]
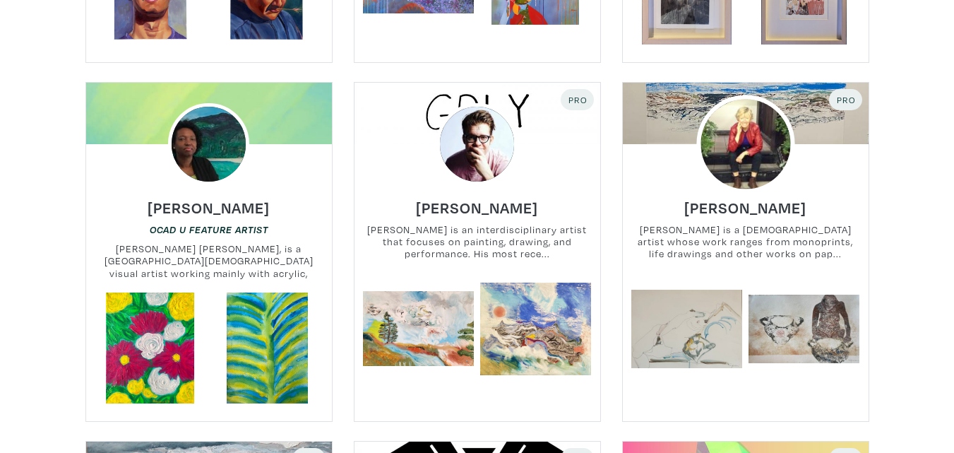
scroll to position [2753, 0]
